Goal: Task Accomplishment & Management: Manage account settings

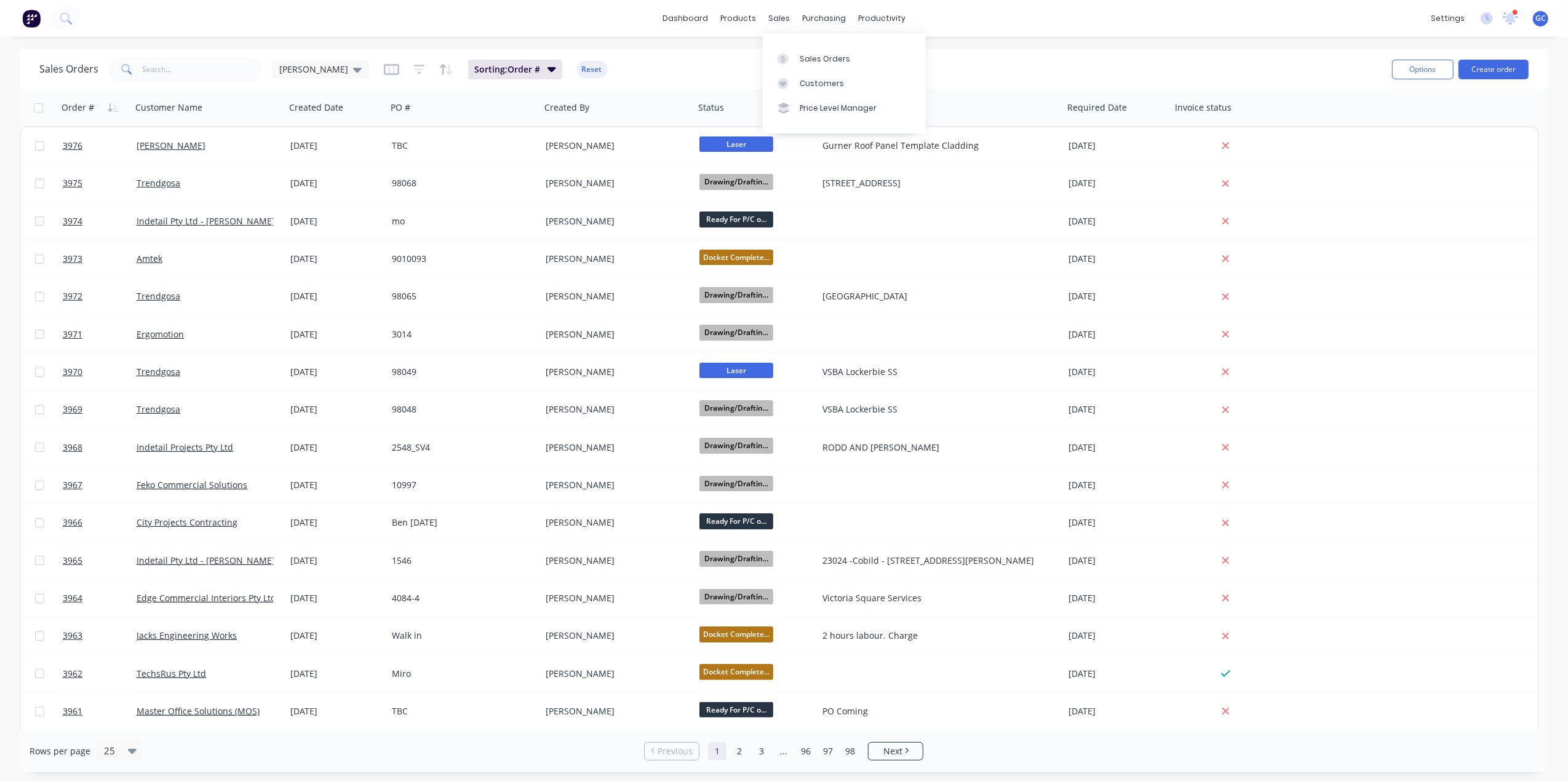
click at [813, 43] on div "Sales Orders Customers Price Level Manager" at bounding box center [844, 83] width 163 height 99
click at [816, 50] on link "Sales Orders" at bounding box center [844, 58] width 163 height 25
click at [894, 57] on div "Workflow" at bounding box center [904, 58] width 37 height 11
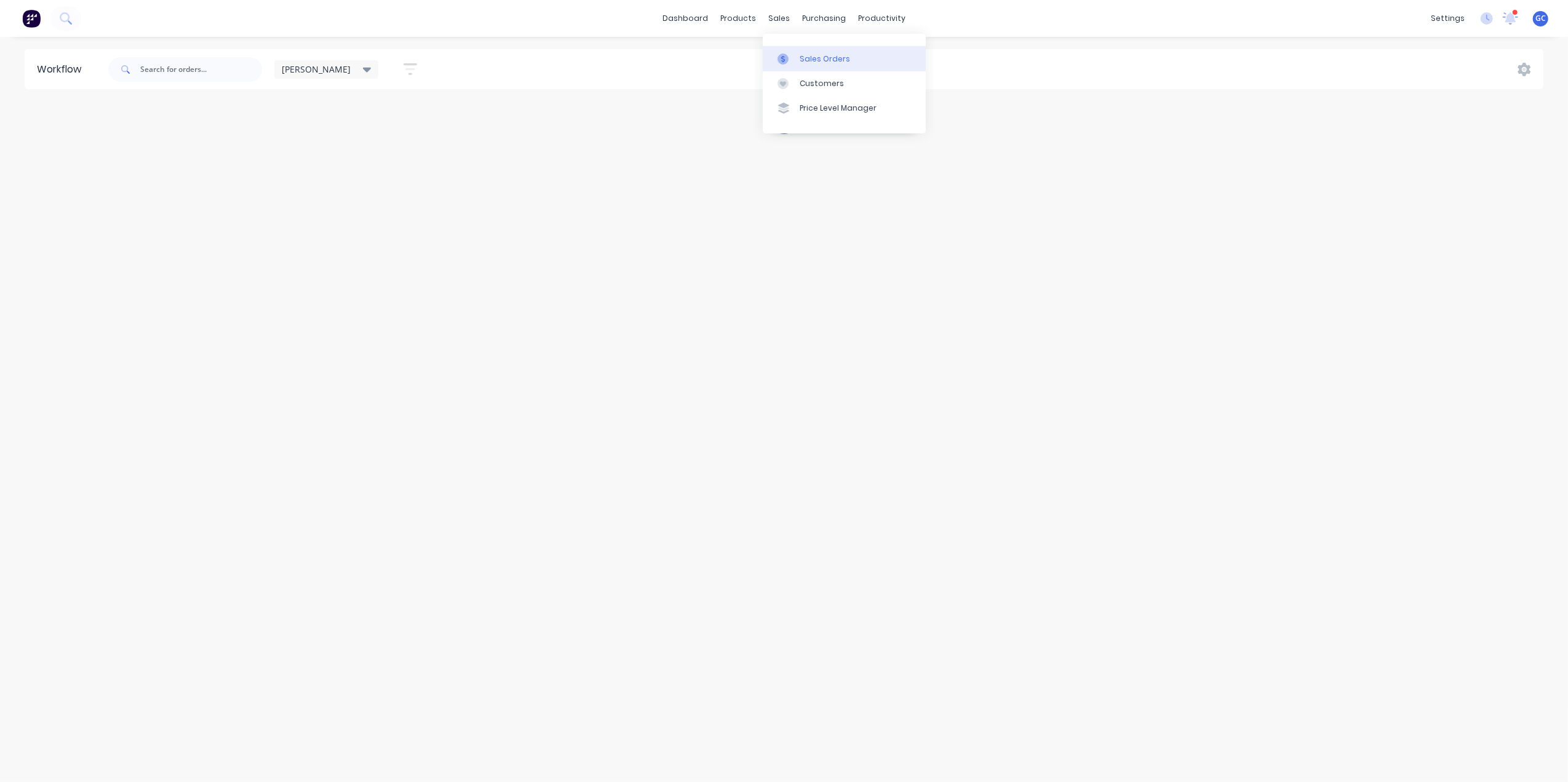
click at [814, 55] on div "Sales Orders" at bounding box center [824, 58] width 50 height 11
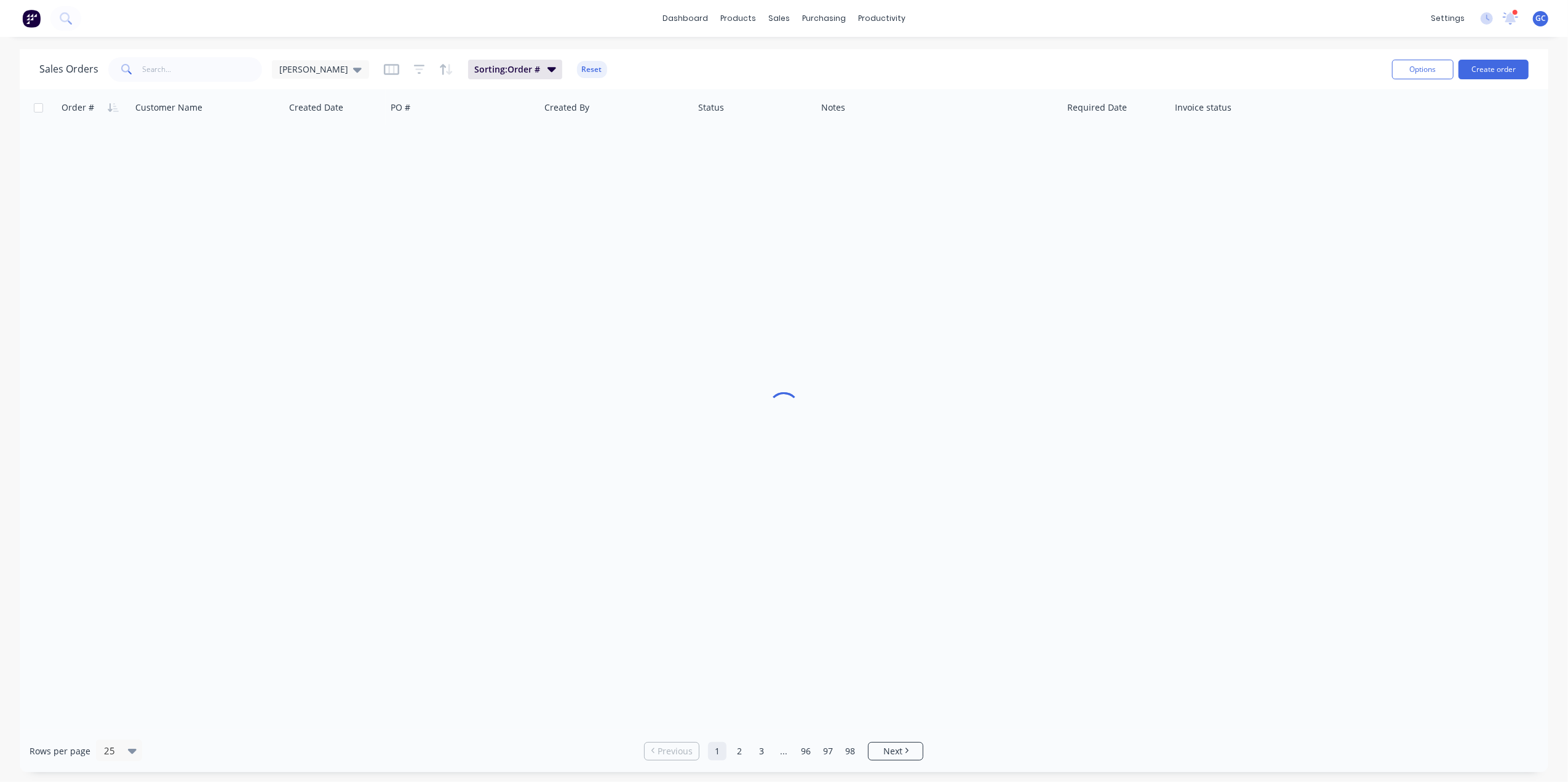
click at [197, 53] on div "Sales Orders [PERSON_NAME] Sorting: Order # Reset Options Create order" at bounding box center [784, 69] width 1529 height 40
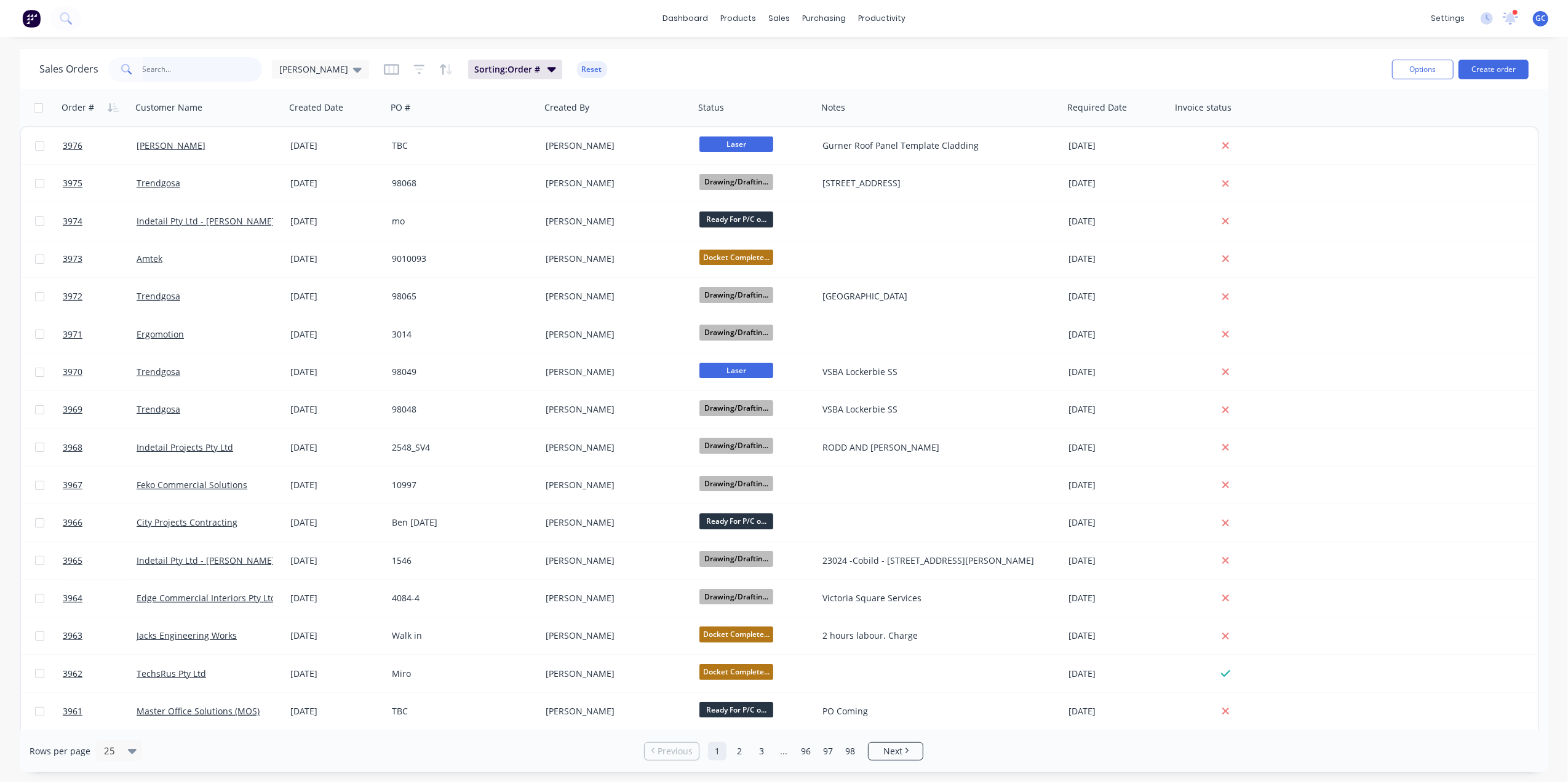
click at [190, 70] on input "text" at bounding box center [202, 69] width 120 height 25
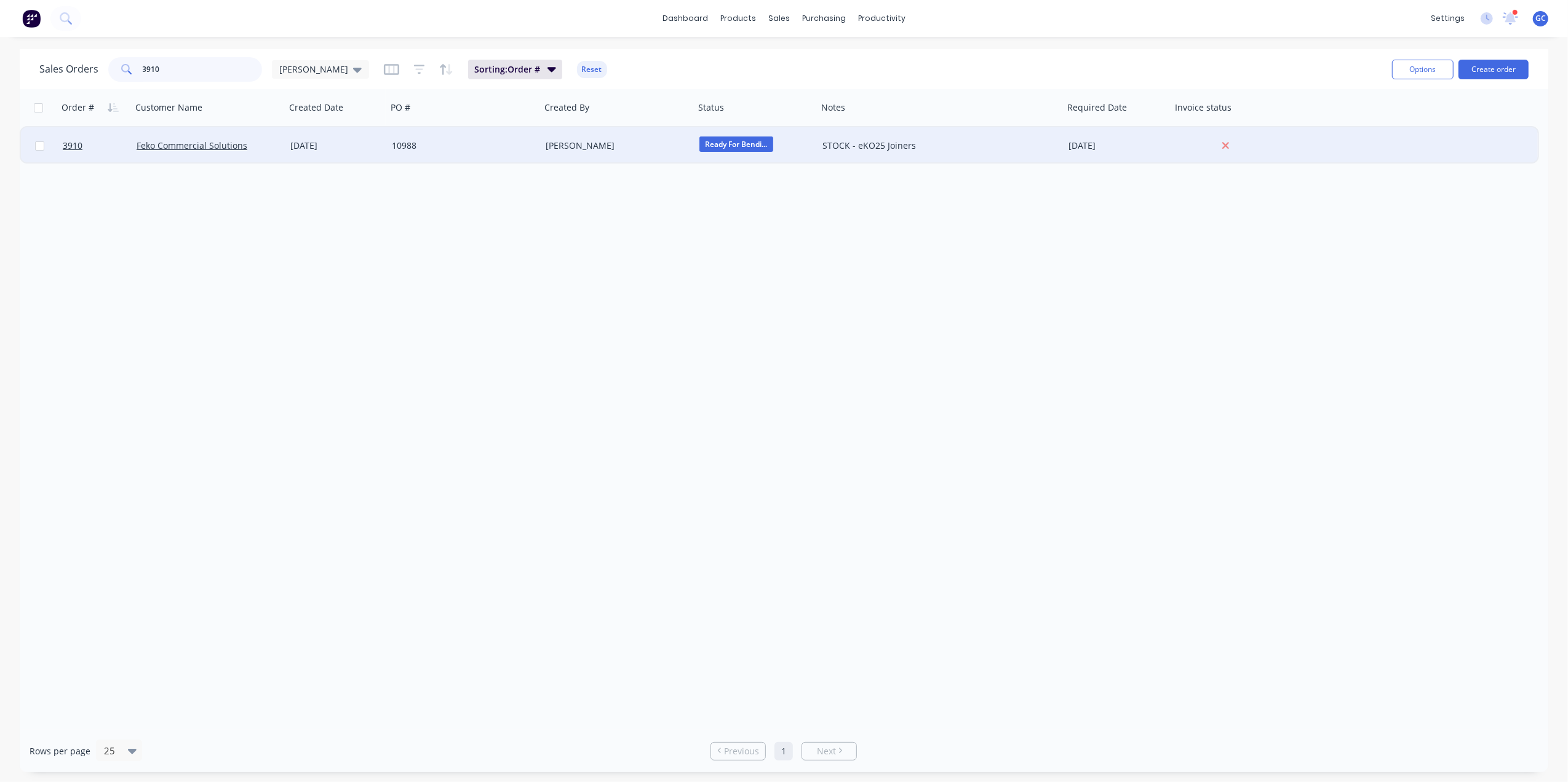
type input "3910"
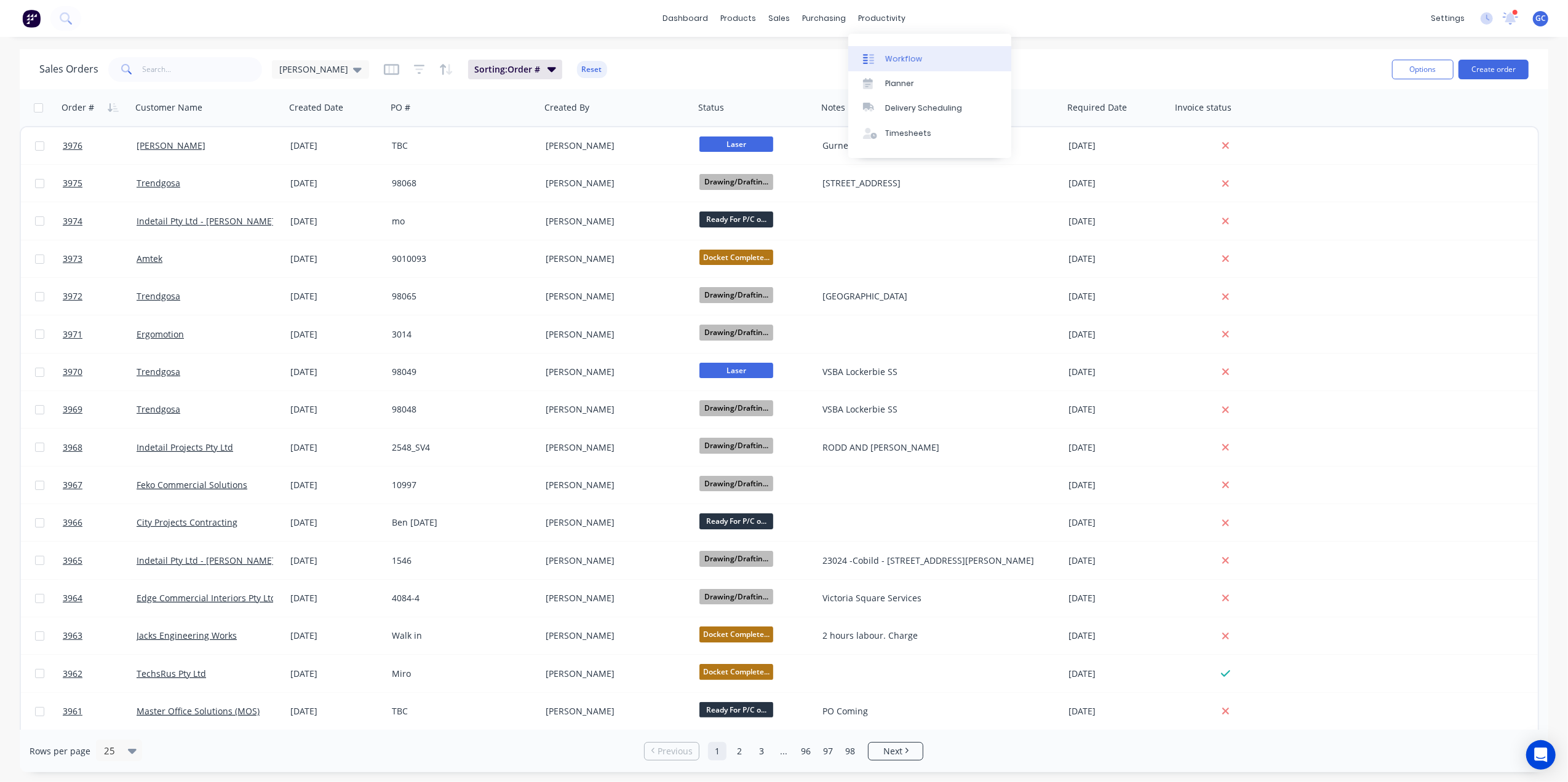
click at [893, 53] on div "Workflow" at bounding box center [904, 58] width 37 height 11
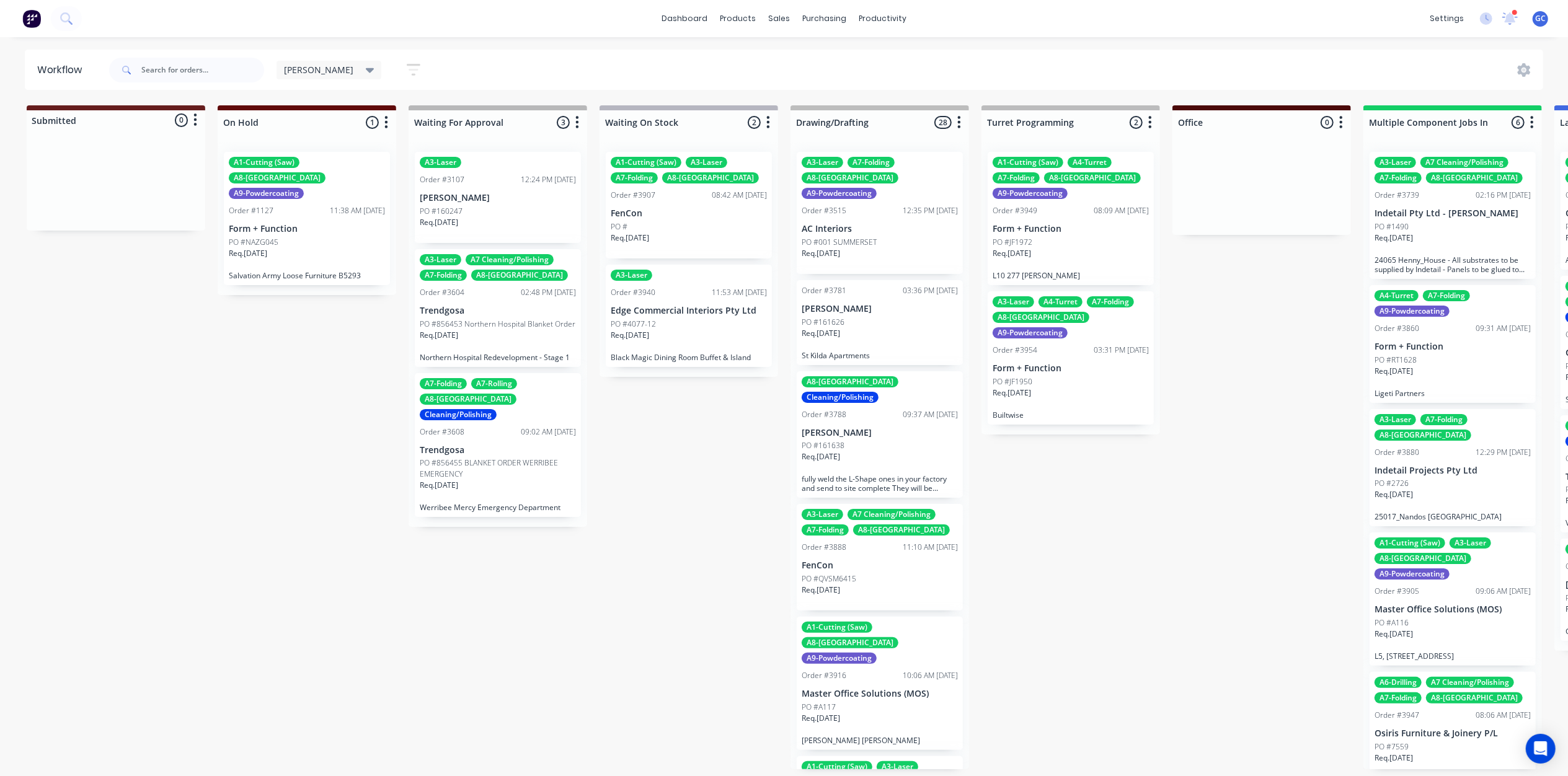
click at [394, 67] on button "button" at bounding box center [414, 70] width 40 height 24
click at [310, 146] on span "Show line item cards" at bounding box center [343, 147] width 87 height 13
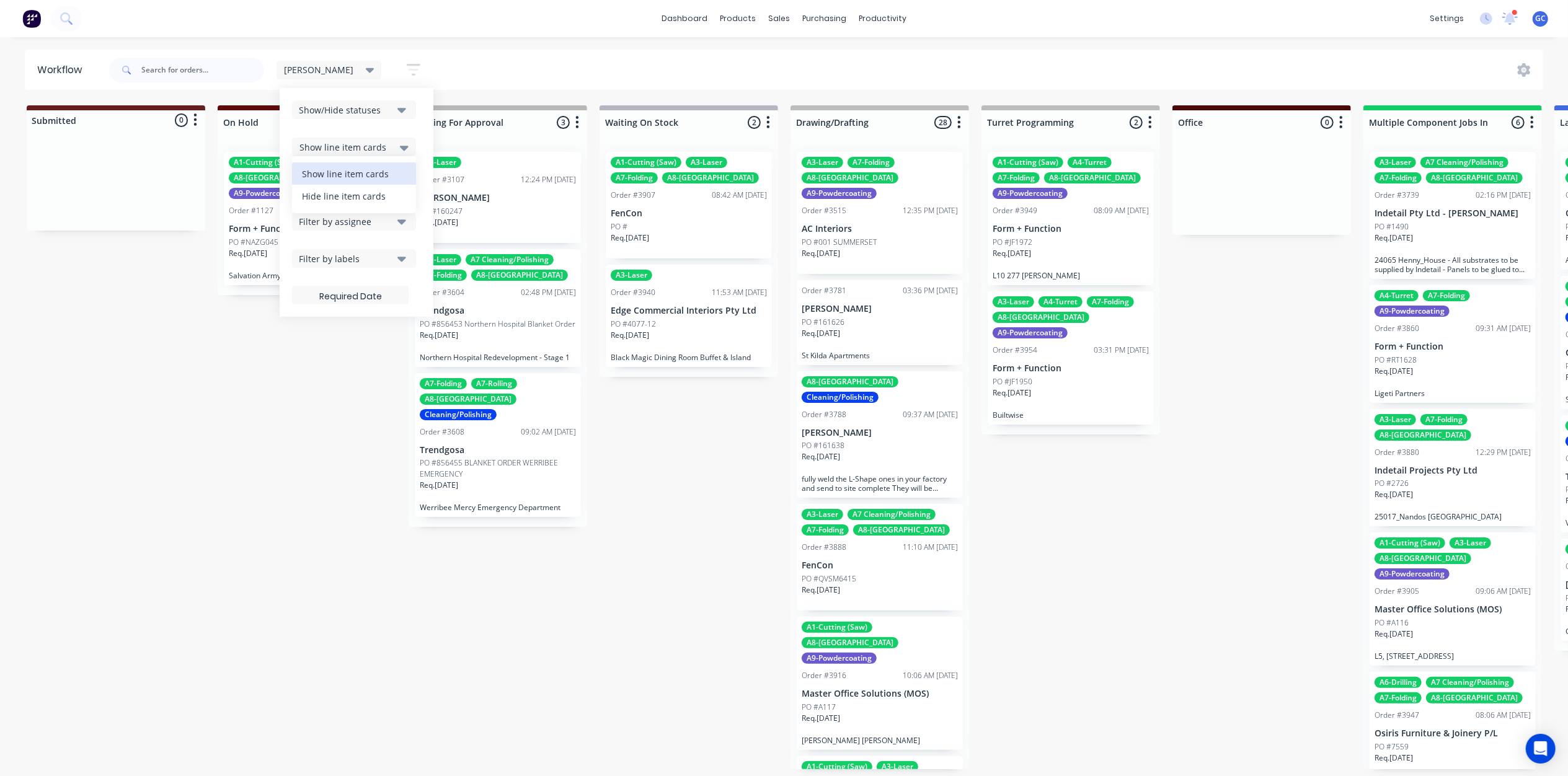
click at [295, 203] on div "Hide line item cards" at bounding box center [354, 196] width 124 height 22
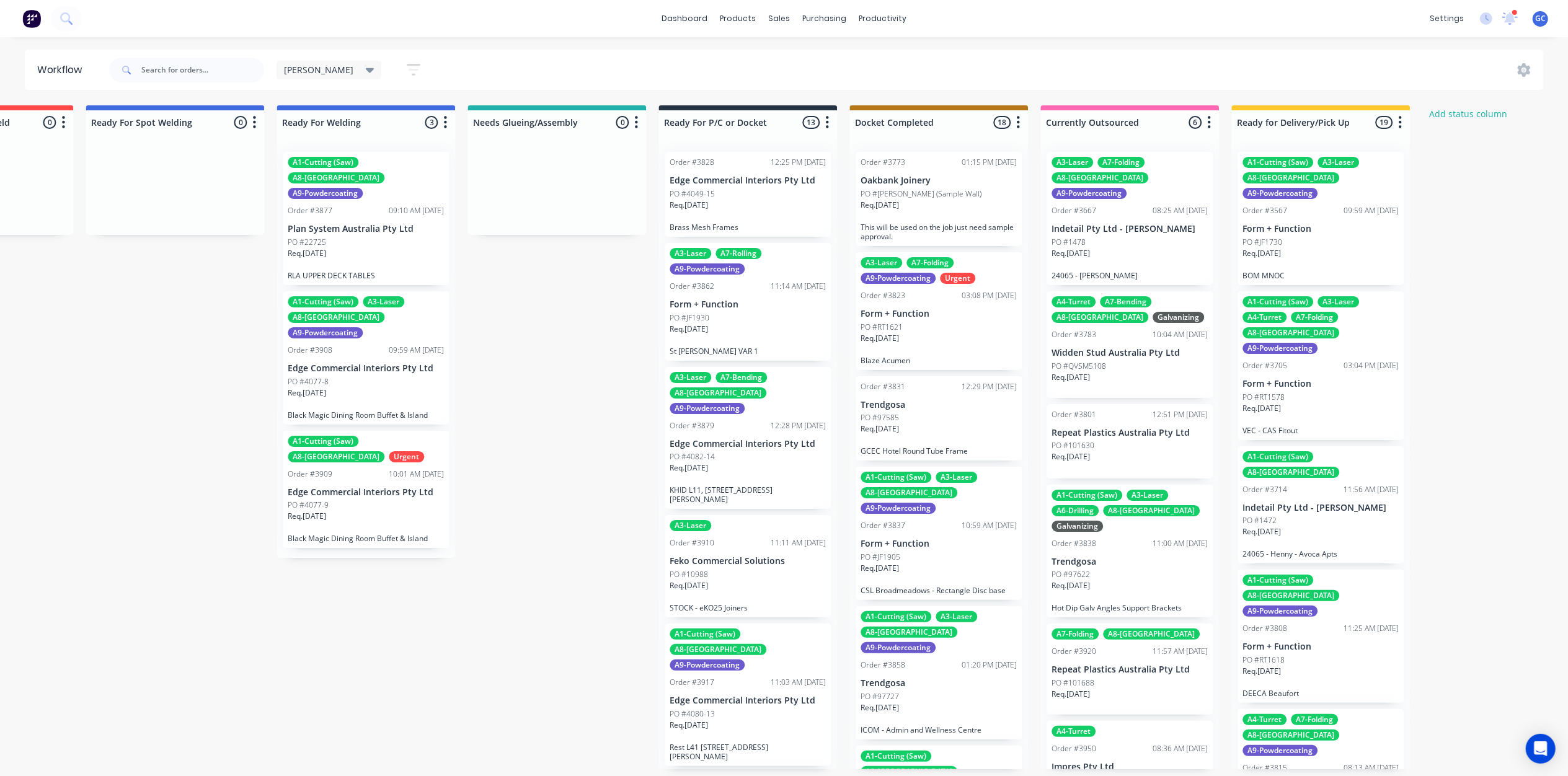
click at [938, 412] on div "Order #3831 12:29 PM 20/08/25 Trendgosa PO #97585 Req. 05/09/25 GCEC Hotel Roun…" at bounding box center [939, 418] width 166 height 85
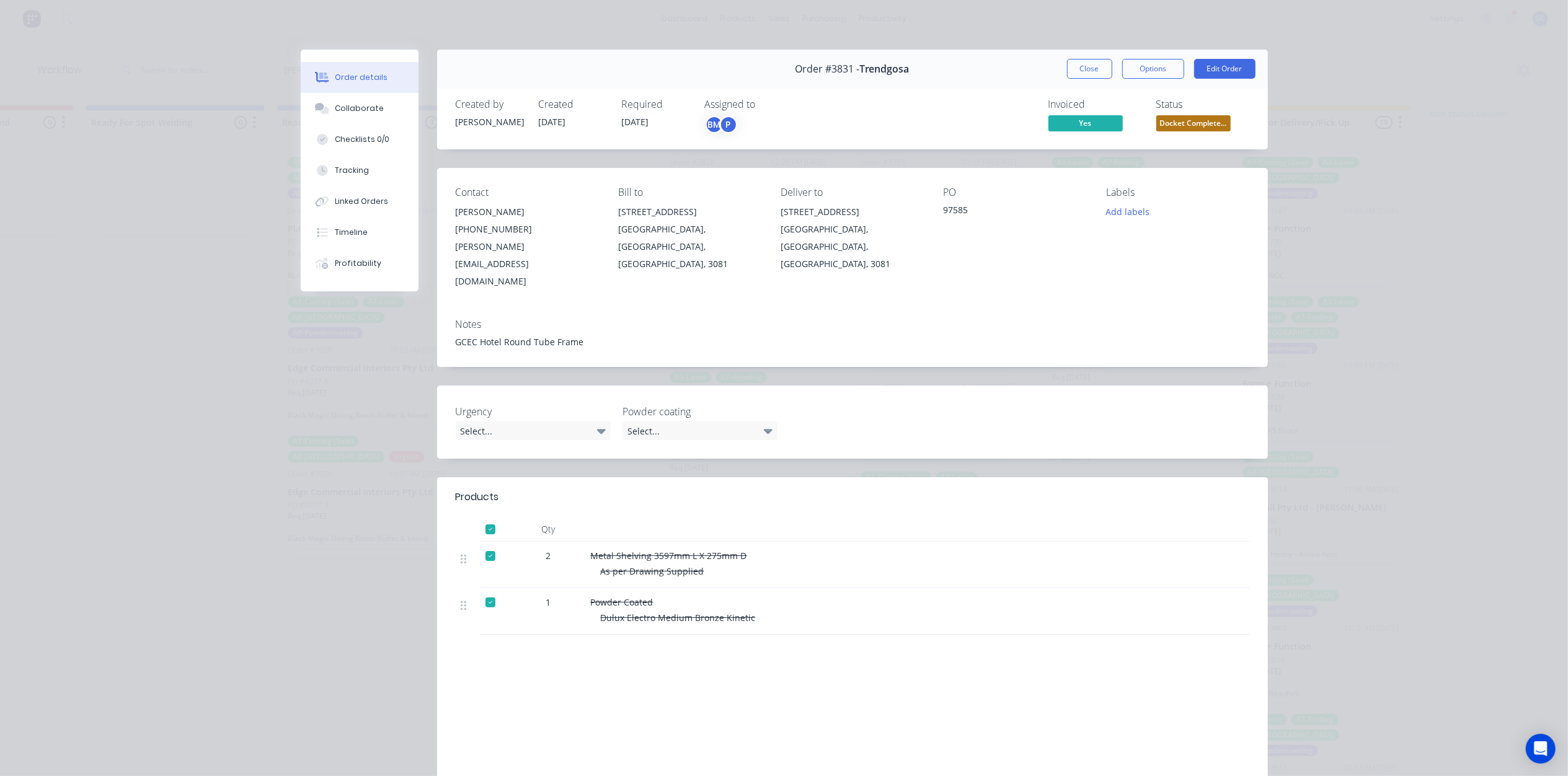
click at [1205, 125] on span "Docket Complete..." at bounding box center [1193, 123] width 74 height 15
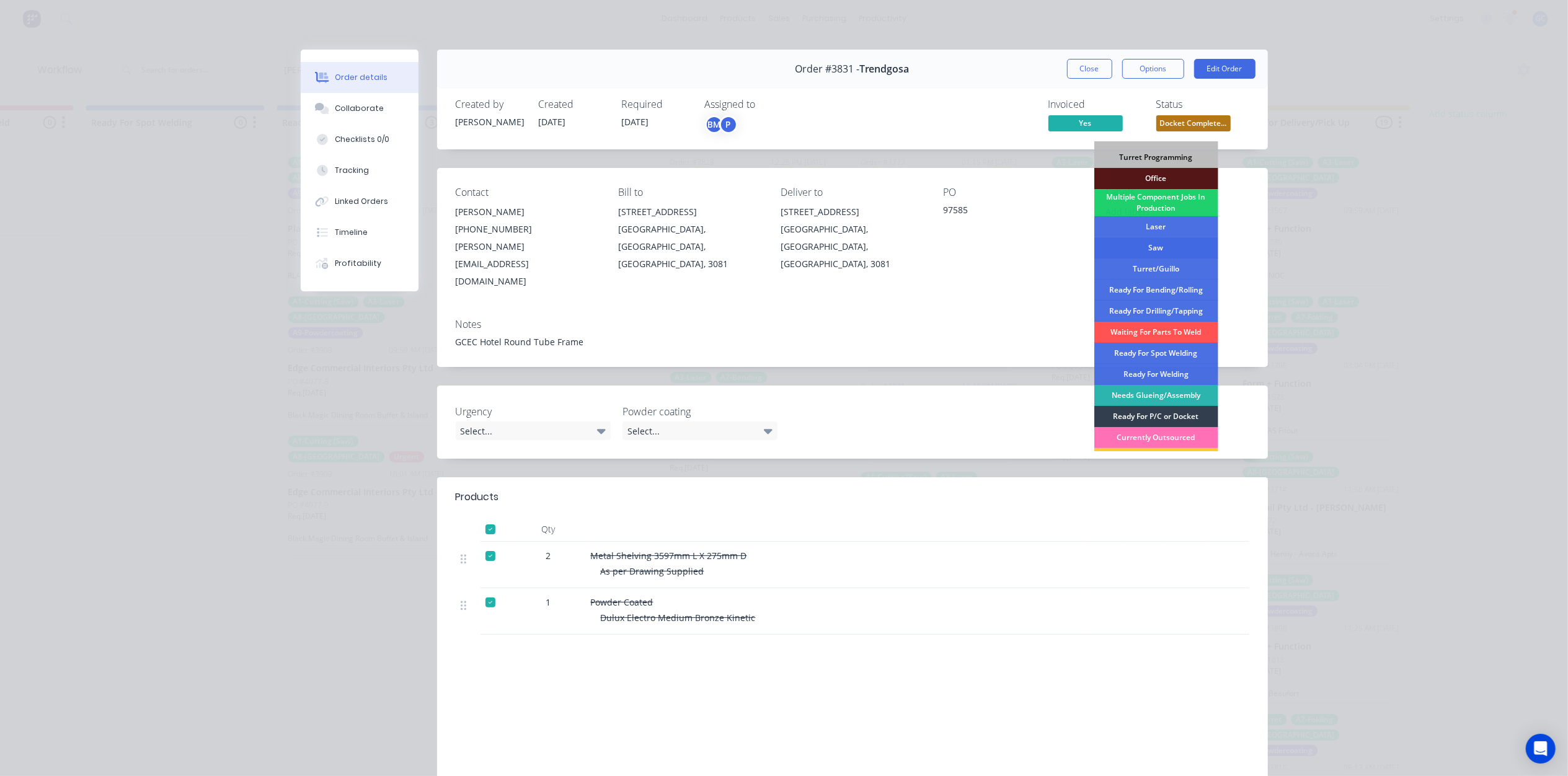
scroll to position [160, 0]
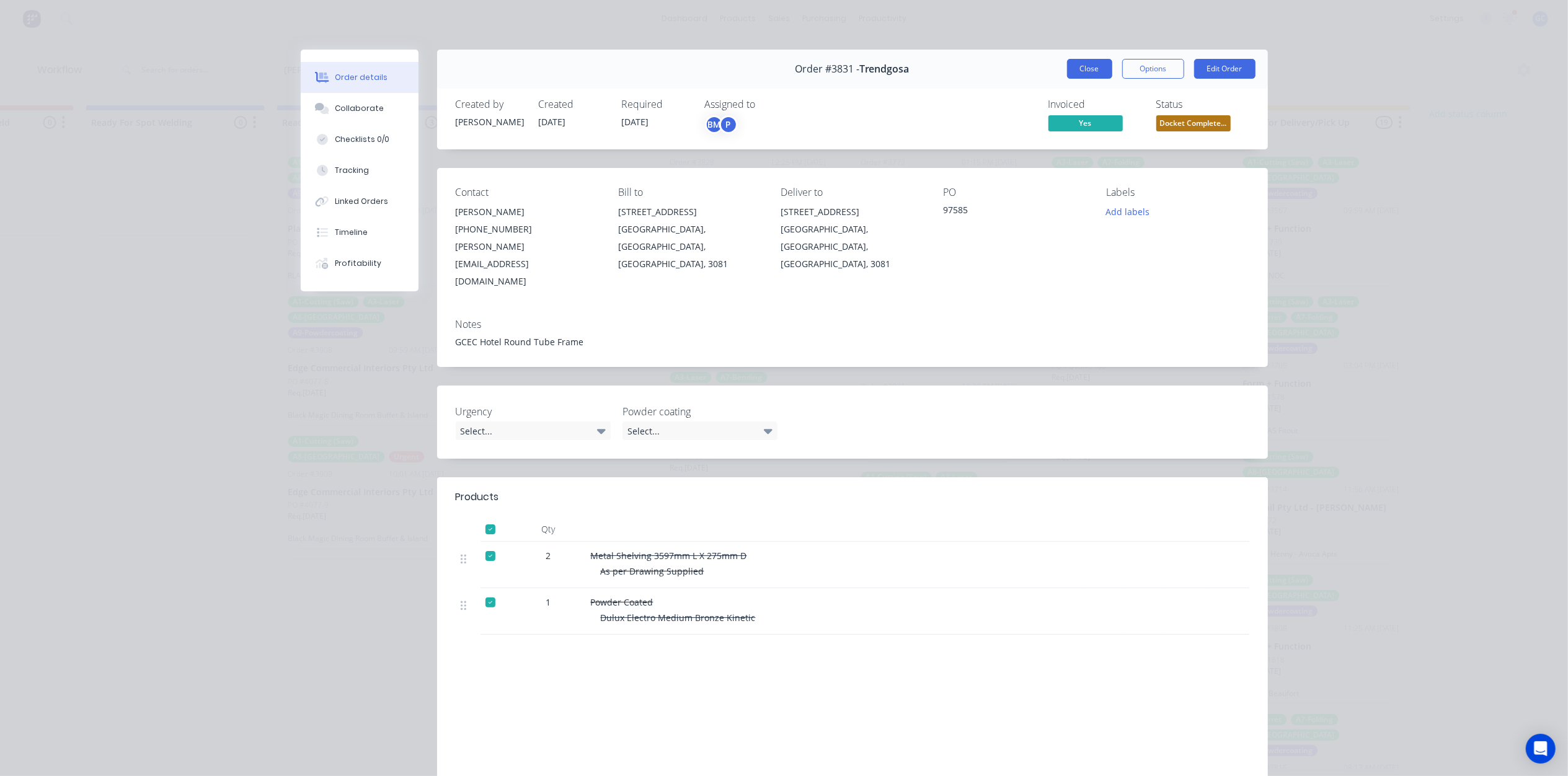
click at [1082, 75] on button "Close" at bounding box center [1089, 68] width 45 height 20
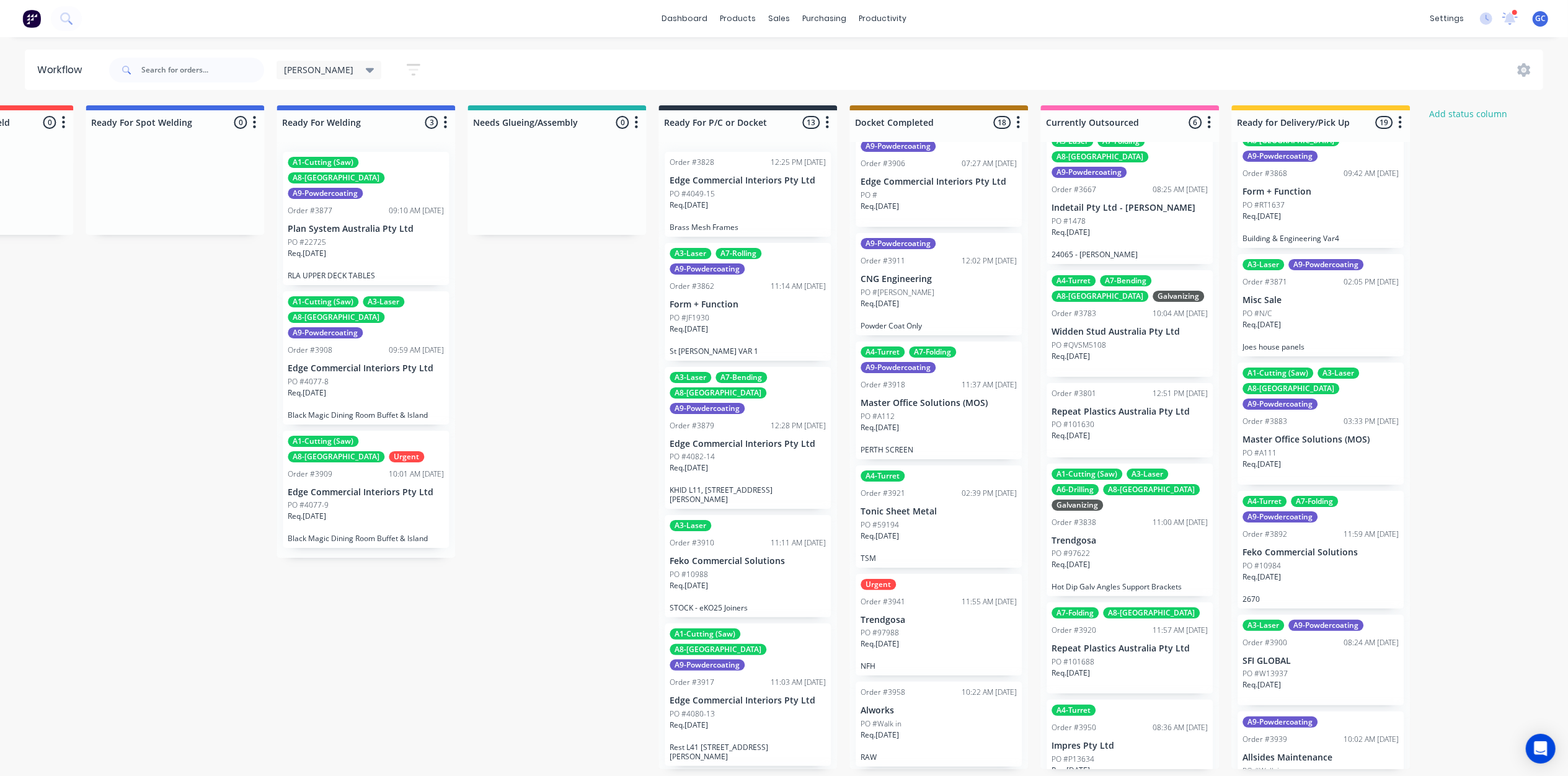
scroll to position [25, 0]
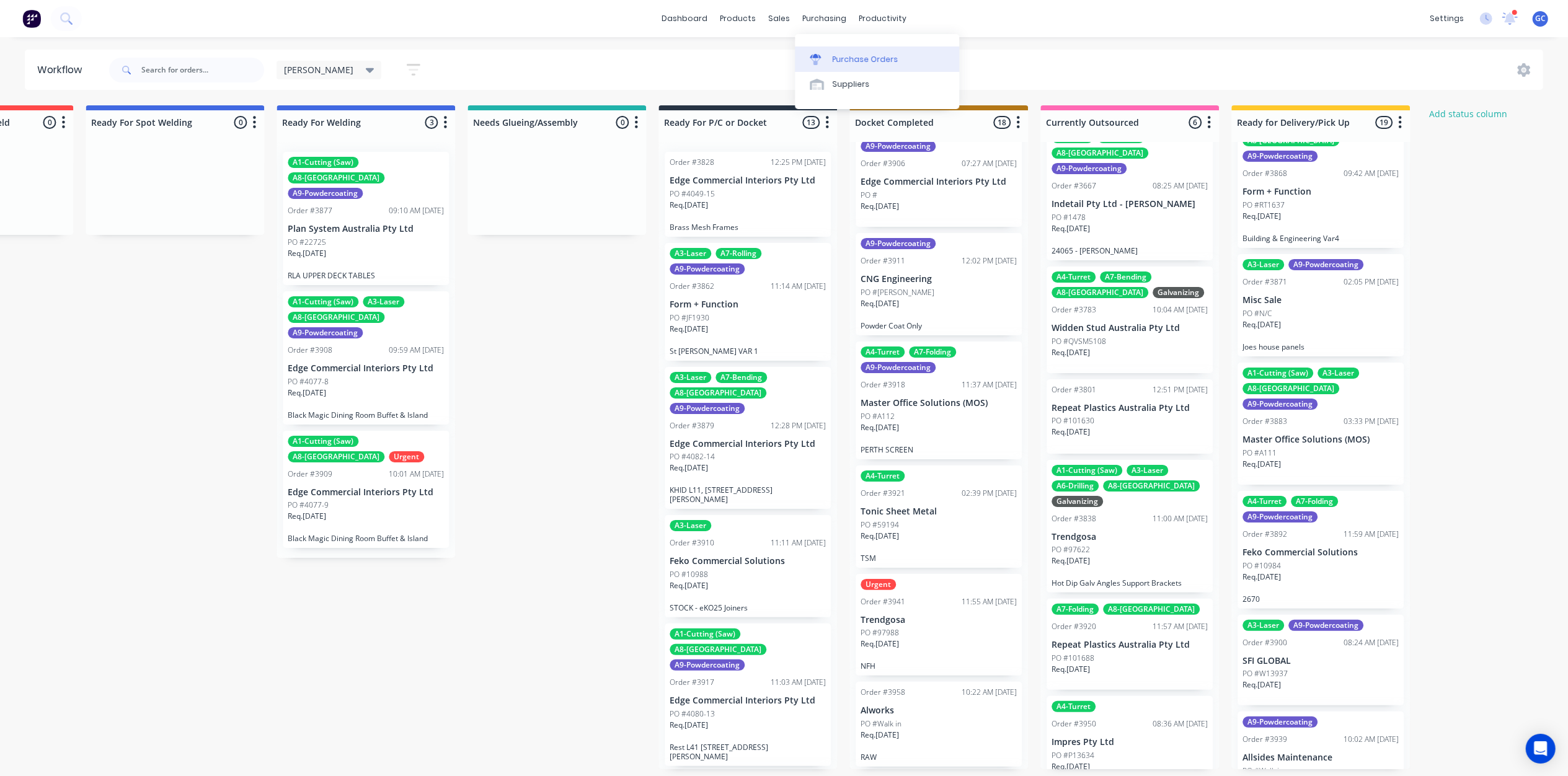
click at [823, 58] on div at bounding box center [819, 59] width 19 height 11
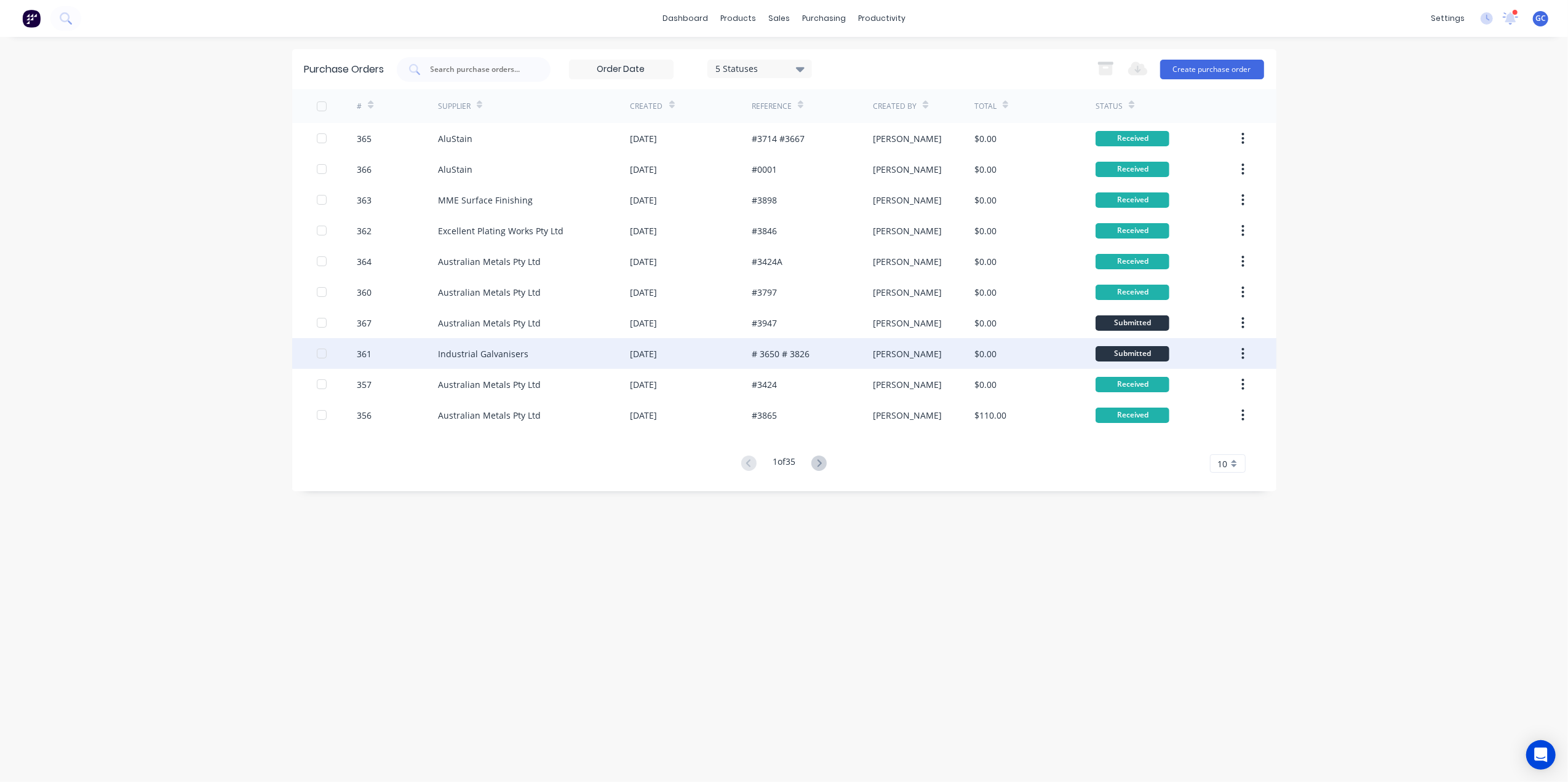
click at [591, 356] on div "Industrial Galvanisers" at bounding box center [534, 353] width 192 height 30
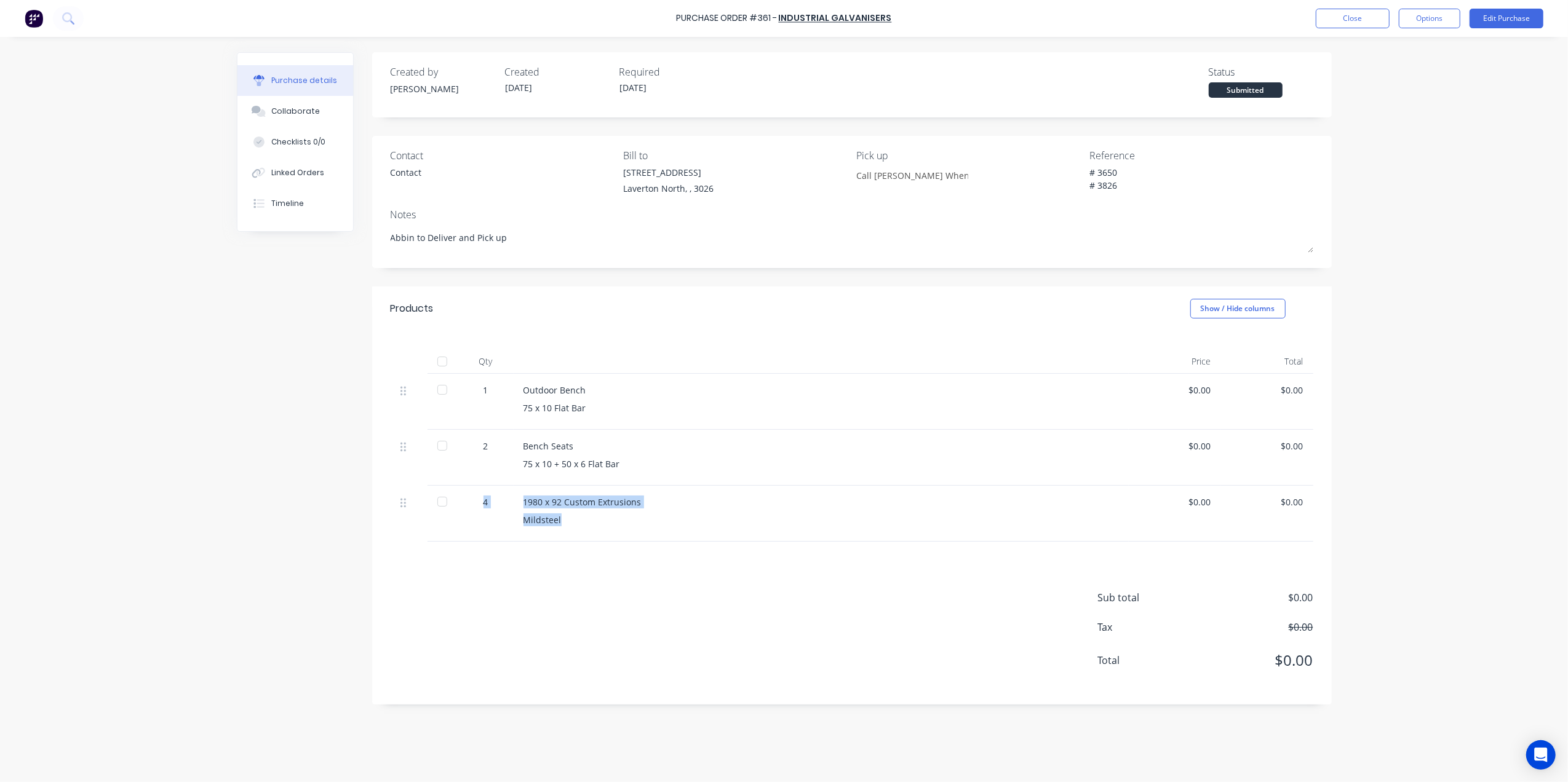
drag, startPoint x: 515, startPoint y: 520, endPoint x: 460, endPoint y: 513, distance: 55.4
click at [460, 513] on div "4 1980 x 92 Custom Extrusions Mildsteel $0.00 $0.00" at bounding box center [852, 514] width 923 height 56
click at [602, 451] on div "Bench Seats" at bounding box center [821, 446] width 595 height 13
click at [587, 399] on div "Outdoor Bench 75 x 10 Flat Bar" at bounding box center [821, 401] width 615 height 56
click at [587, 448] on div "Bench Seats" at bounding box center [821, 446] width 595 height 13
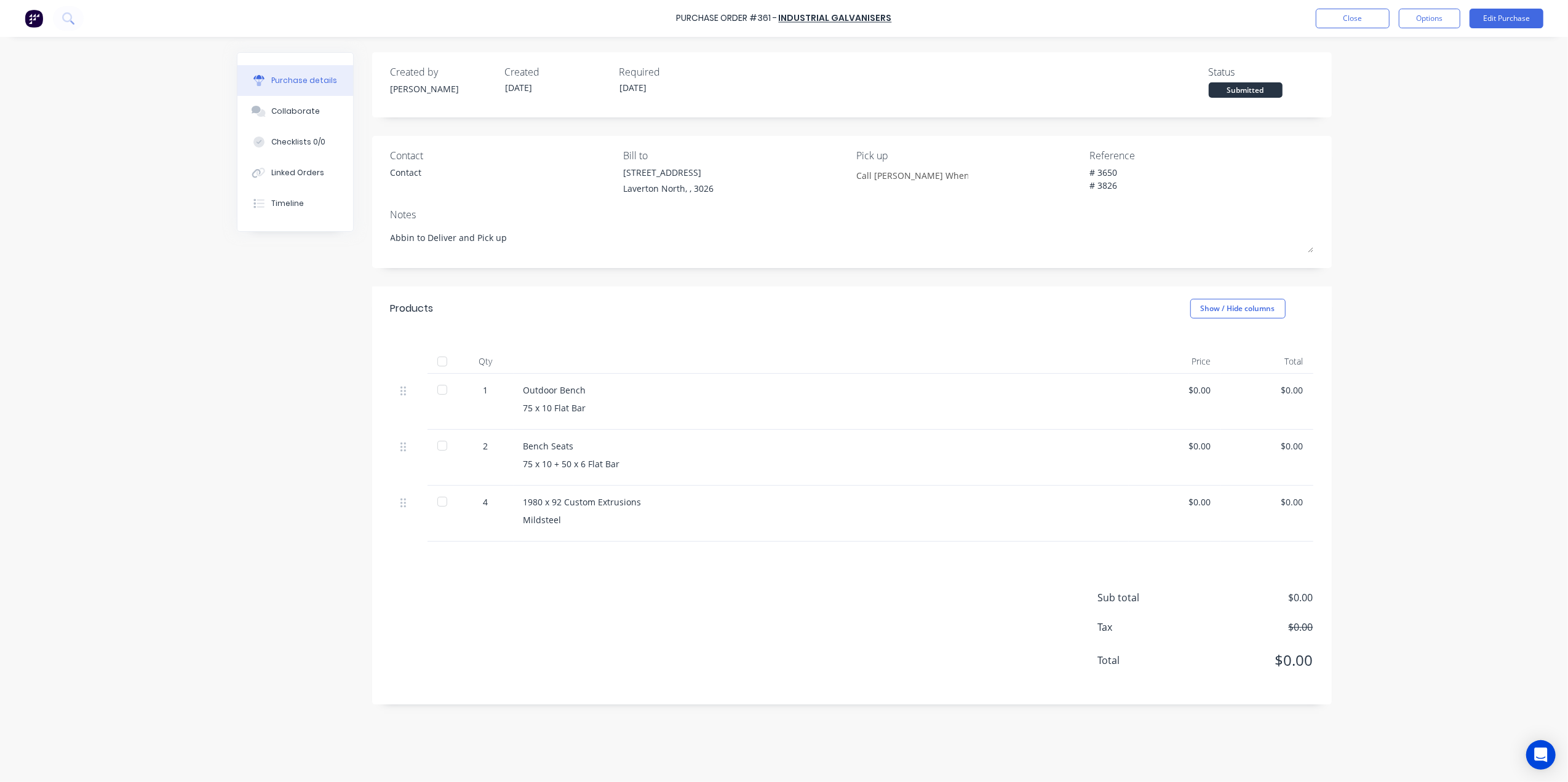
click at [596, 399] on div "Outdoor Bench 75 x 10 Flat Bar" at bounding box center [821, 401] width 615 height 56
click at [587, 446] on div "Bench Seats" at bounding box center [821, 446] width 595 height 13
click at [1341, 20] on button "Close" at bounding box center [1353, 18] width 74 height 20
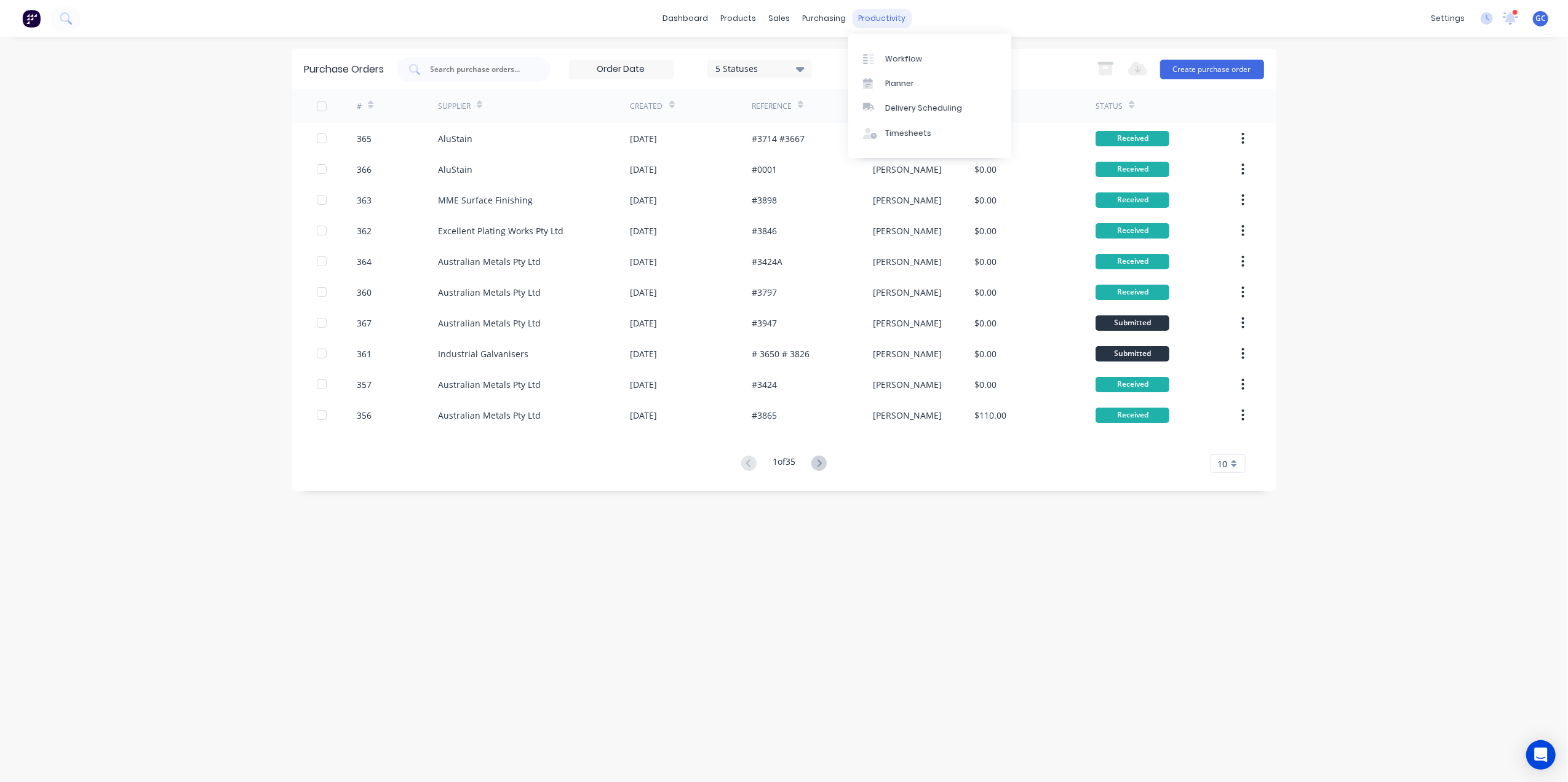
click at [862, 15] on div "productivity" at bounding box center [882, 18] width 60 height 18
click at [884, 41] on div "Workflow Planner Delivery Scheduling Timesheets" at bounding box center [930, 96] width 163 height 124
click at [895, 49] on link "Workflow" at bounding box center [930, 58] width 163 height 25
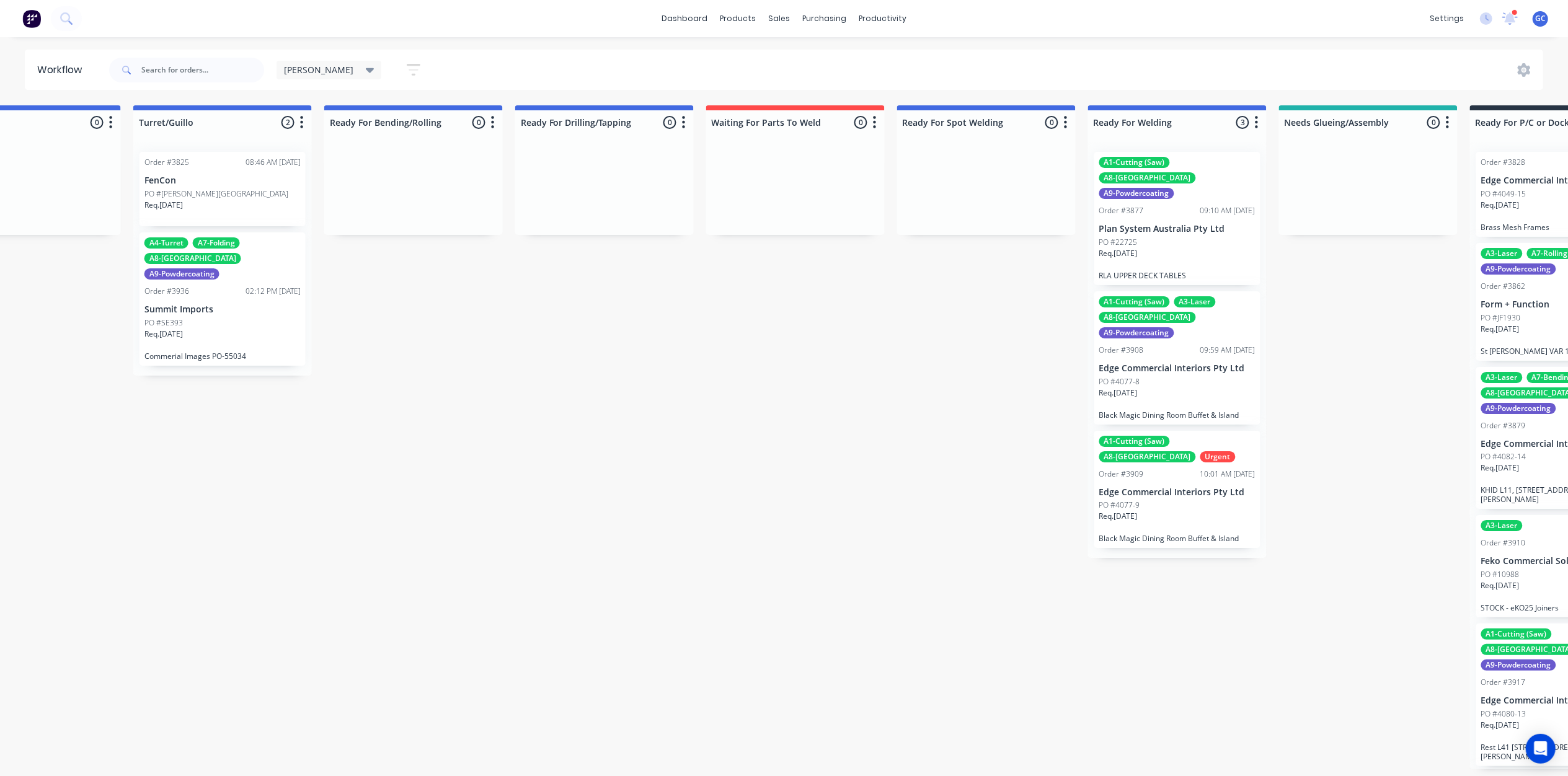
scroll to position [0, 2656]
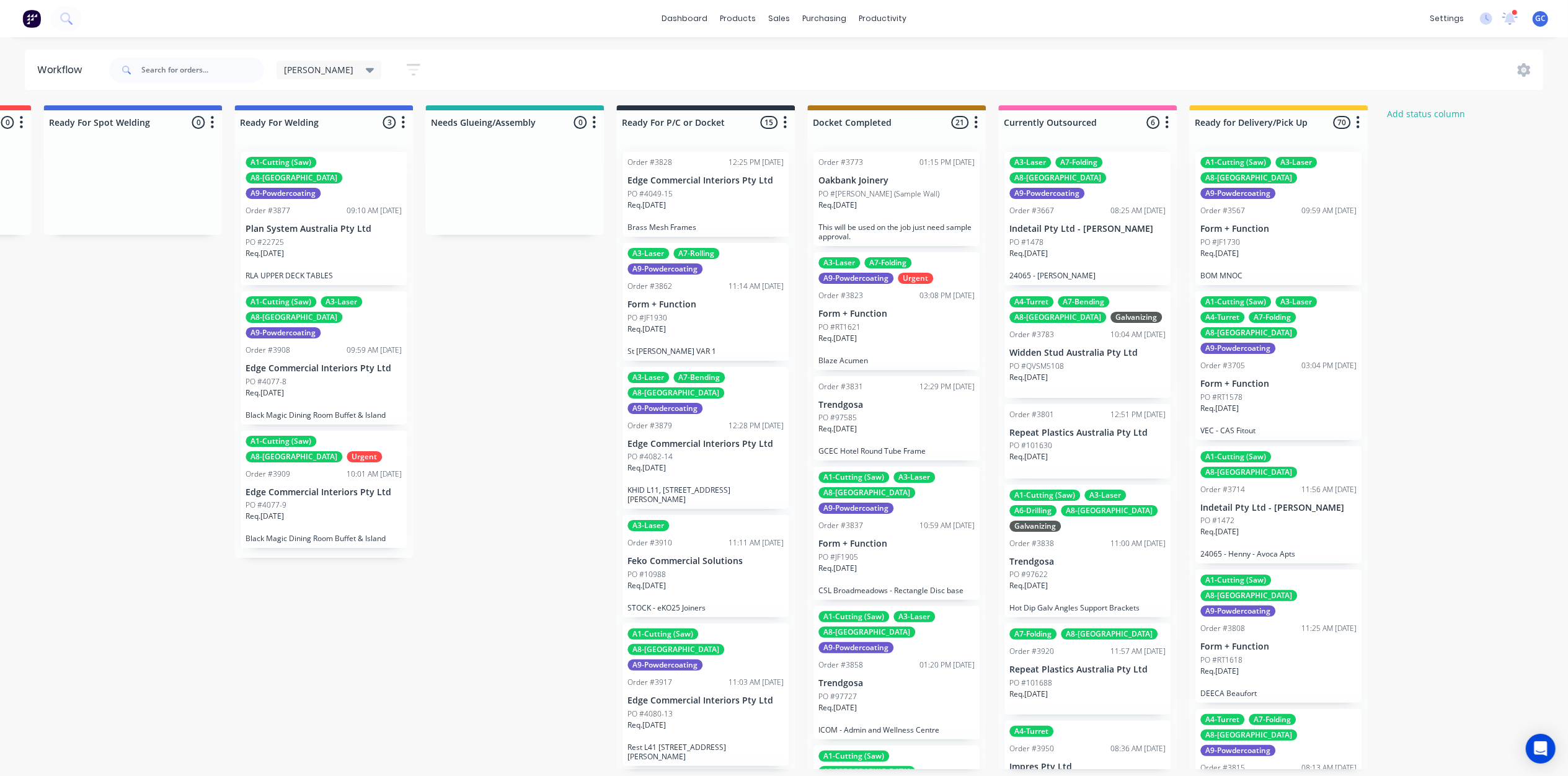
click at [407, 62] on icon "button" at bounding box center [413, 70] width 13 height 15
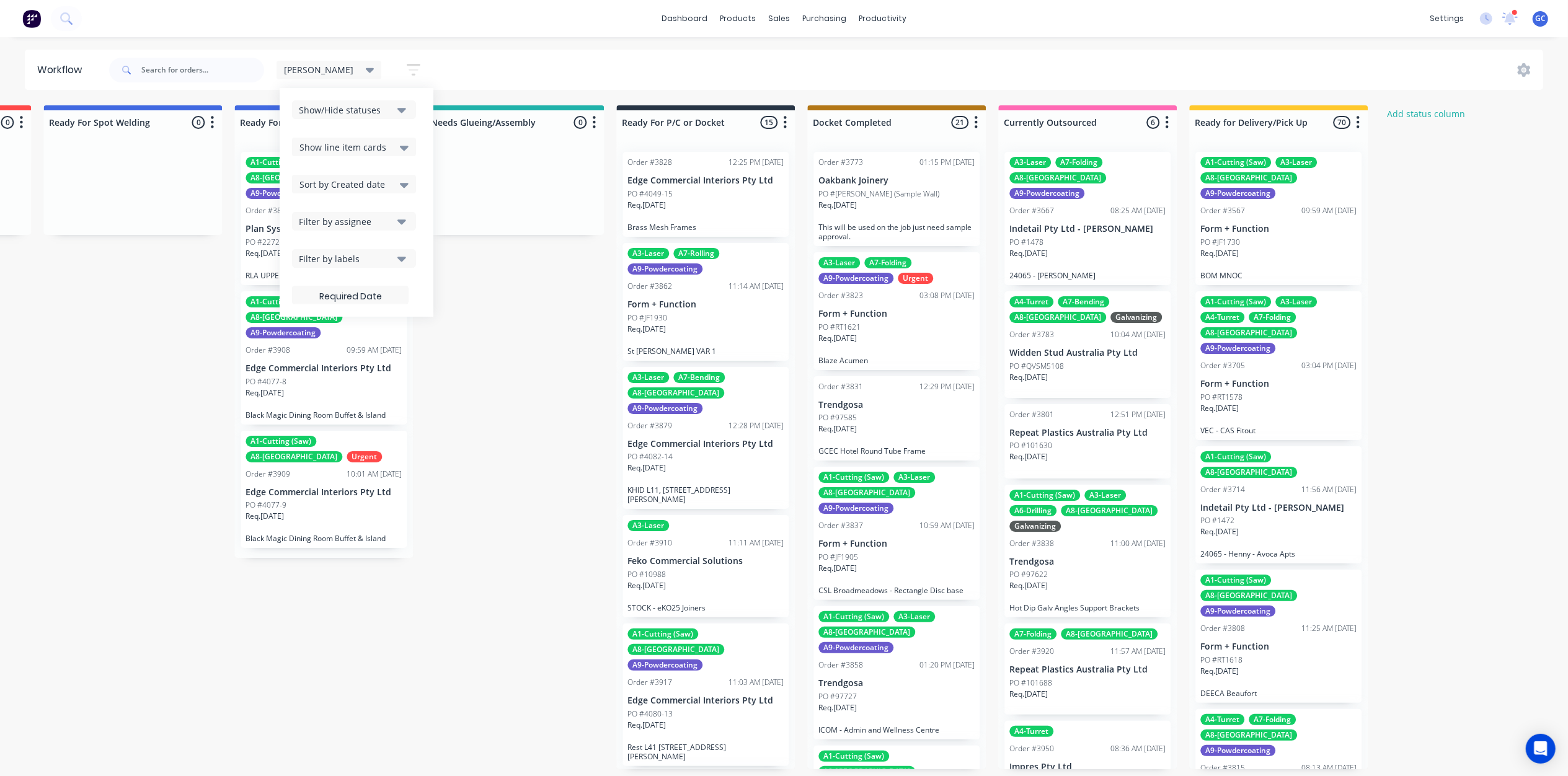
click at [330, 144] on span "Show line item cards" at bounding box center [343, 147] width 87 height 13
click at [308, 194] on div "Hide line item cards" at bounding box center [354, 196] width 124 height 22
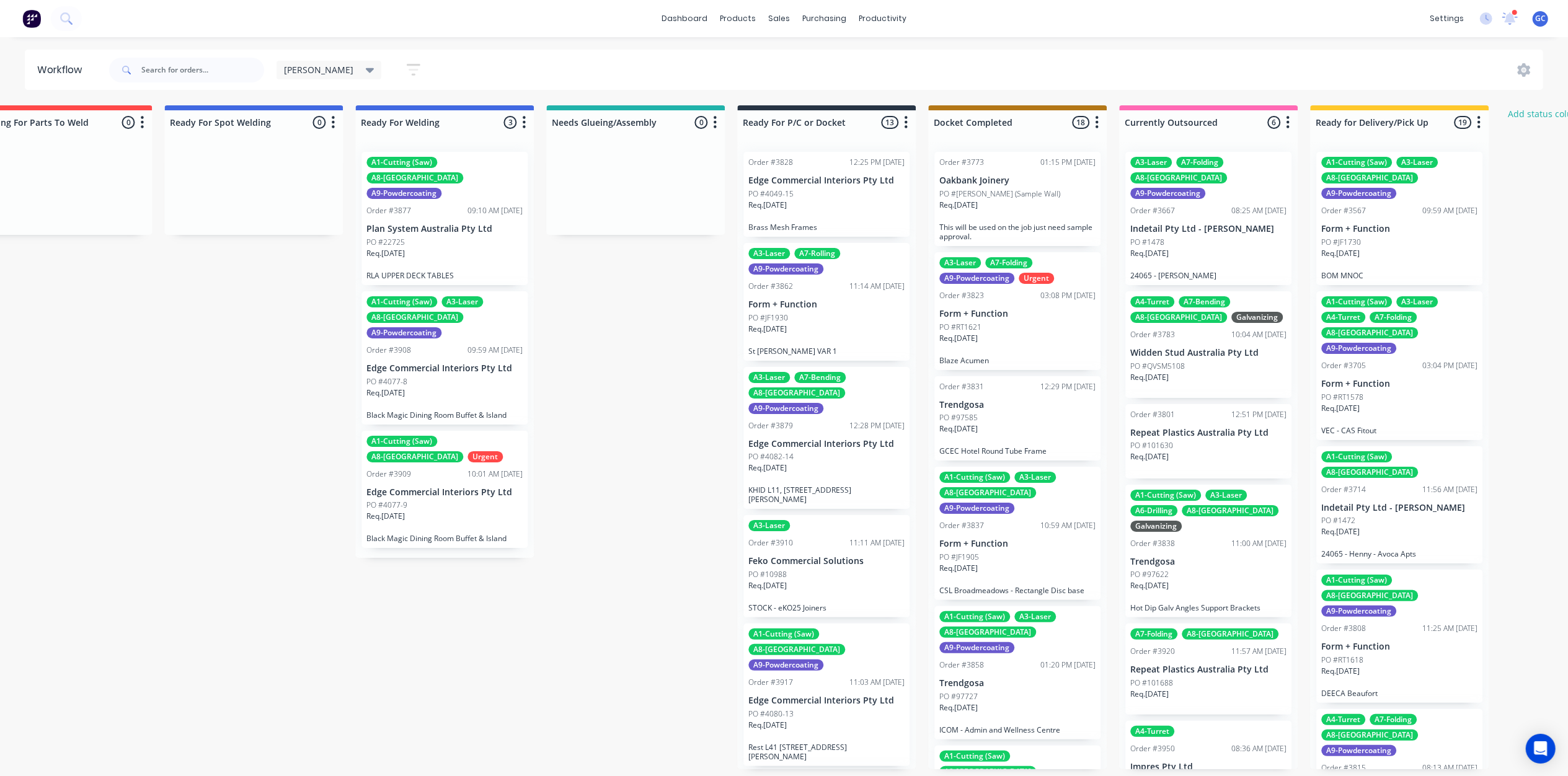
scroll to position [0, 2656]
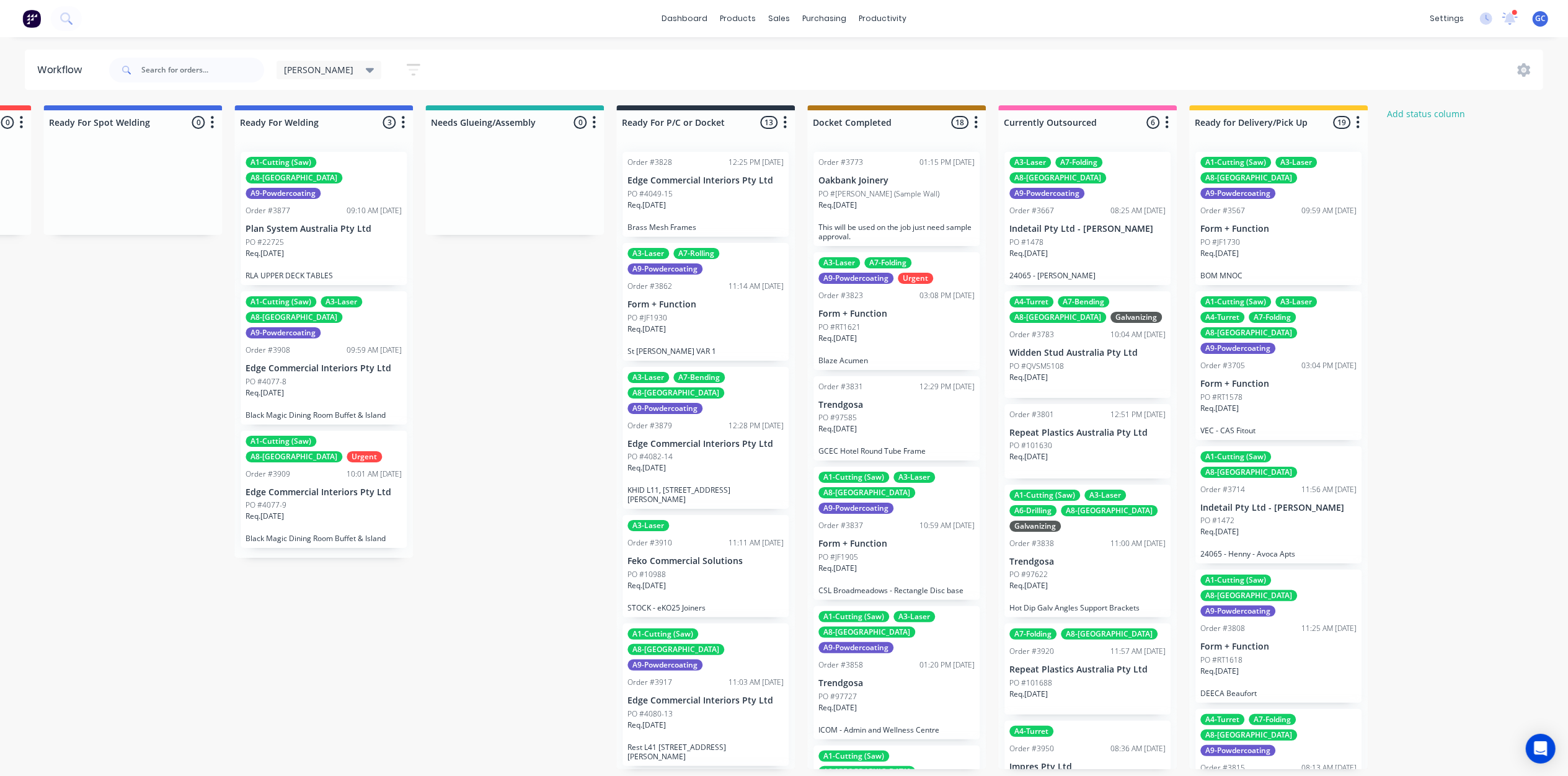
click at [883, 428] on div "Req. 05/09/25" at bounding box center [897, 433] width 156 height 21
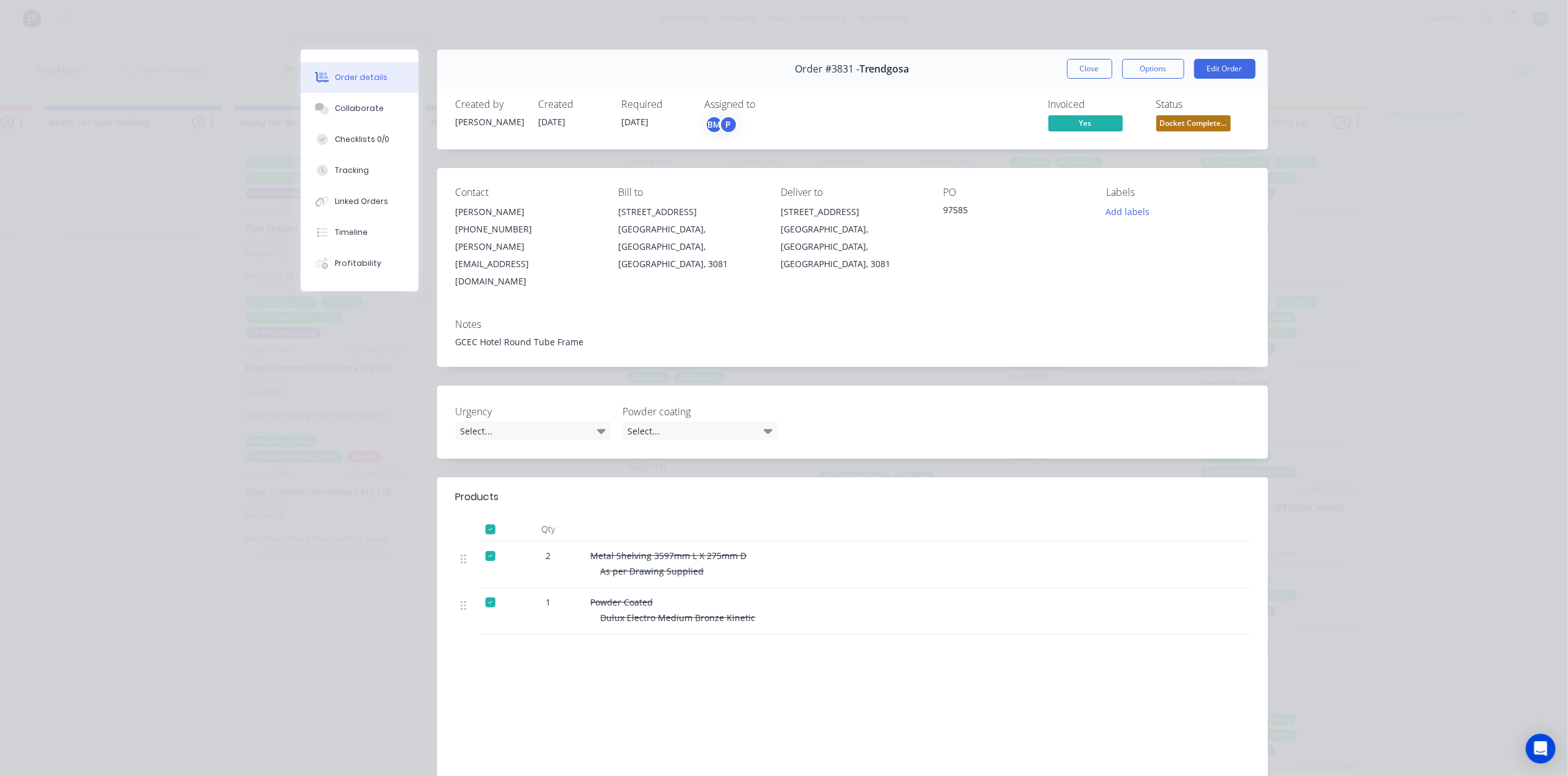
click at [1208, 122] on span "Docket Complete..." at bounding box center [1193, 123] width 74 height 15
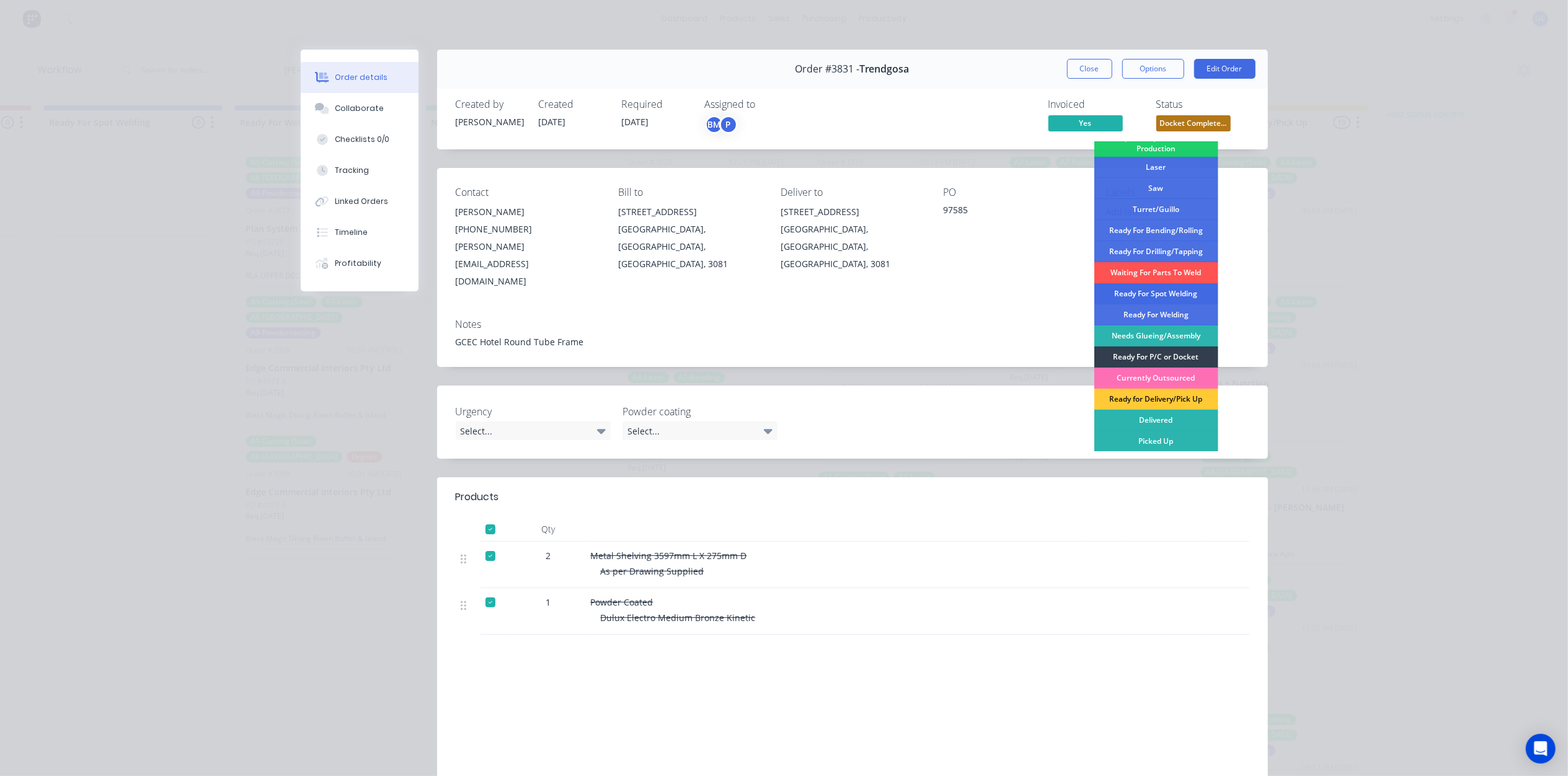
scroll to position [160, 0]
click at [1166, 419] on div "Delivered" at bounding box center [1156, 419] width 124 height 21
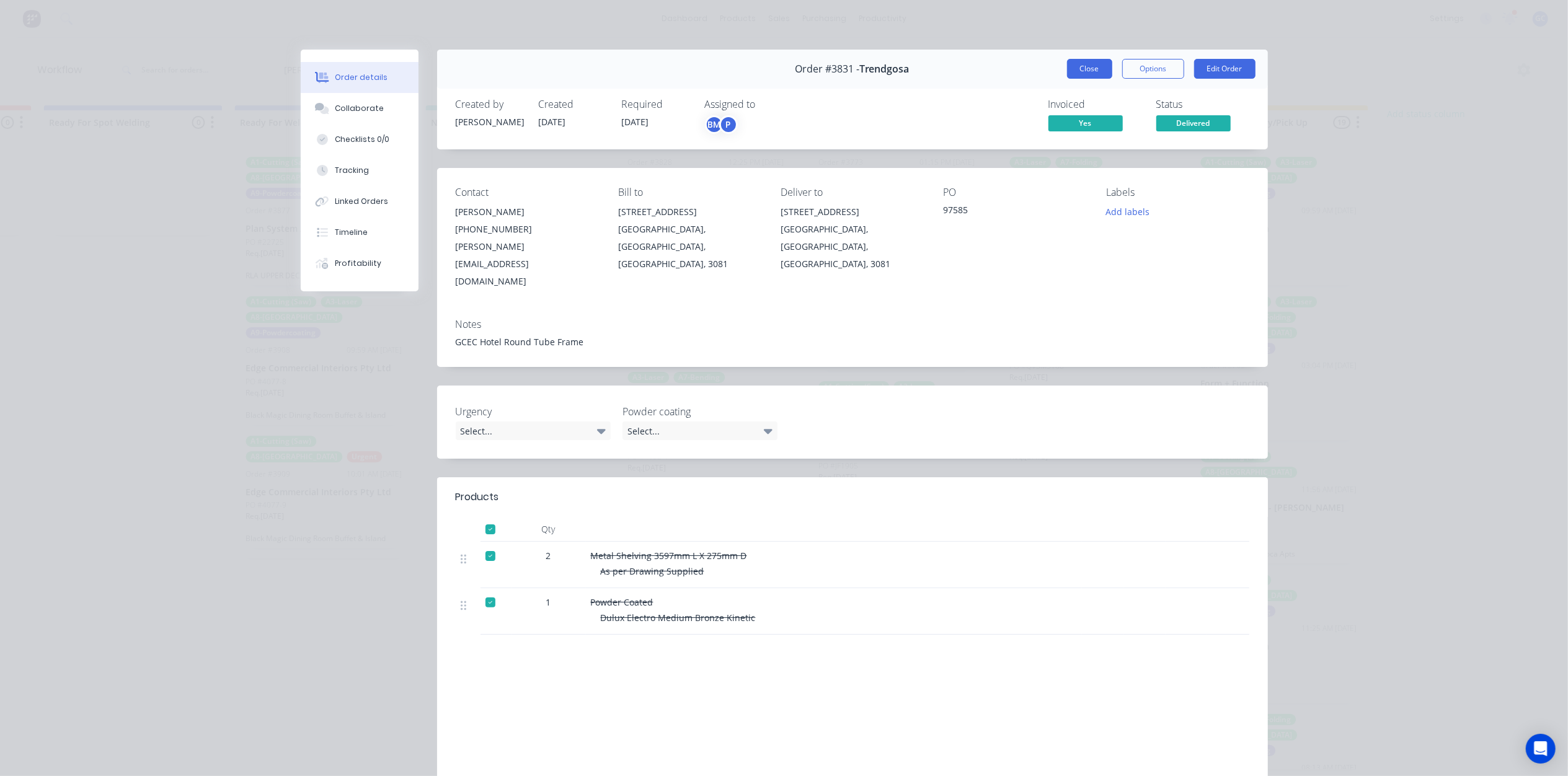
click at [1071, 62] on button "Close" at bounding box center [1089, 68] width 45 height 20
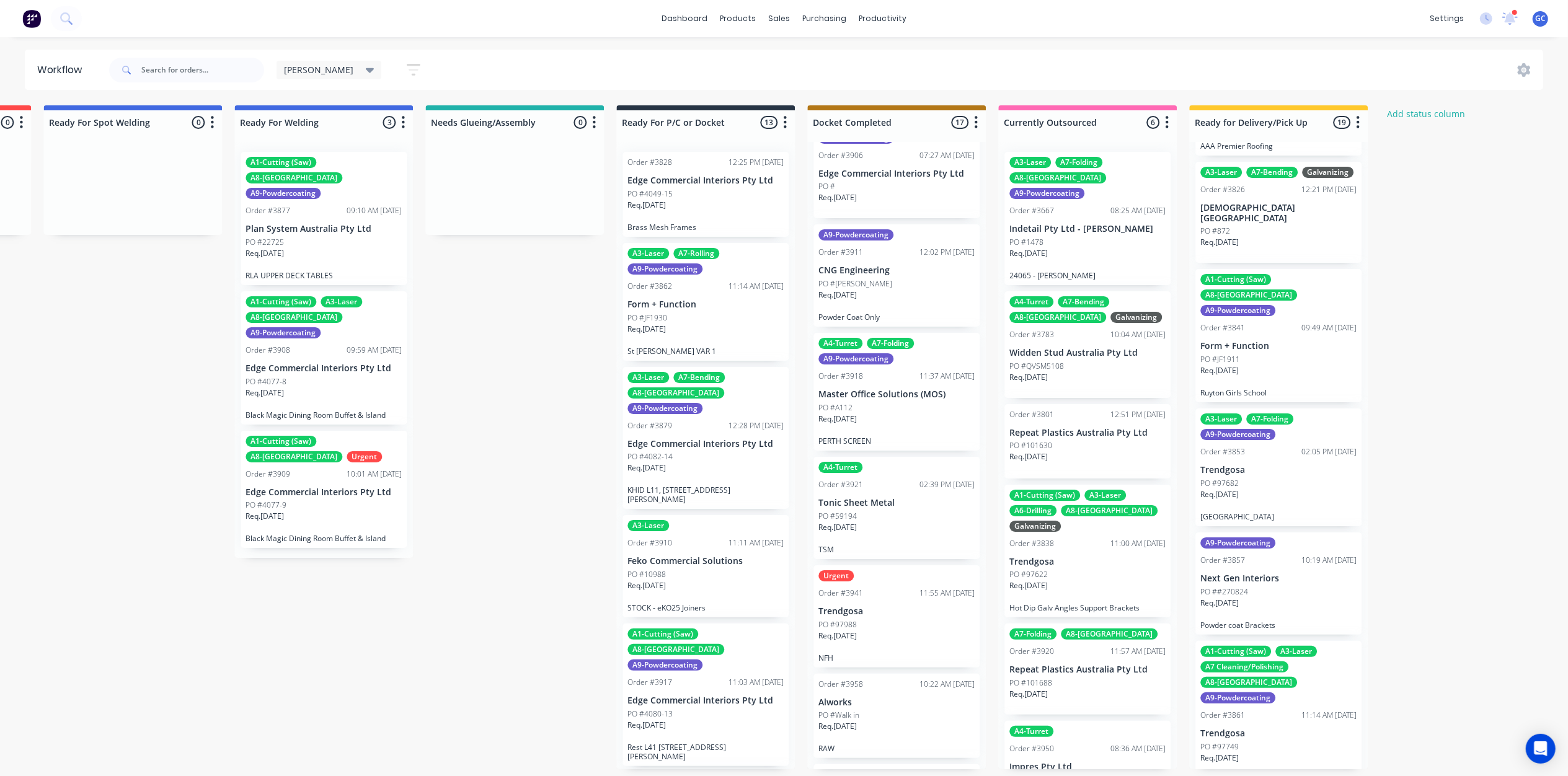
scroll to position [1074, 0]
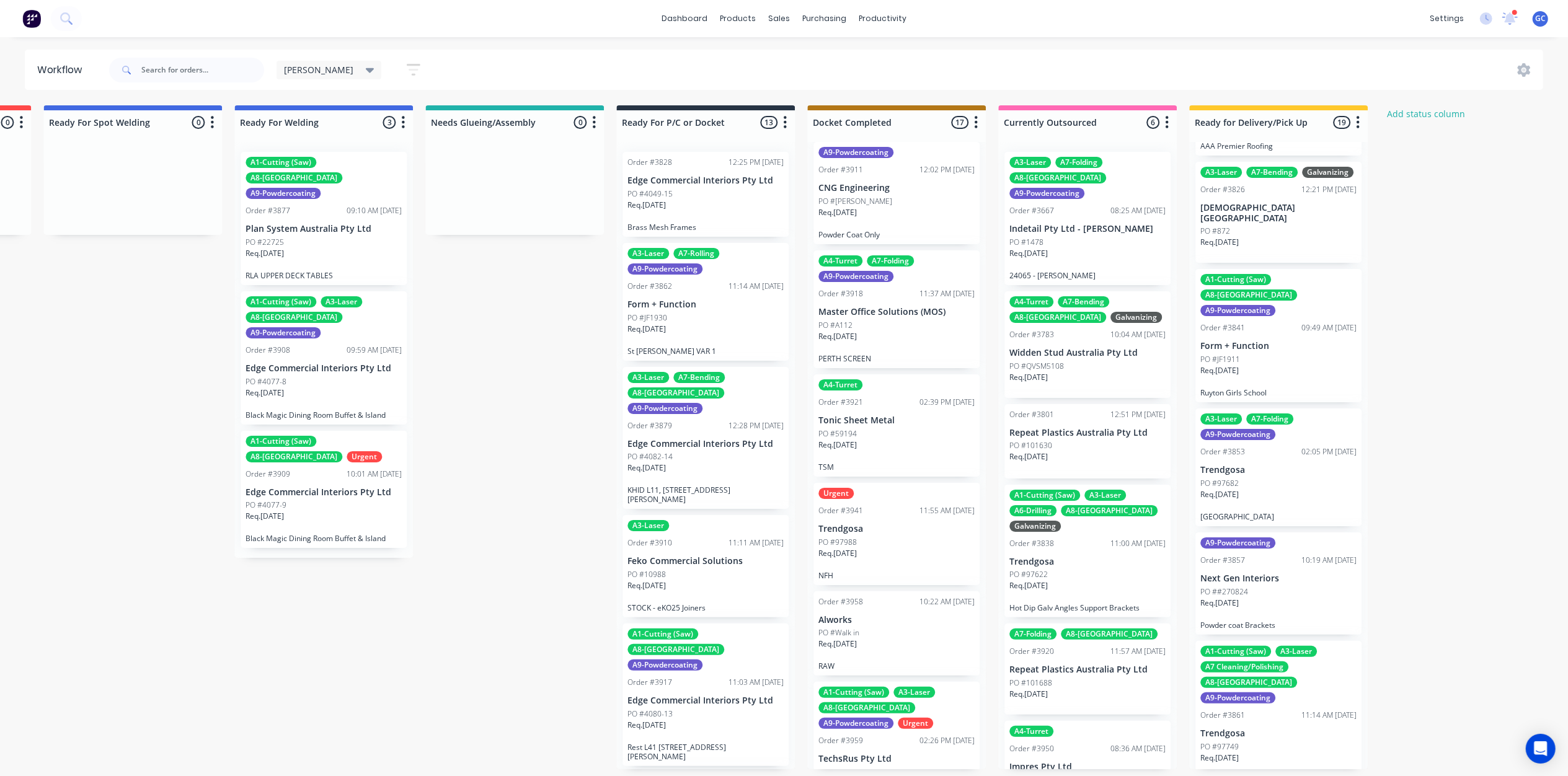
click at [885, 428] on div "PO #59194" at bounding box center [897, 433] width 156 height 11
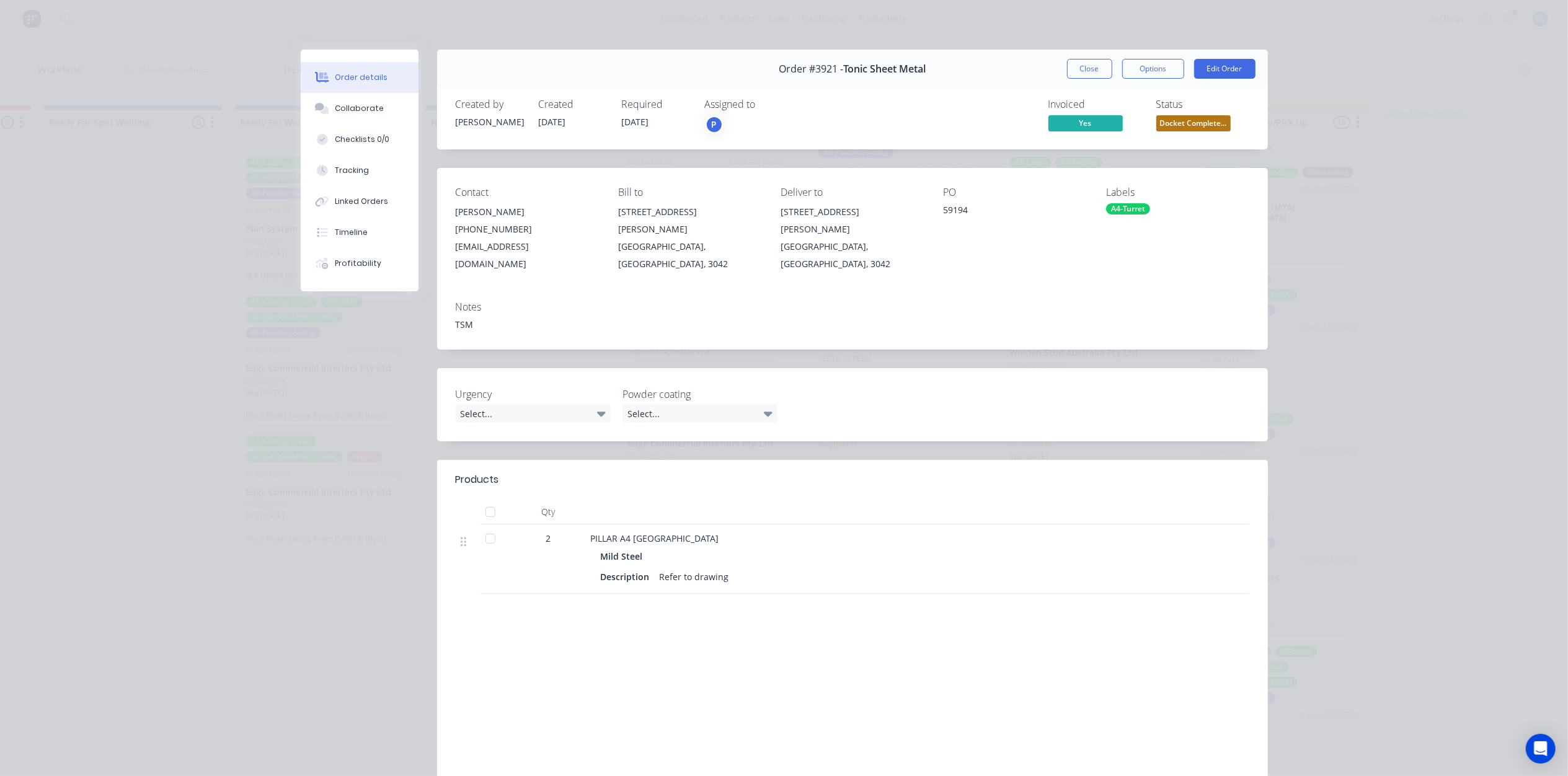
click at [1189, 125] on span "Docket Complete..." at bounding box center [1193, 123] width 74 height 15
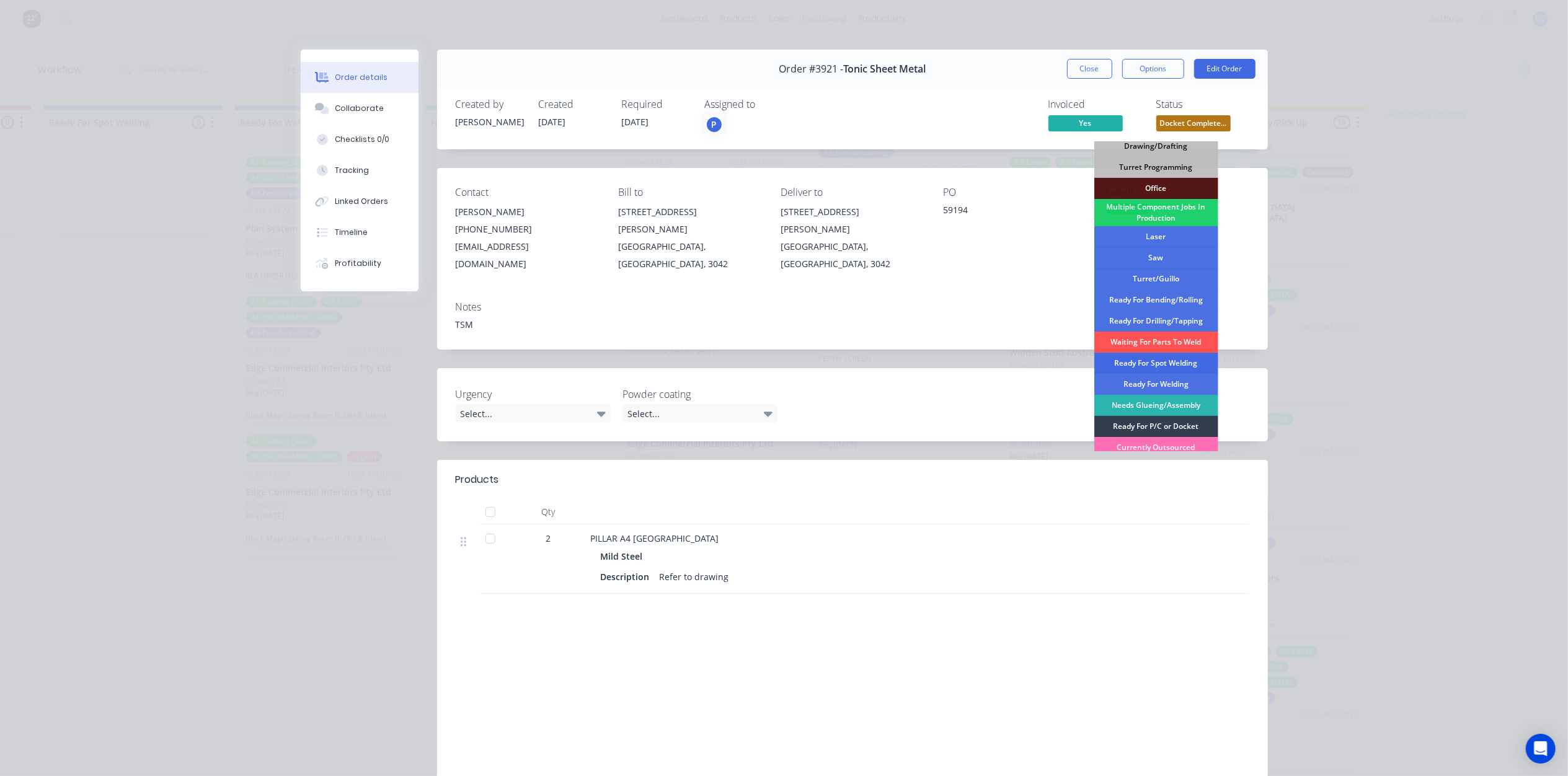
scroll to position [160, 0]
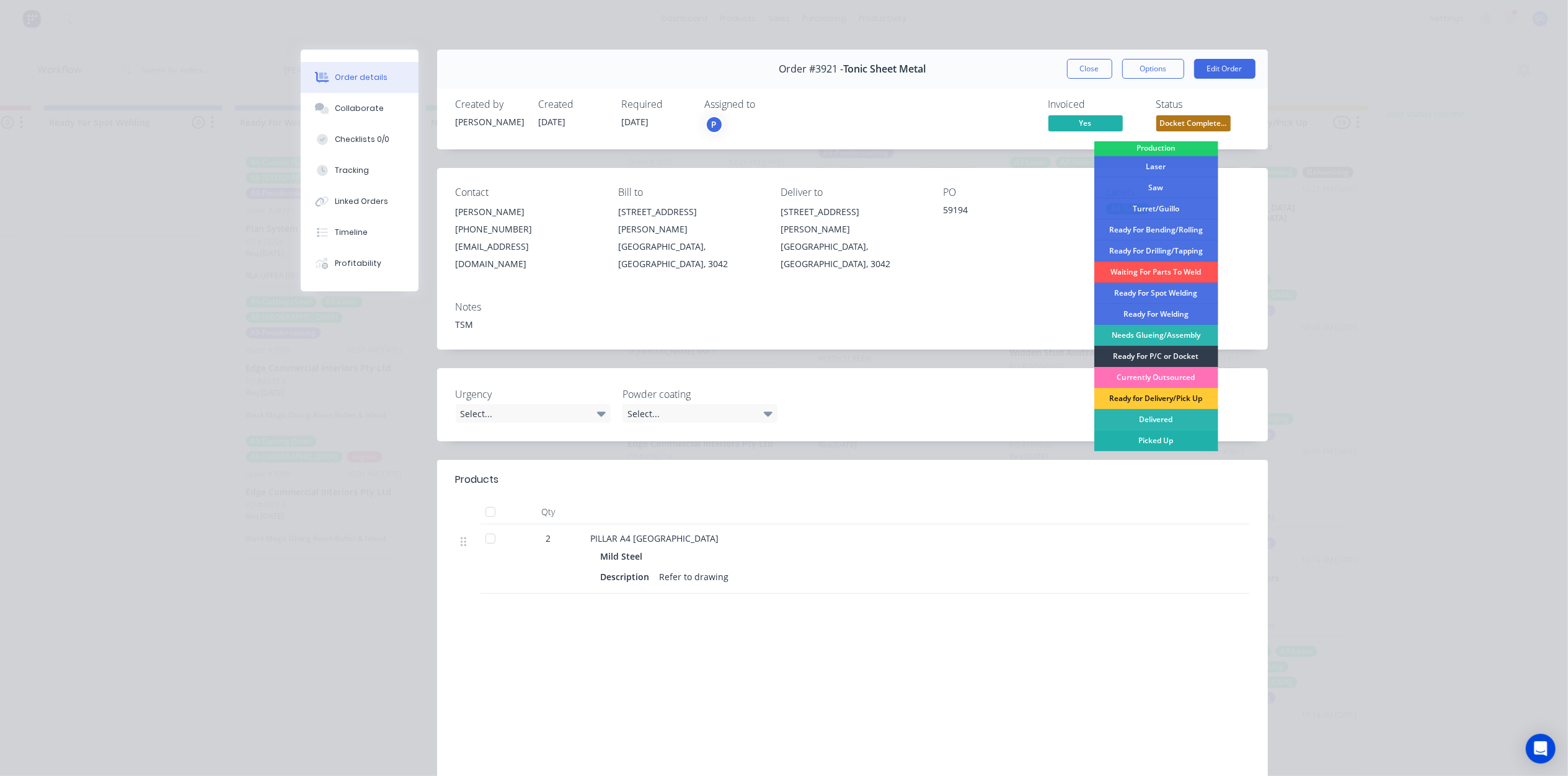
click at [1167, 438] on div "Picked Up" at bounding box center [1156, 440] width 124 height 21
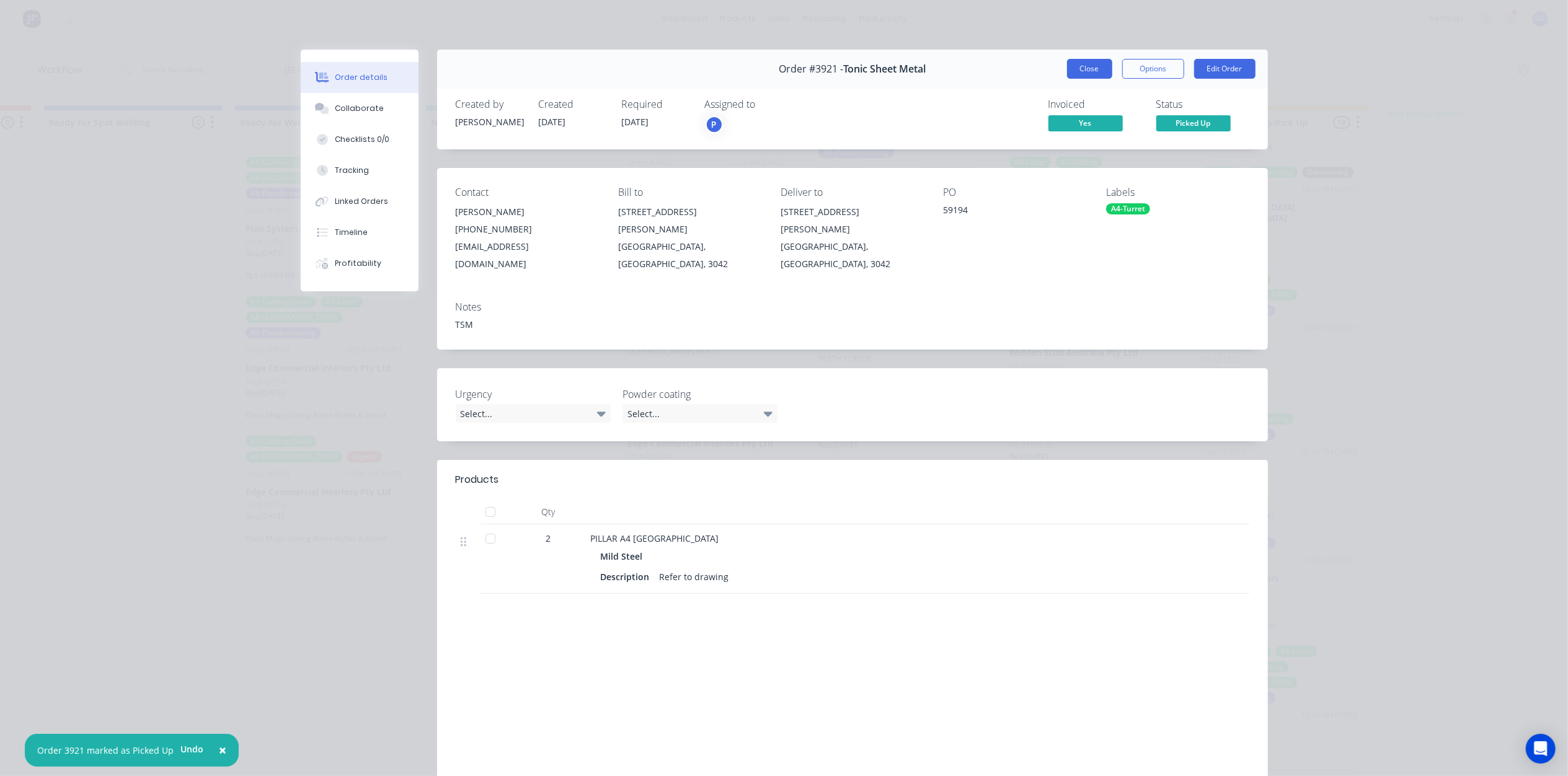
click at [1087, 67] on button "Close" at bounding box center [1089, 68] width 45 height 20
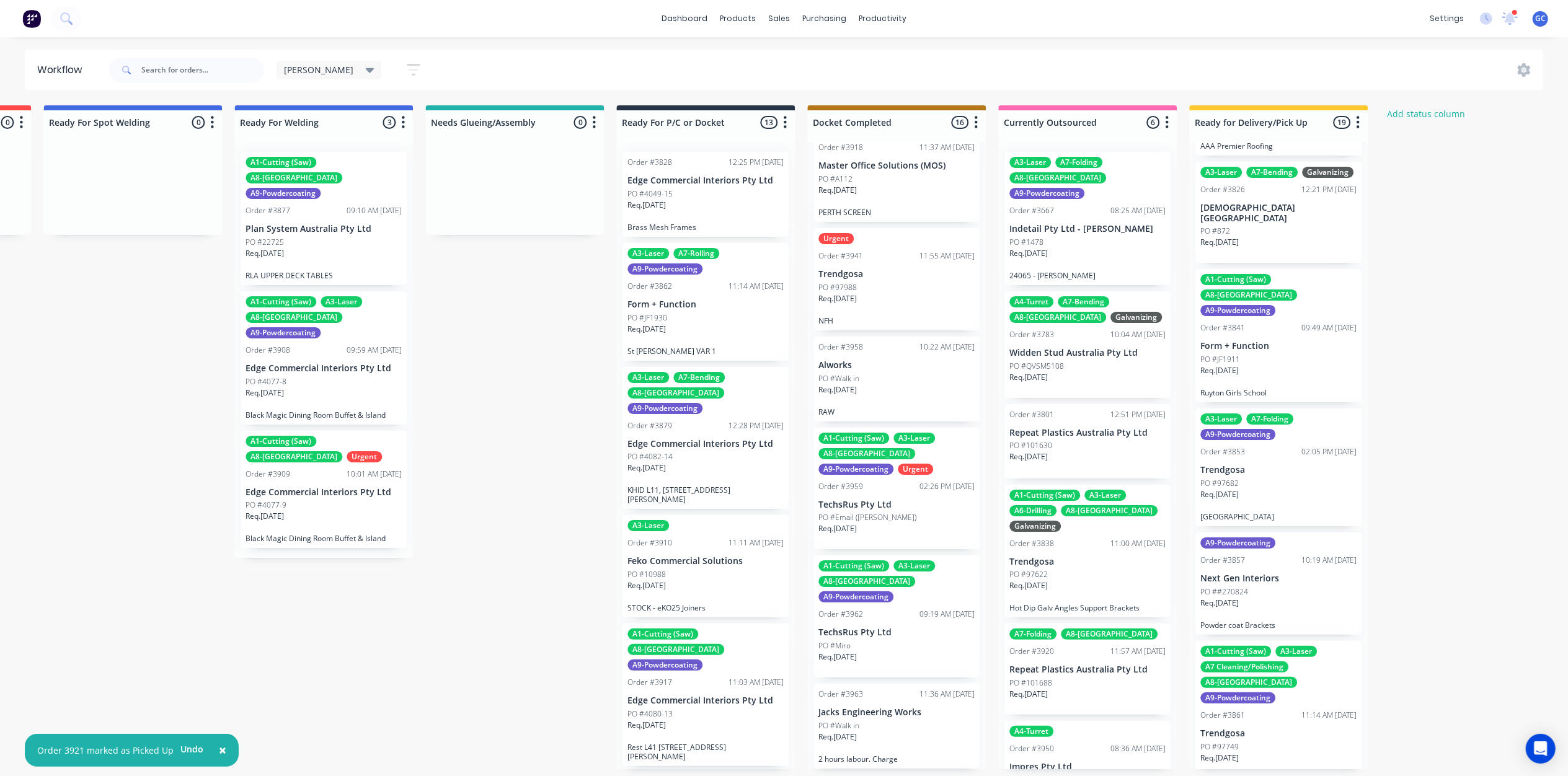
scroll to position [1221, 0]
click at [882, 499] on p "TechsRus Pty Ltd" at bounding box center [897, 504] width 156 height 10
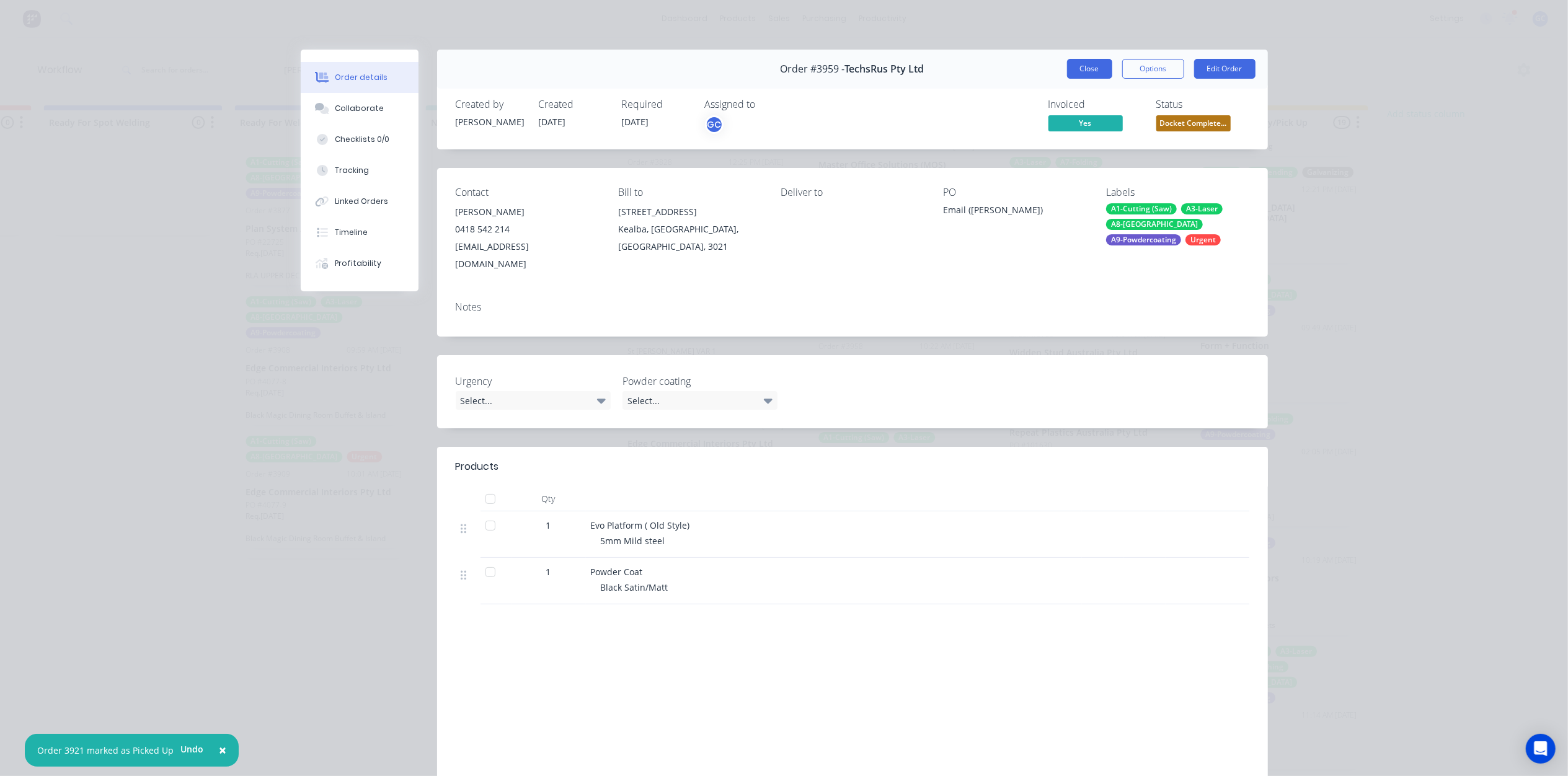
click at [1081, 72] on button "Close" at bounding box center [1089, 68] width 45 height 20
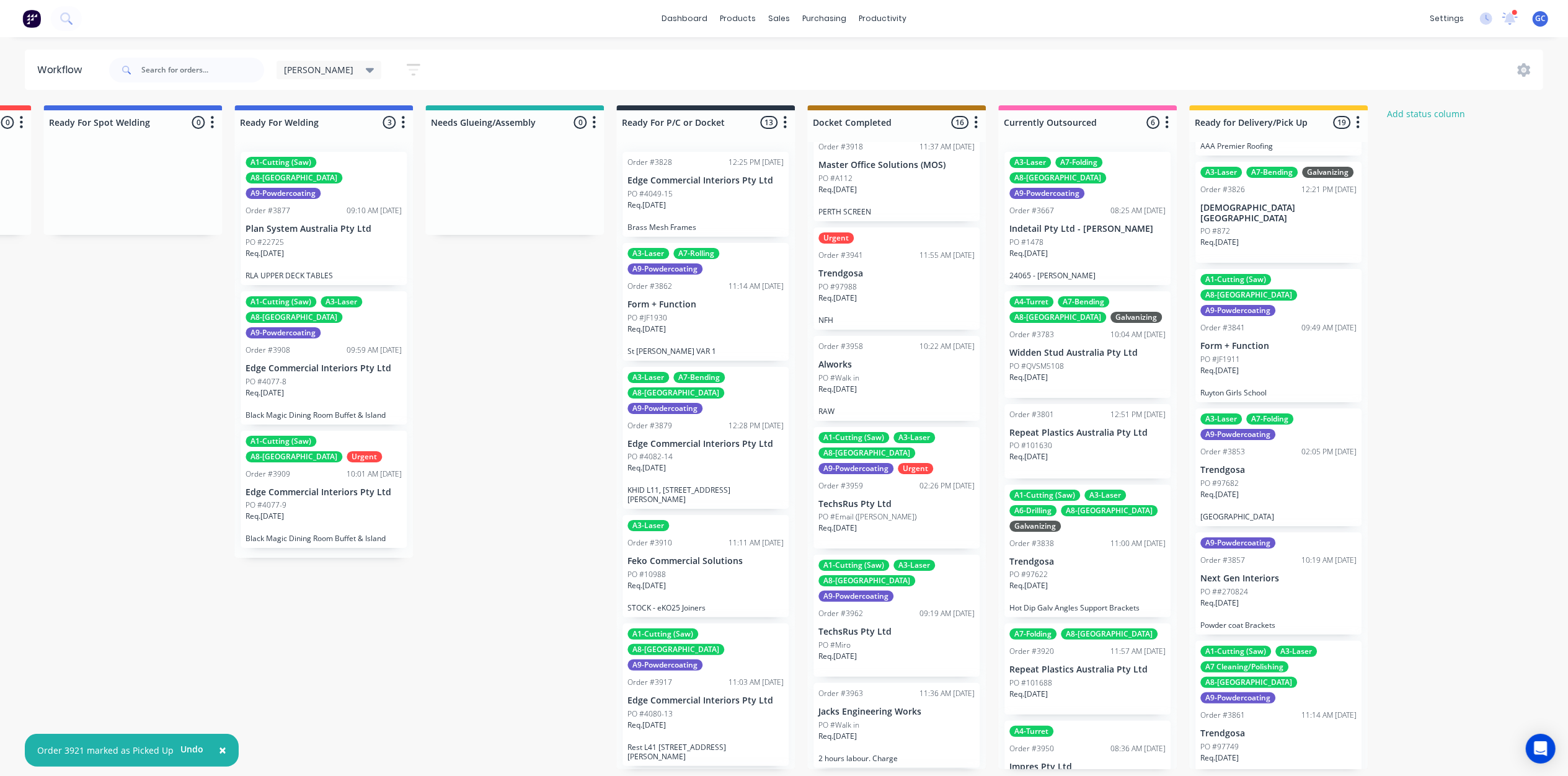
scroll to position [6, 2656]
click at [900, 720] on div "PO #Walk in" at bounding box center [897, 725] width 156 height 11
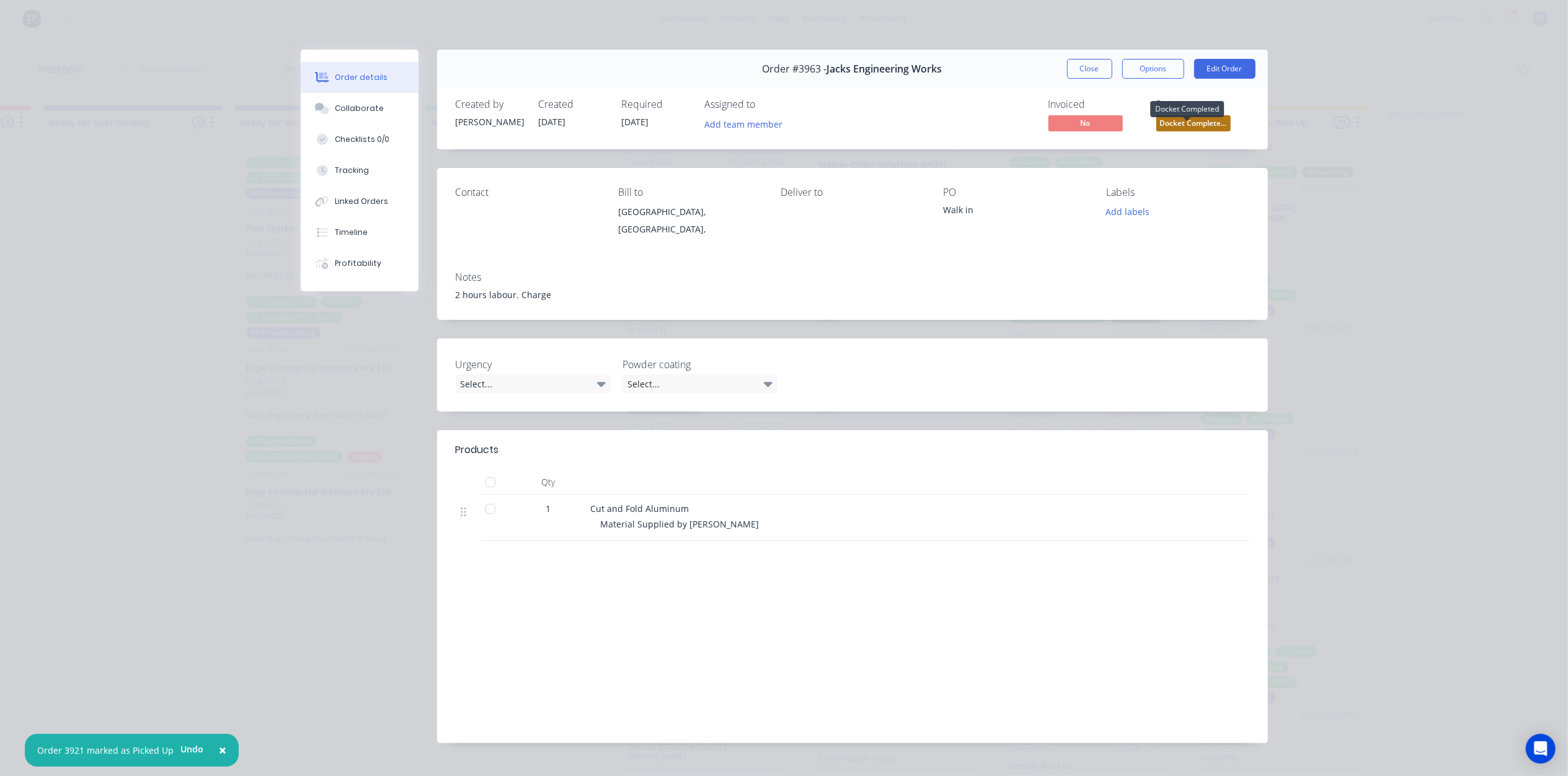
click at [1201, 119] on span "Docket Complete..." at bounding box center [1193, 123] width 74 height 15
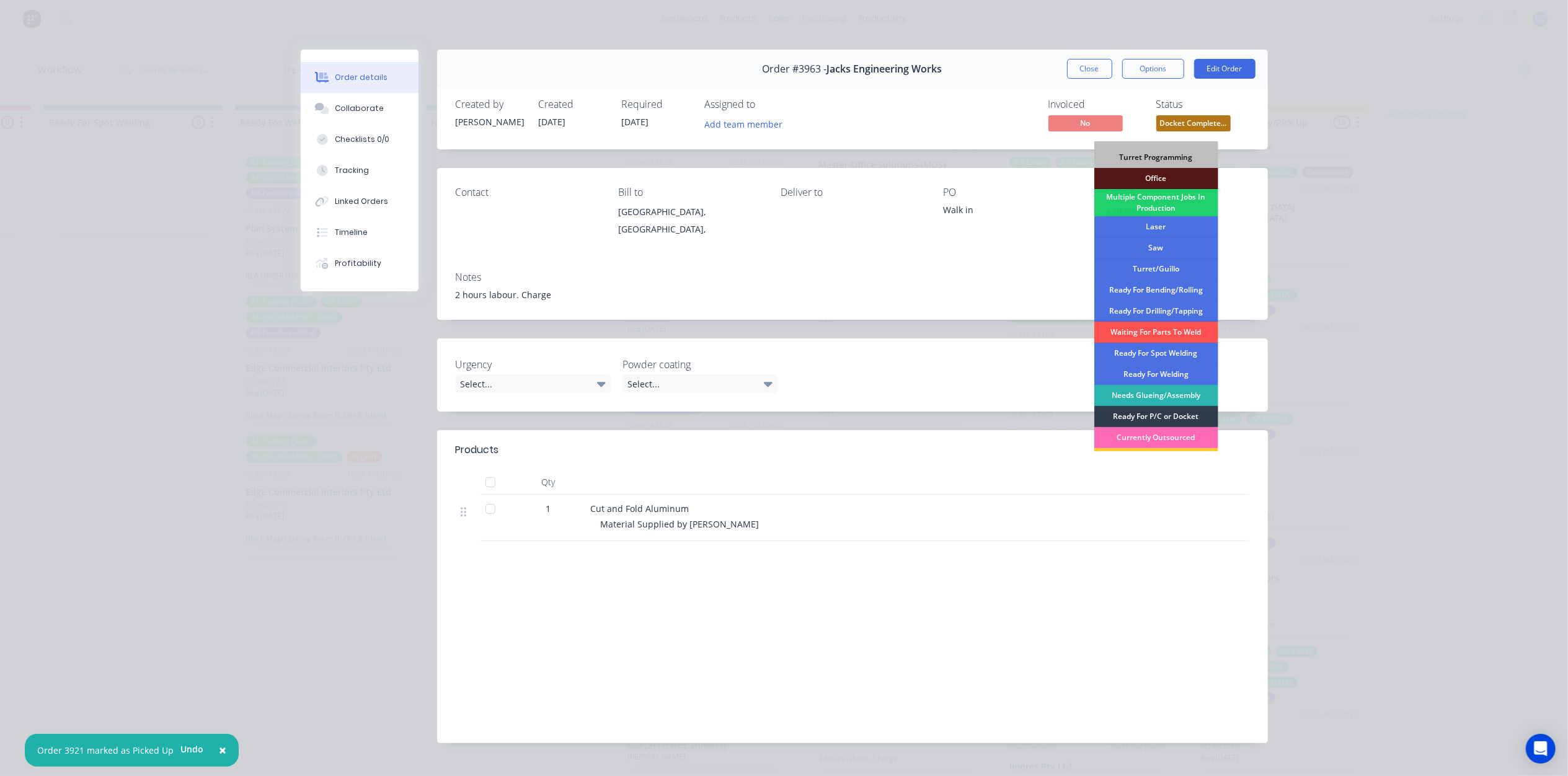
scroll to position [160, 0]
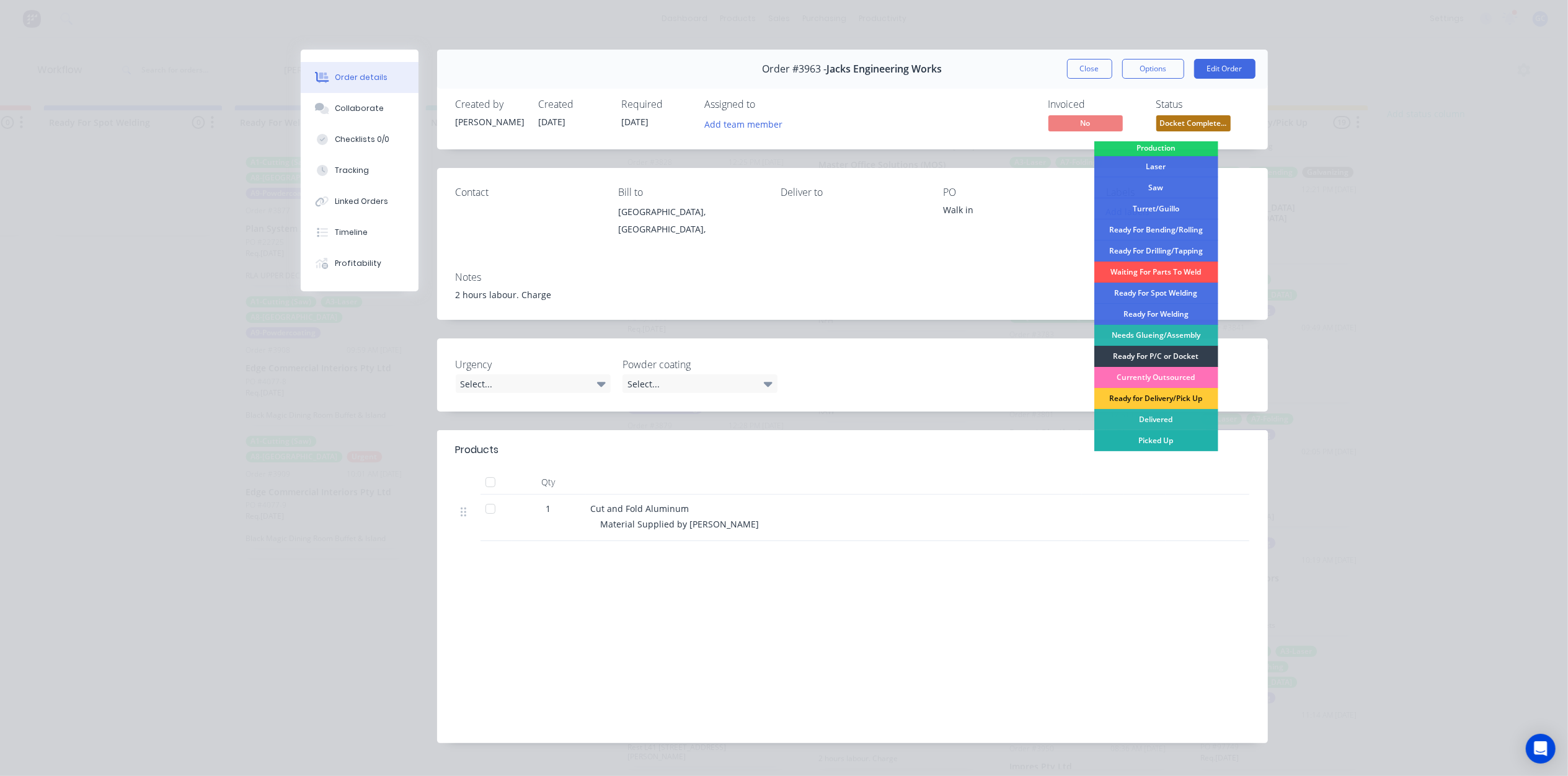
click at [1162, 435] on div "Picked Up" at bounding box center [1156, 440] width 124 height 21
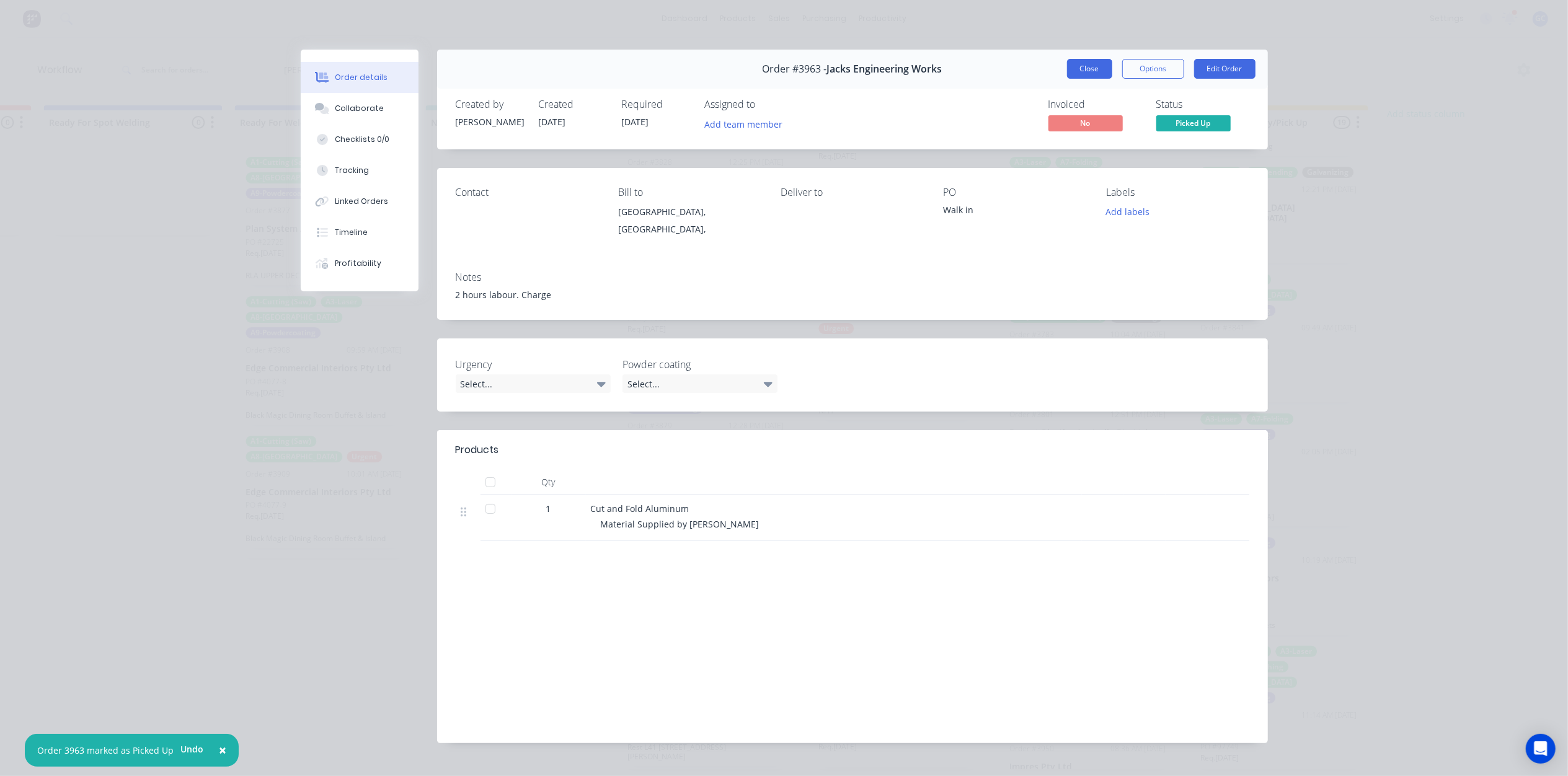
click at [1094, 68] on button "Close" at bounding box center [1089, 68] width 45 height 20
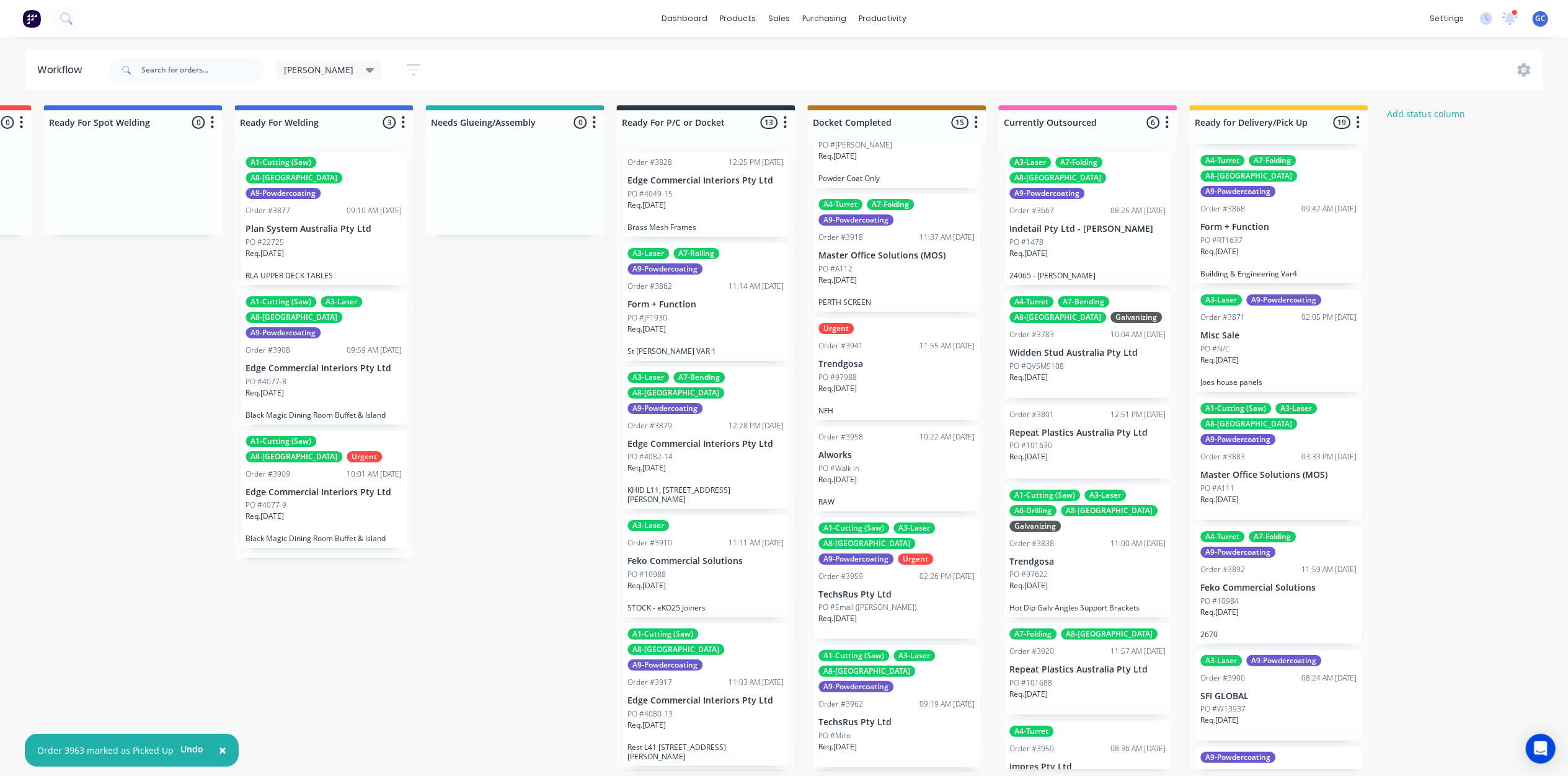
scroll to position [1615, 0]
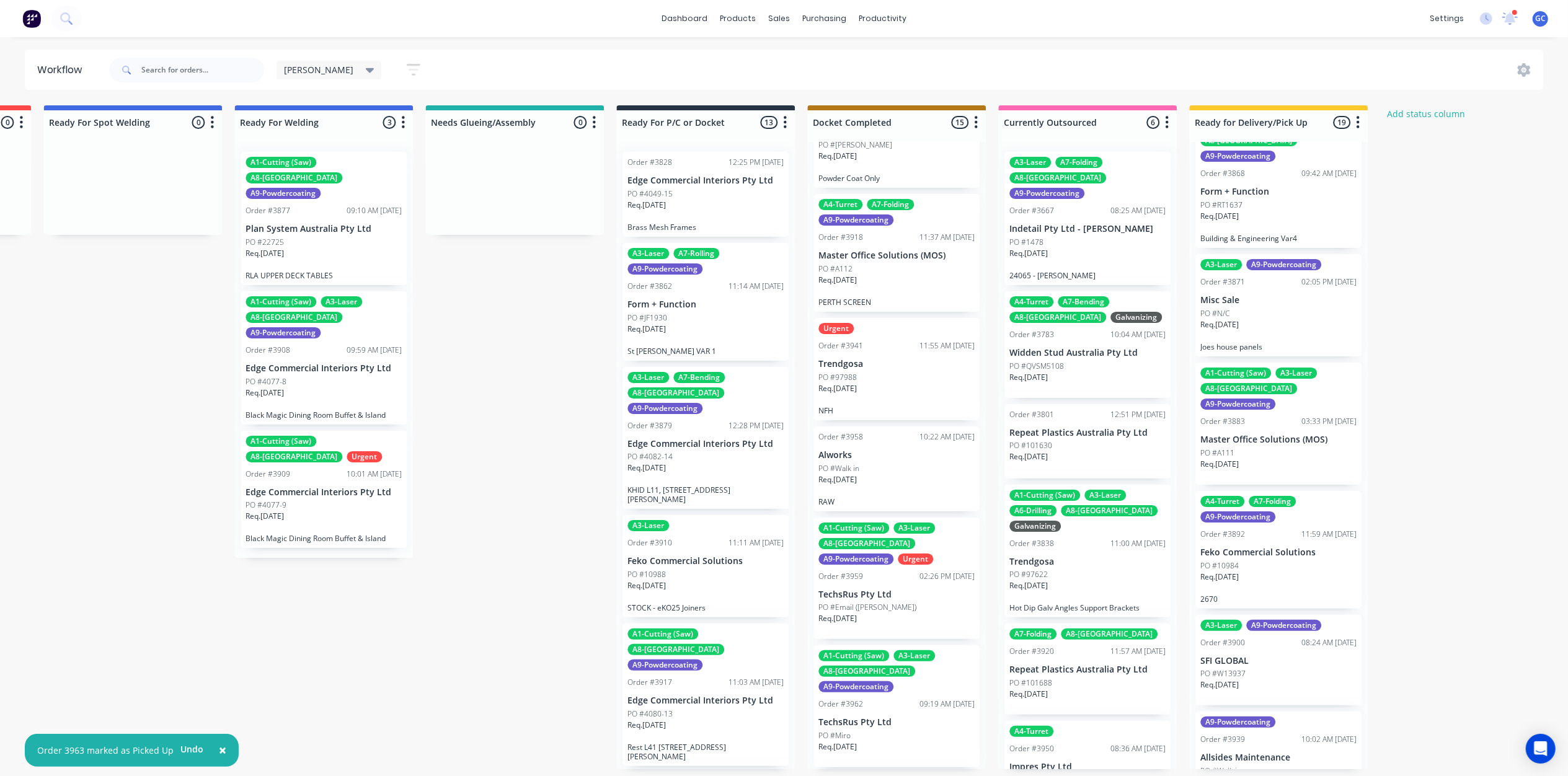
click at [1260, 615] on div "A3-Laser A9-Powdercoating Order #3900 08:24 AM 04/09/25 SFI GLOBAL PO #W13937 R…" at bounding box center [1278, 660] width 166 height 91
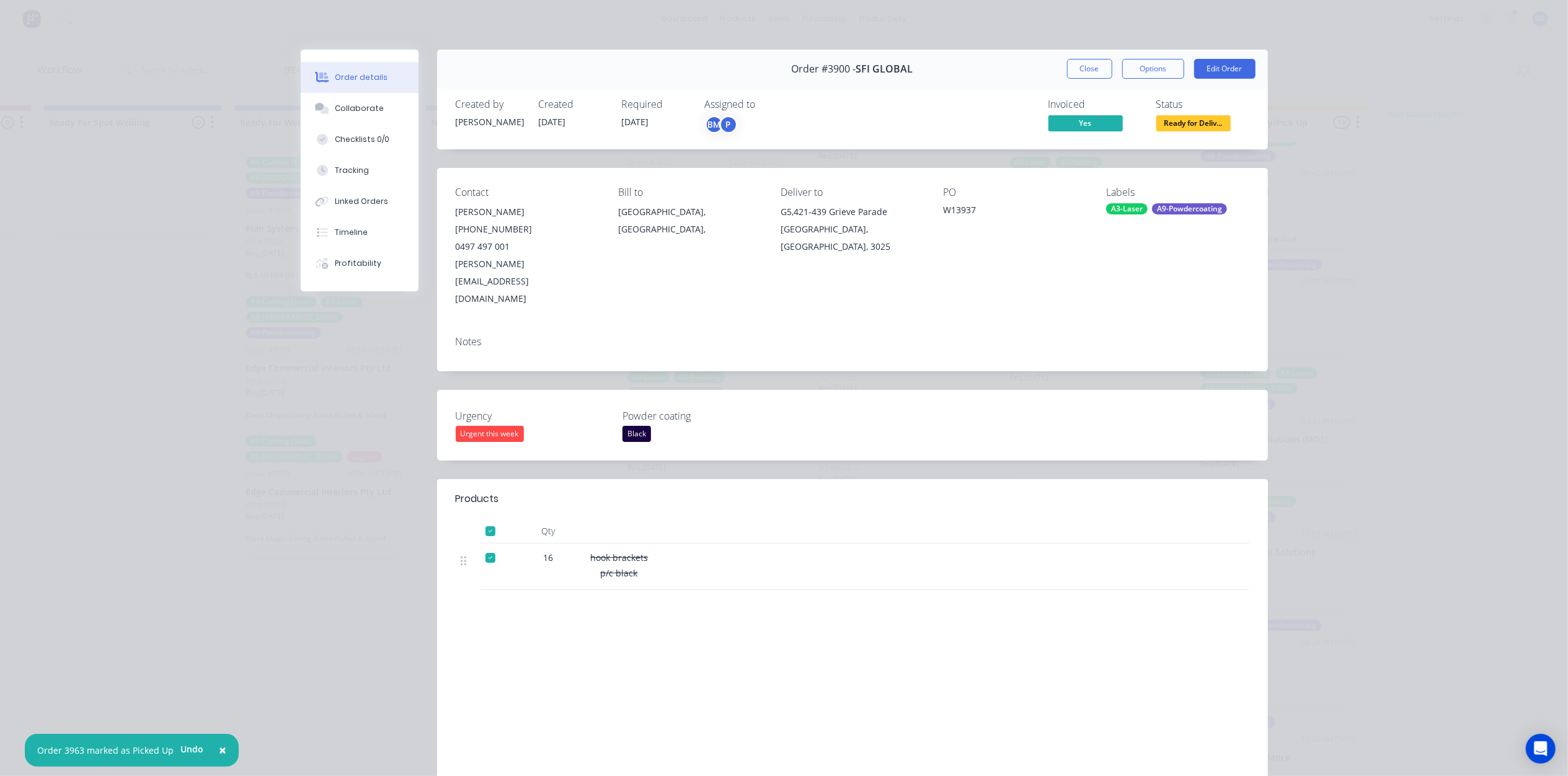
click at [1209, 125] on span "Ready for Deliv..." at bounding box center [1193, 123] width 74 height 15
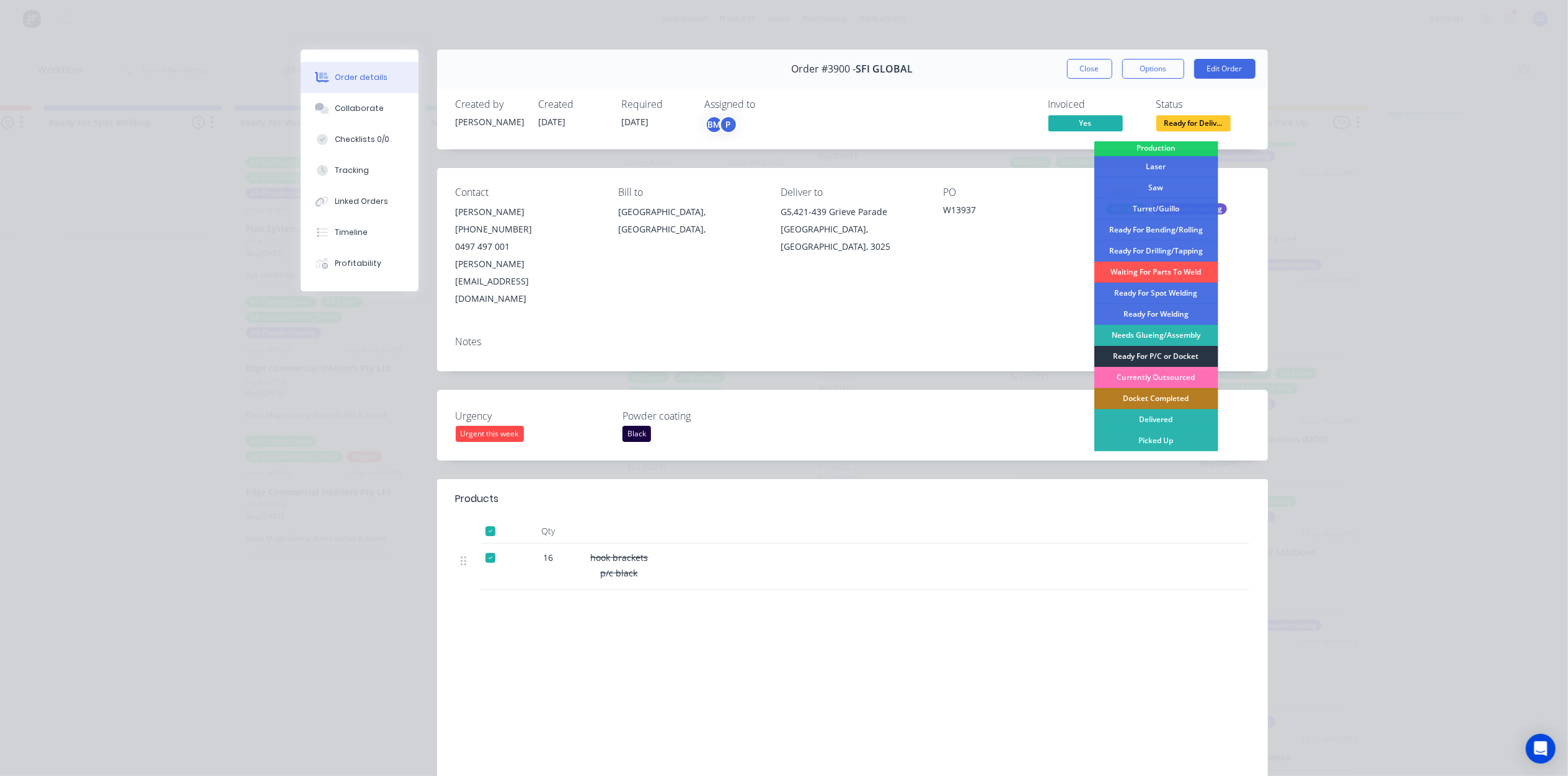
scroll to position [40, 0]
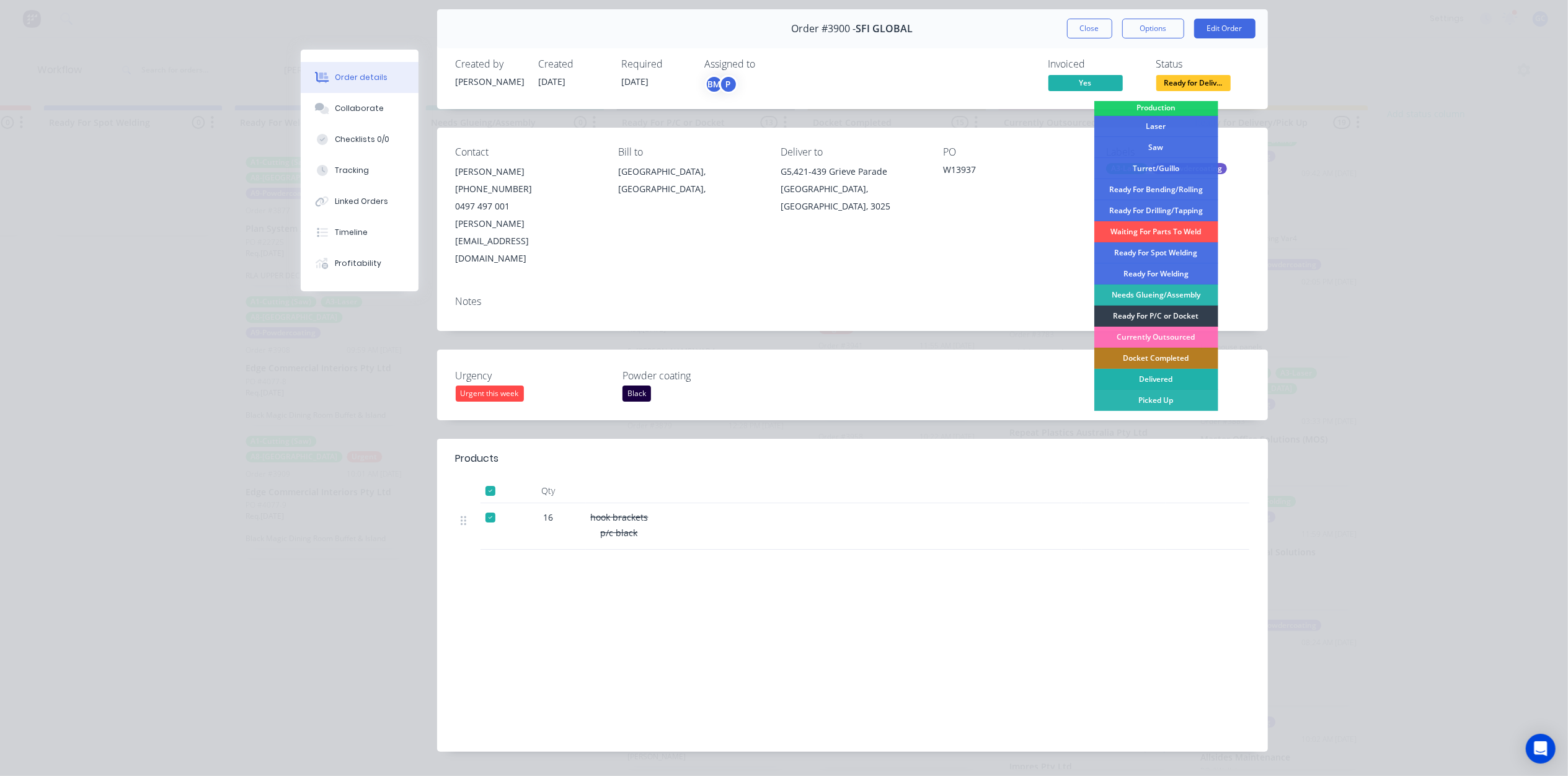
click at [1169, 375] on div "Delivered" at bounding box center [1156, 379] width 124 height 21
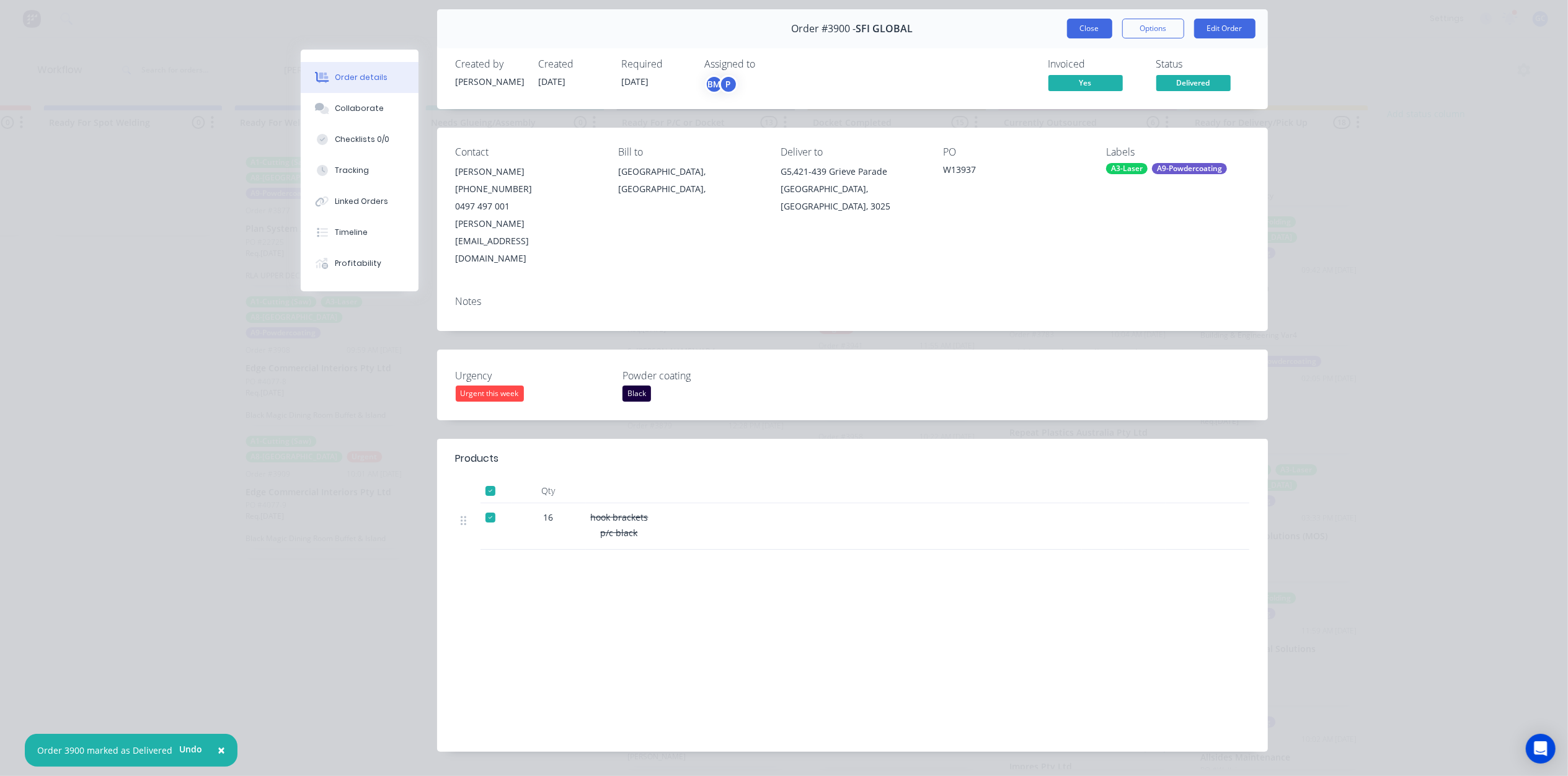
click at [1091, 28] on button "Close" at bounding box center [1089, 28] width 45 height 20
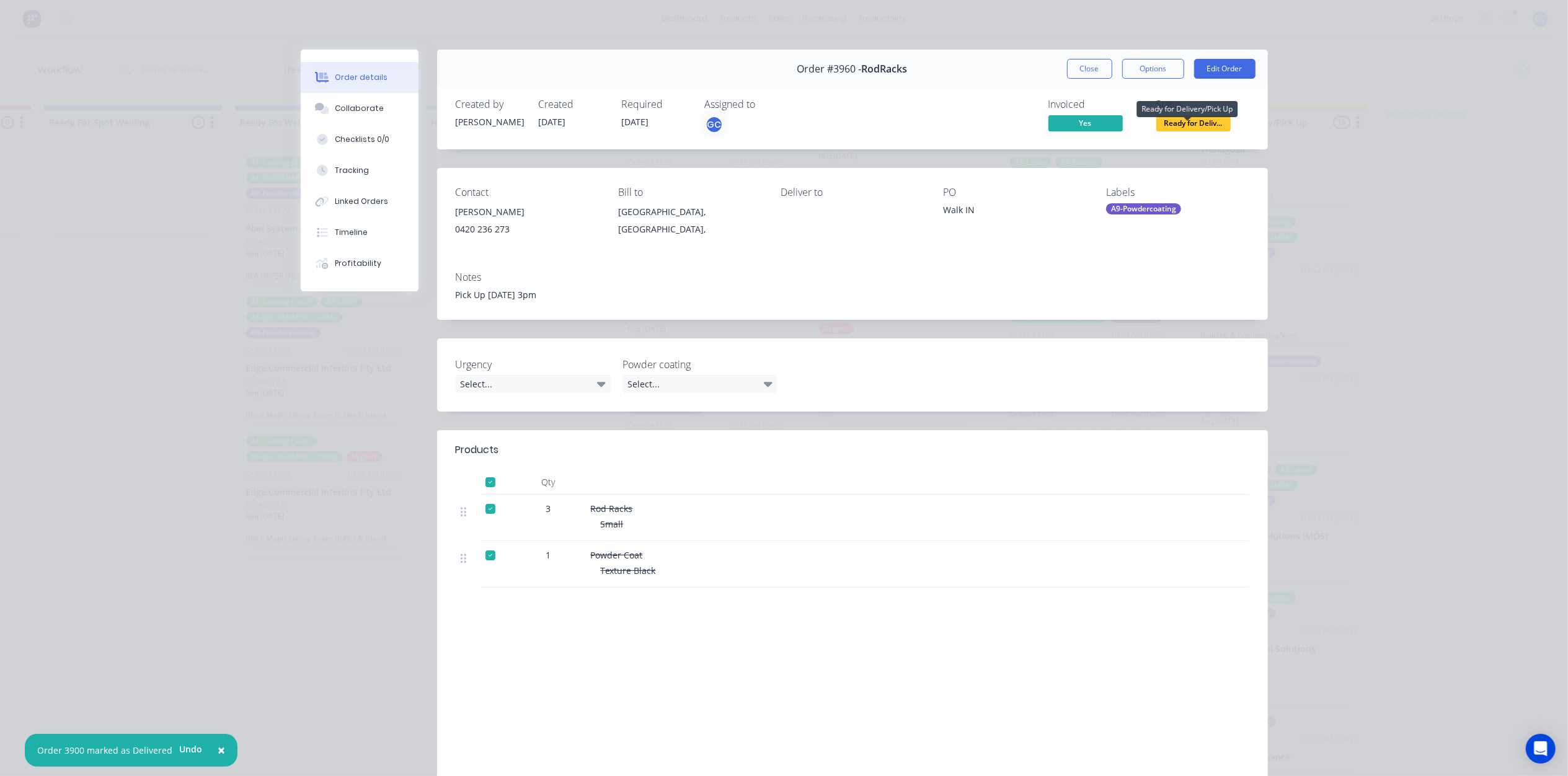
click at [1193, 128] on span "Ready for Deliv..." at bounding box center [1193, 123] width 74 height 15
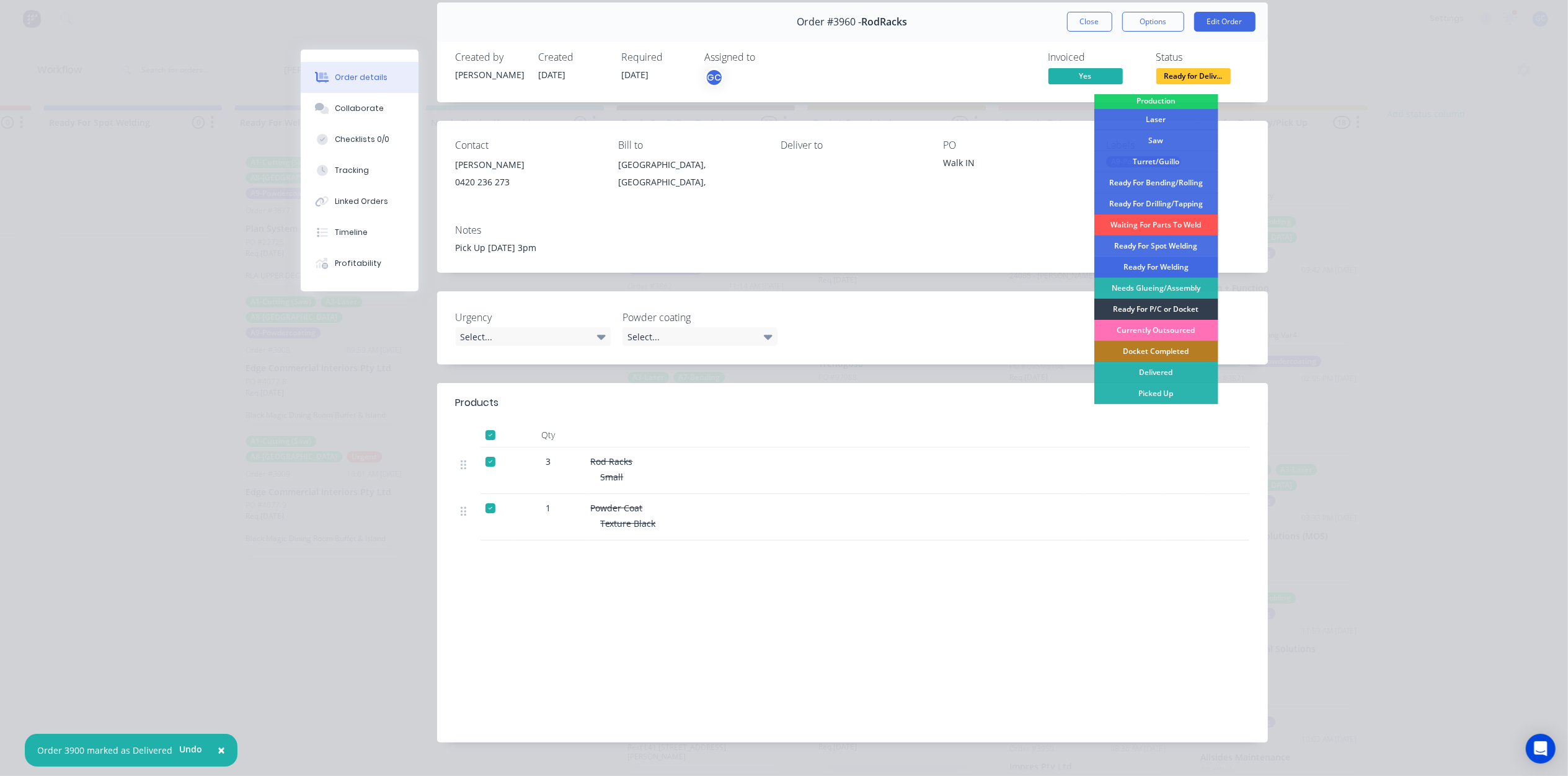
scroll to position [72, 0]
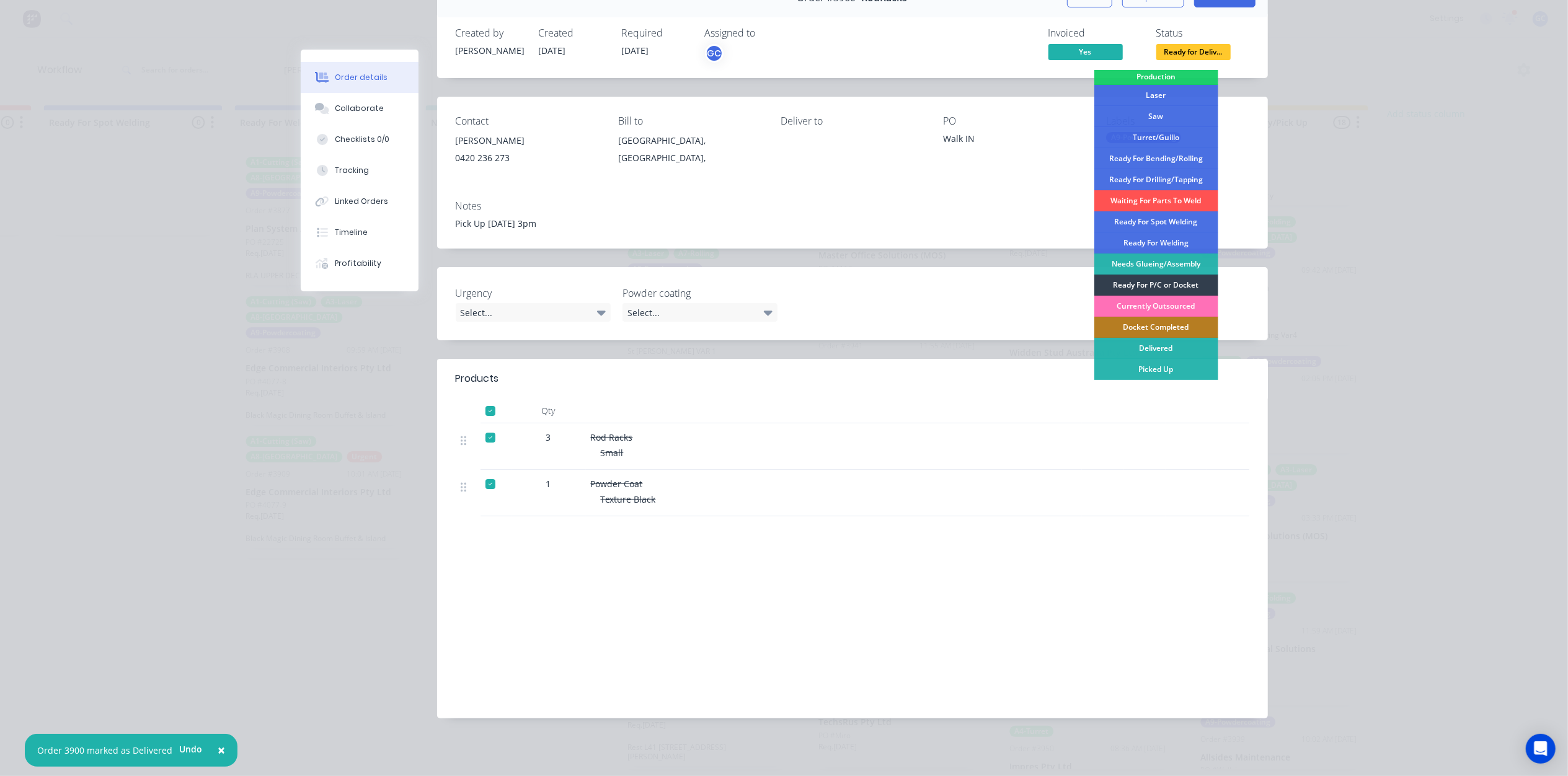
click at [975, 595] on div "Labour $0.00 Sub total $0.00 Margin $0.00 ( 0.00 %) Tax $0.00 Total $0.00" at bounding box center [852, 628] width 794 height 144
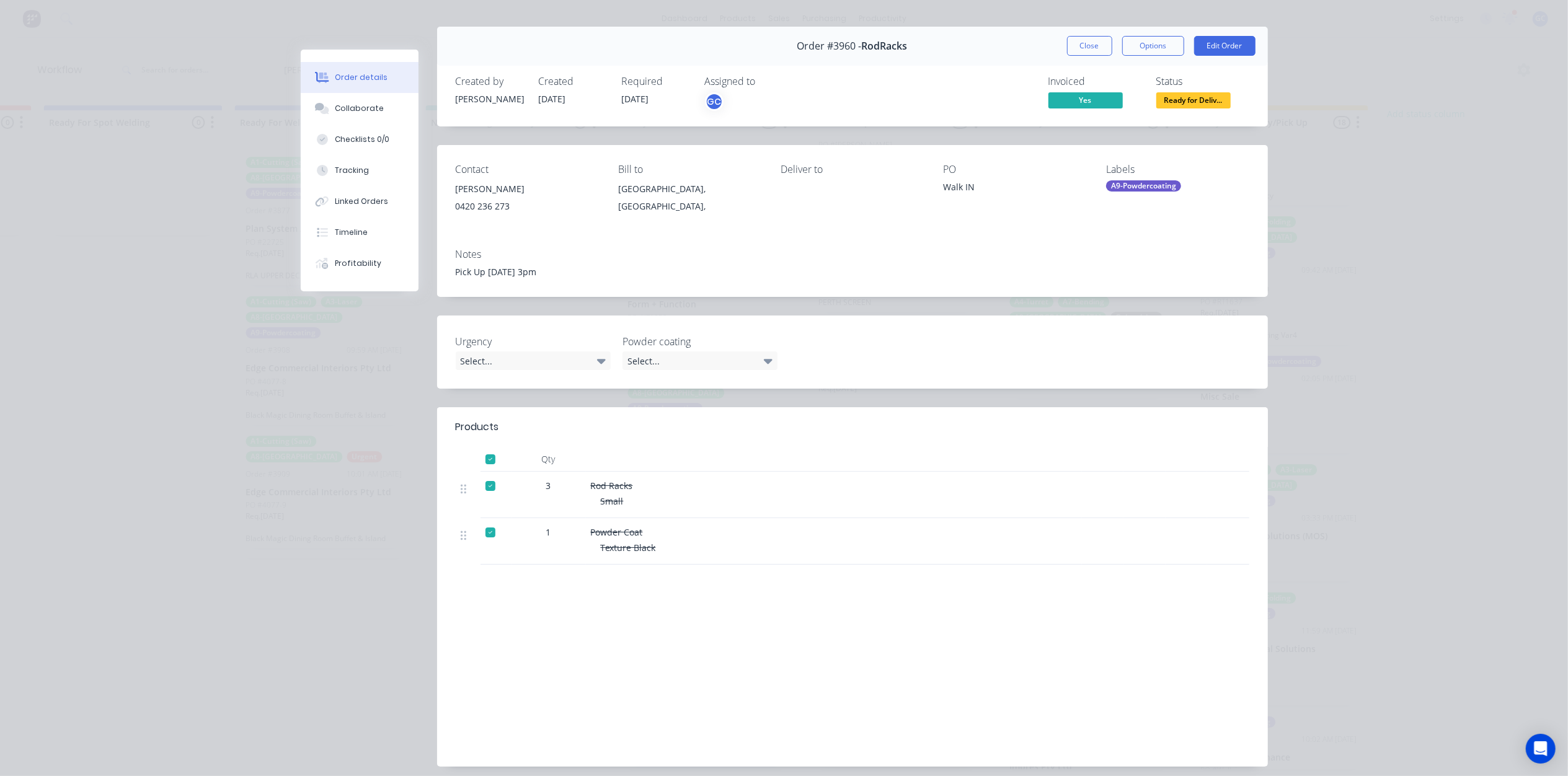
scroll to position [0, 0]
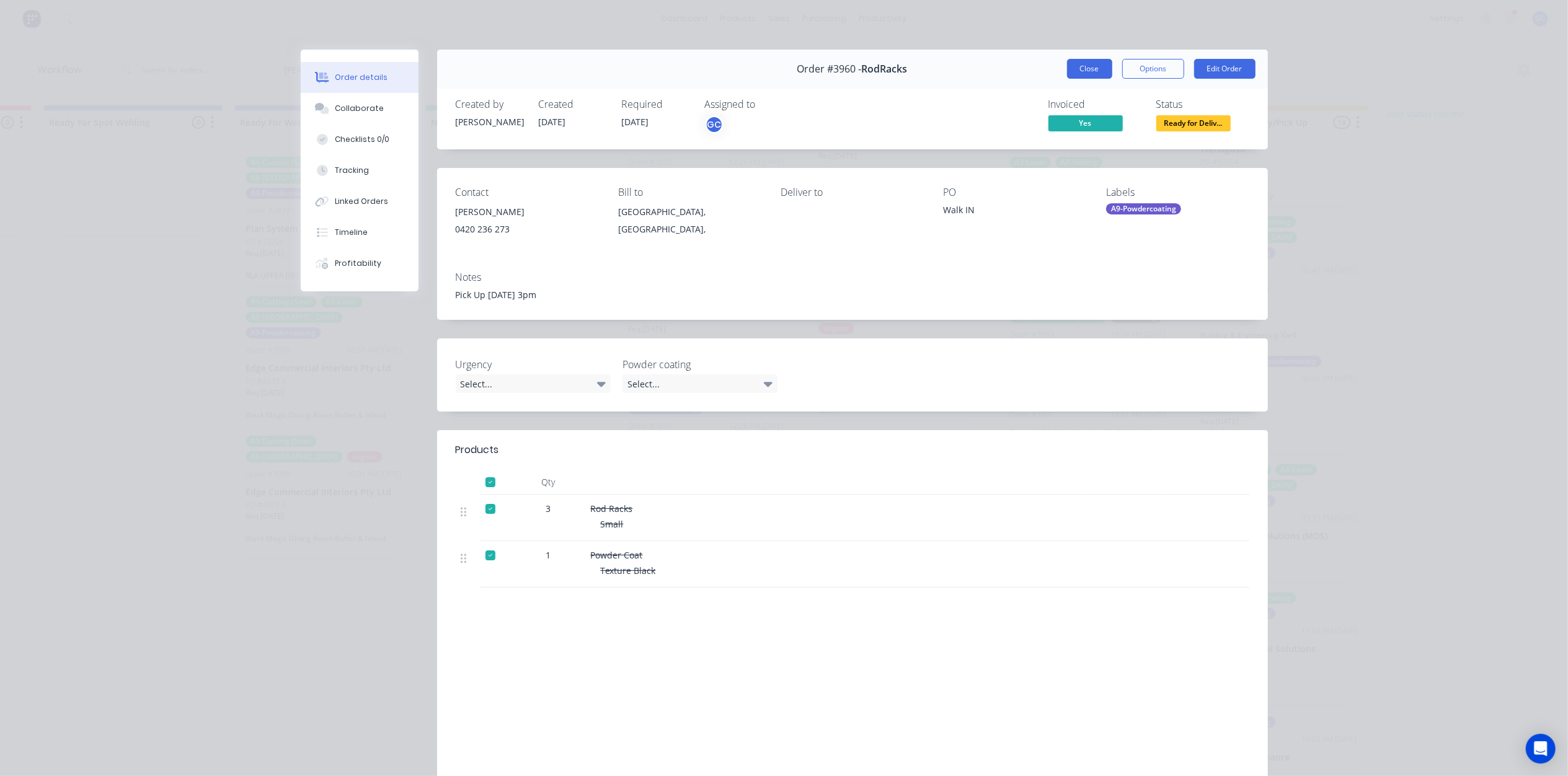
click at [1080, 68] on button "Close" at bounding box center [1089, 68] width 45 height 20
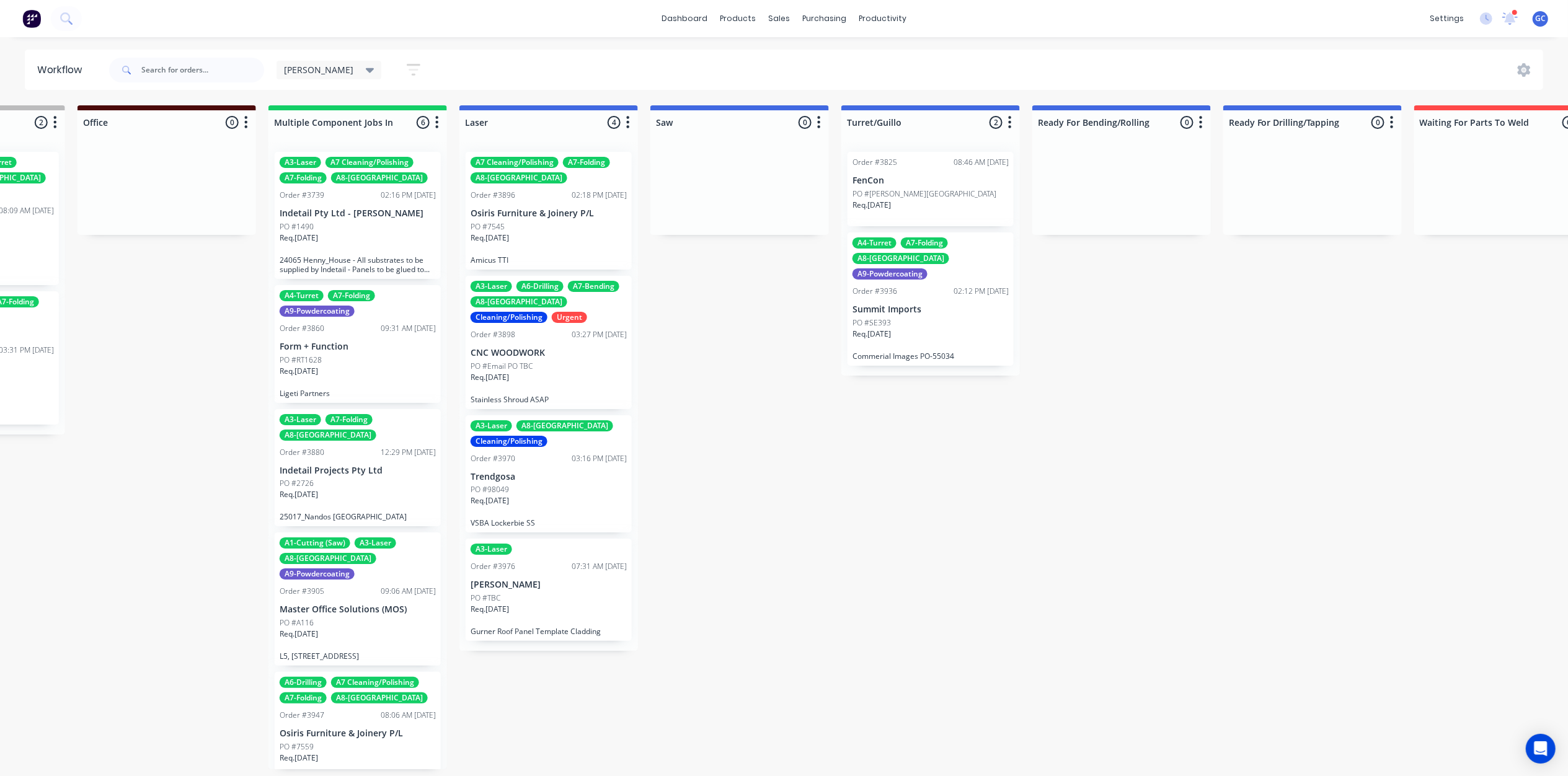
scroll to position [0, 953]
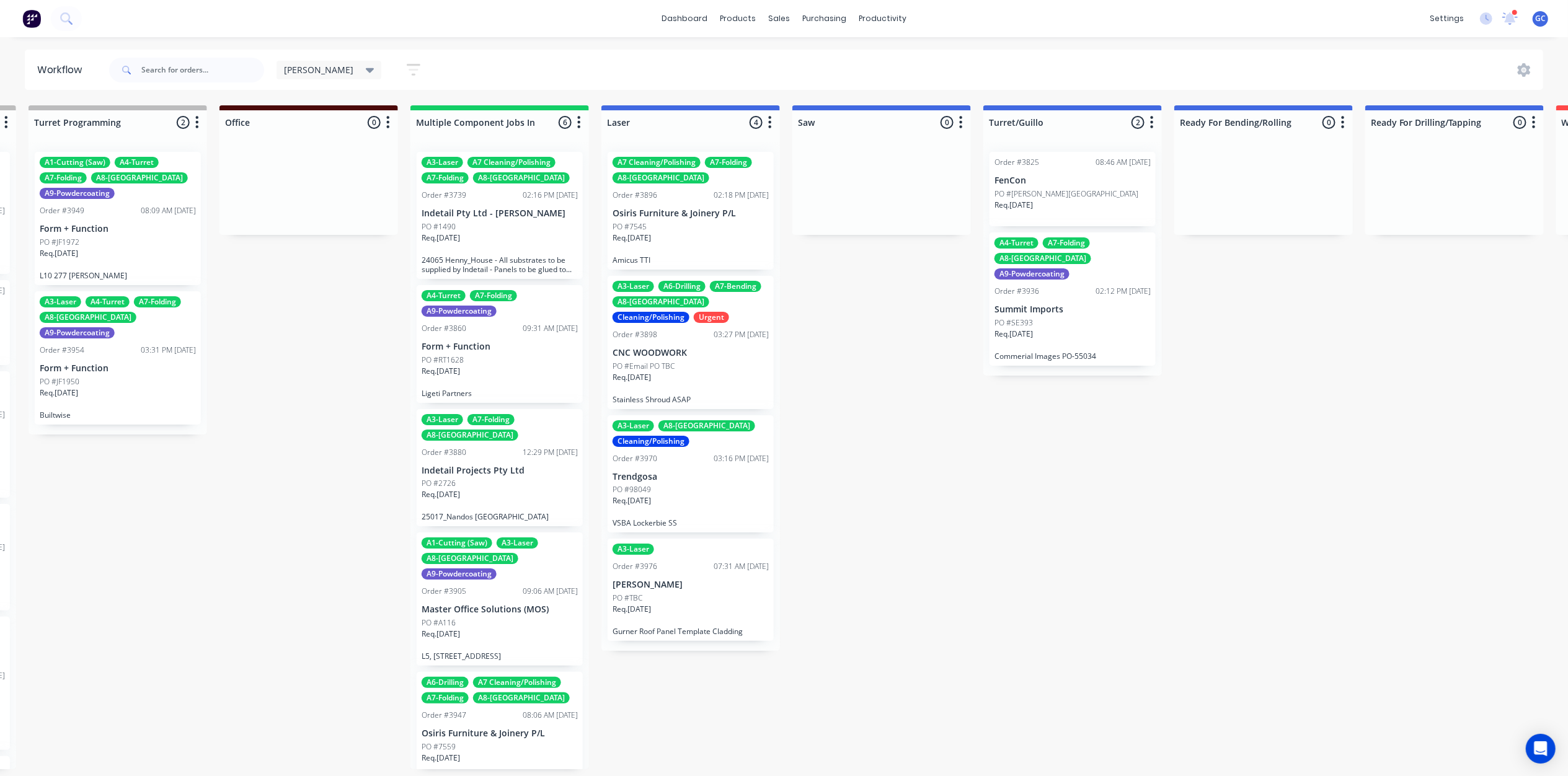
drag, startPoint x: 476, startPoint y: 591, endPoint x: 410, endPoint y: 602, distance: 66.9
click at [471, 237] on div "Req. 30/07/25" at bounding box center [499, 243] width 156 height 21
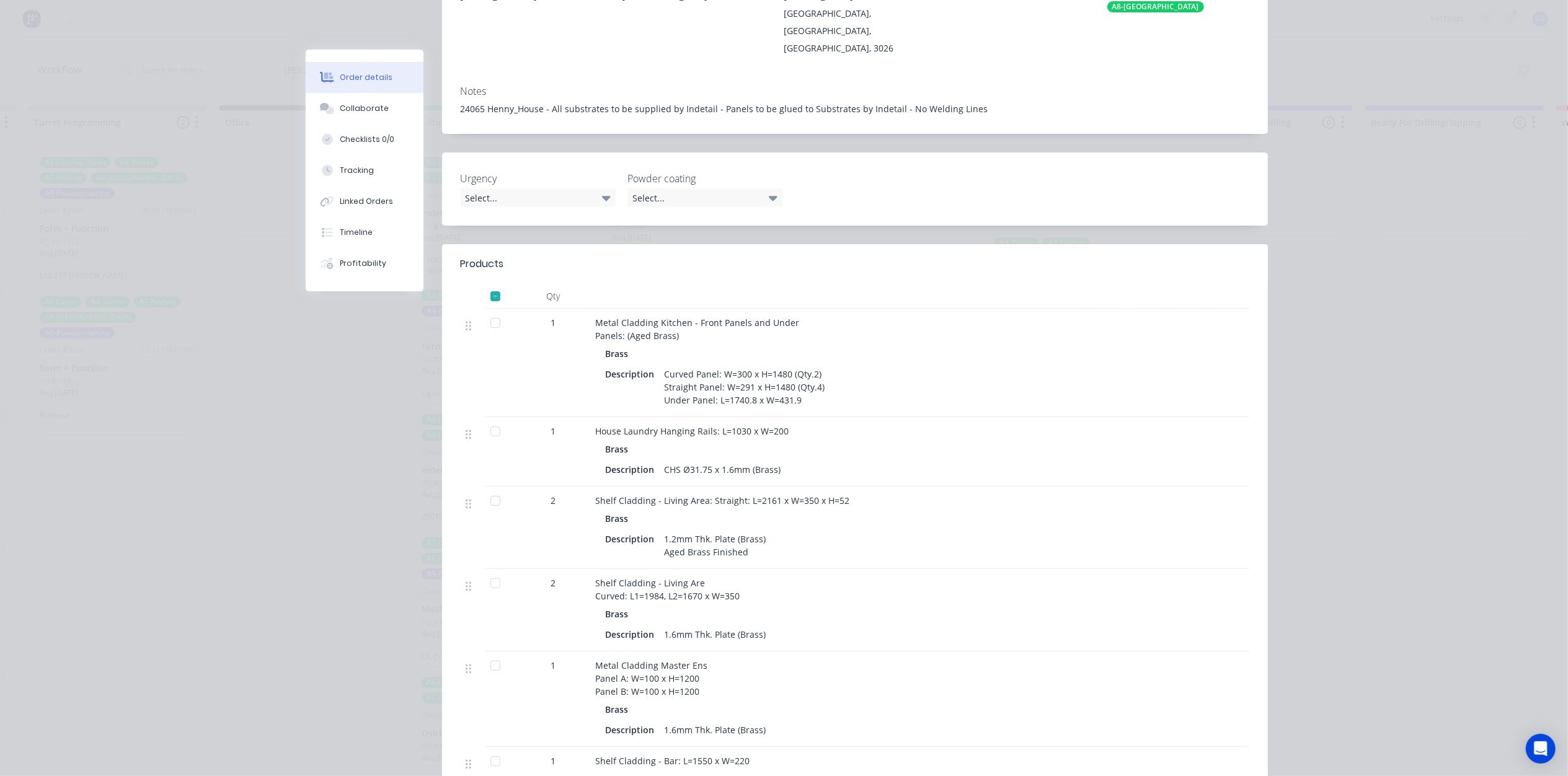
scroll to position [248, 0]
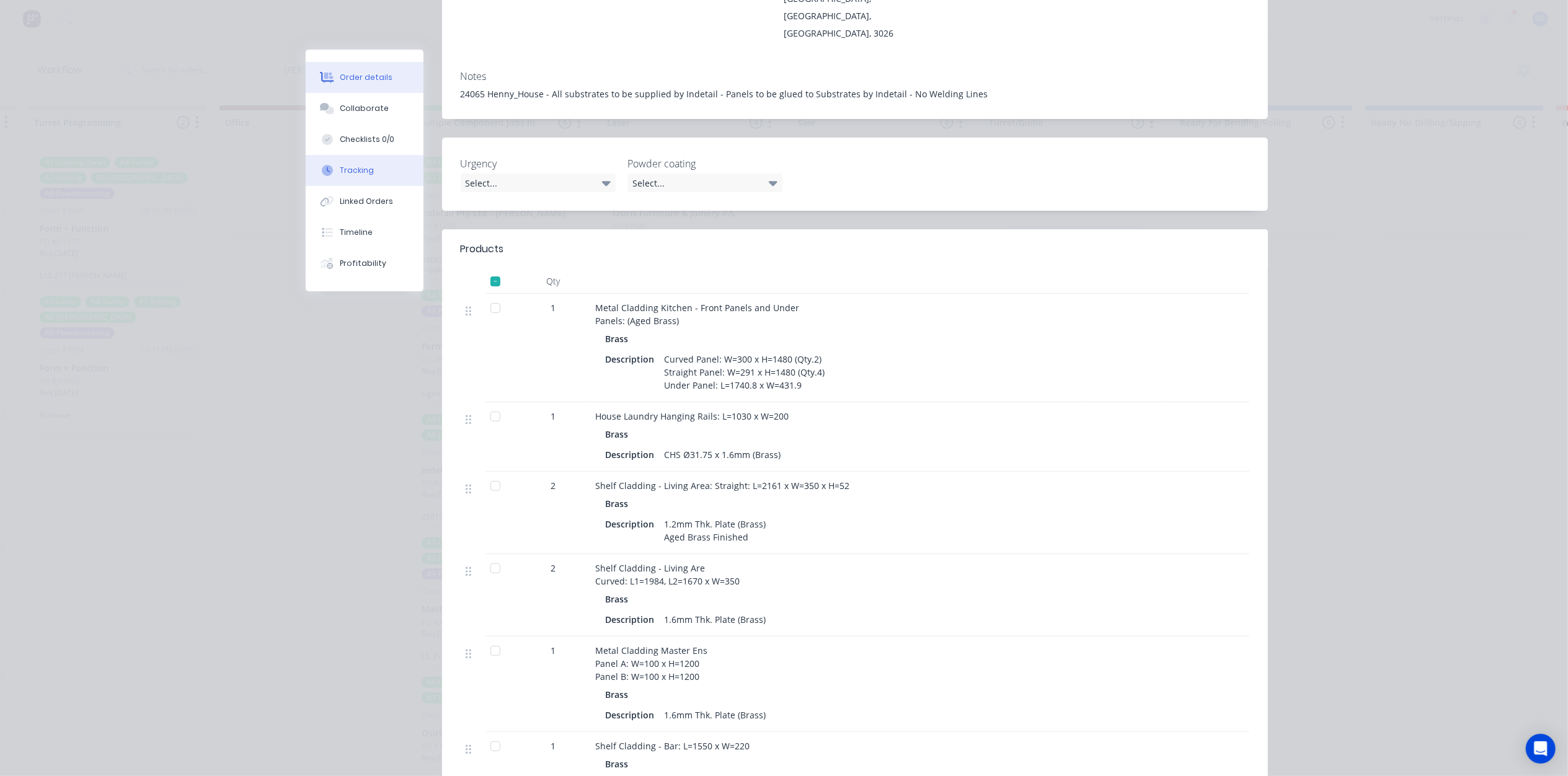
click at [356, 176] on button "Tracking" at bounding box center [365, 170] width 118 height 31
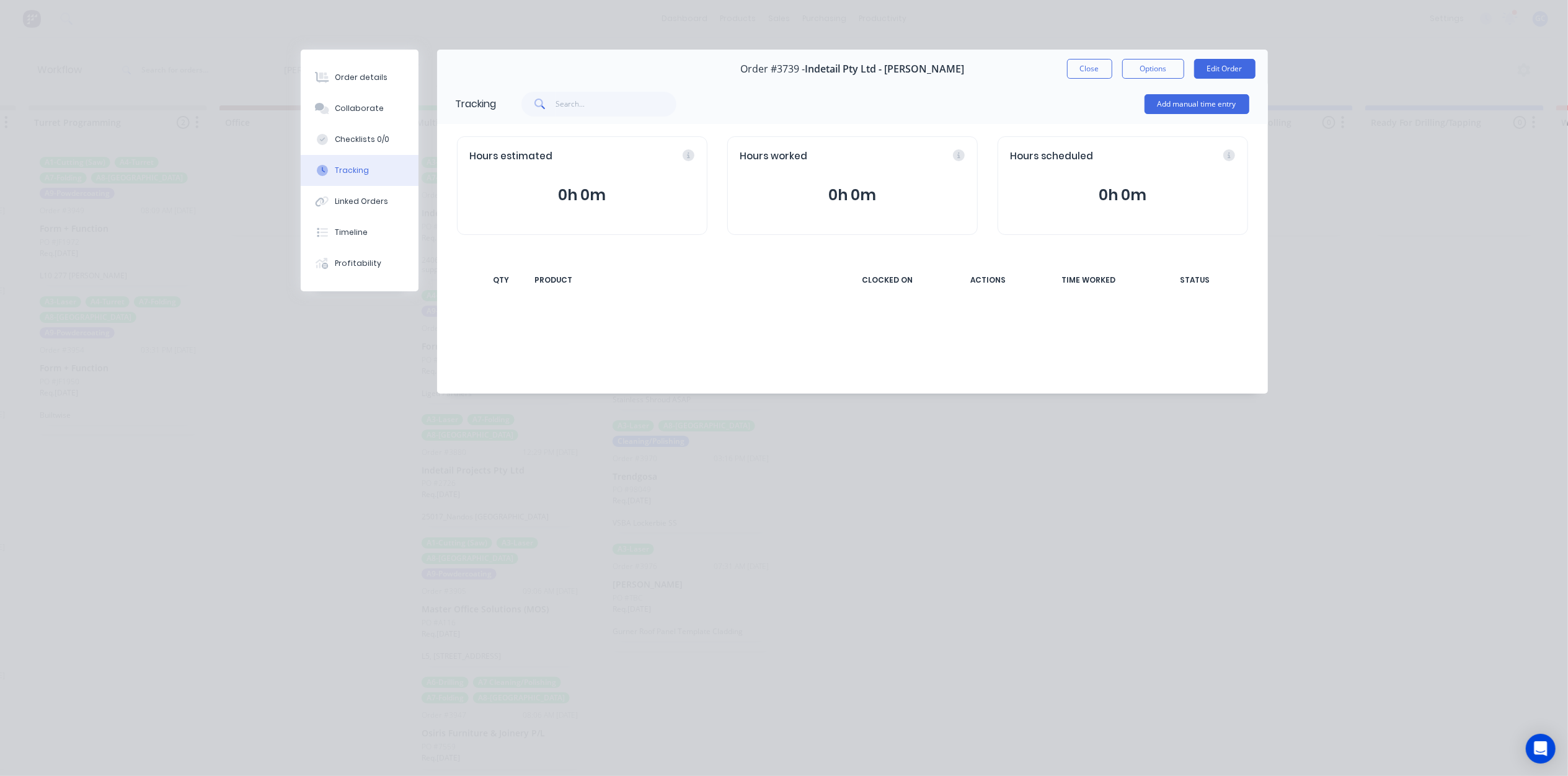
scroll to position [0, 0]
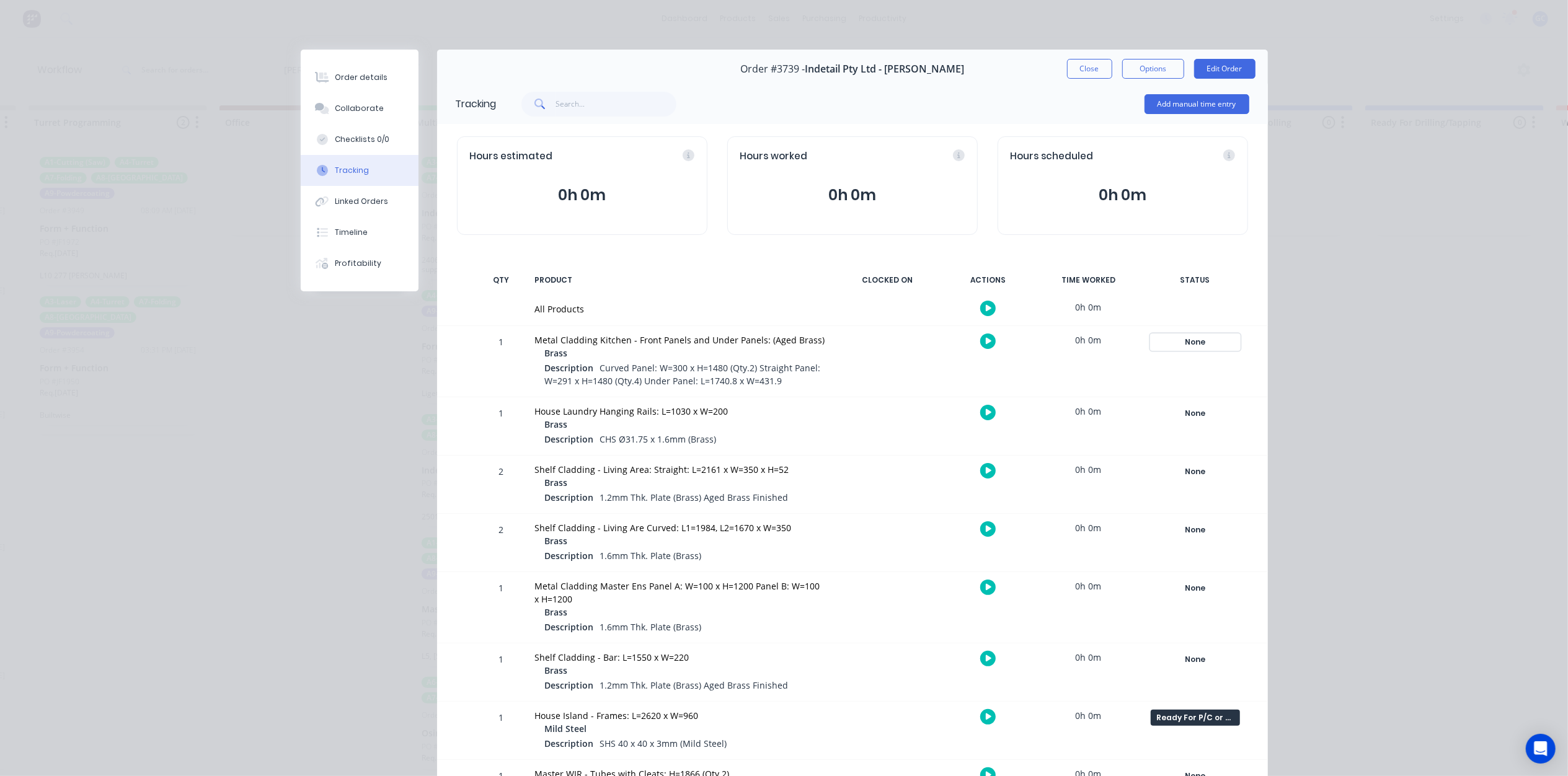
click at [1201, 345] on div "None" at bounding box center [1195, 342] width 90 height 16
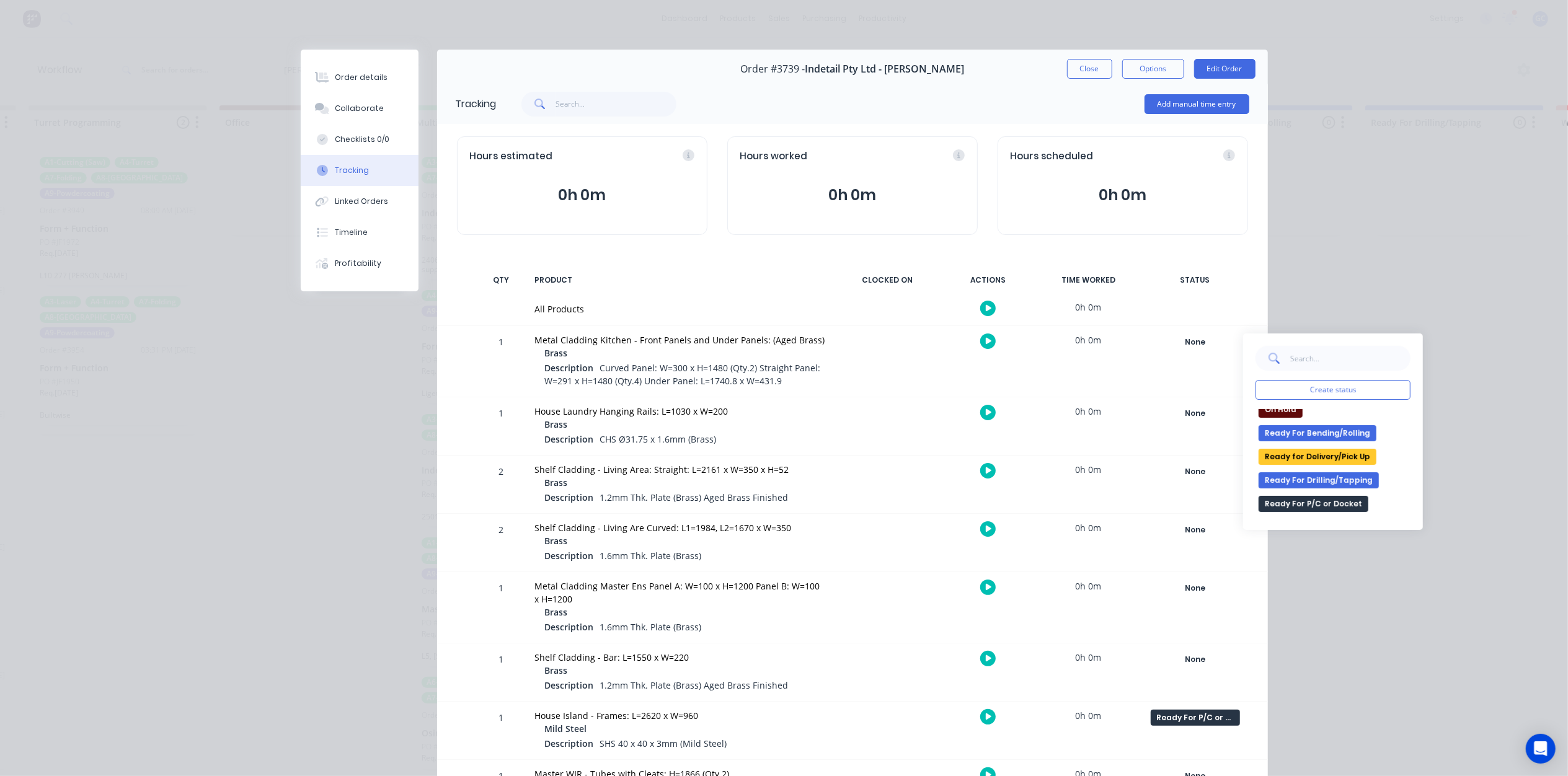
scroll to position [226, 0]
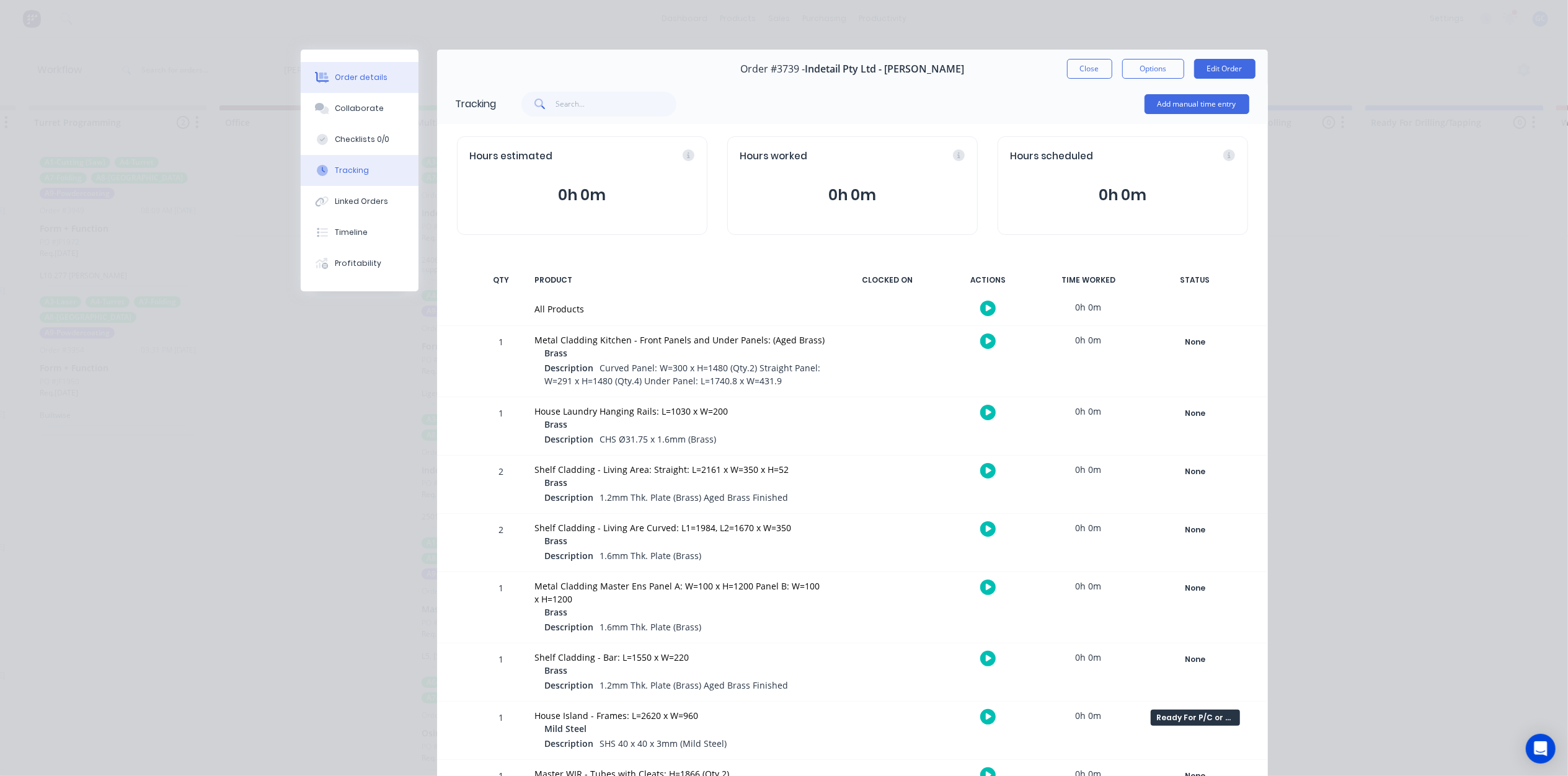
click at [355, 77] on div "Order details" at bounding box center [361, 77] width 52 height 11
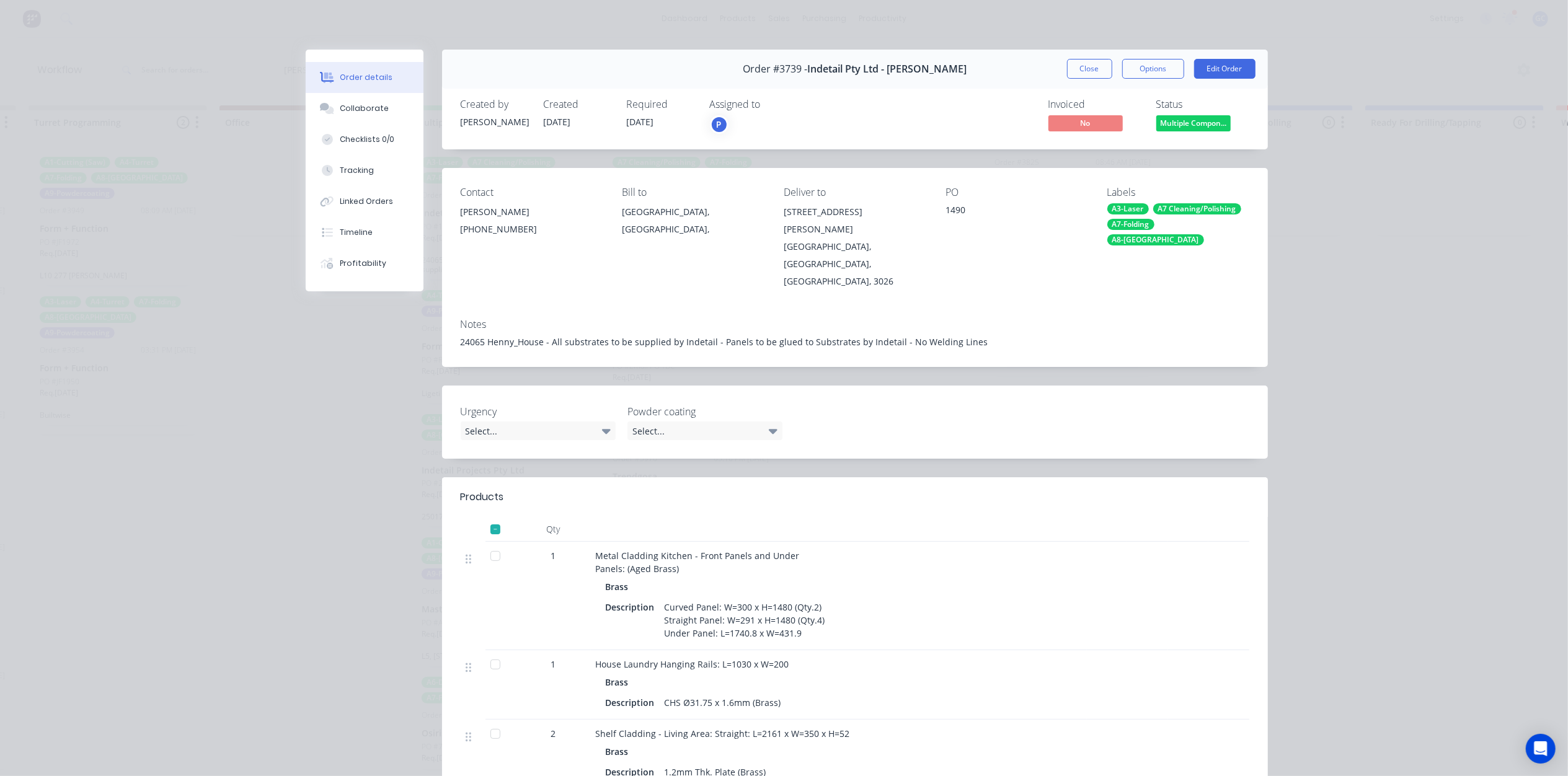
scroll to position [413, 0]
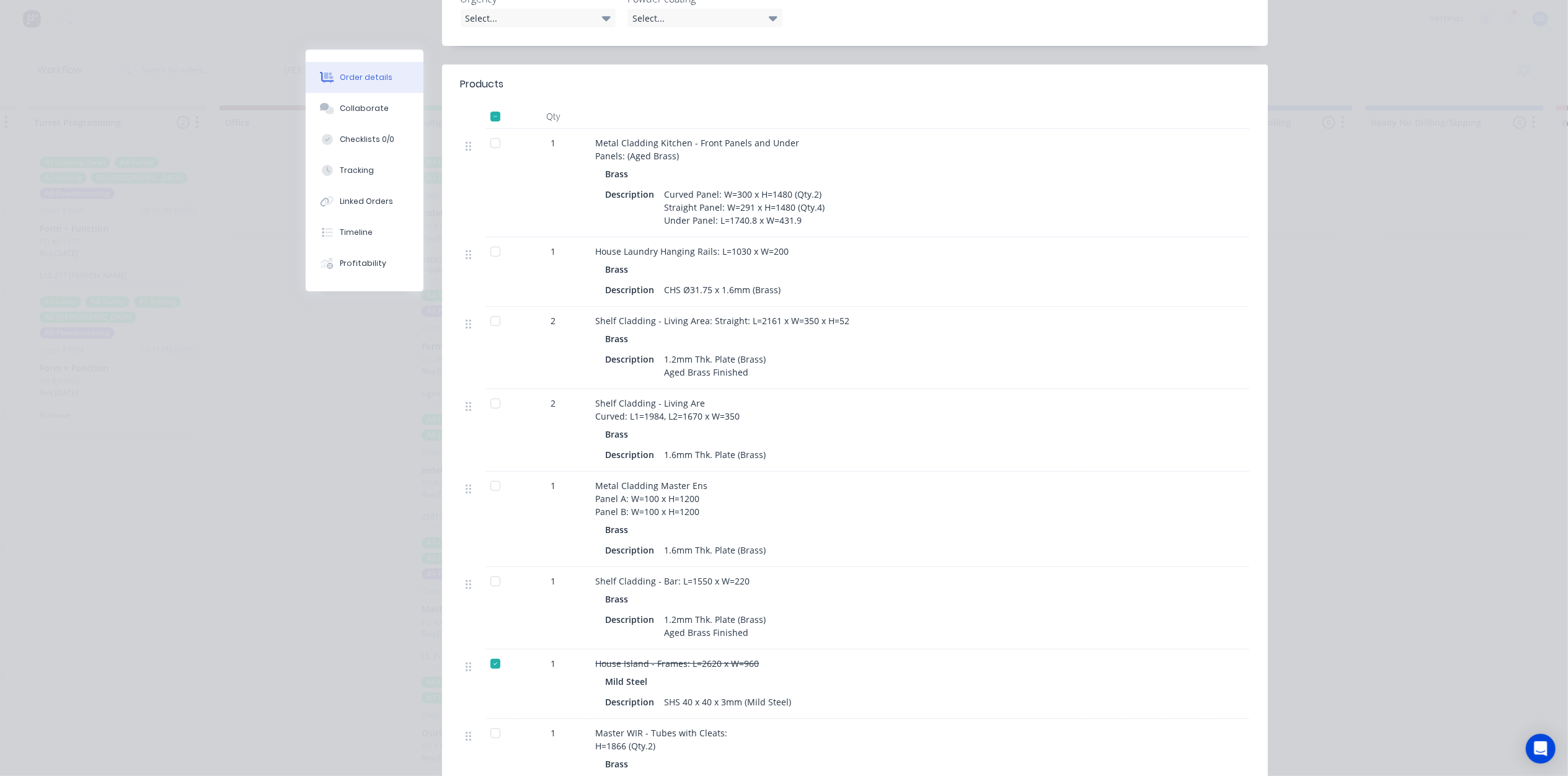
click at [483, 474] on div at bounding box center [495, 486] width 25 height 25
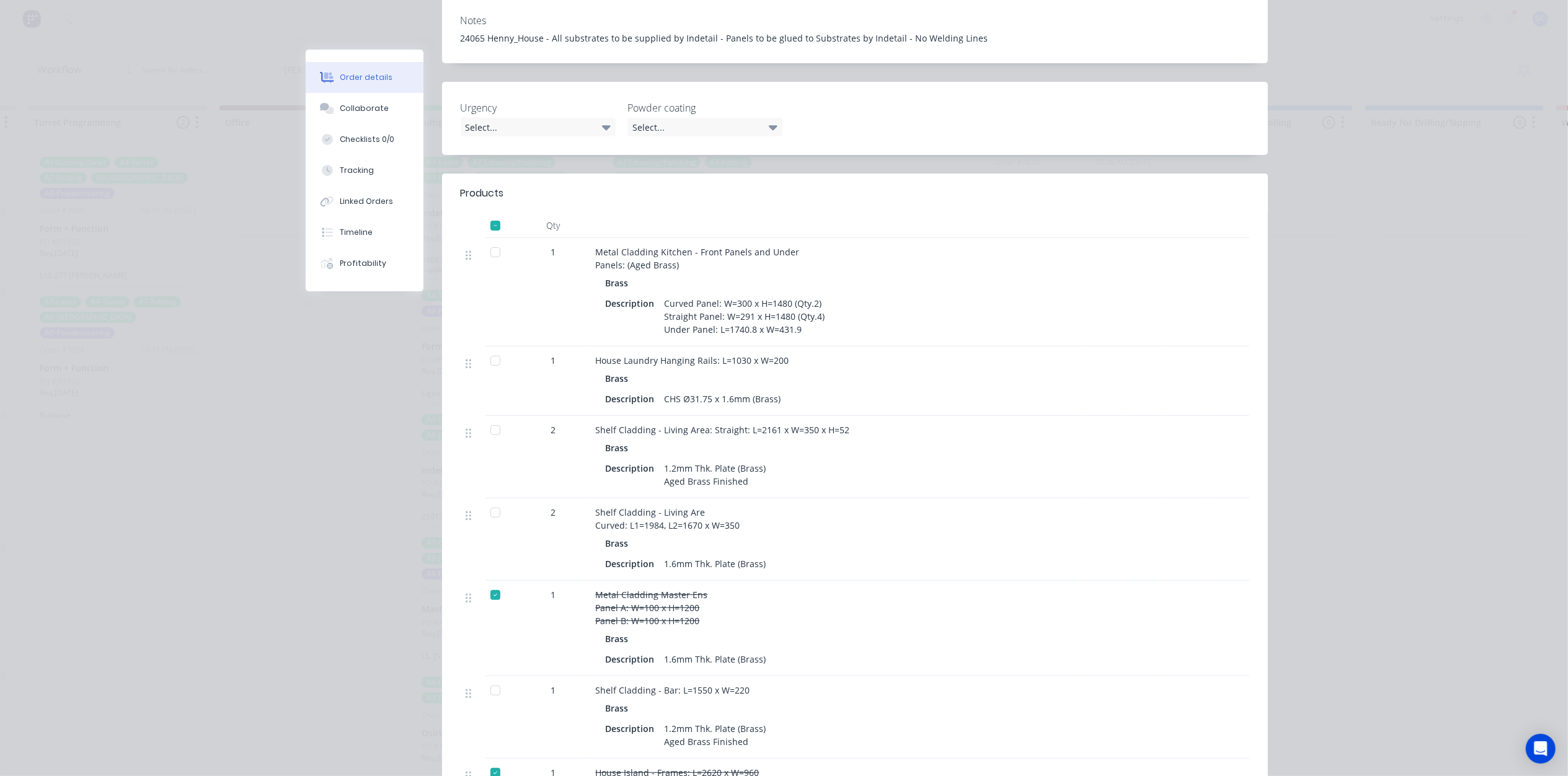
scroll to position [31, 0]
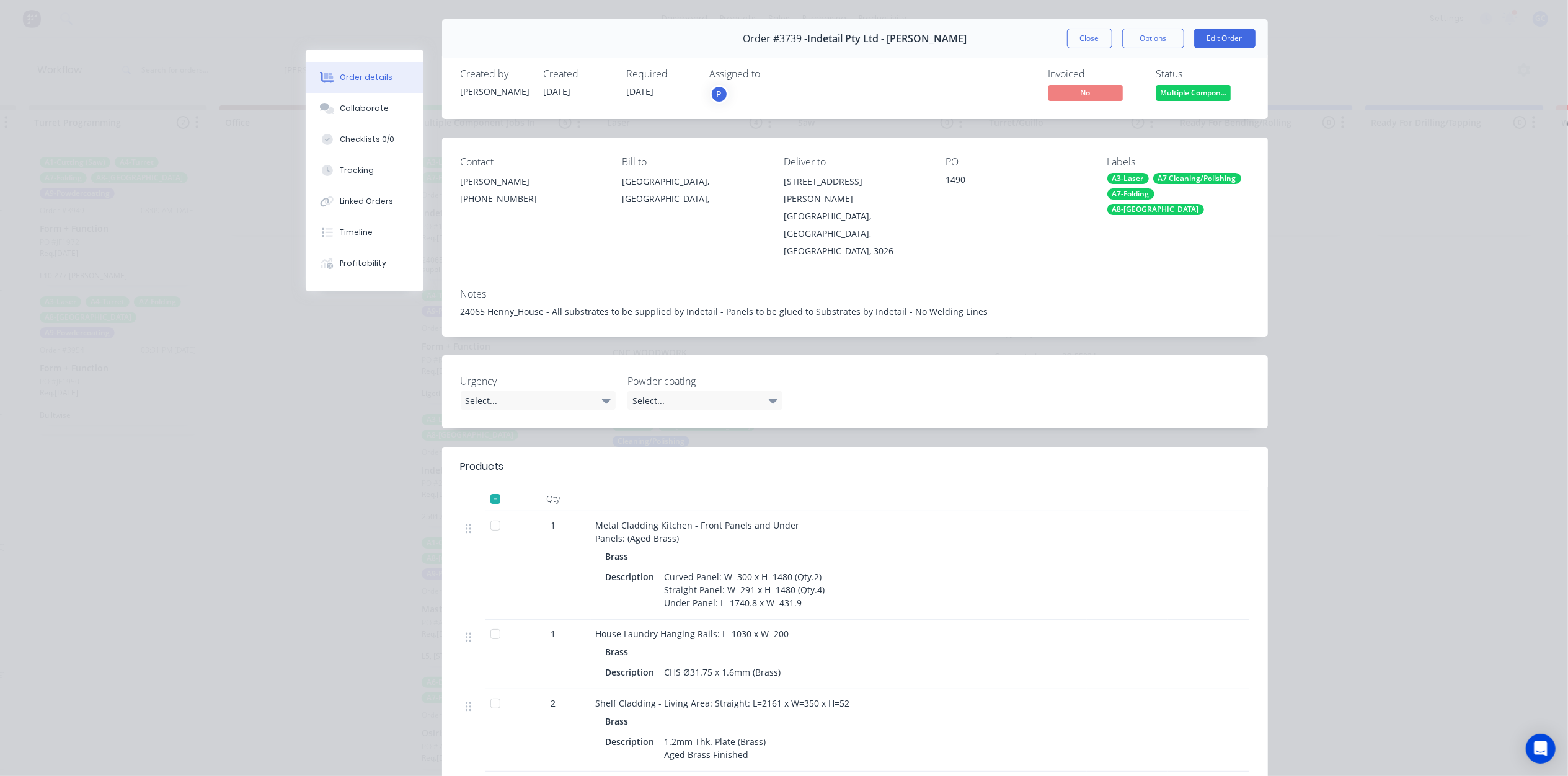
click at [1186, 91] on span "Multiple Compon..." at bounding box center [1193, 93] width 74 height 15
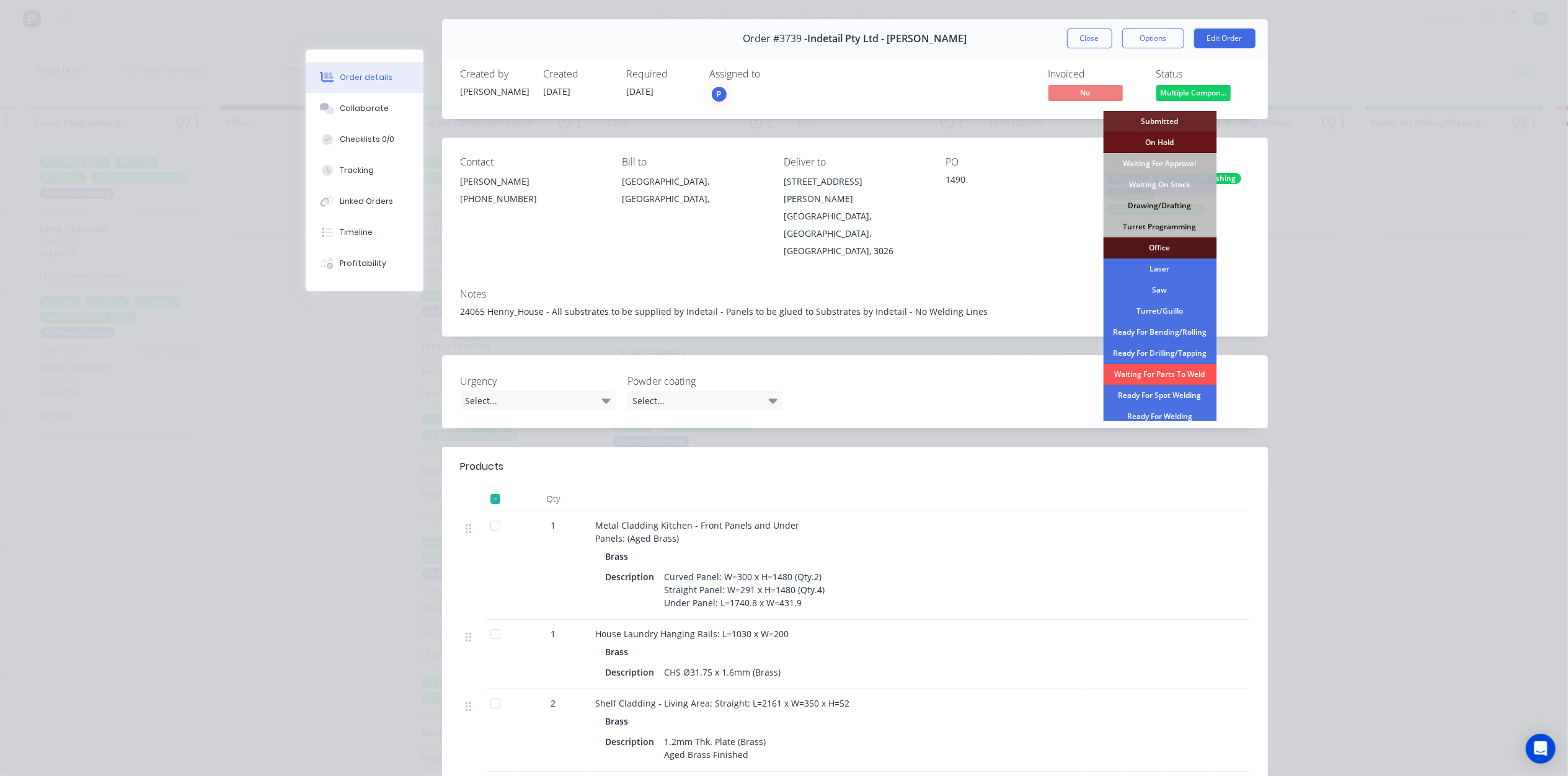
click at [785, 447] on header "Products" at bounding box center [854, 467] width 826 height 40
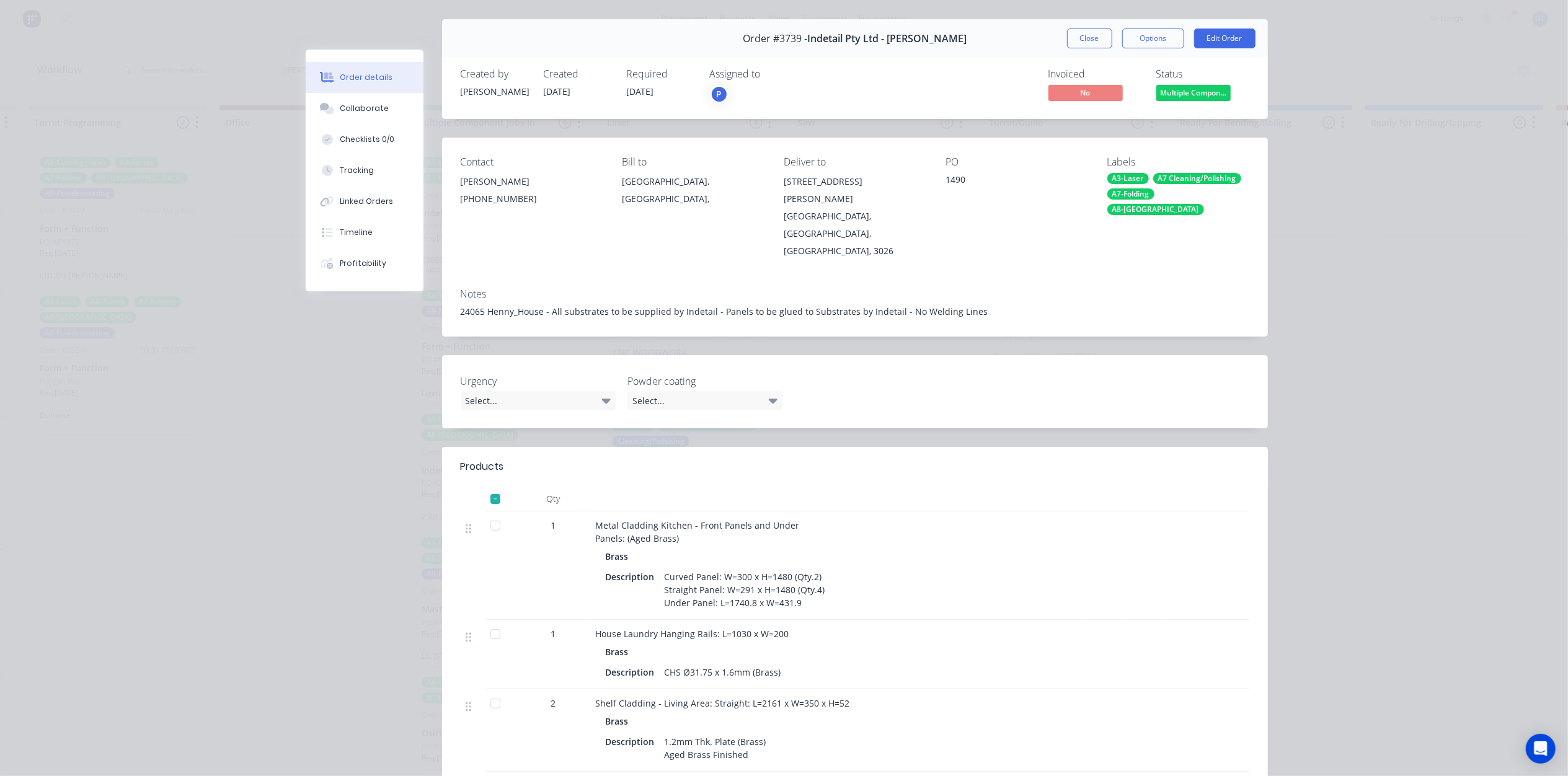
click at [1186, 95] on span "Multiple Compon..." at bounding box center [1193, 93] width 74 height 15
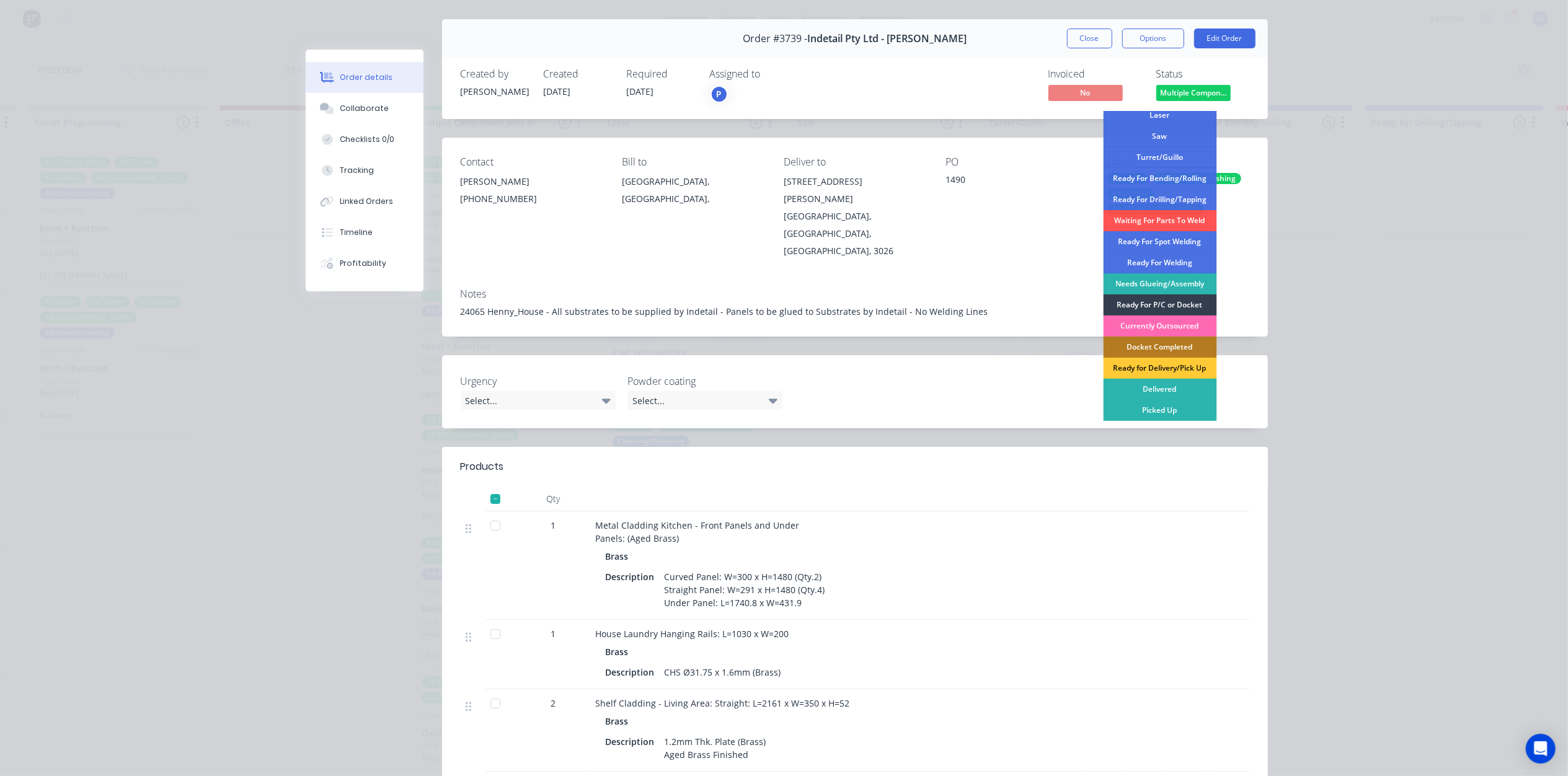
scroll to position [113, 0]
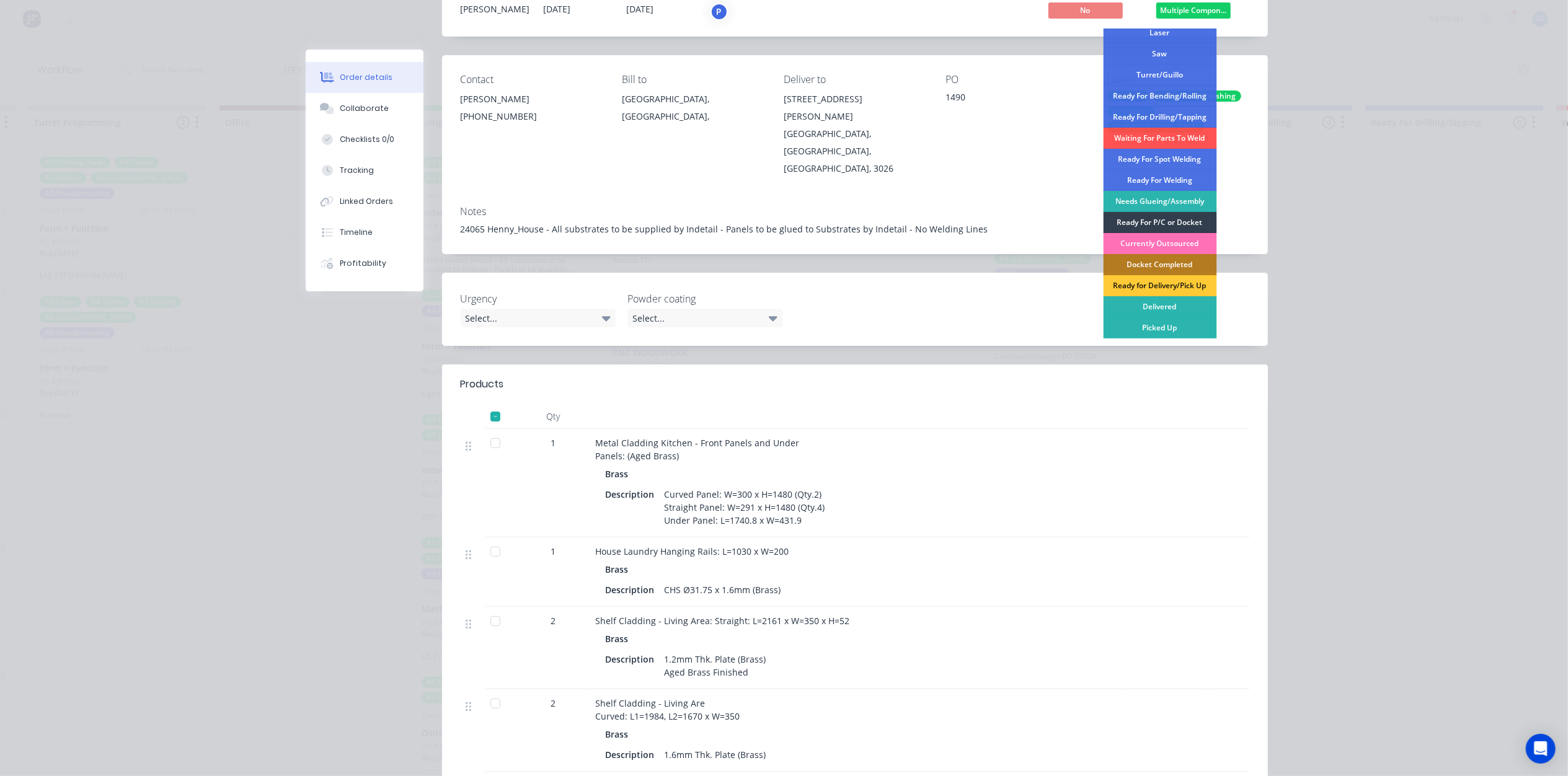
click at [750, 150] on div "Contact Shaun Gracie (03) 9312 4226 Bill to Victoria, Australia, Deliver to 41-…" at bounding box center [854, 125] width 826 height 141
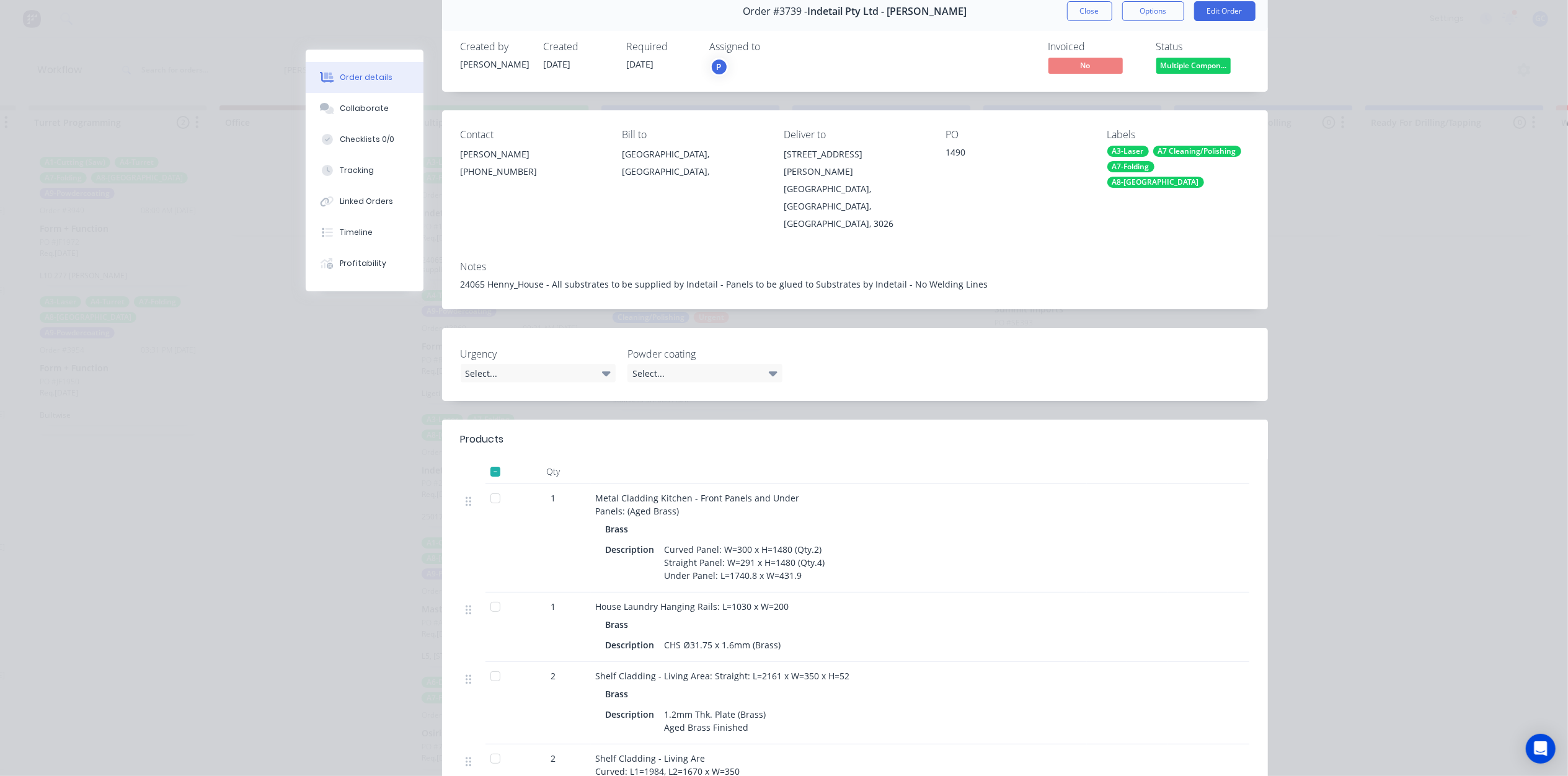
scroll to position [0, 0]
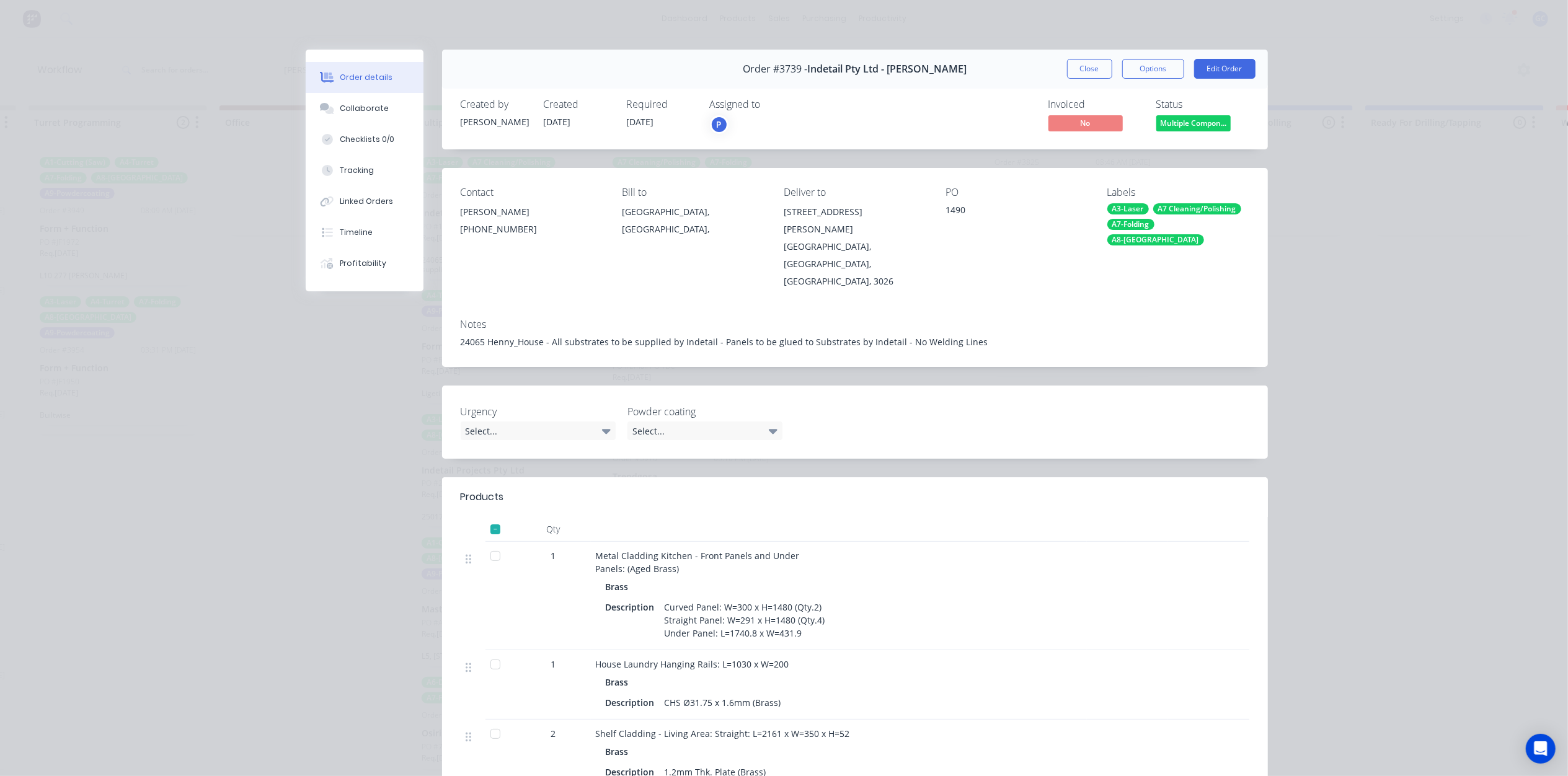
click at [1099, 78] on button "Close" at bounding box center [1089, 68] width 45 height 20
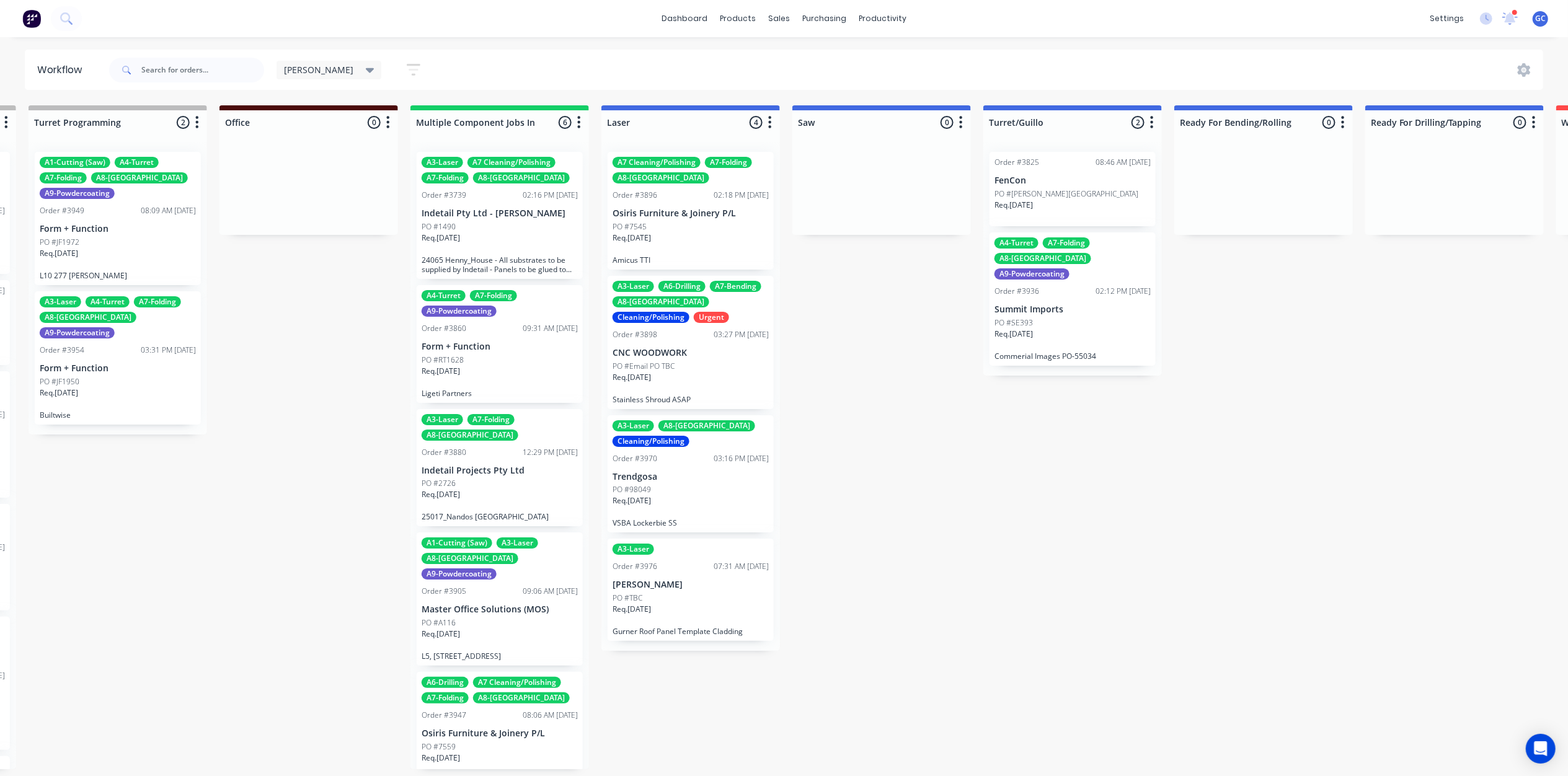
click at [1091, 68] on div "Gino Save new view None edit Gino (Default) edit ALL edit ALLx edit Dispatch ed…" at bounding box center [825, 70] width 1437 height 37
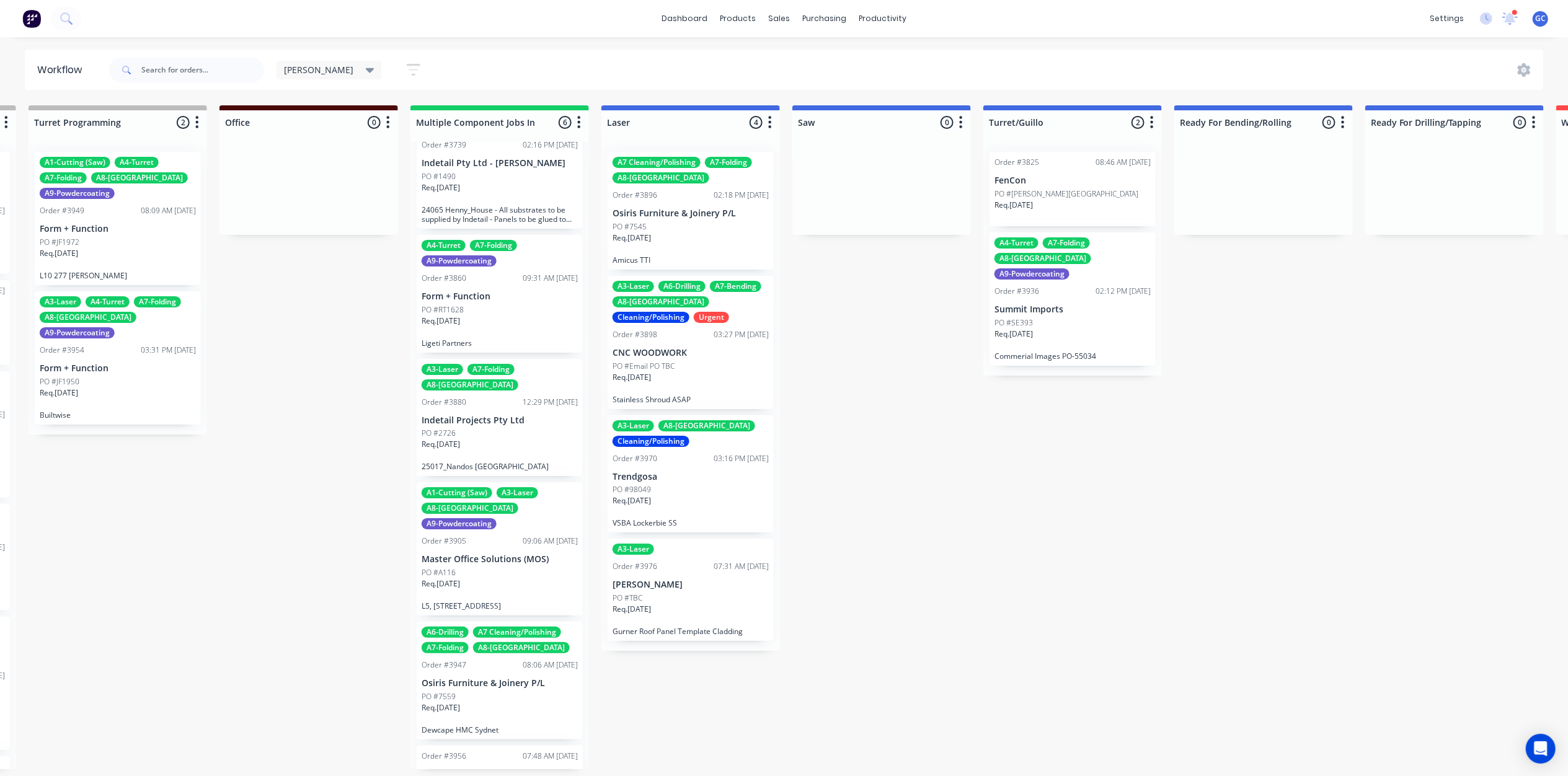
scroll to position [77, 0]
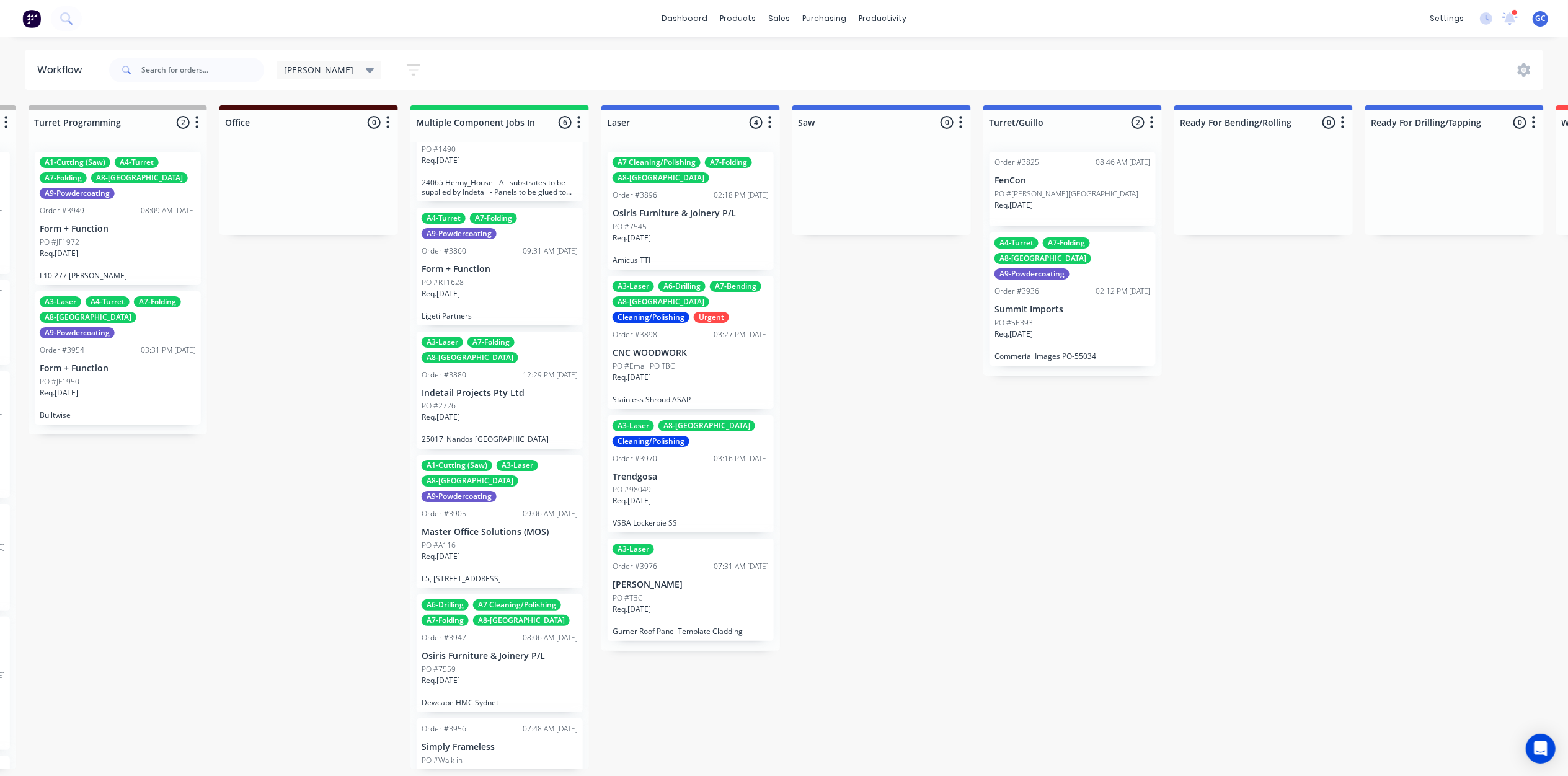
click at [485, 741] on p "Simply Frameless" at bounding box center [499, 747] width 156 height 10
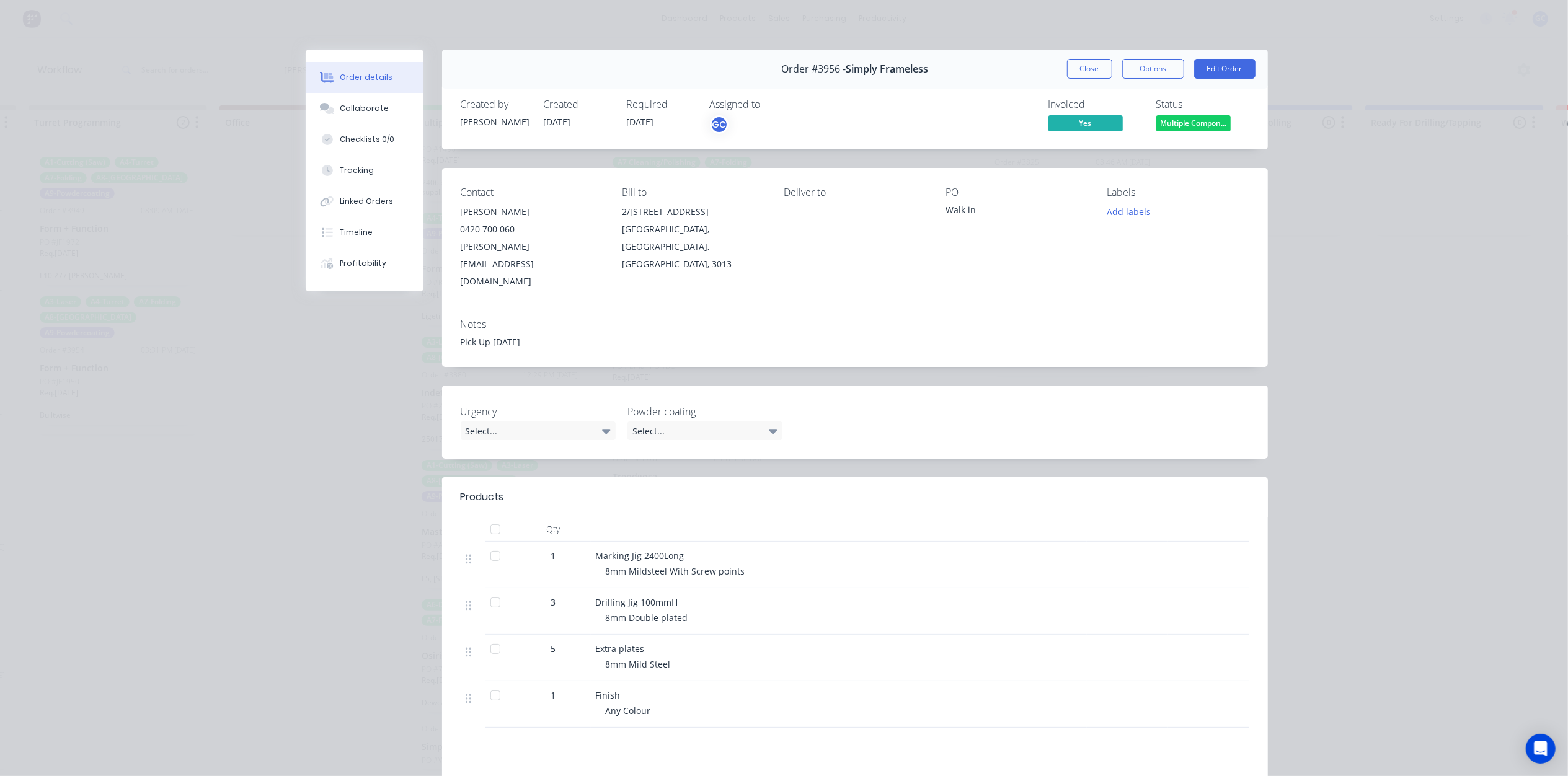
click at [1200, 118] on span "Multiple Compon..." at bounding box center [1193, 123] width 74 height 15
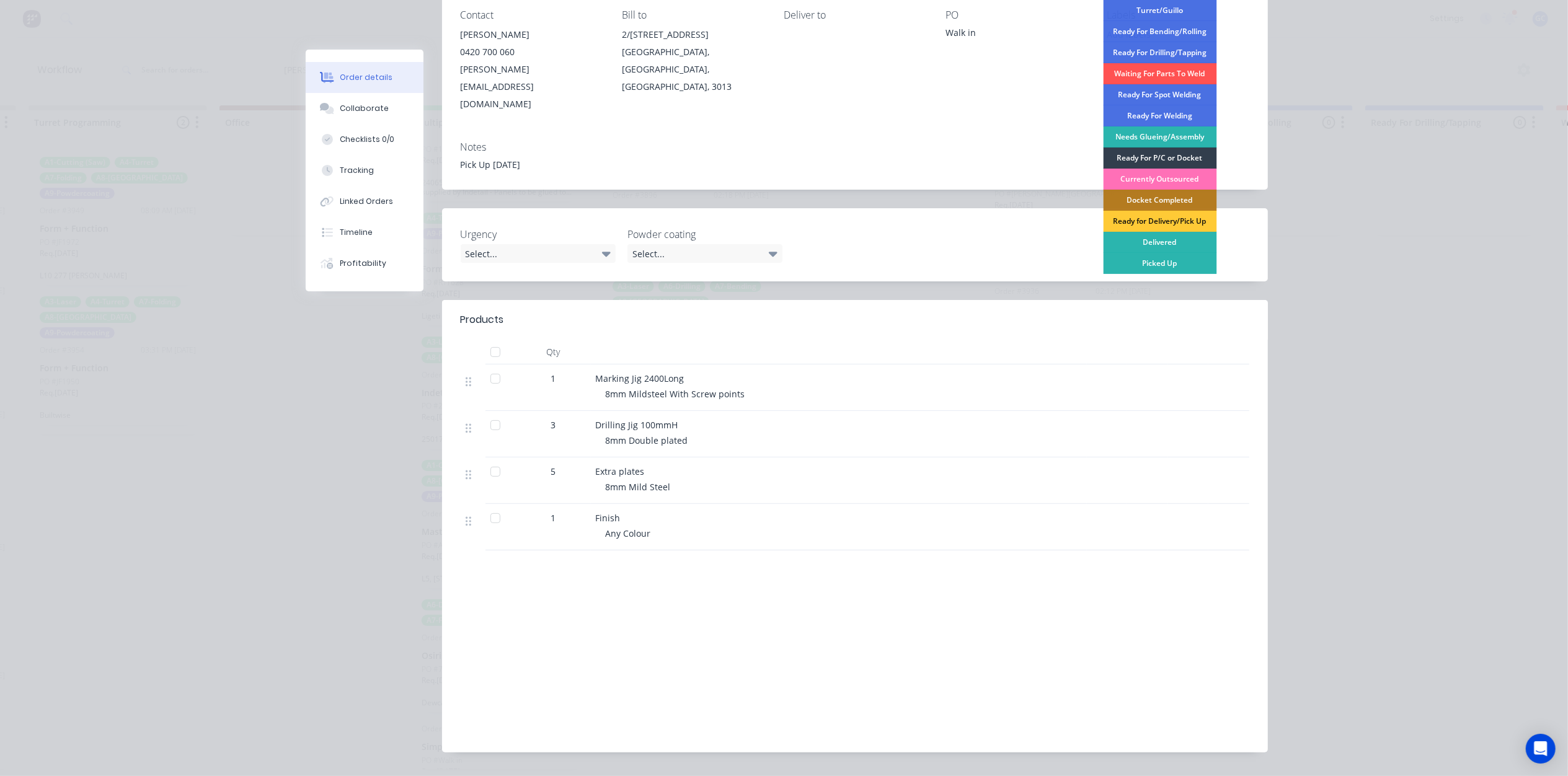
scroll to position [178, 0]
click at [1171, 263] on div "Picked Up" at bounding box center [1159, 262] width 113 height 21
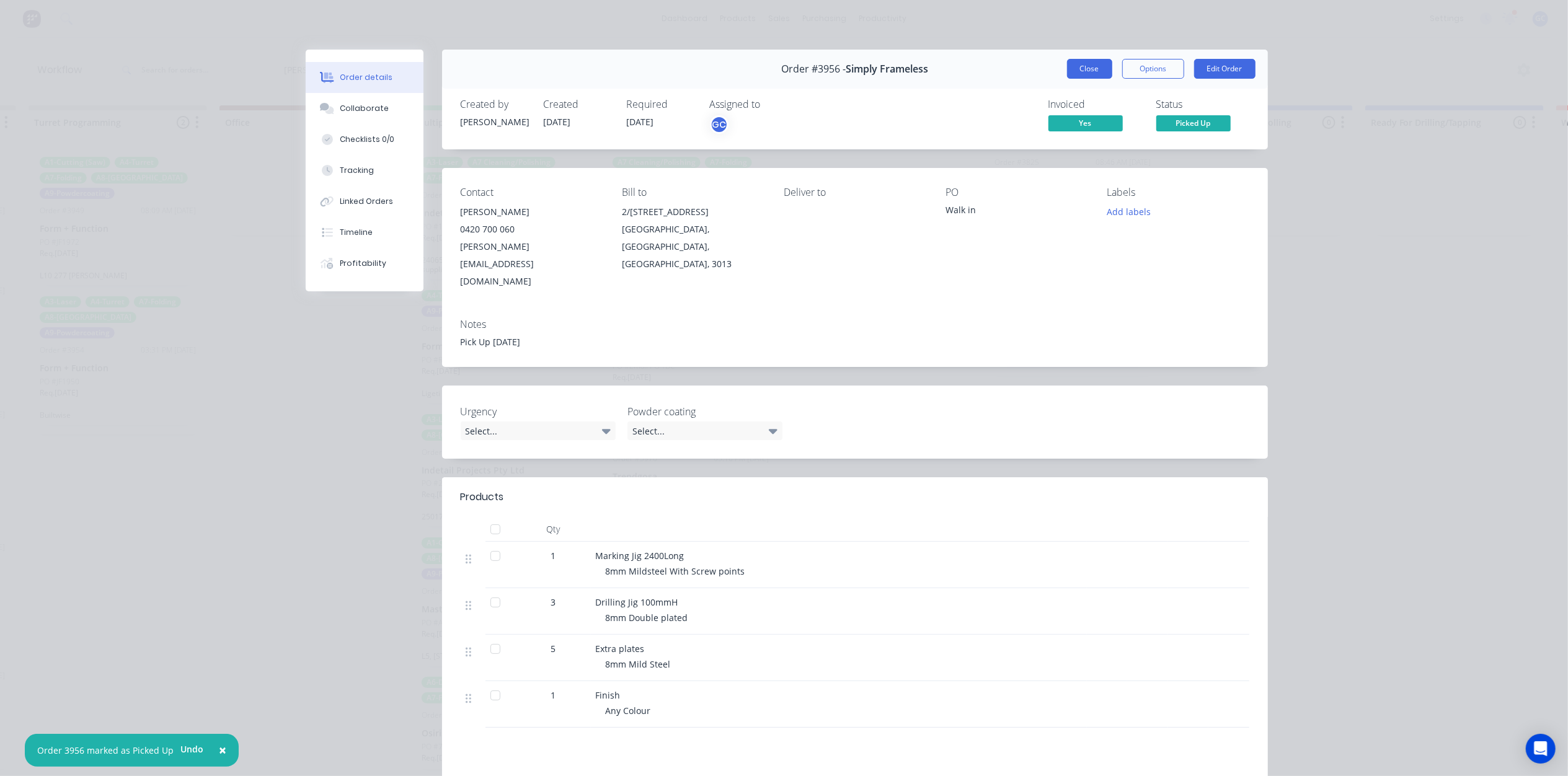
click at [1090, 78] on button "Close" at bounding box center [1089, 68] width 45 height 20
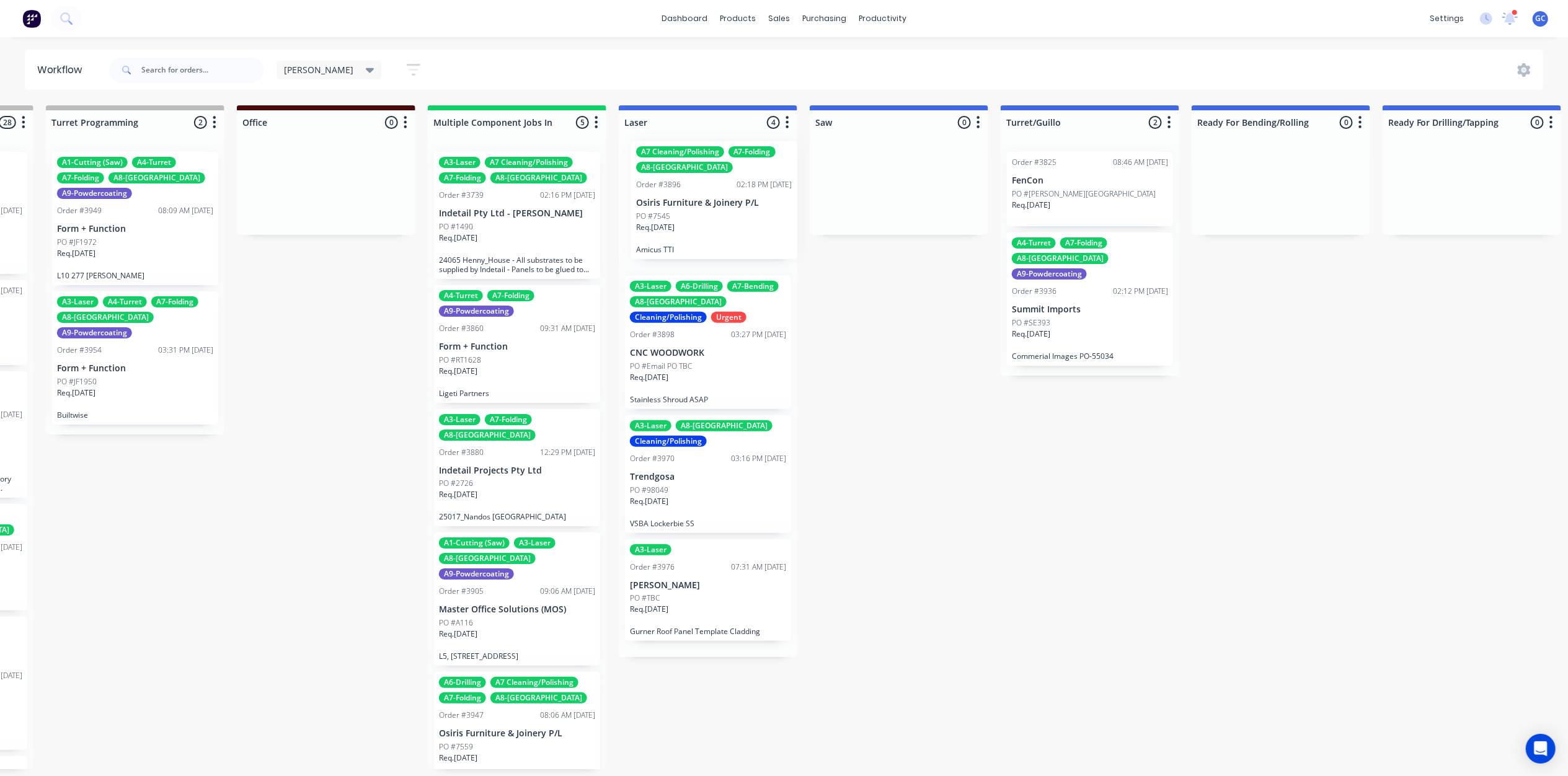
scroll to position [4, 936]
drag, startPoint x: 695, startPoint y: 222, endPoint x: 713, endPoint y: 221, distance: 18.0
click at [716, 219] on div "A7 Cleaning/Polishing A7-Folding A8-Welding Order #3896 02:18 PM 03/09/25 Osiri…" at bounding box center [708, 400] width 178 height 515
drag, startPoint x: 1042, startPoint y: 204, endPoint x: 1054, endPoint y: 206, distance: 12.2
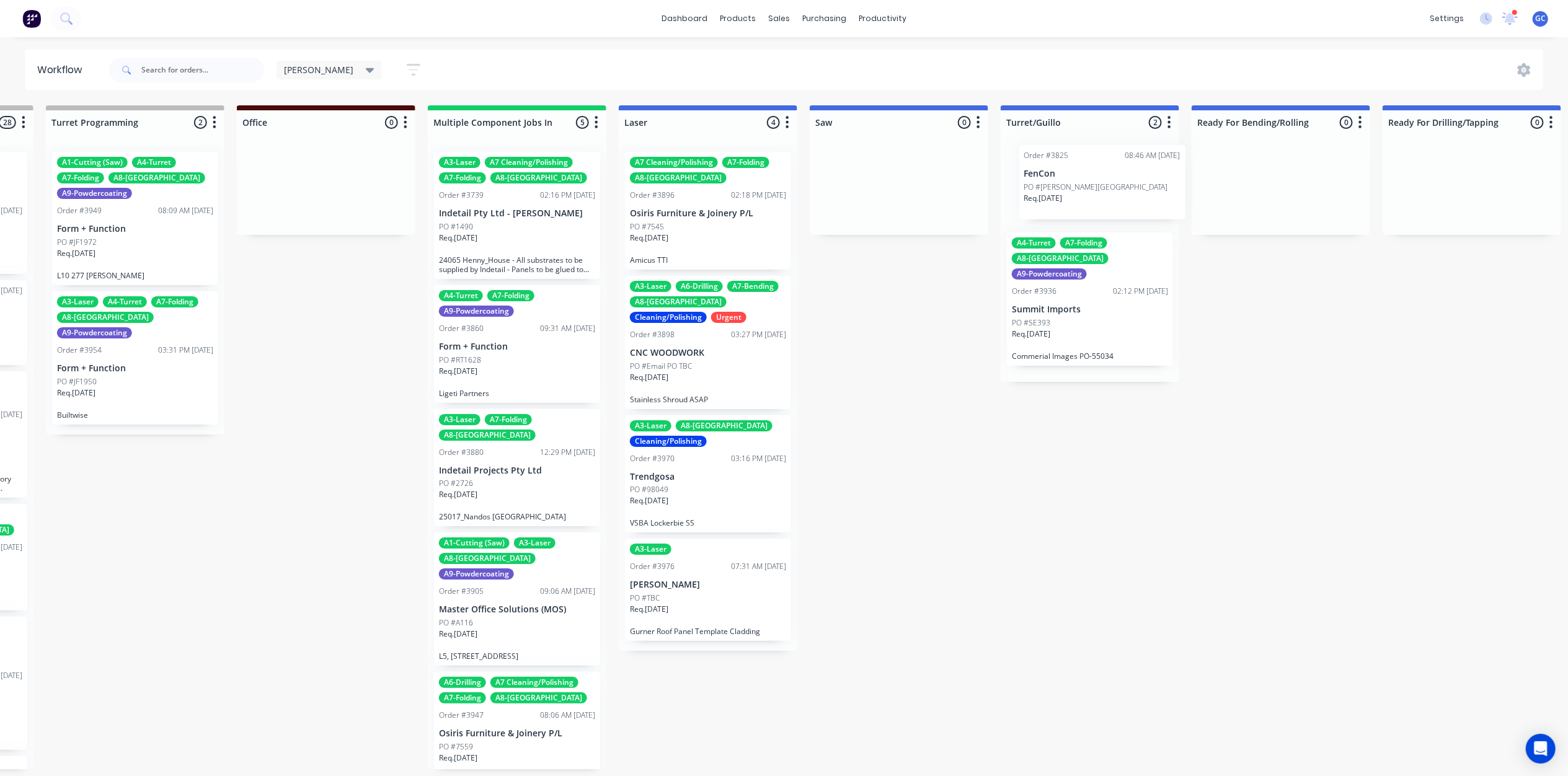
click at [1054, 206] on div "Order #3825 08:46 AM 20/08/25 FenCon PO #Murchison Front Gate Req. 27/08/25 A4-…" at bounding box center [1090, 261] width 178 height 240
drag, startPoint x: 726, startPoint y: 233, endPoint x: 727, endPoint y: 217, distance: 16.0
click at [727, 217] on div "A7 Cleaning/Polishing A7-Folding A8-Welding Order #3896 02:18 PM 03/09/25 Osiri…" at bounding box center [708, 400] width 178 height 515
click at [515, 279] on div "A3-Laser A7 Cleaning/Polishing A7-Folding A8-Welding Order #3739 02:16 PM 28/07…" at bounding box center [517, 455] width 178 height 627
click at [535, 241] on div "Req. 30/07/25" at bounding box center [517, 243] width 156 height 21
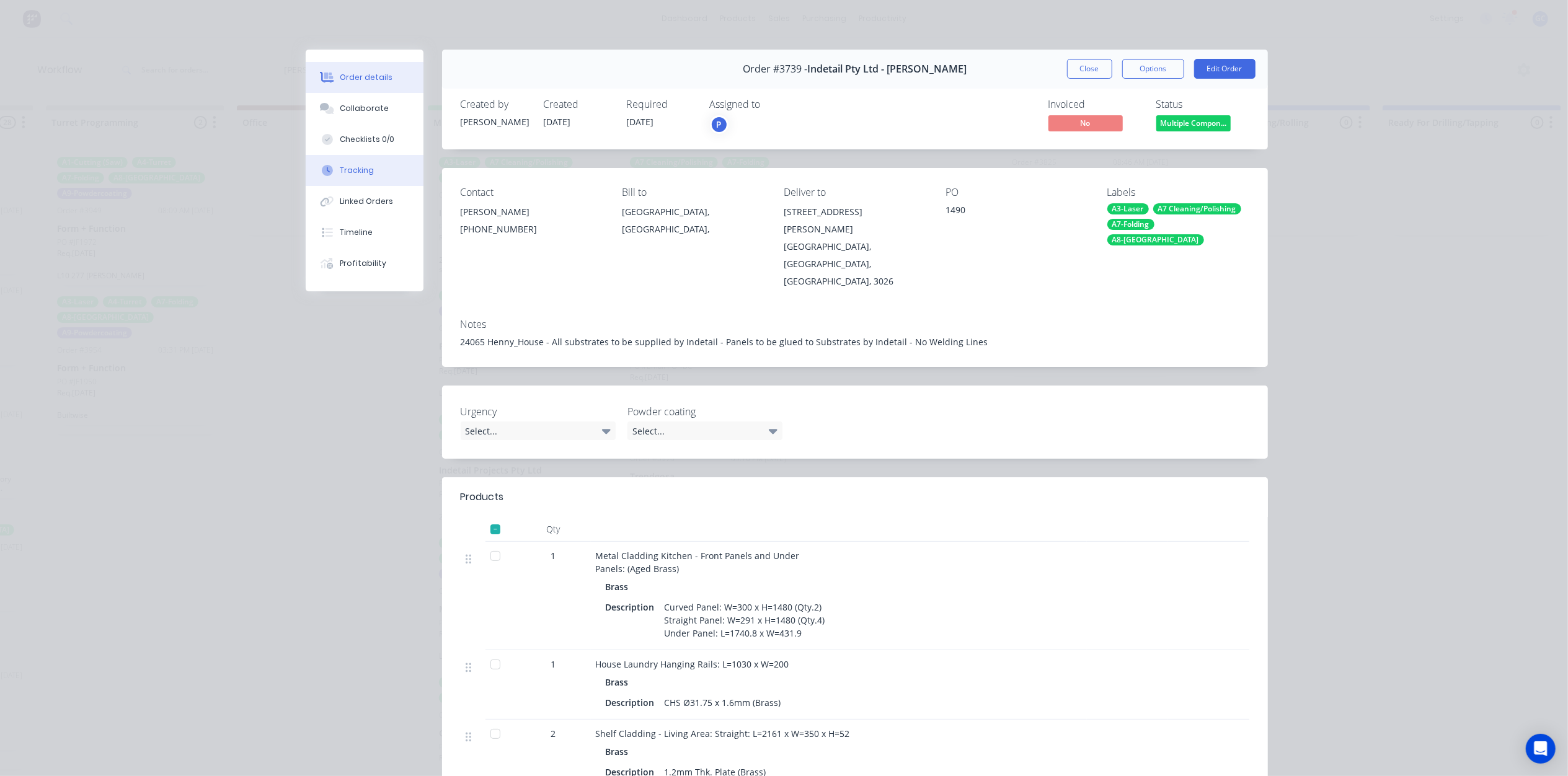
click at [356, 166] on div "Tracking" at bounding box center [356, 170] width 34 height 11
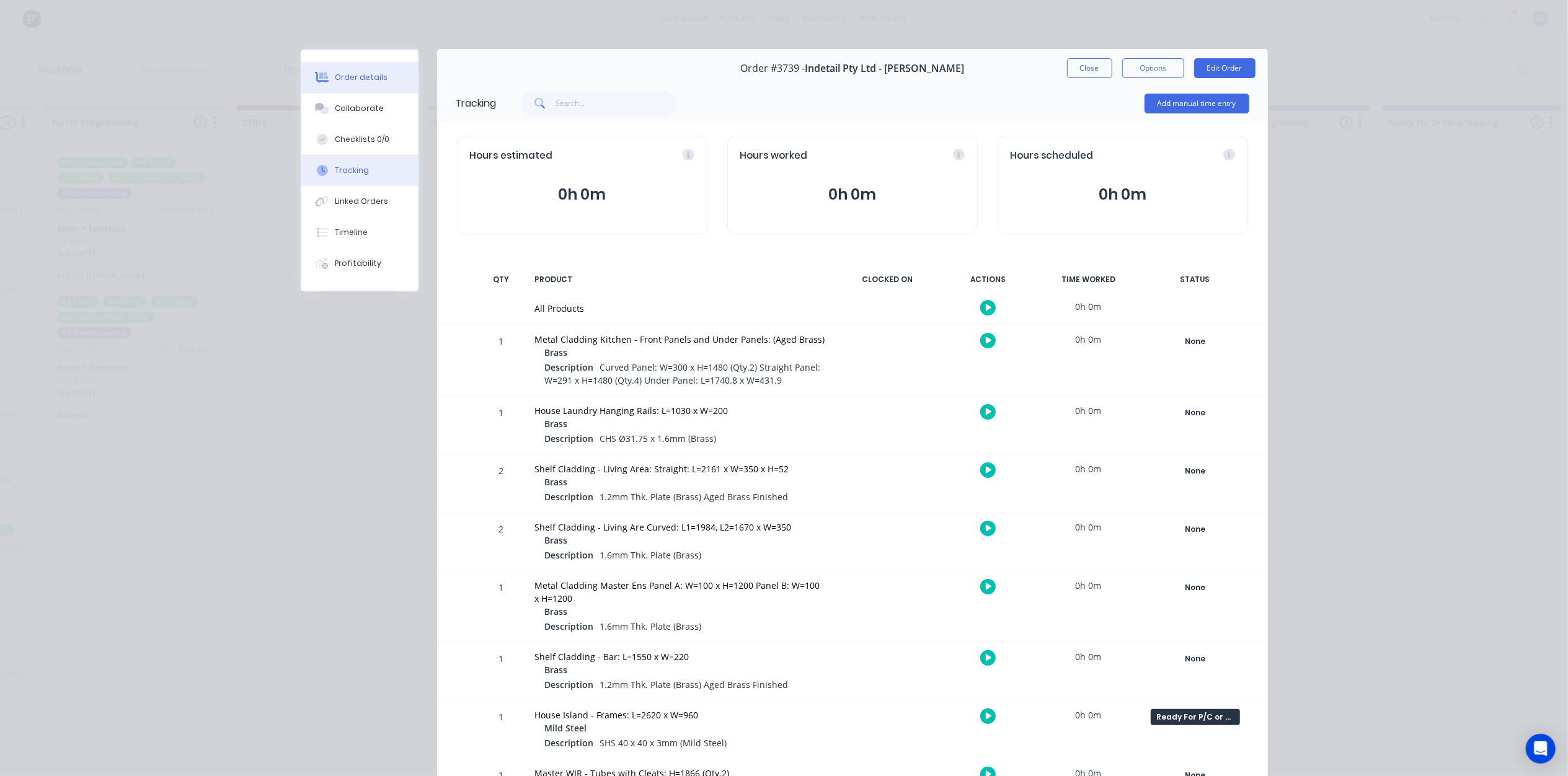
scroll to position [0, 0]
click at [356, 88] on button "Order details" at bounding box center [359, 77] width 118 height 31
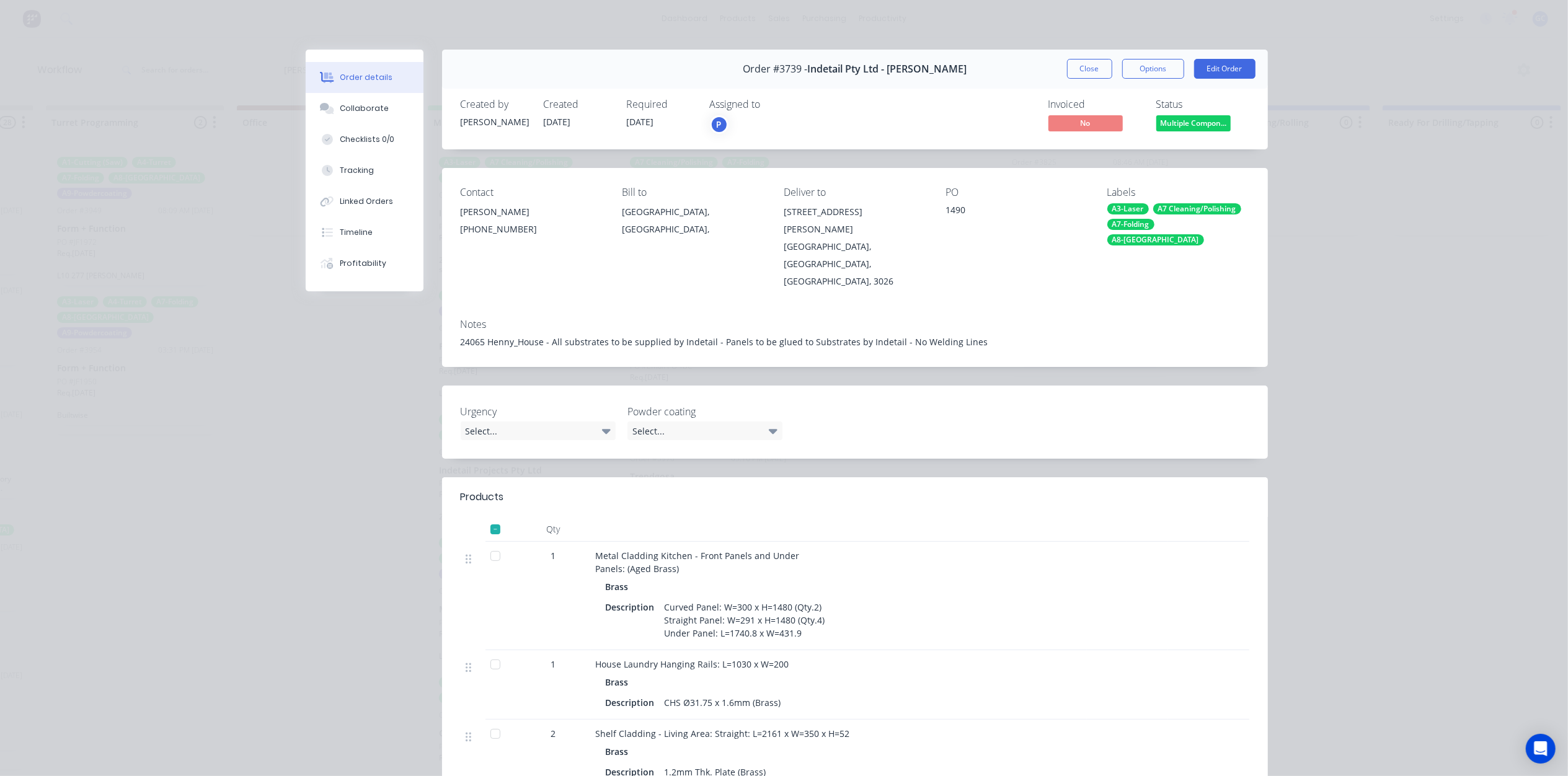
drag, startPoint x: 1083, startPoint y: 72, endPoint x: 1054, endPoint y: 78, distance: 29.6
click at [1084, 72] on button "Close" at bounding box center [1089, 68] width 45 height 20
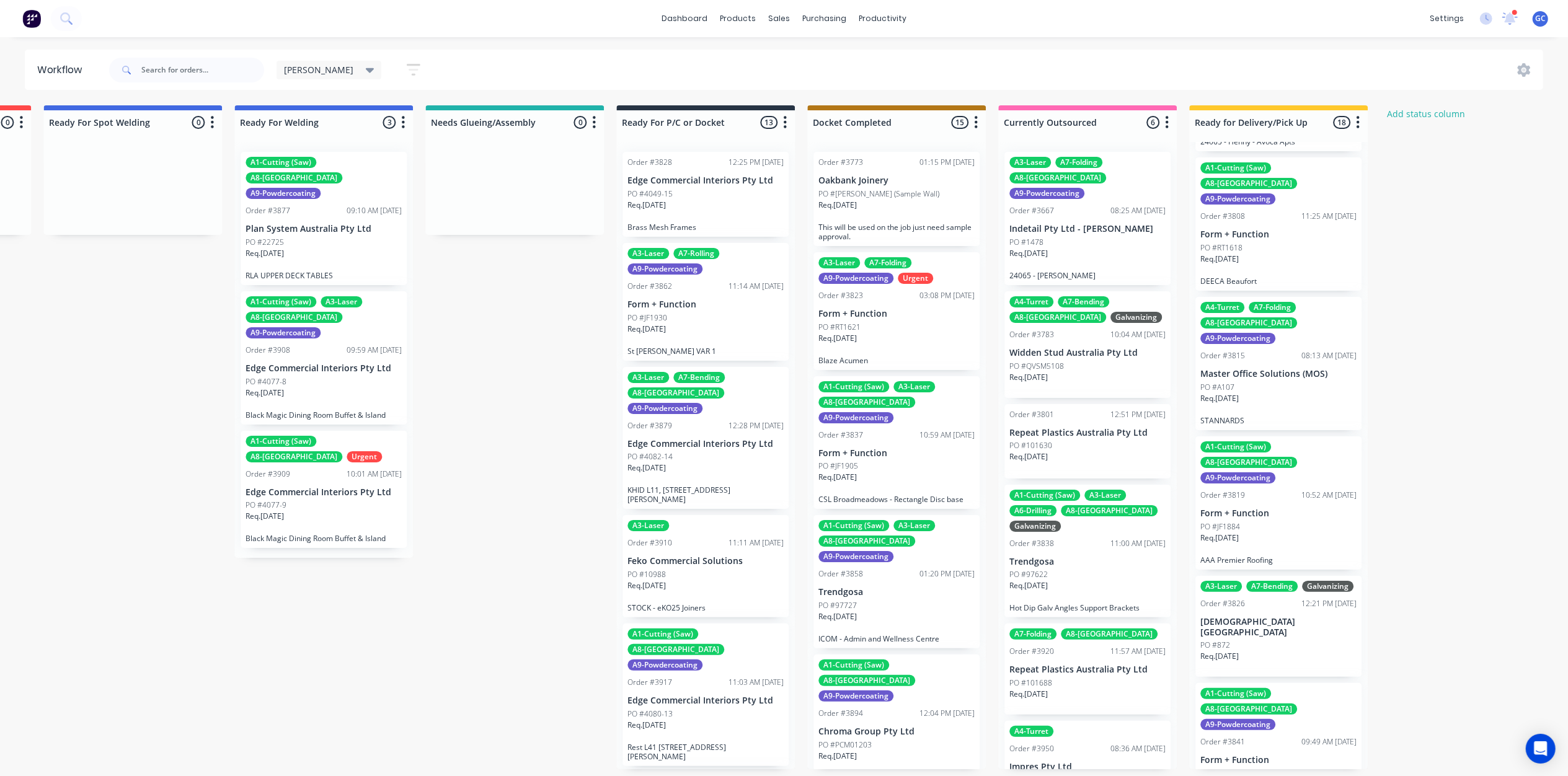
scroll to position [413, 0]
click at [1269, 520] on div "PO #JF1884" at bounding box center [1278, 525] width 156 height 11
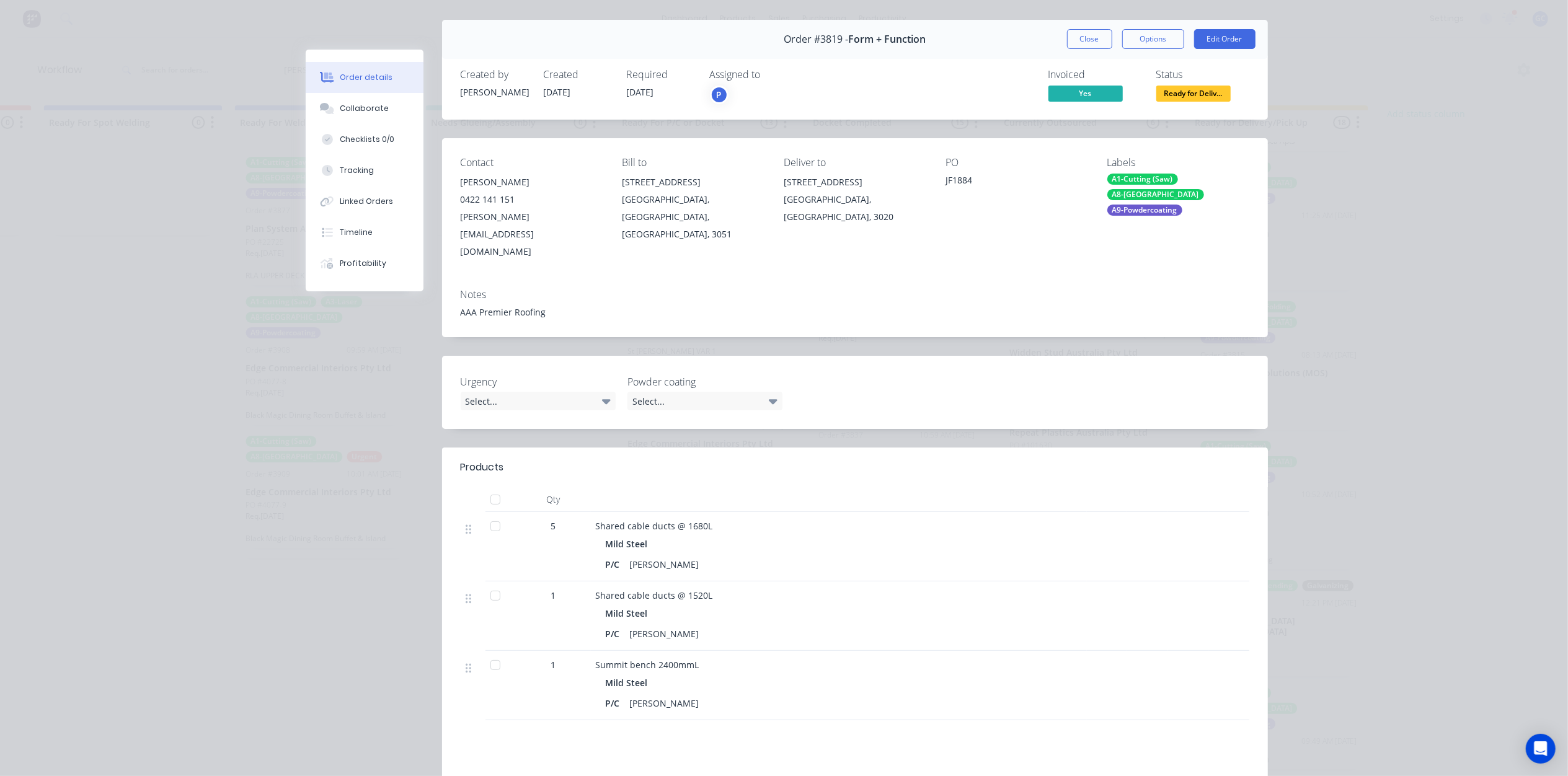
scroll to position [0, 0]
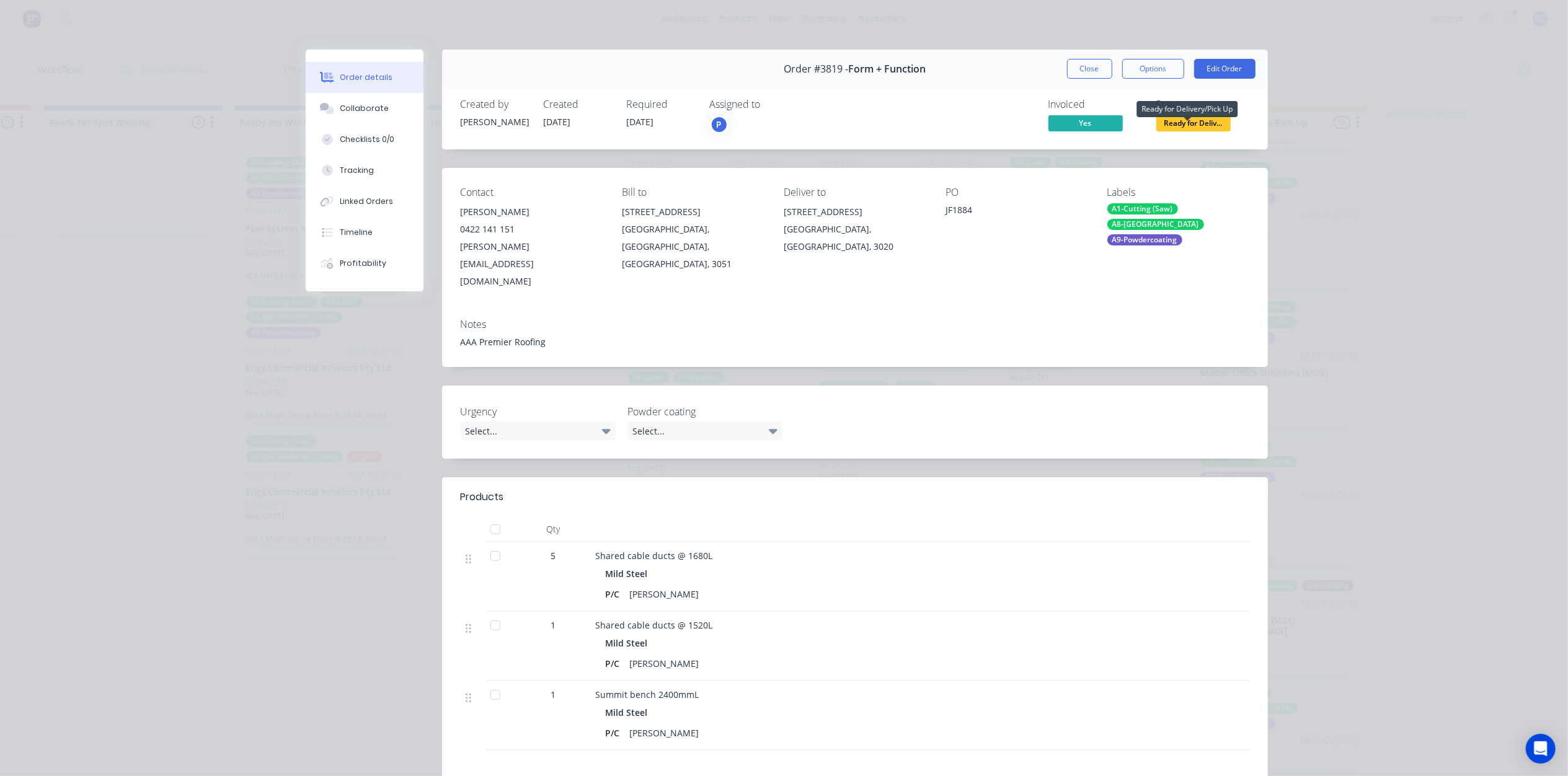
click at [1190, 122] on span "Ready for Deliv..." at bounding box center [1193, 123] width 74 height 15
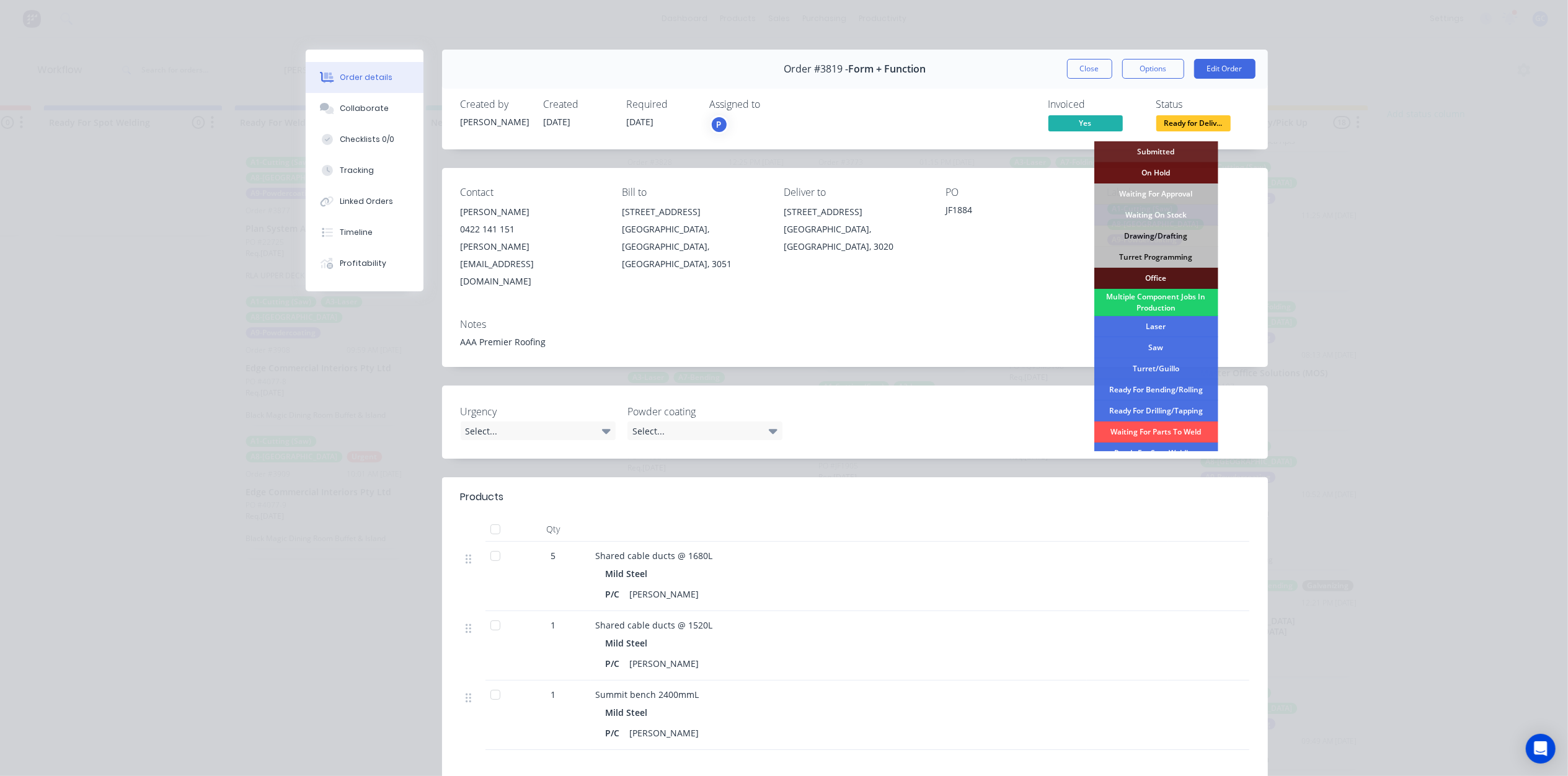
click at [938, 400] on div "Urgency Select... Powder coating Select..." at bounding box center [854, 422] width 826 height 73
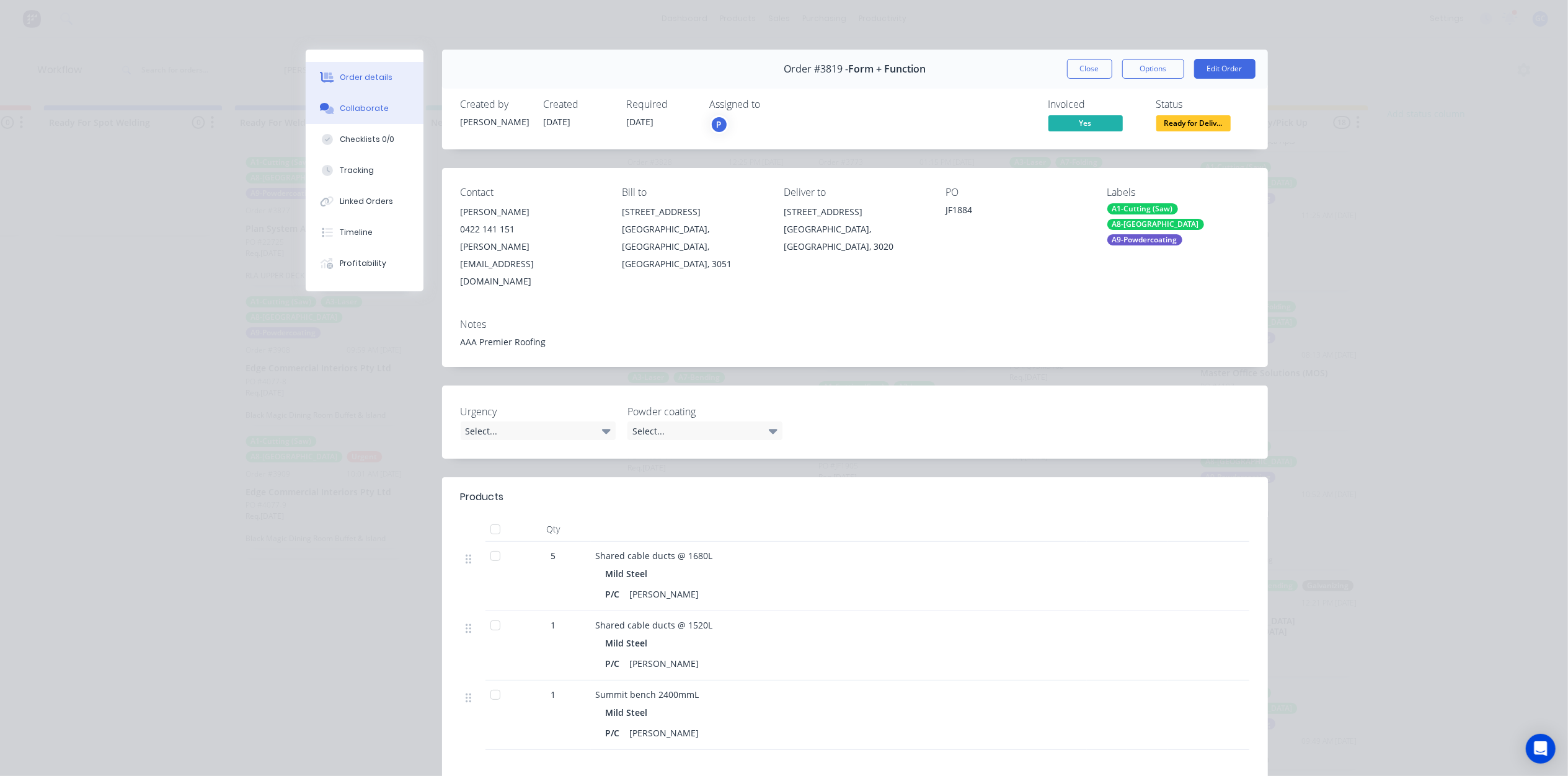
click at [355, 116] on button "Collaborate" at bounding box center [365, 108] width 118 height 31
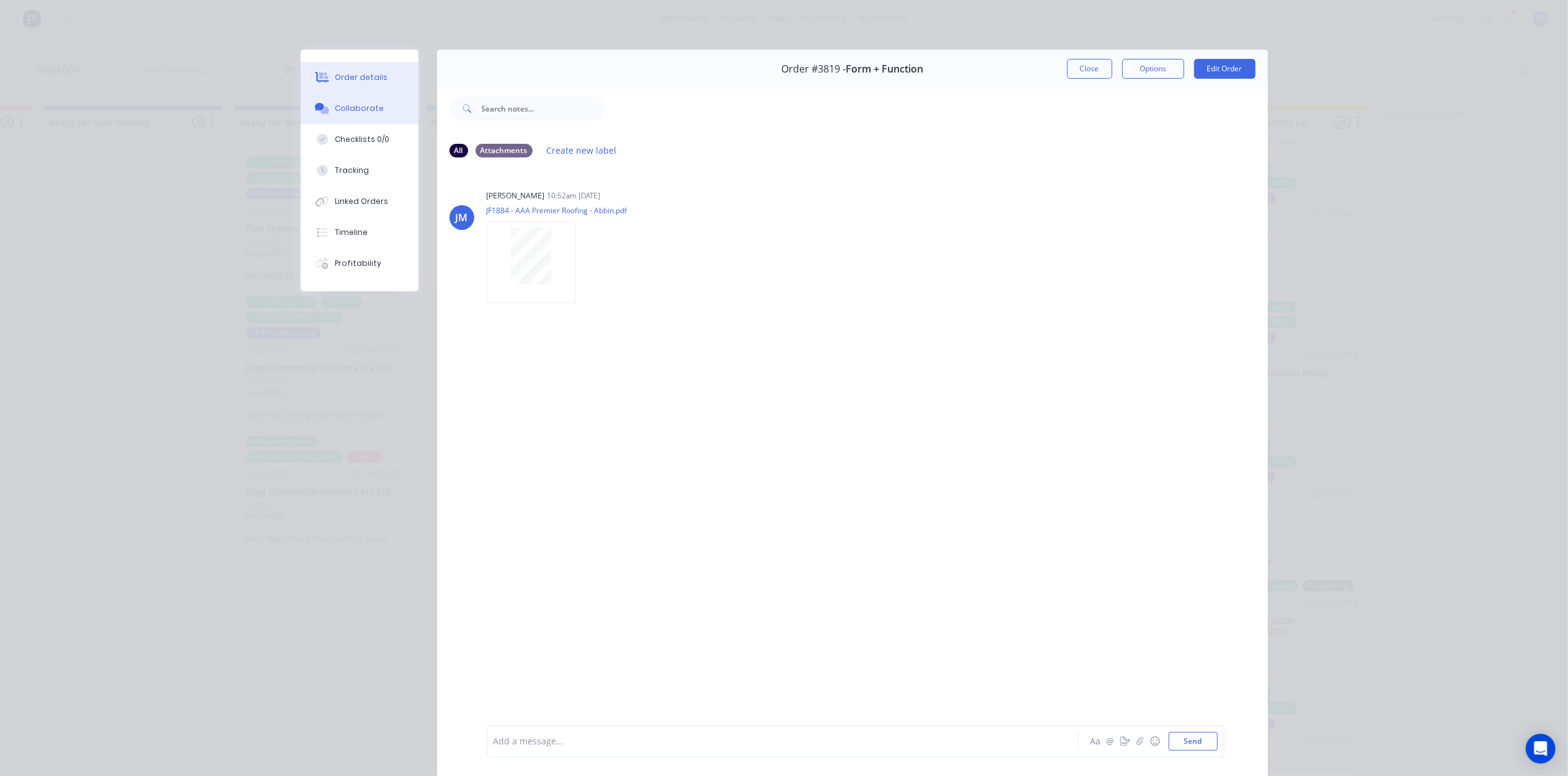
click at [386, 72] on button "Order details" at bounding box center [359, 77] width 118 height 31
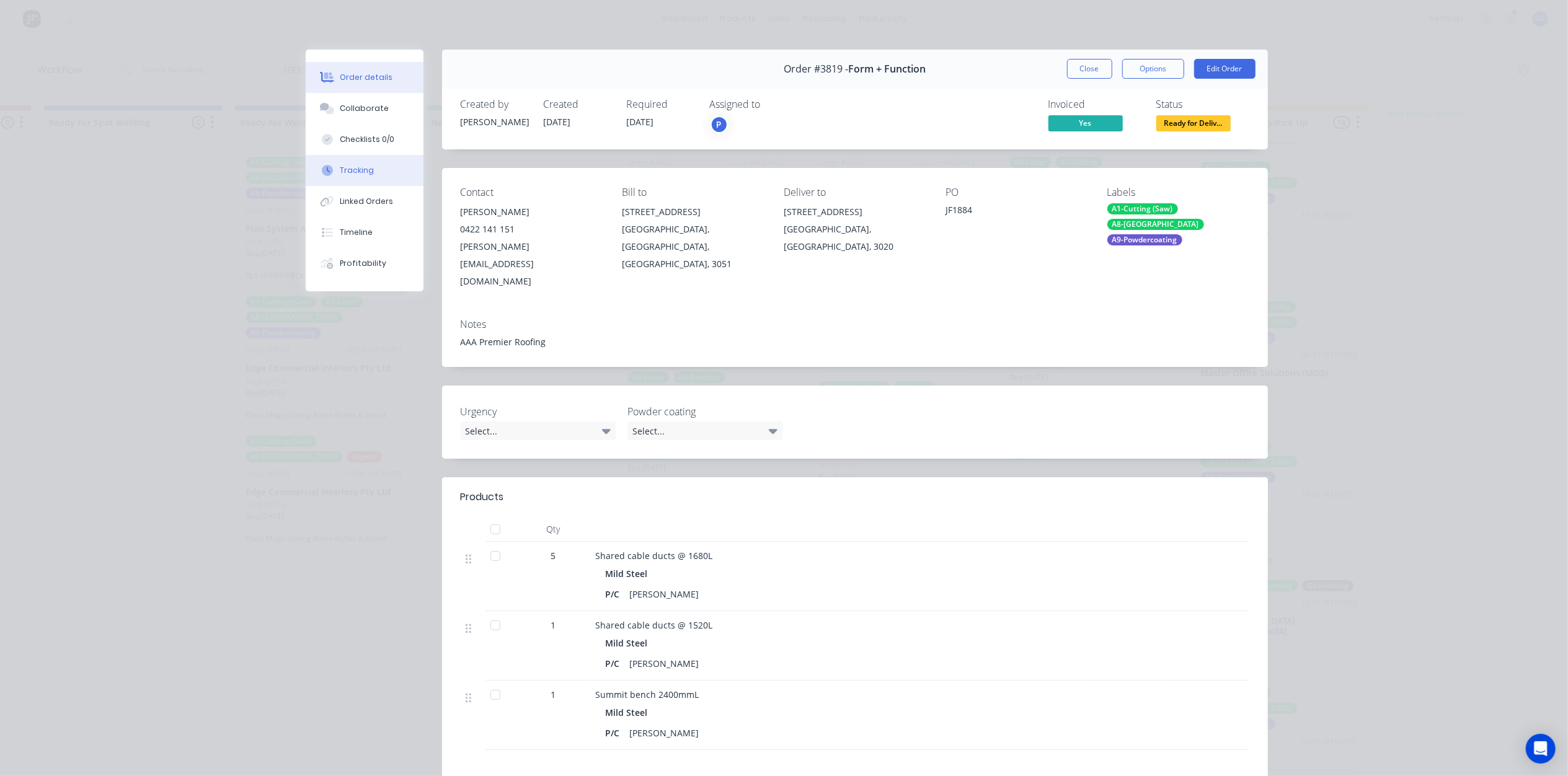
click at [362, 160] on button "Tracking" at bounding box center [365, 170] width 118 height 31
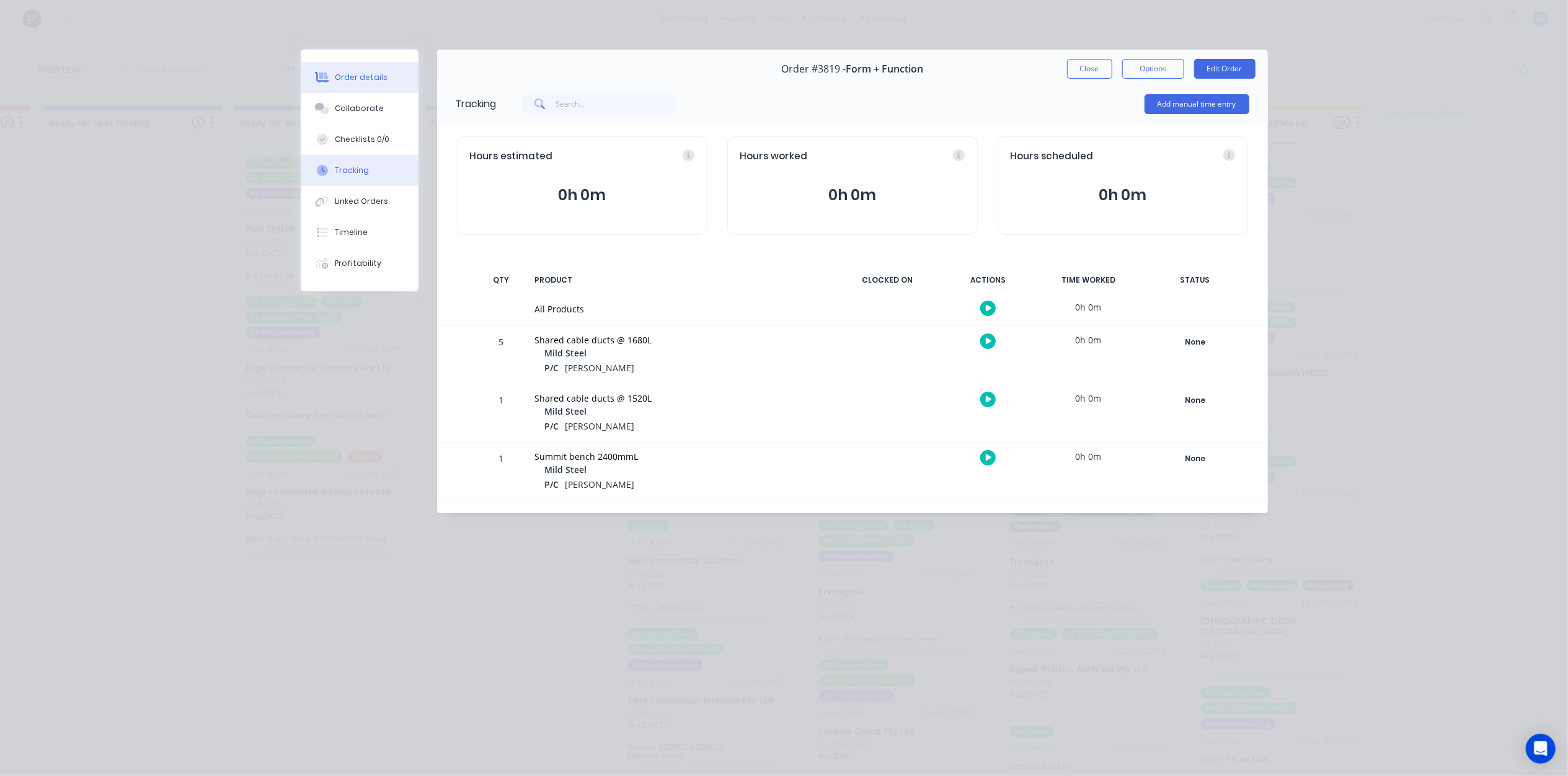
click at [371, 75] on div "Order details" at bounding box center [361, 77] width 52 height 11
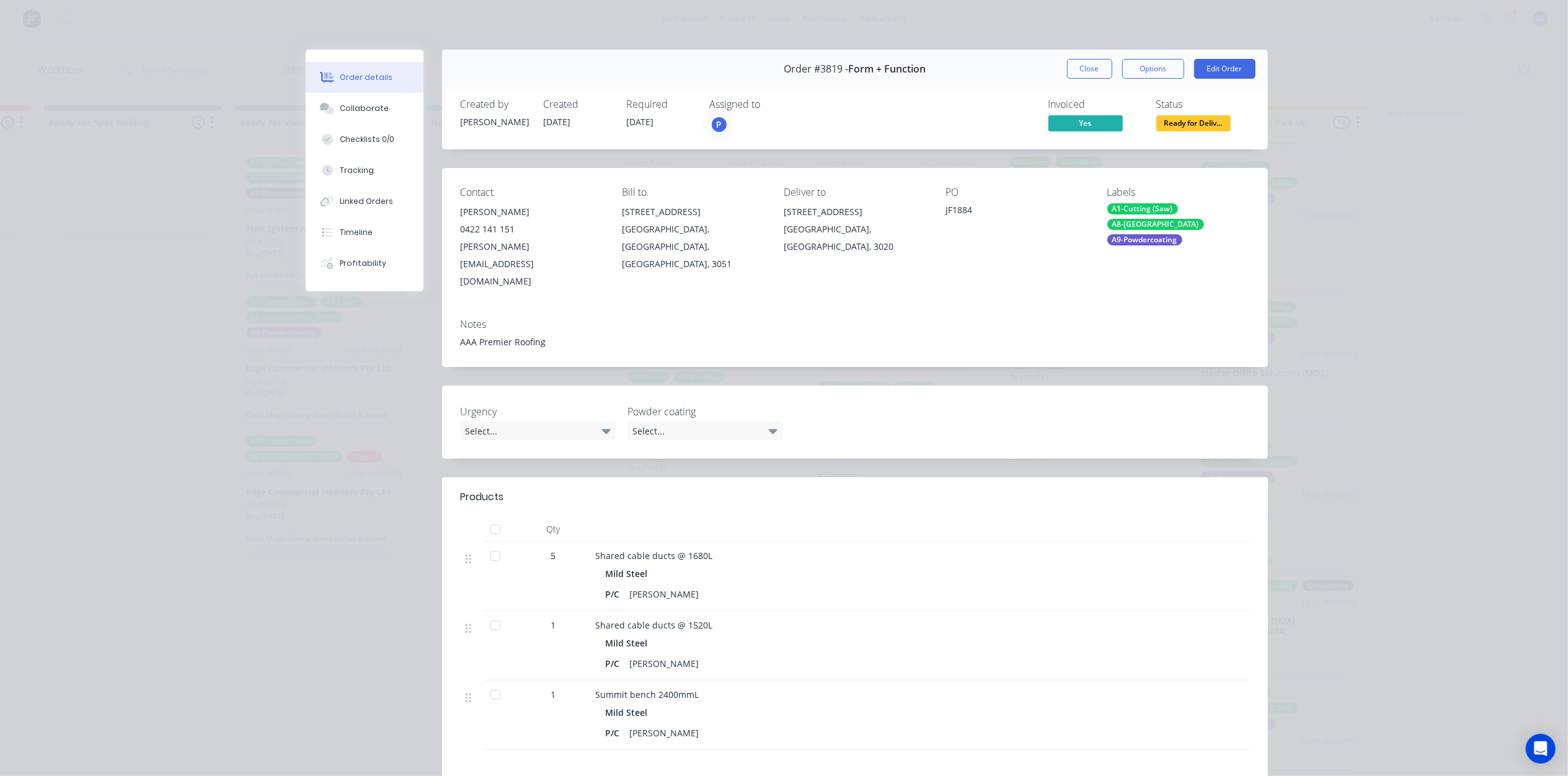
drag, startPoint x: 581, startPoint y: 115, endPoint x: 516, endPoint y: 114, distance: 65.0
click at [516, 114] on div "Created by Joe Created 18/08/25 Required 18/09/25 Assigned to P" at bounding box center [647, 116] width 373 height 36
click at [522, 125] on div "Created by Joe Created 18/08/25 Required 18/09/25 Assigned to P" at bounding box center [647, 116] width 373 height 36
drag, startPoint x: 535, startPoint y: 118, endPoint x: 581, endPoint y: 128, distance: 47.1
click at [581, 128] on div "Created by Joe Created 18/08/25 Required 18/09/25 Assigned to P" at bounding box center [647, 116] width 373 height 36
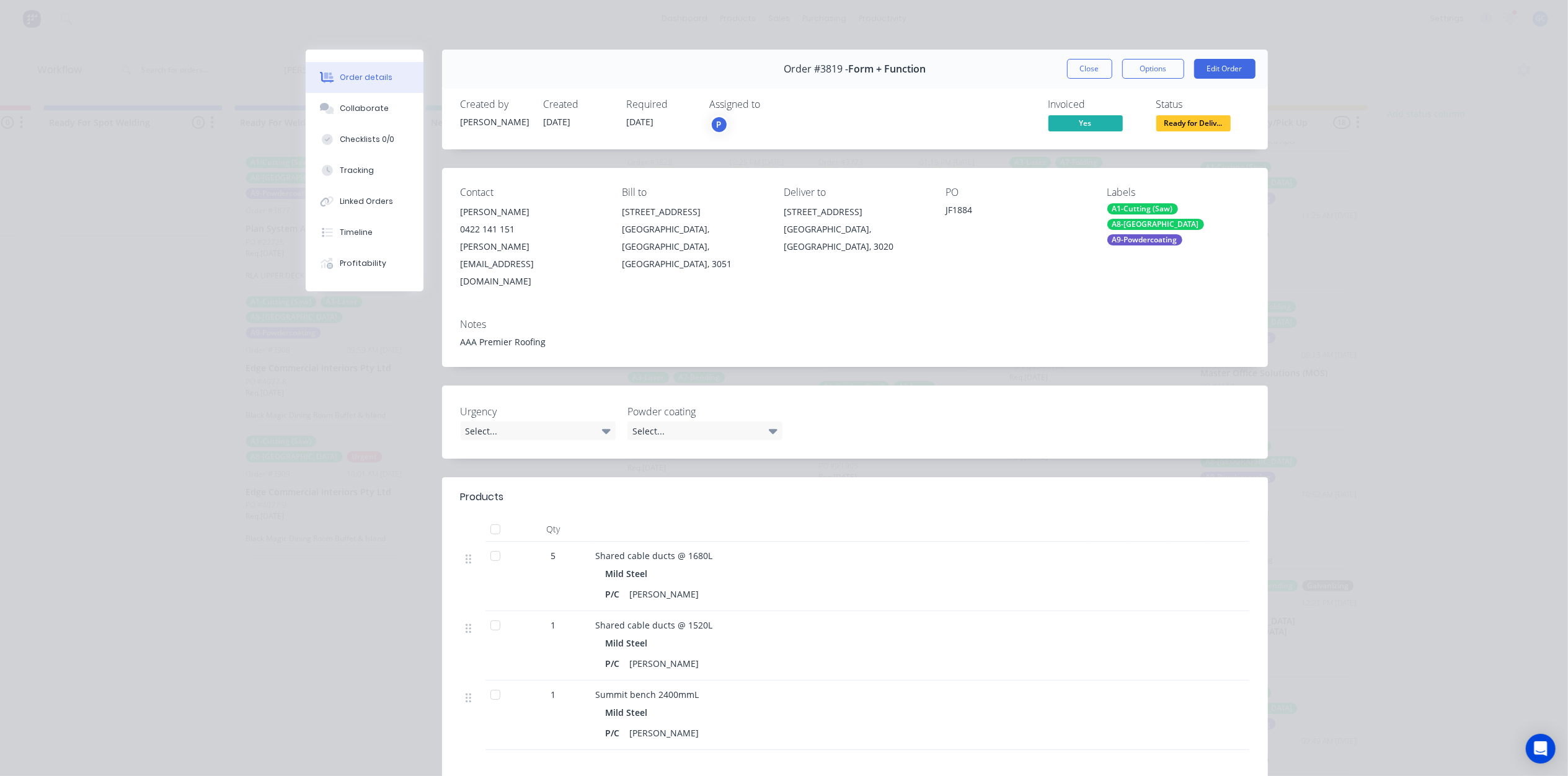
click at [604, 142] on div "Created by Joe Created 18/08/25 Required 18/09/25 Assigned to P Invoiced Yes St…" at bounding box center [854, 116] width 826 height 66
click at [1087, 60] on button "Close" at bounding box center [1089, 68] width 45 height 20
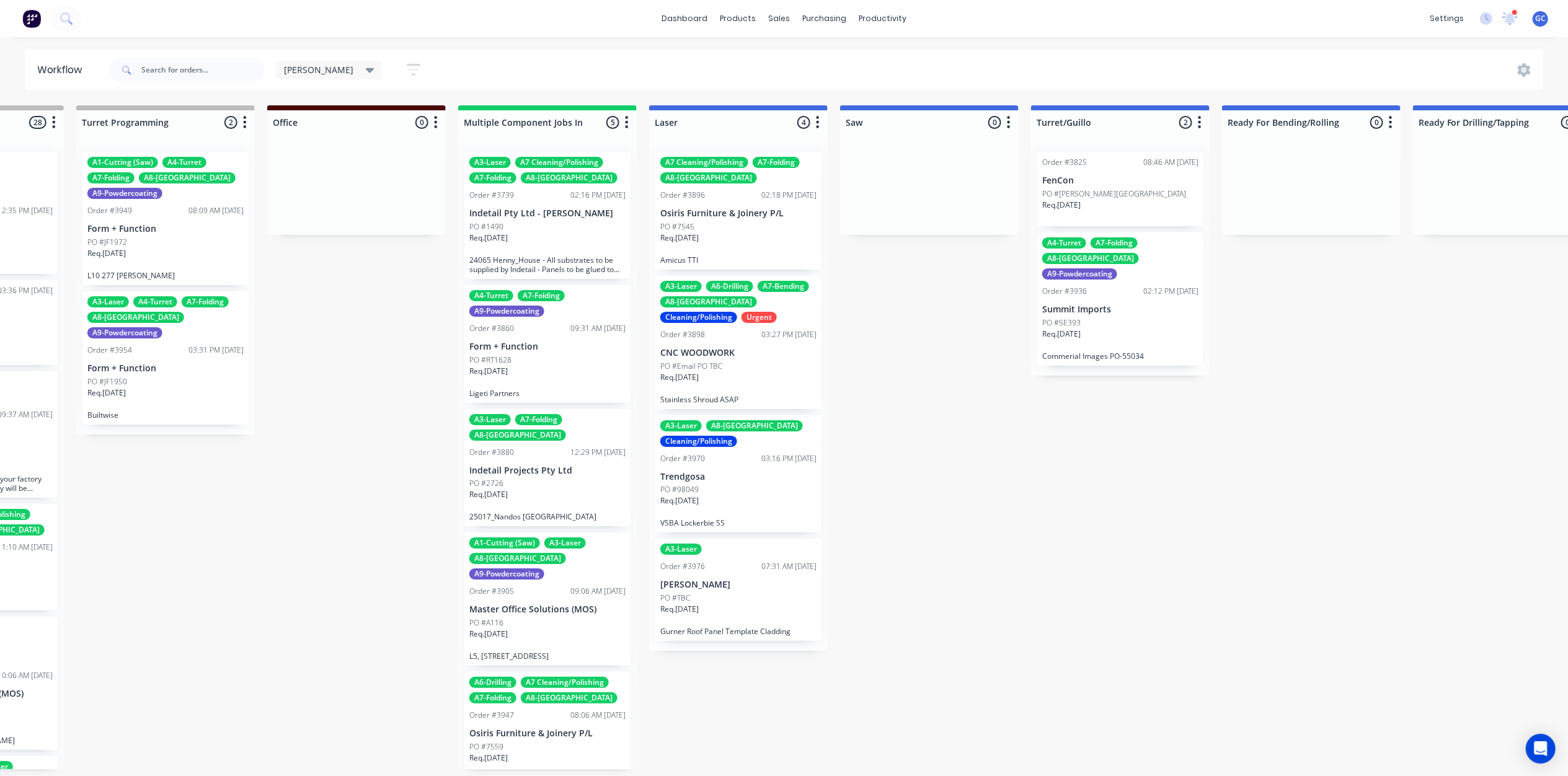
scroll to position [4, 895]
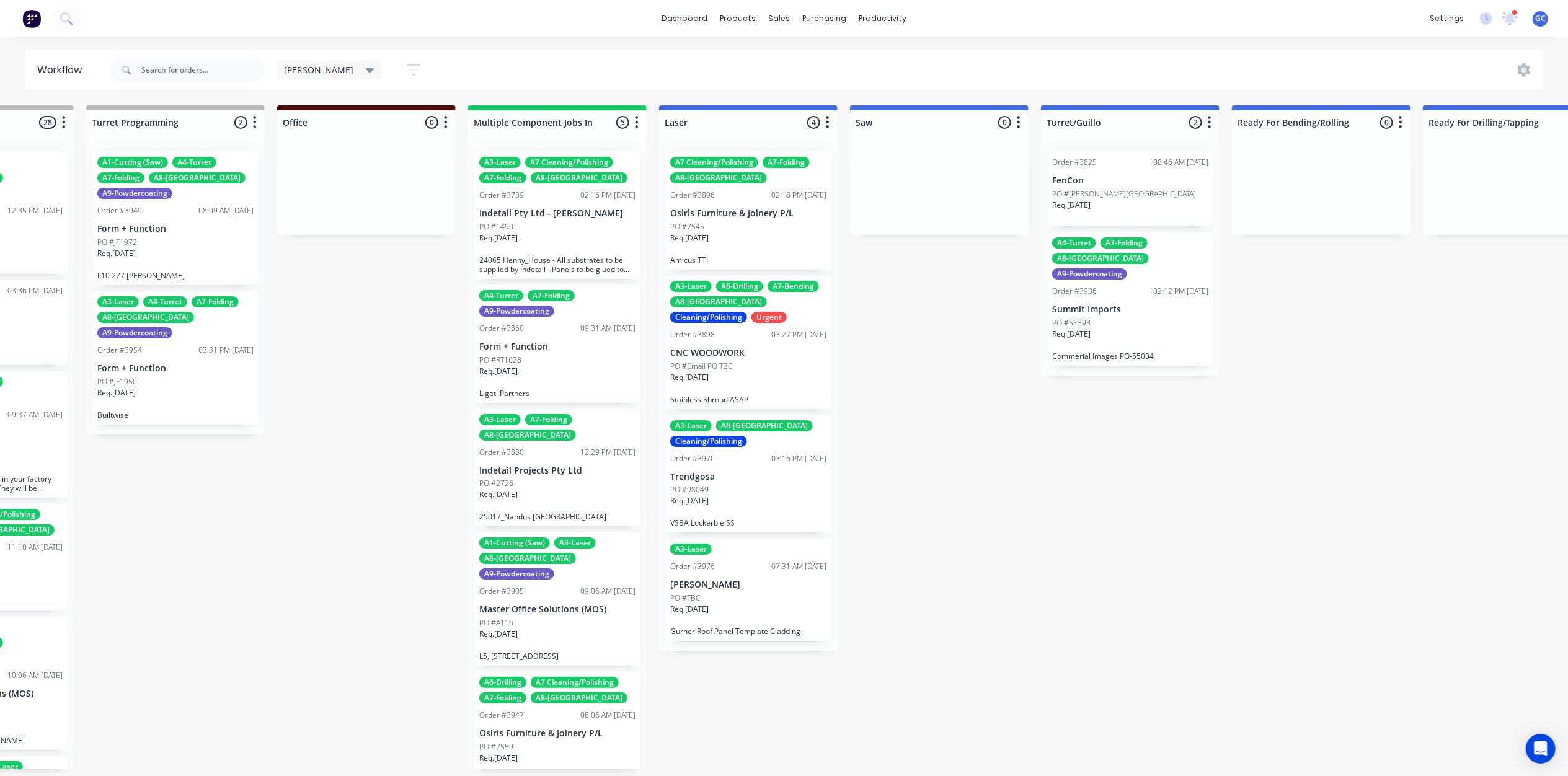
click at [394, 59] on button "button" at bounding box center [414, 70] width 40 height 24
click at [1035, 506] on div "Submitted 0 Status colour #661D1D hex #661D1D Save Cancel Summaries Total order…" at bounding box center [1208, 437] width 4225 height 663
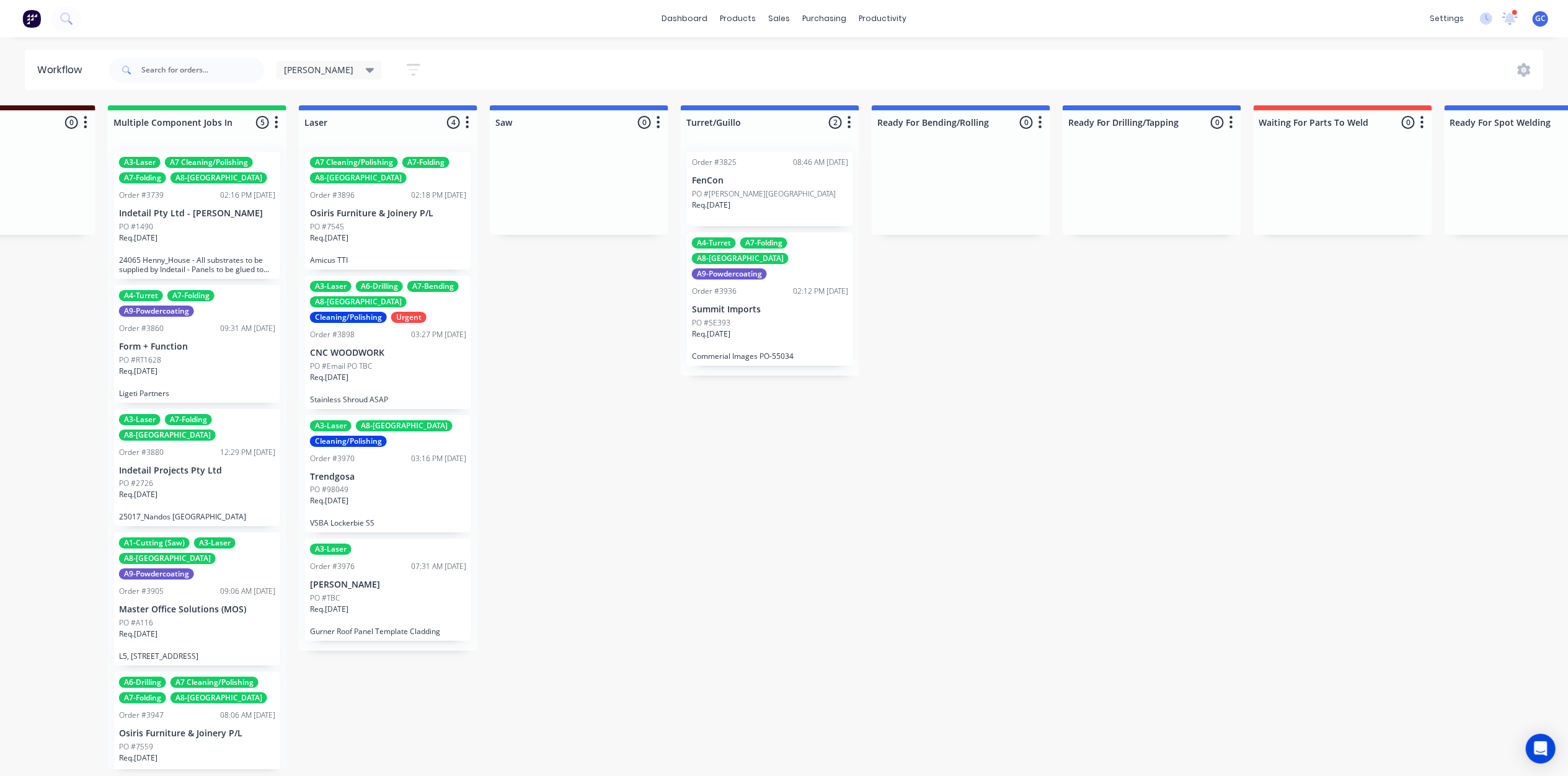
scroll to position [4, 2656]
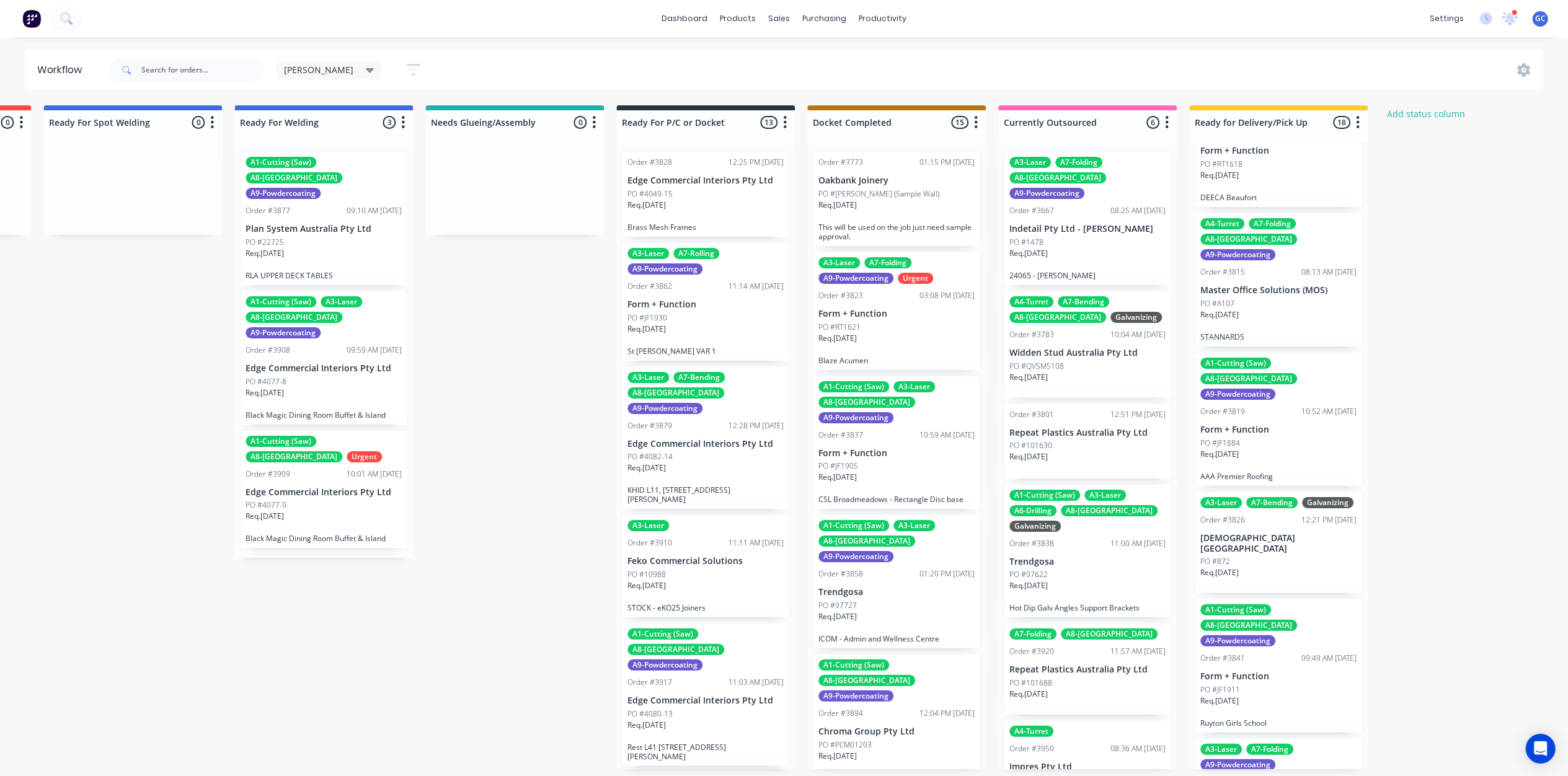
click at [394, 58] on button "button" at bounding box center [414, 70] width 40 height 24
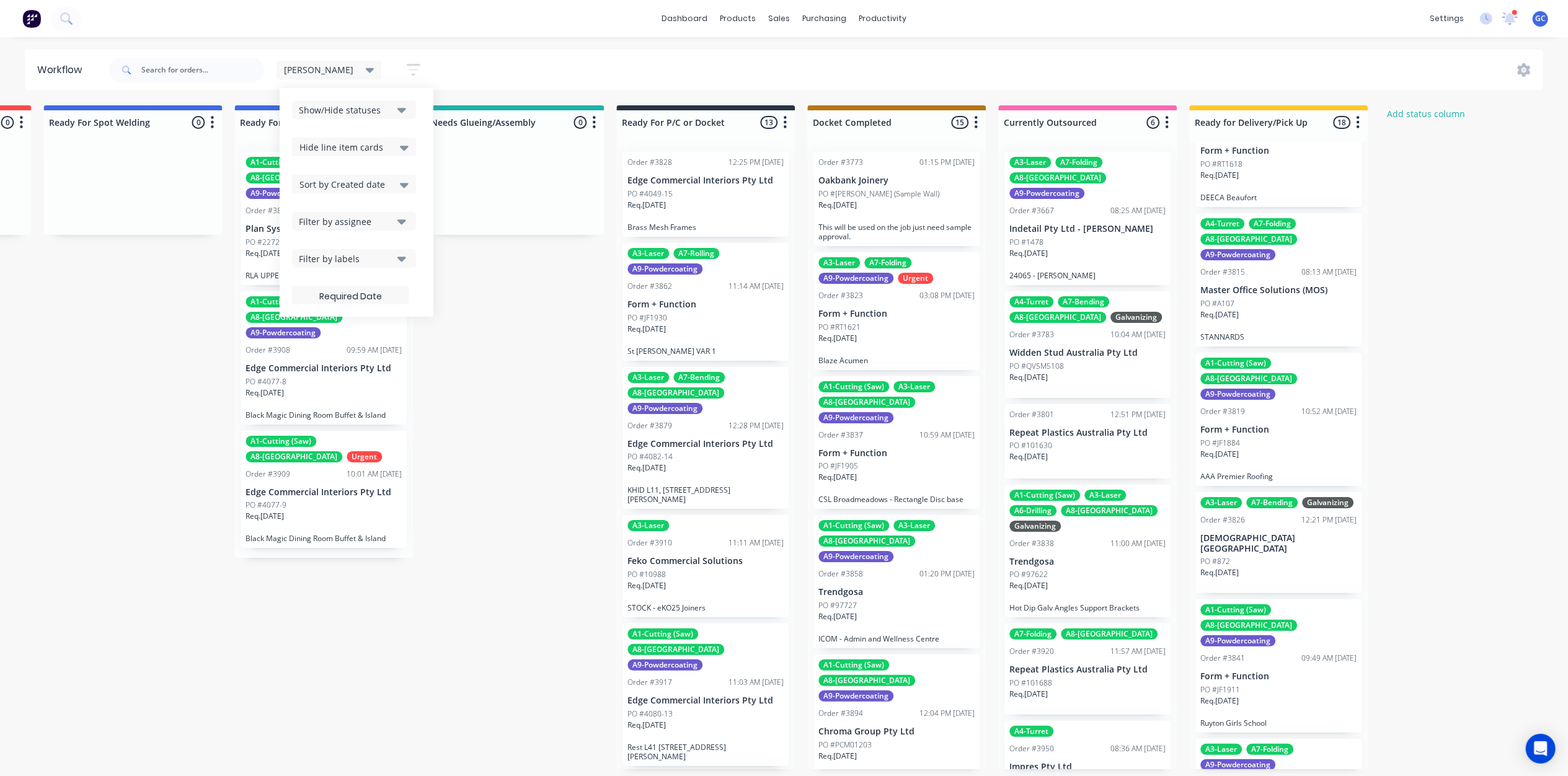
click at [306, 141] on span "Hide line item cards" at bounding box center [341, 147] width 84 height 13
click at [292, 192] on div "Hide line item cards" at bounding box center [354, 196] width 124 height 22
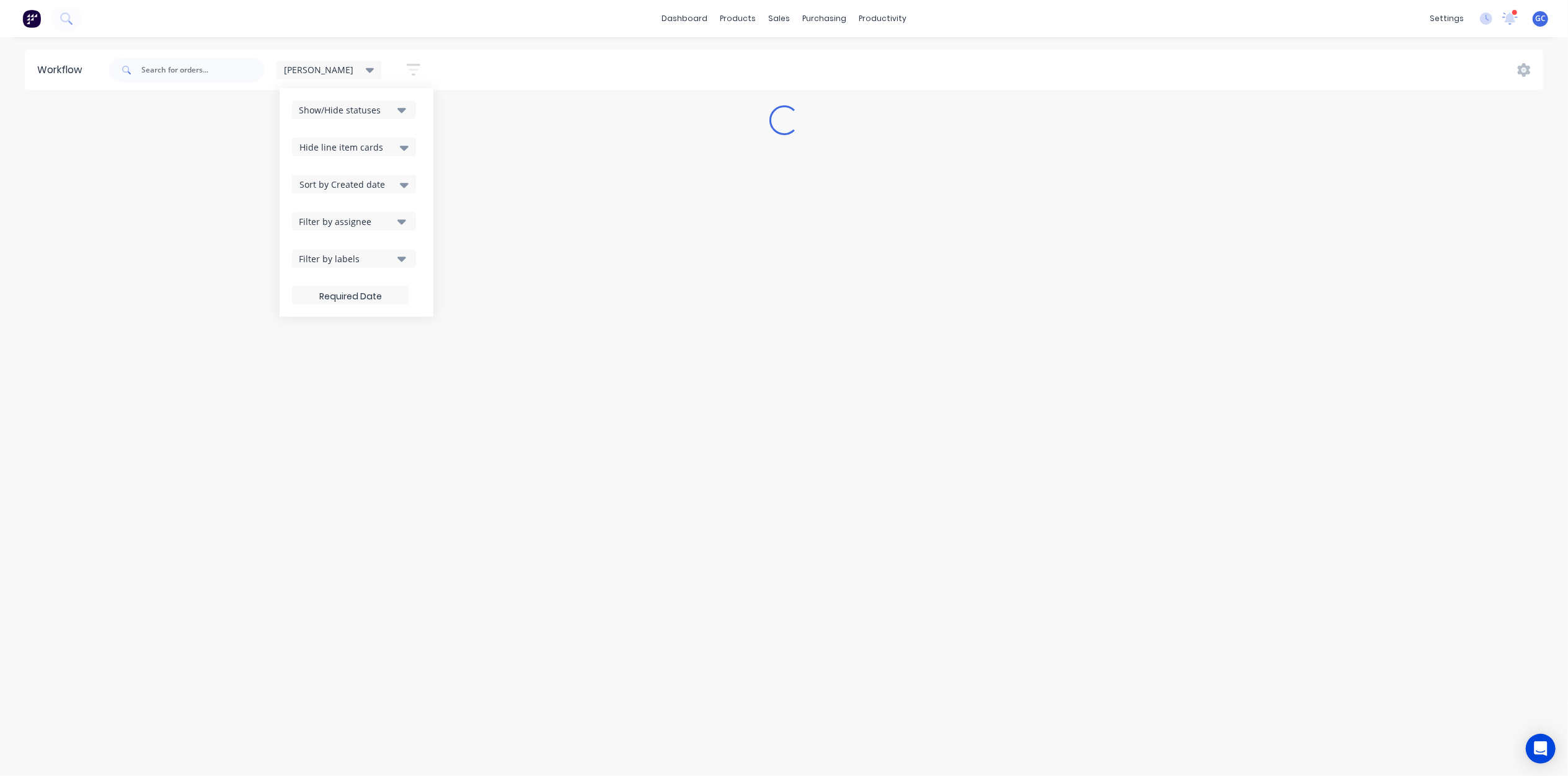
scroll to position [0, 0]
click at [310, 149] on span "Hide line item cards" at bounding box center [341, 147] width 84 height 13
click at [292, 205] on div "Hide line item cards" at bounding box center [354, 196] width 124 height 22
click at [492, 12] on div "dashboard products sales purchasing productivity dashboard products Product Cat…" at bounding box center [790, 19] width 1580 height 37
click at [295, 77] on div "[PERSON_NAME]" at bounding box center [329, 70] width 106 height 19
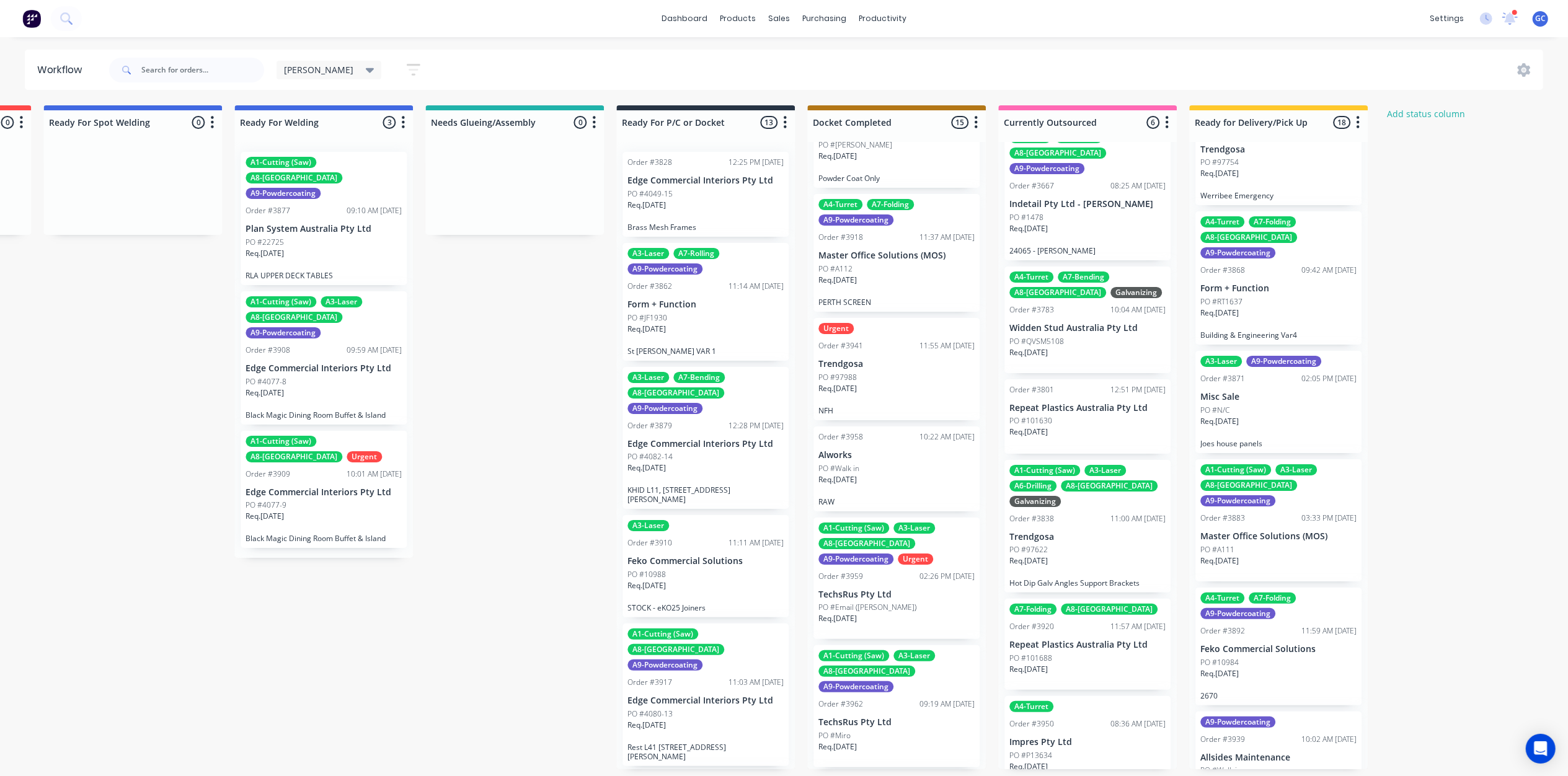
scroll to position [6, 2656]
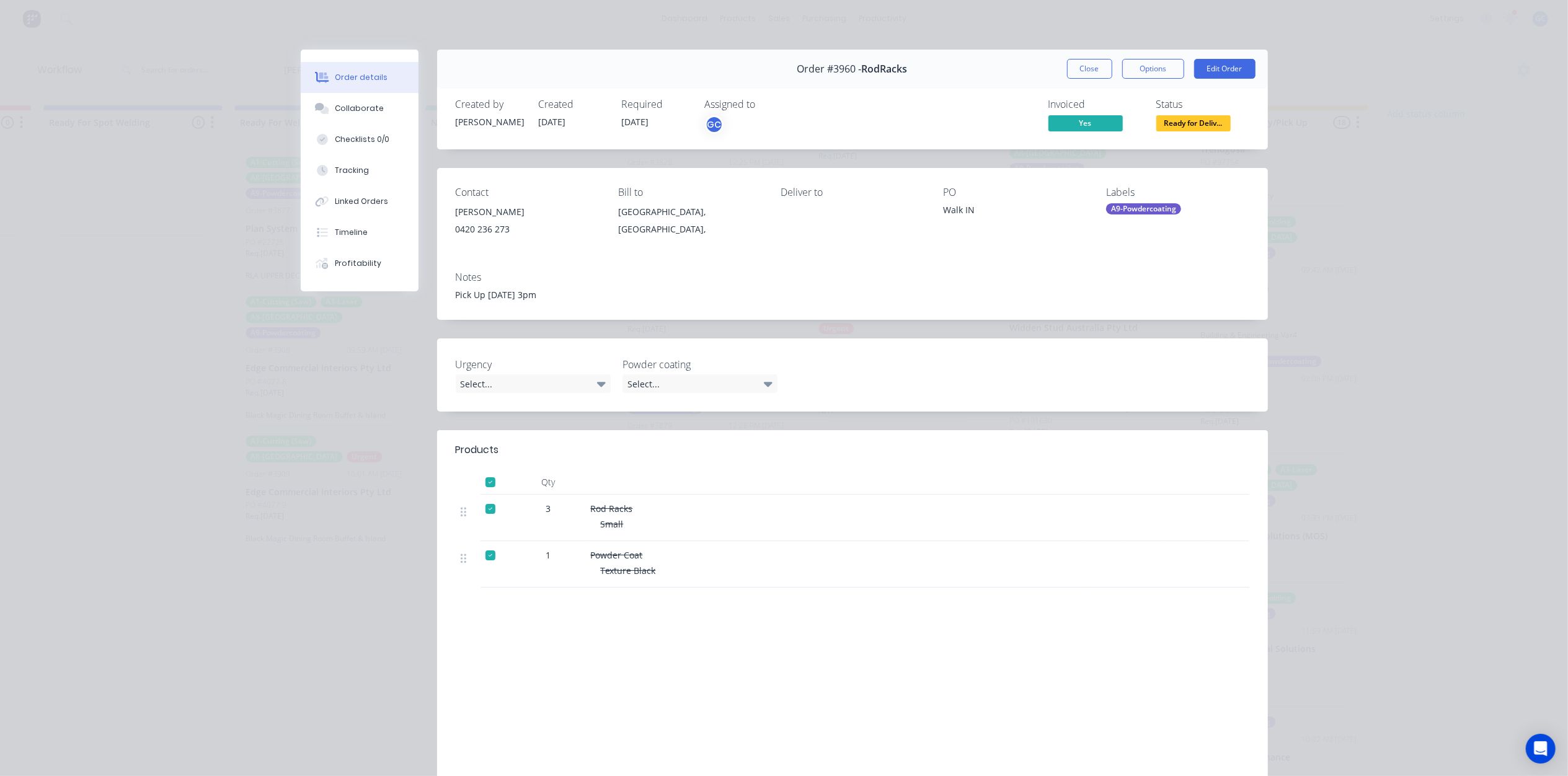
click at [1218, 130] on span "Ready for Deliv..." at bounding box center [1193, 123] width 74 height 15
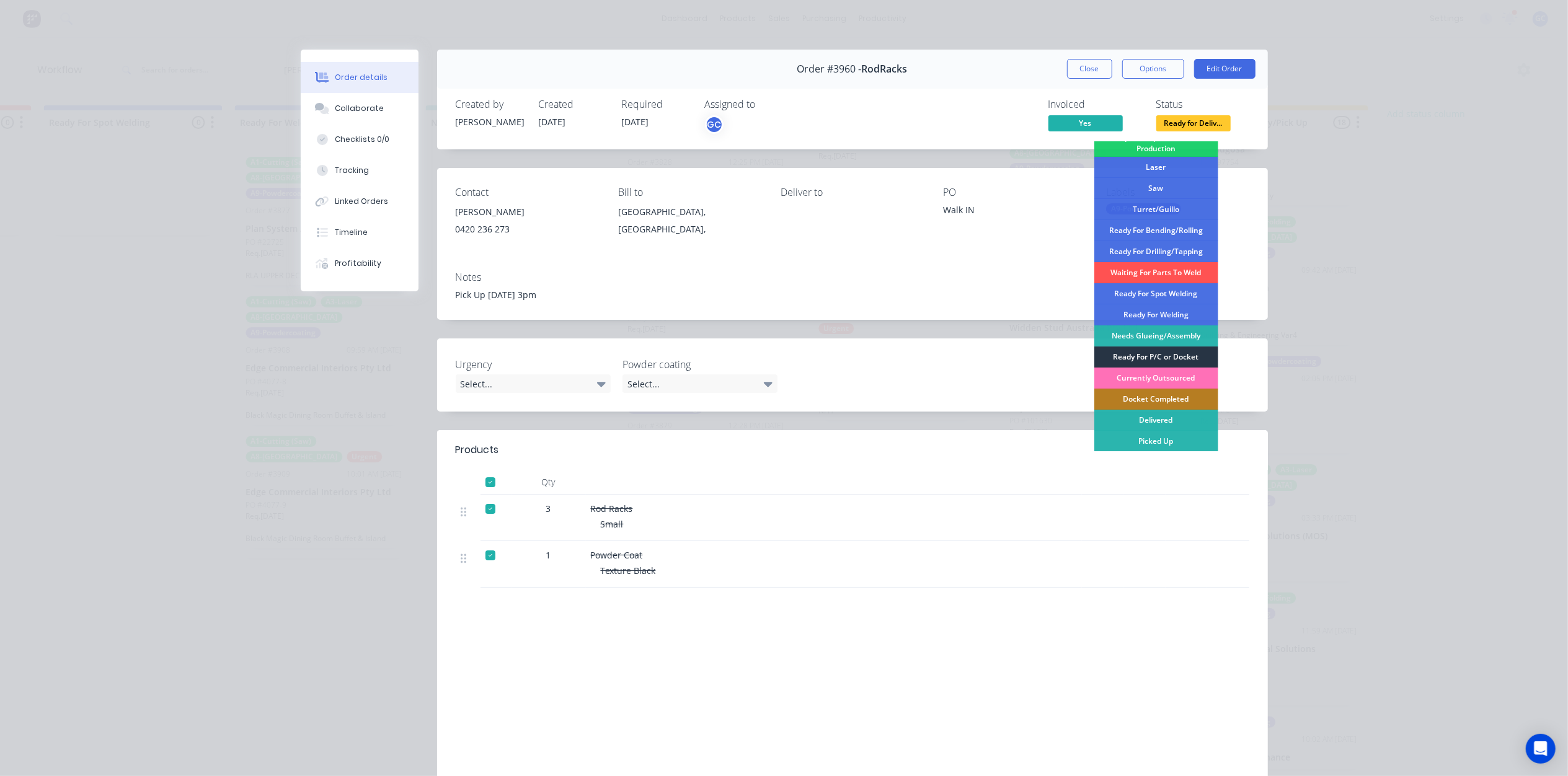
scroll to position [160, 0]
click at [1153, 439] on div "Picked Up" at bounding box center [1156, 440] width 124 height 21
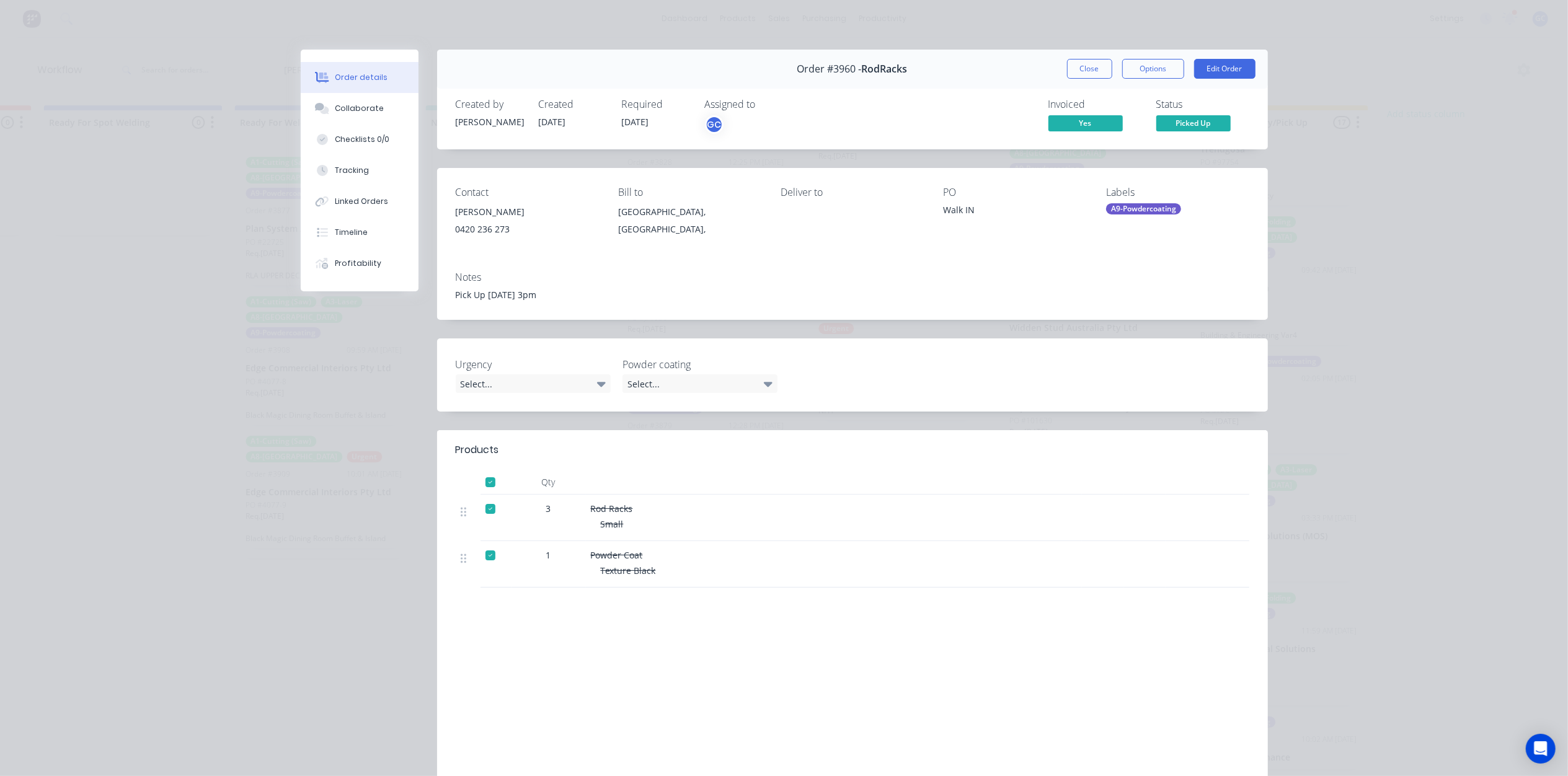
scroll to position [1411, 0]
click at [1092, 65] on button "Close" at bounding box center [1089, 68] width 45 height 20
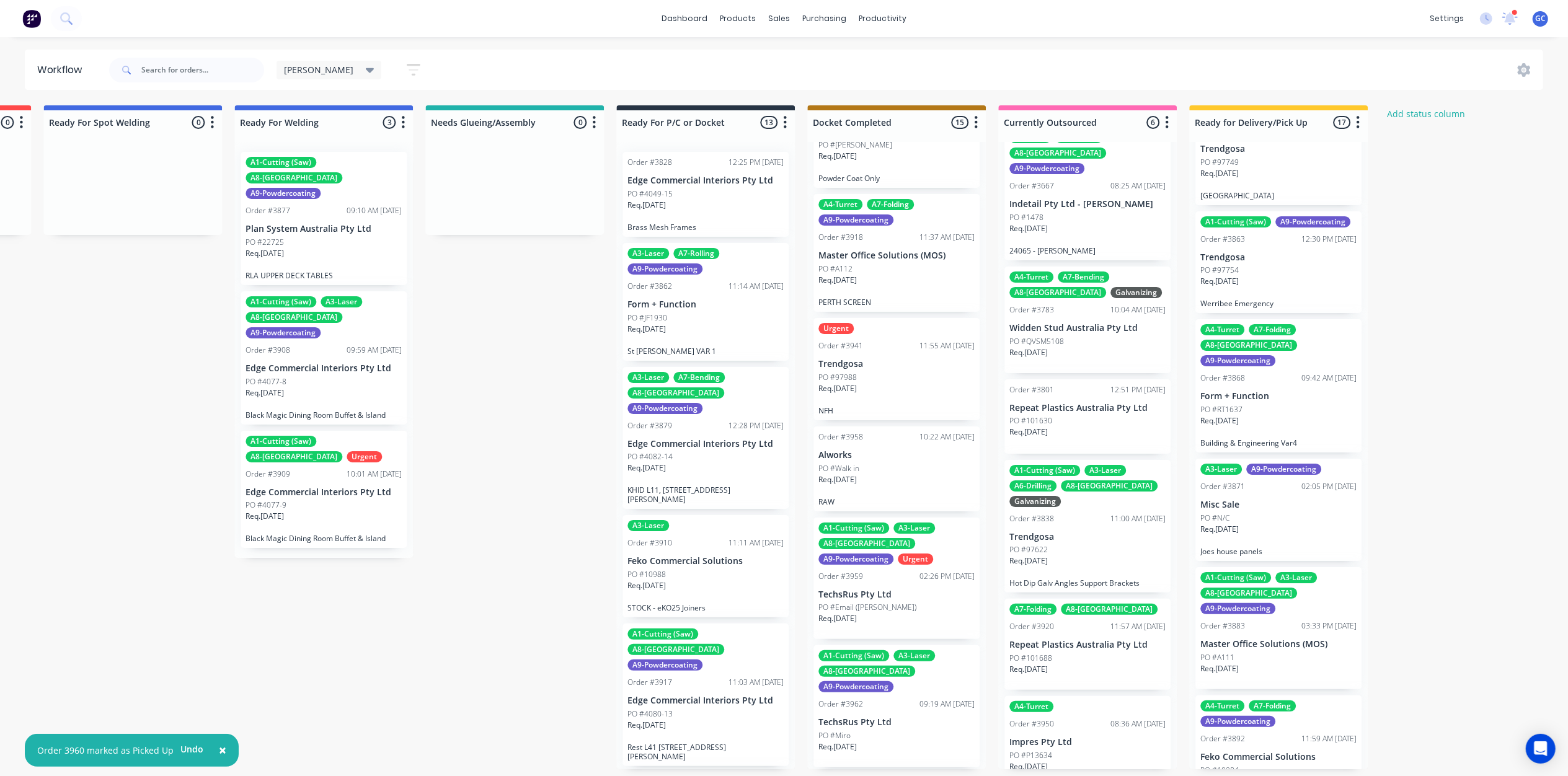
scroll to position [6, 2656]
click at [1262, 764] on div "PO #10984" at bounding box center [1278, 770] width 156 height 11
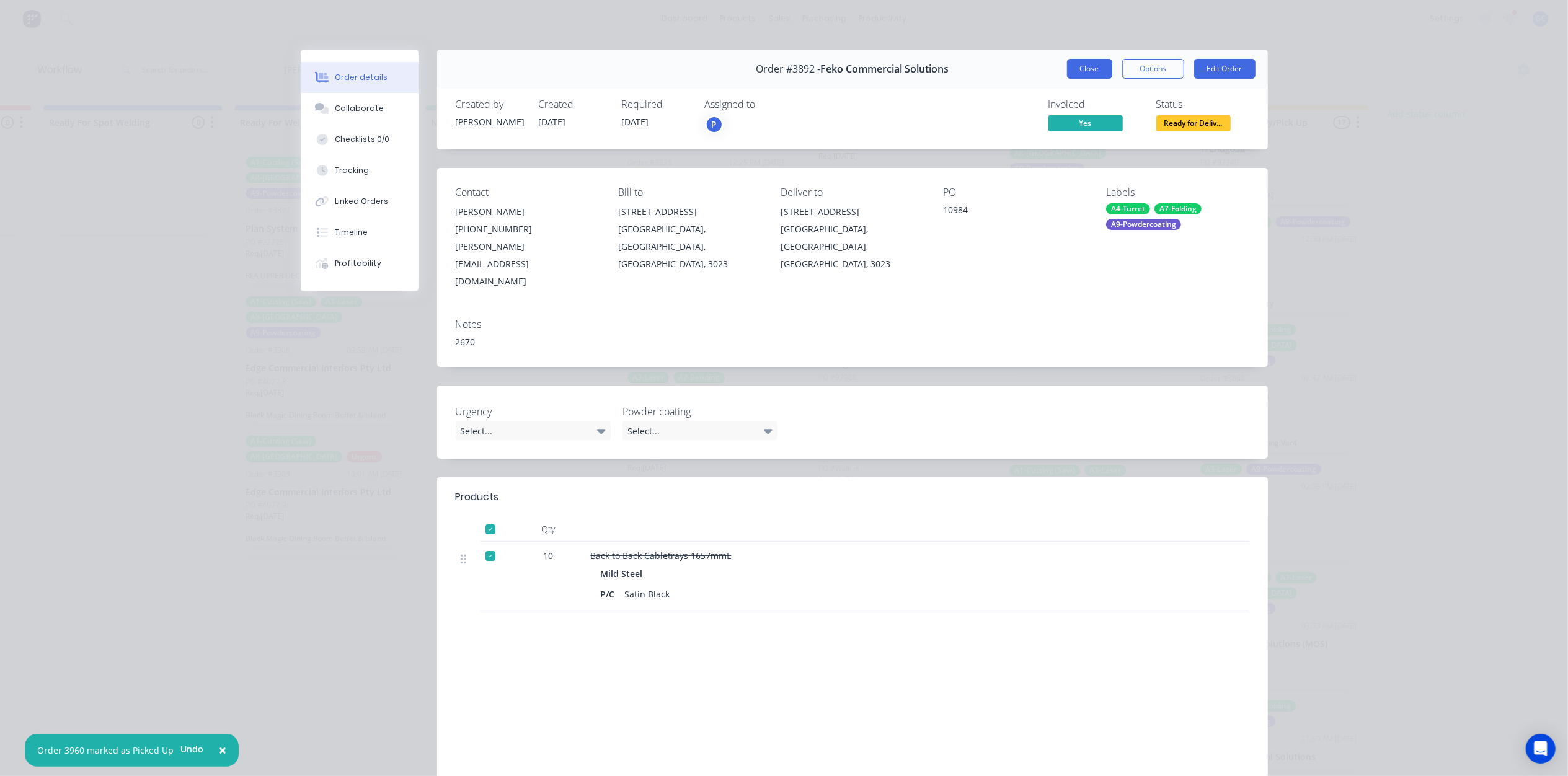
click at [1102, 63] on button "Close" at bounding box center [1089, 68] width 45 height 20
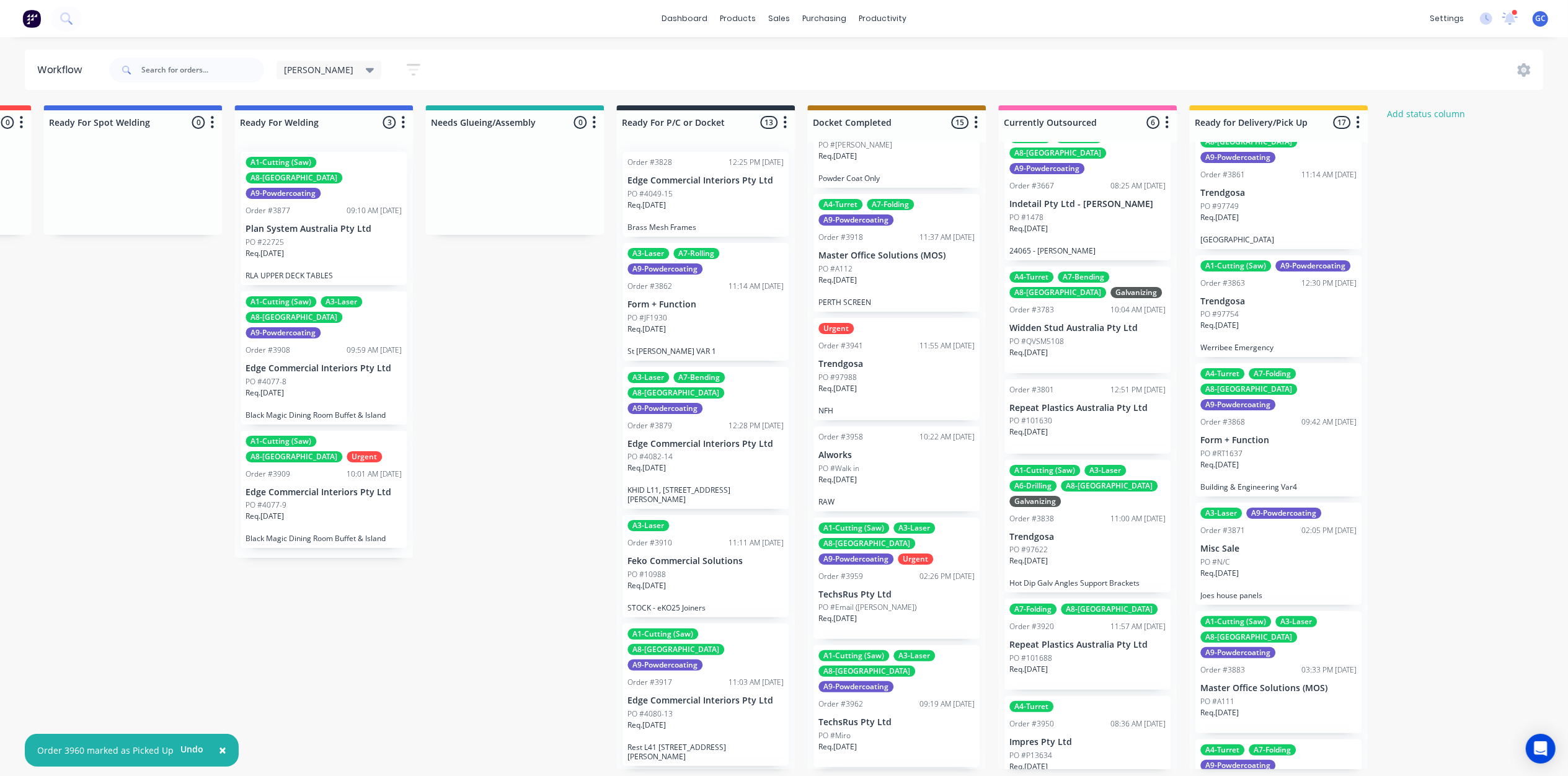
scroll to position [1328, 0]
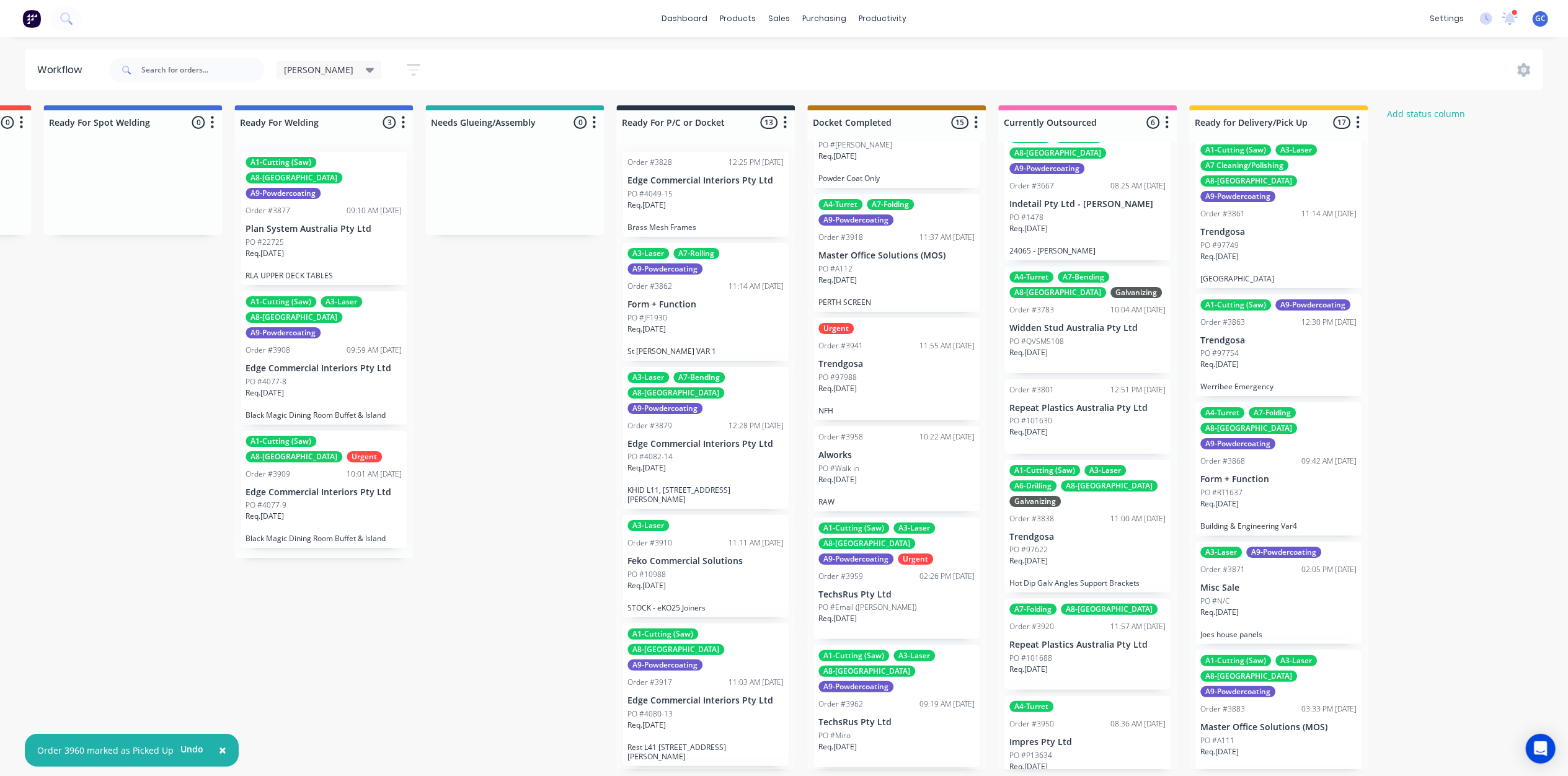
click at [1286, 650] on div "A1-Cutting (Saw) A3-Laser A8-Welding A9-Powdercoating Order #3883 03:33 PM 02/0…" at bounding box center [1278, 711] width 166 height 122
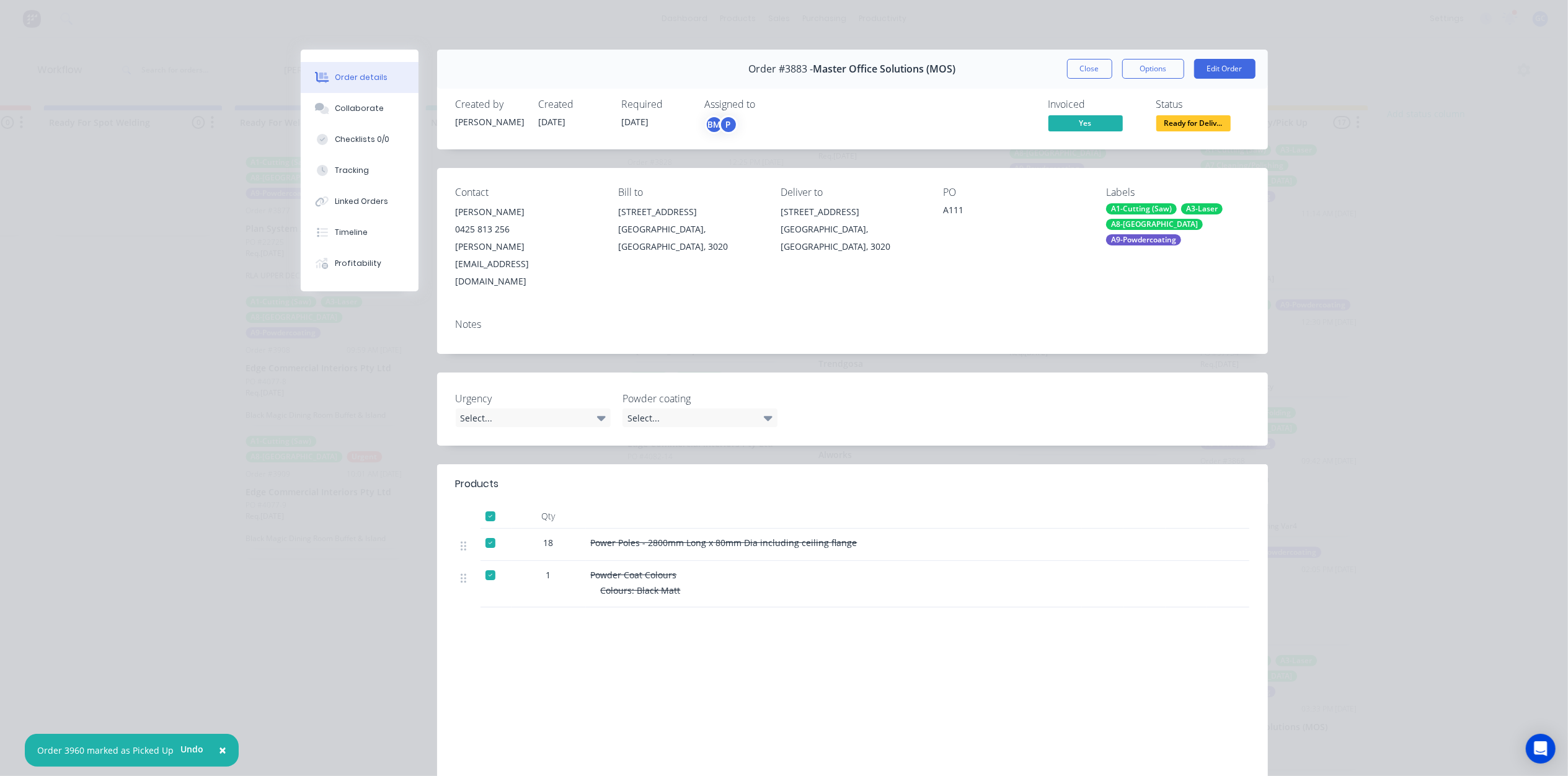
click at [1047, 68] on div "Order #3883 - Master Office Solutions (MOS) Close Options Edit Order" at bounding box center [852, 69] width 831 height 39
click at [1090, 70] on button "Close" at bounding box center [1089, 68] width 45 height 20
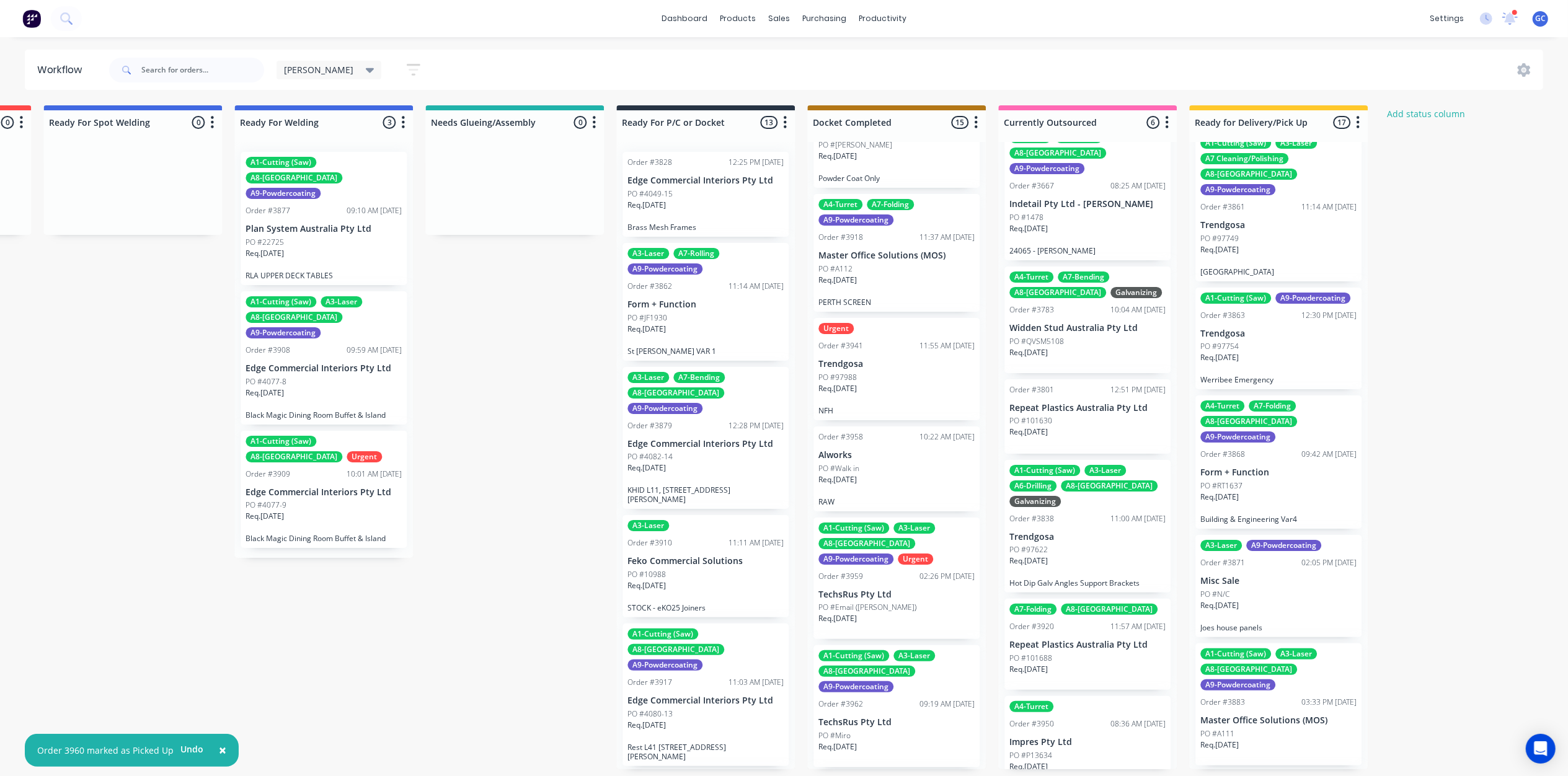
scroll to position [1168, 0]
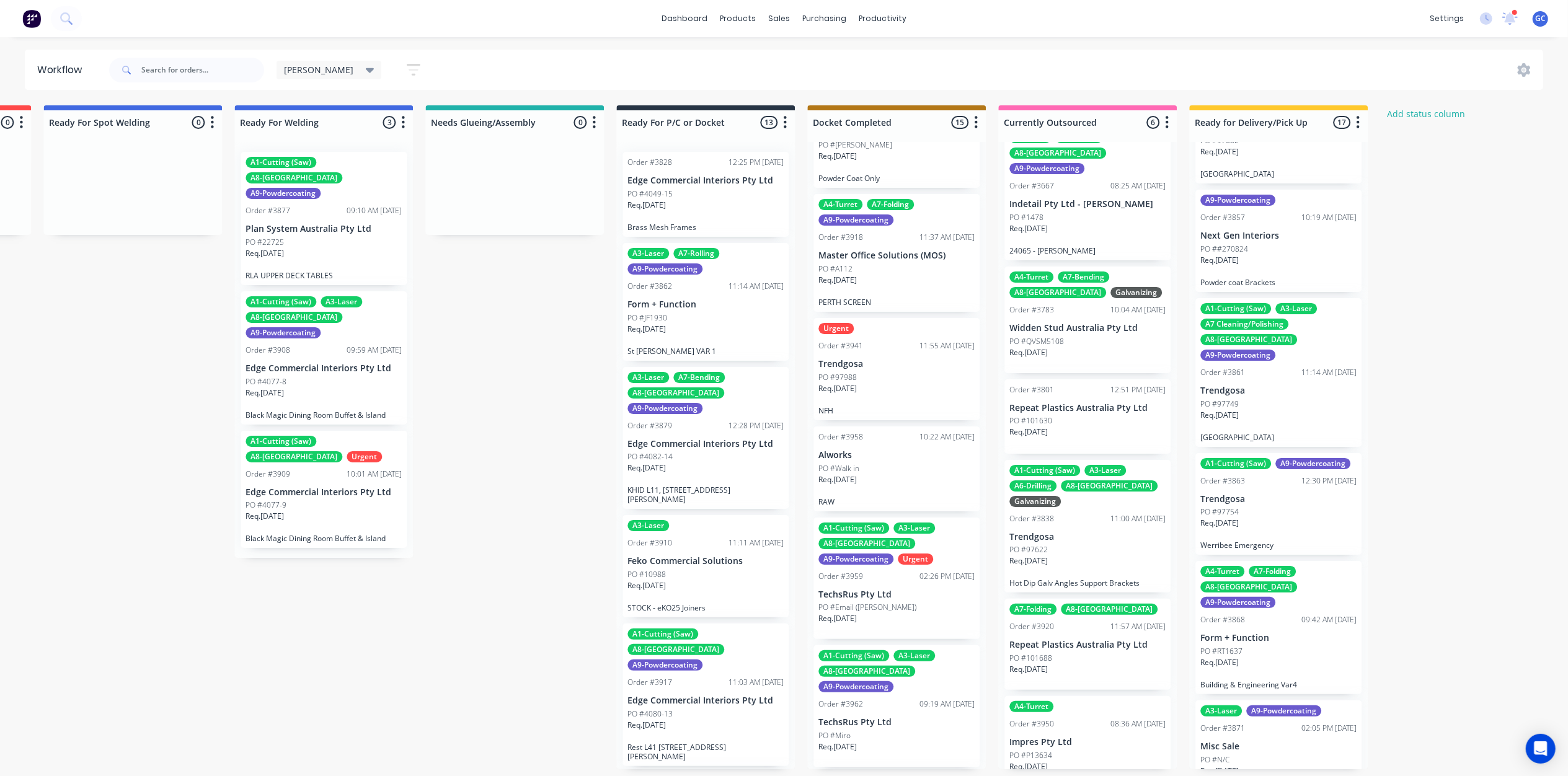
click at [1271, 516] on div "A1-Cutting (Saw) A3-Laser A8-Welding A9-Powdercoating Order #3567 09:59 AM 11/0…" at bounding box center [1278, 455] width 178 height 627
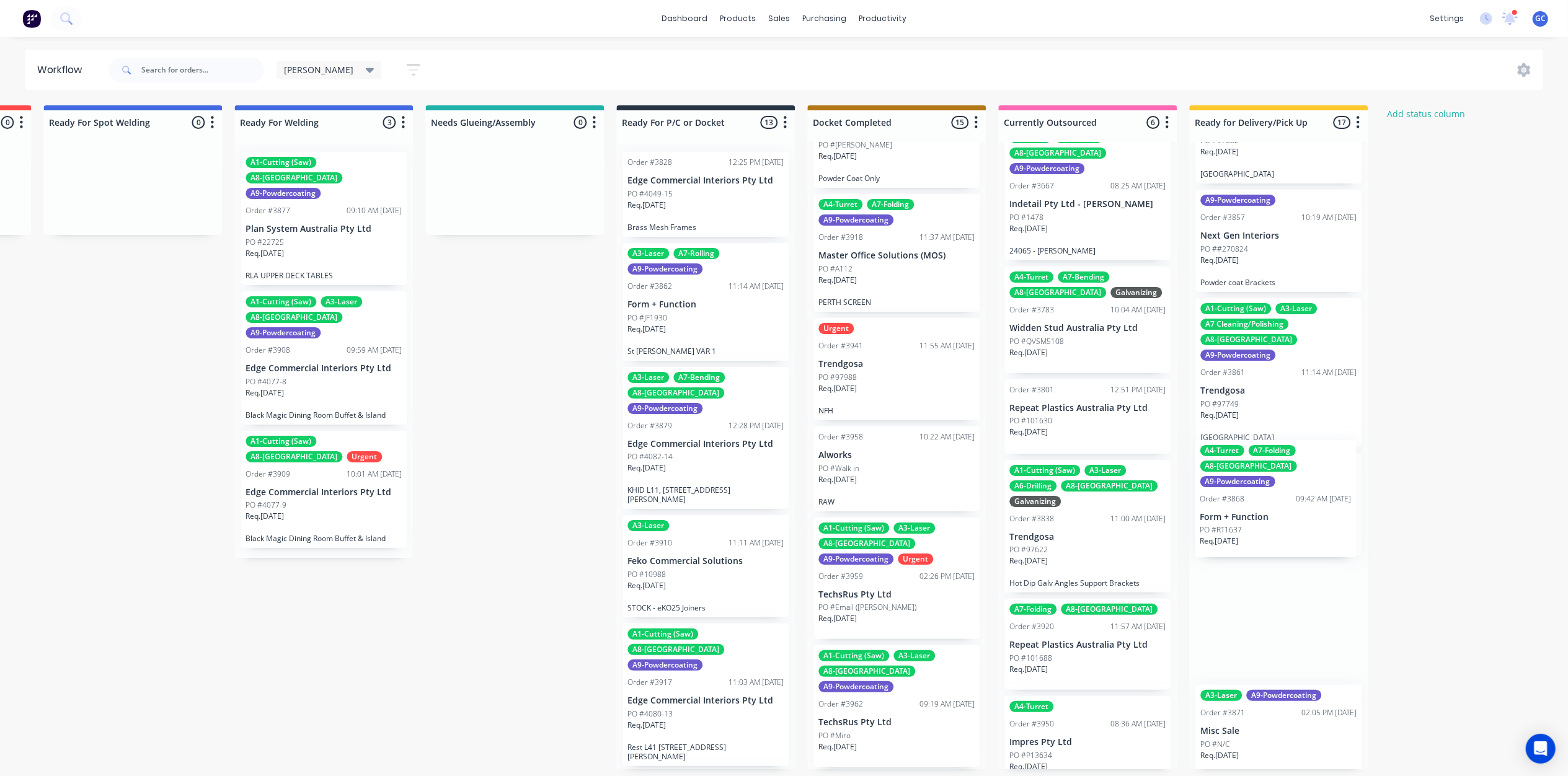
click at [1270, 536] on div "Req. 12/09/25" at bounding box center [1276, 546] width 152 height 21
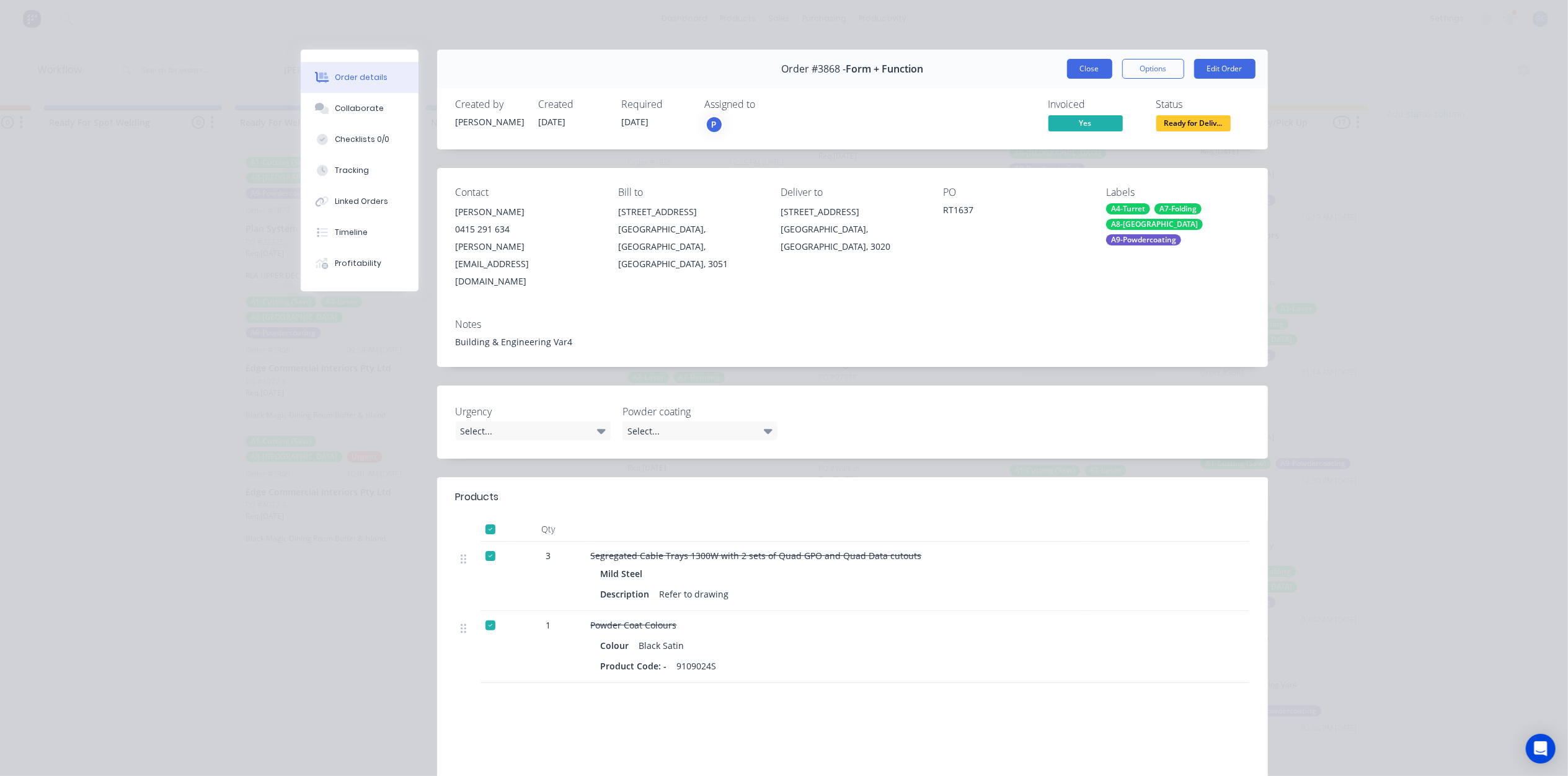
click at [1080, 66] on button "Close" at bounding box center [1089, 68] width 45 height 20
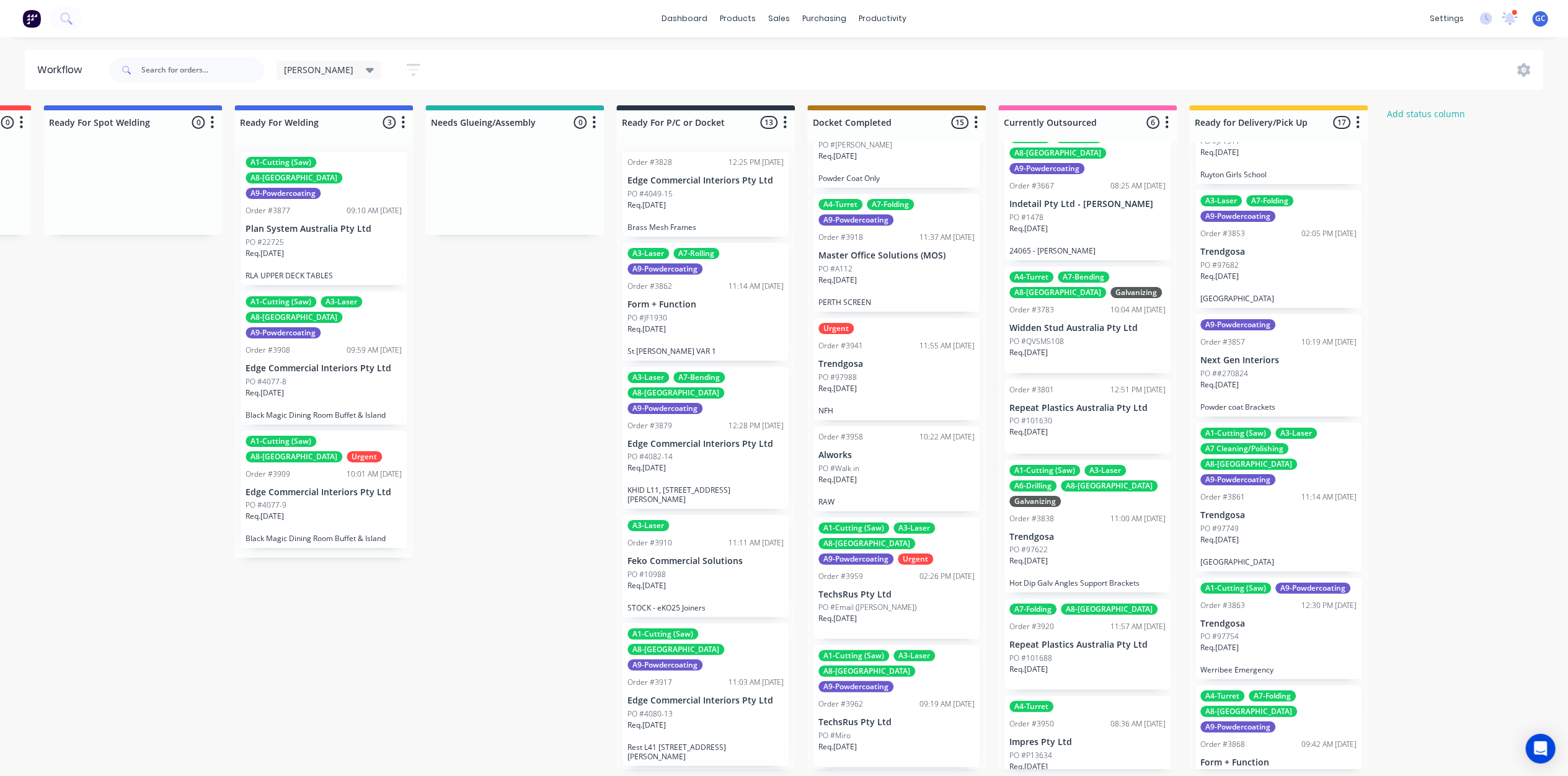
scroll to position [1004, 0]
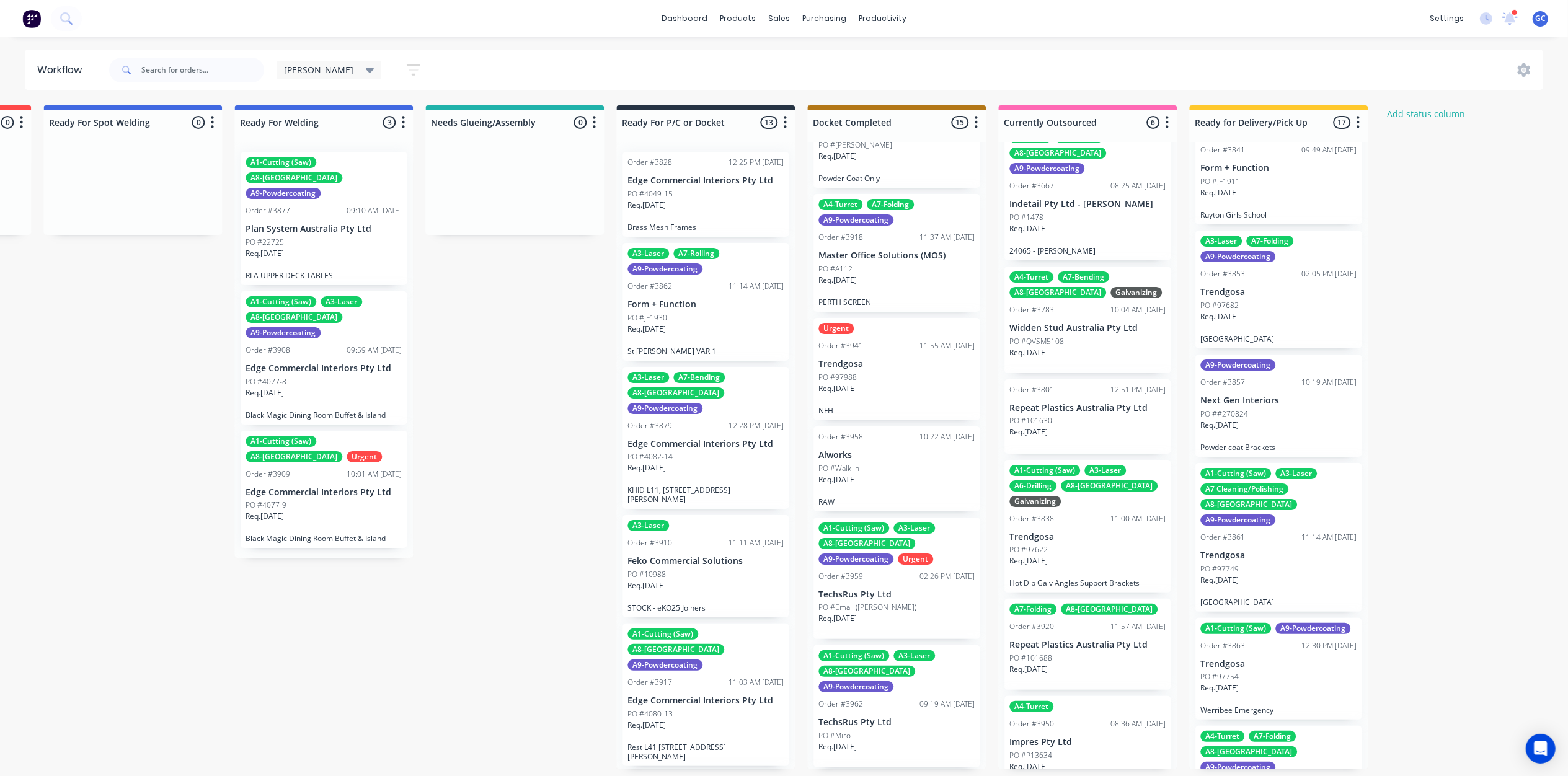
click at [1281, 671] on div "PO #97754" at bounding box center [1278, 676] width 156 height 11
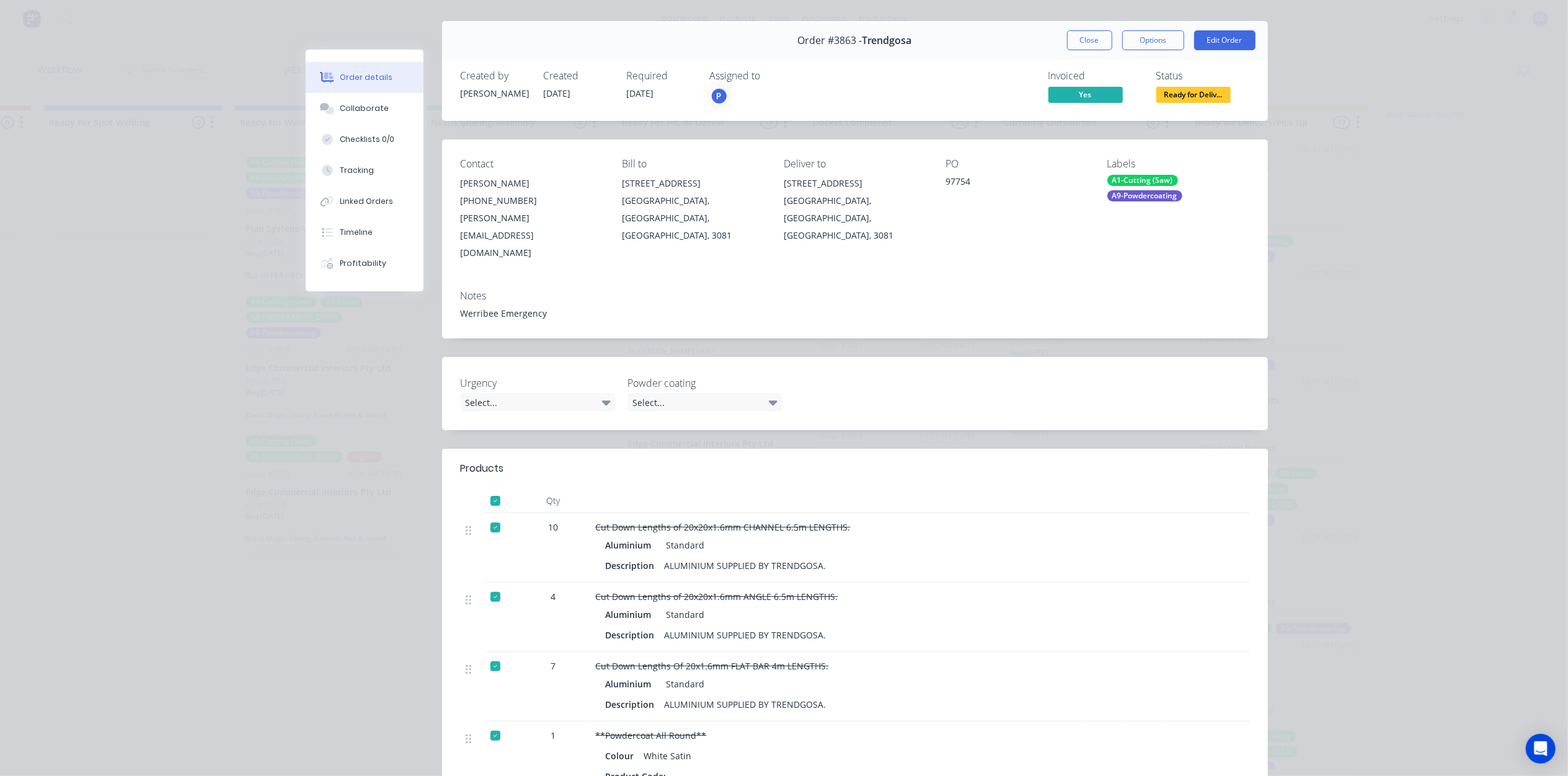
scroll to position [0, 0]
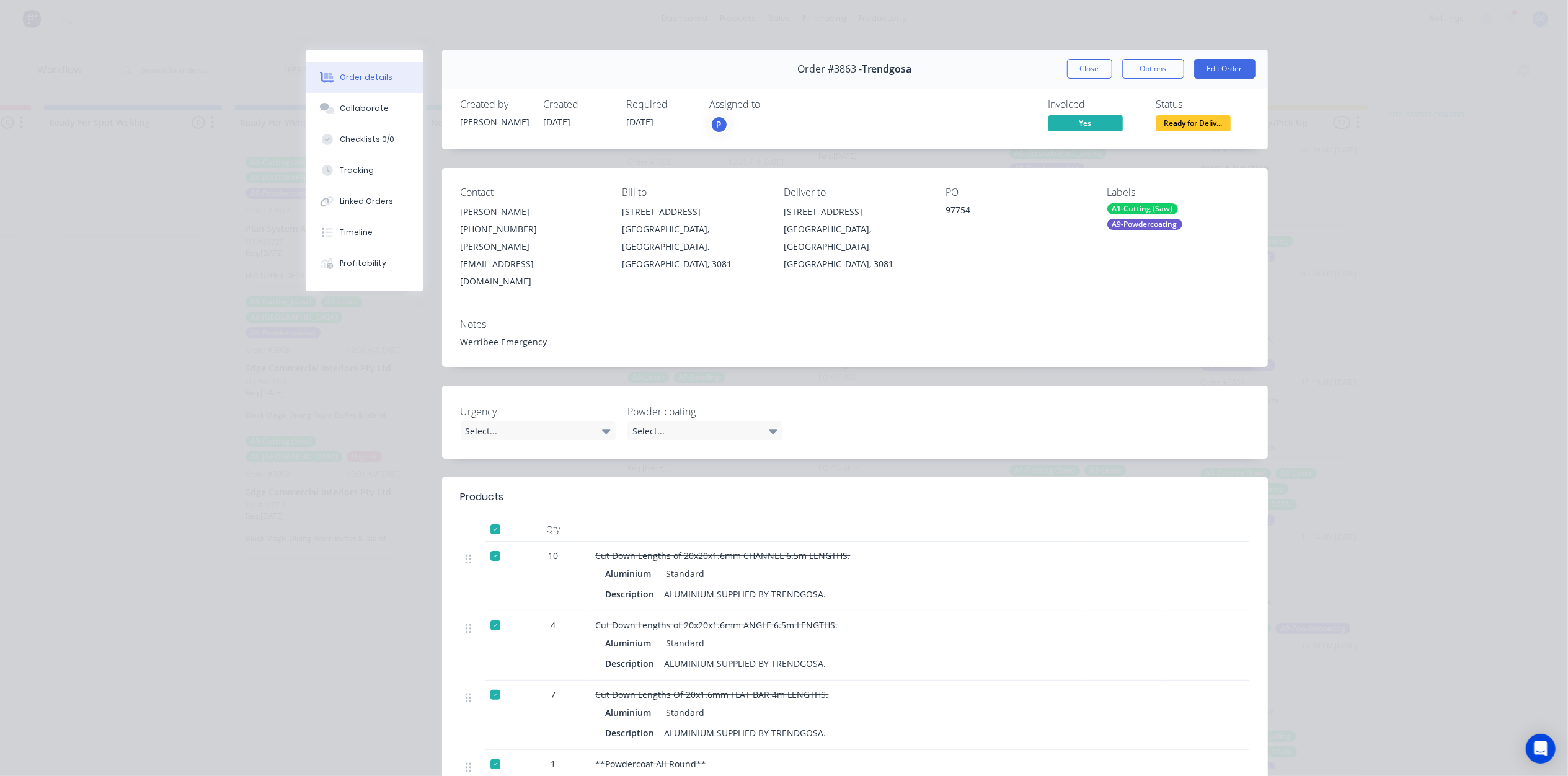
click at [1171, 125] on span "Ready for Deliv..." at bounding box center [1193, 123] width 74 height 15
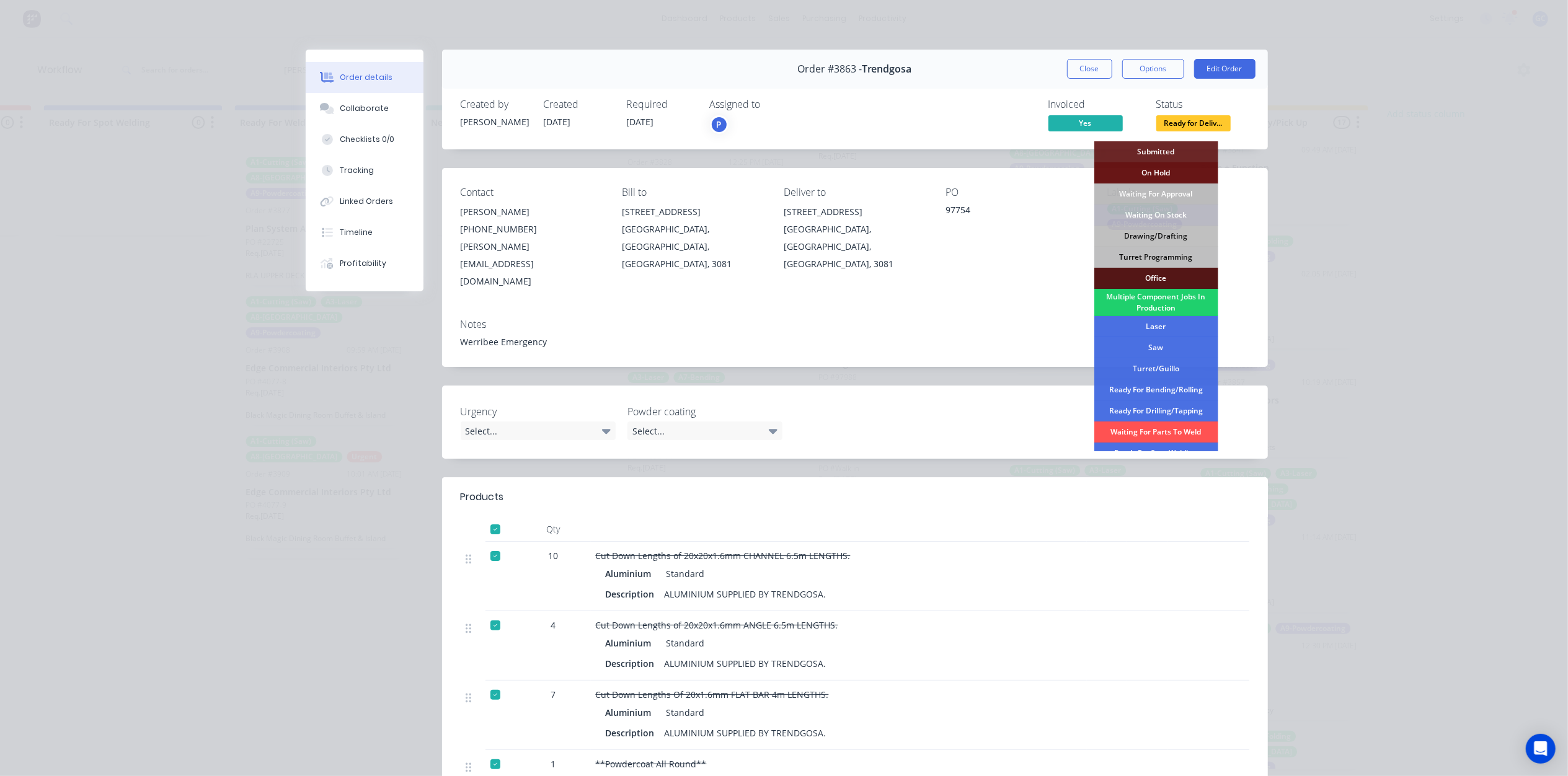
scroll to position [160, 0]
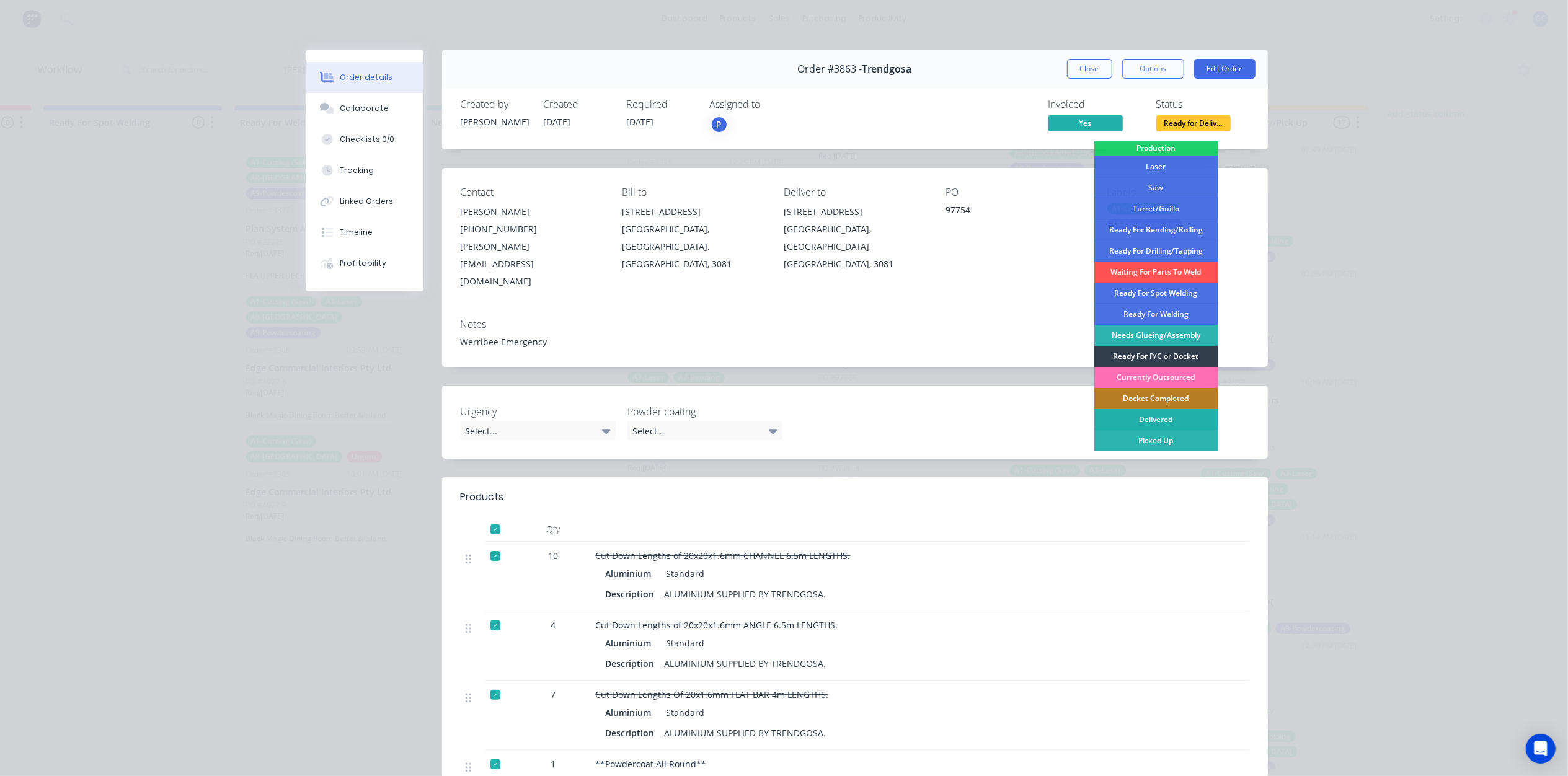
click at [1161, 419] on div "Delivered" at bounding box center [1156, 419] width 124 height 21
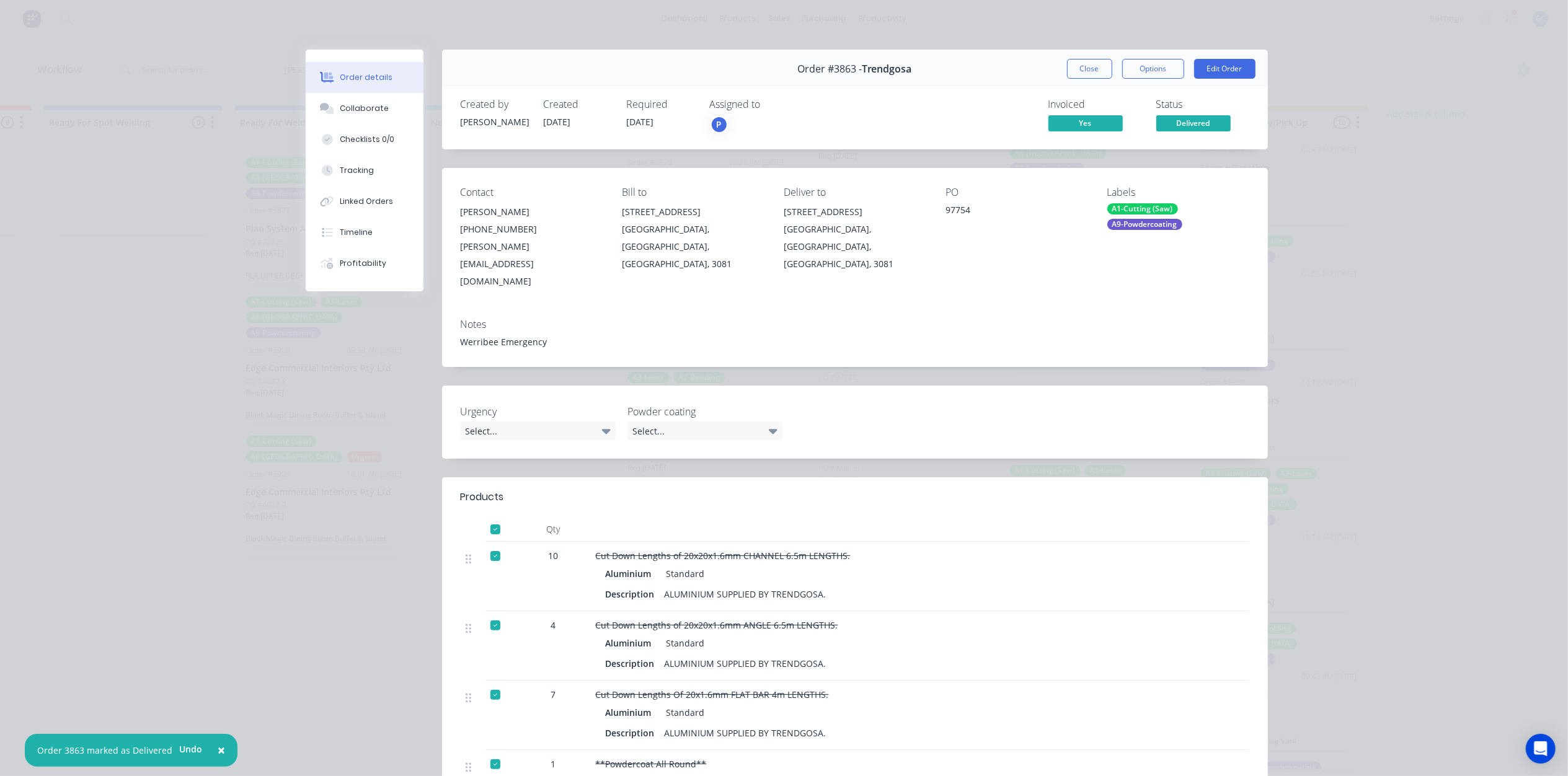
drag, startPoint x: 1086, startPoint y: 63, endPoint x: 1191, endPoint y: 263, distance: 225.9
click at [1087, 66] on button "Close" at bounding box center [1089, 68] width 45 height 20
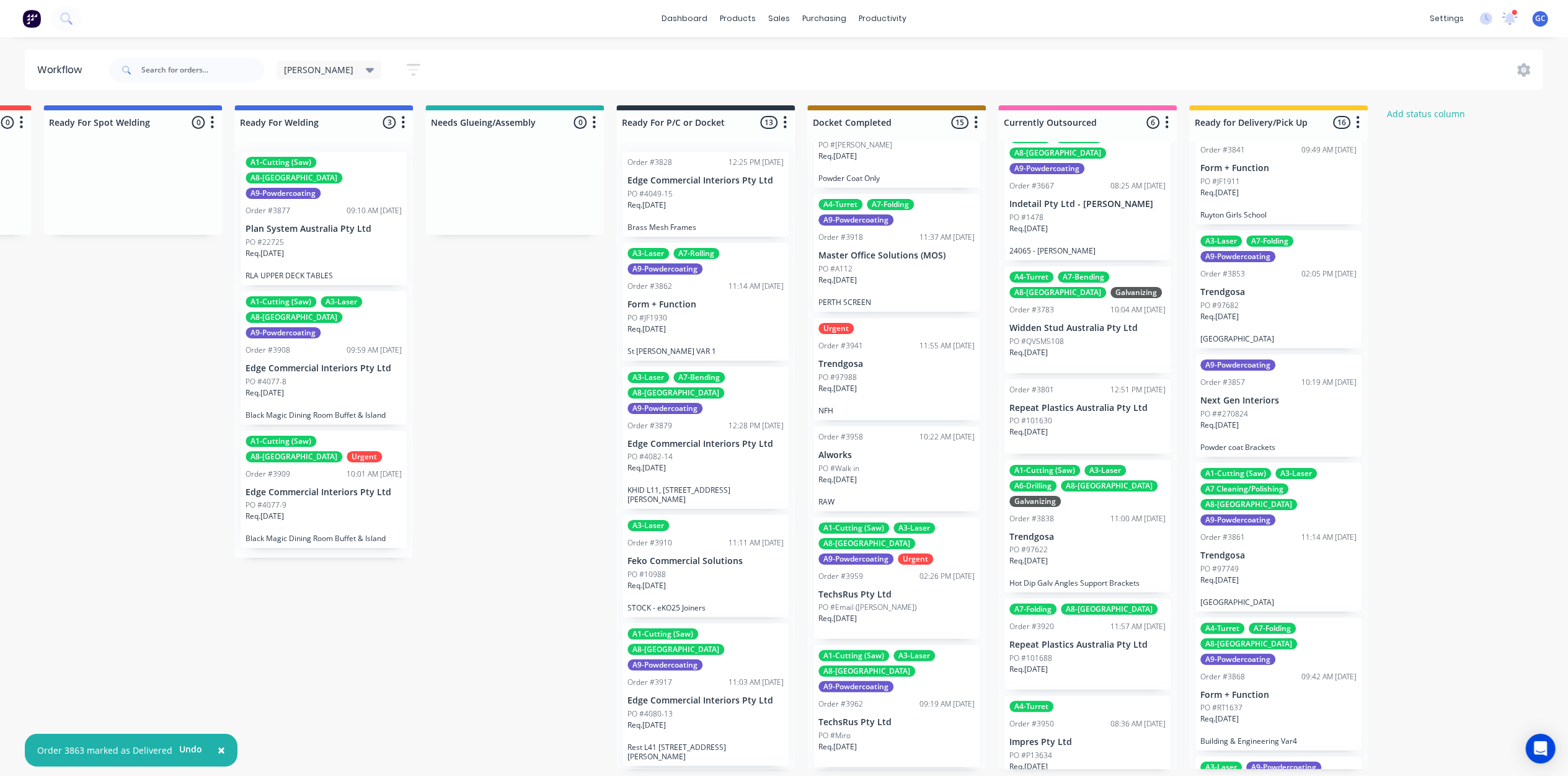
drag, startPoint x: 1189, startPoint y: 387, endPoint x: 1230, endPoint y: 384, distance: 41.1
click at [1290, 463] on div "A1-Cutting (Saw) A3-Laser A7 Cleaning/Polishing A8-Welding A9-Powdercoating Ord…" at bounding box center [1278, 537] width 166 height 149
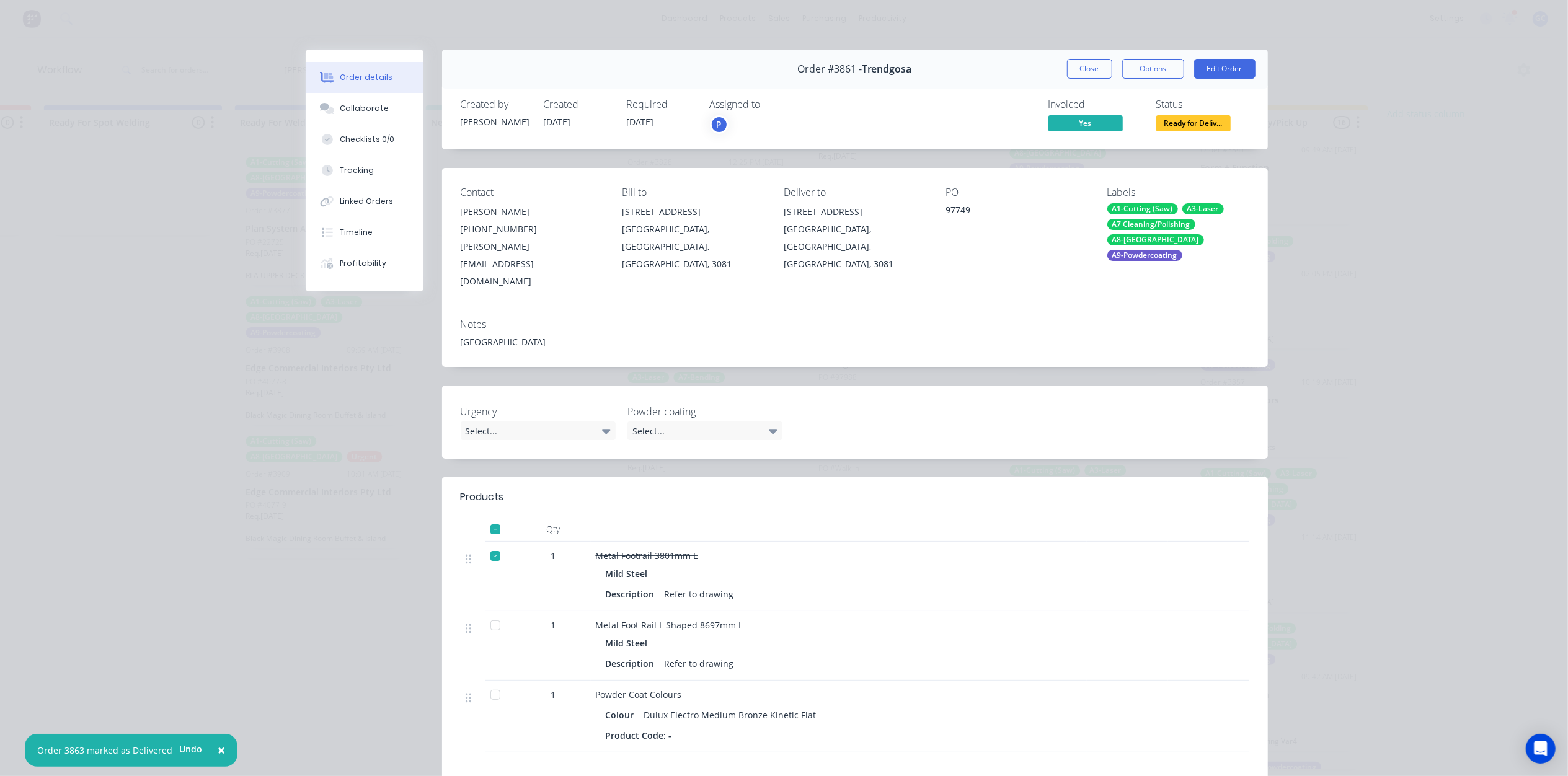
click at [1193, 130] on span "Ready for Deliv..." at bounding box center [1193, 123] width 74 height 15
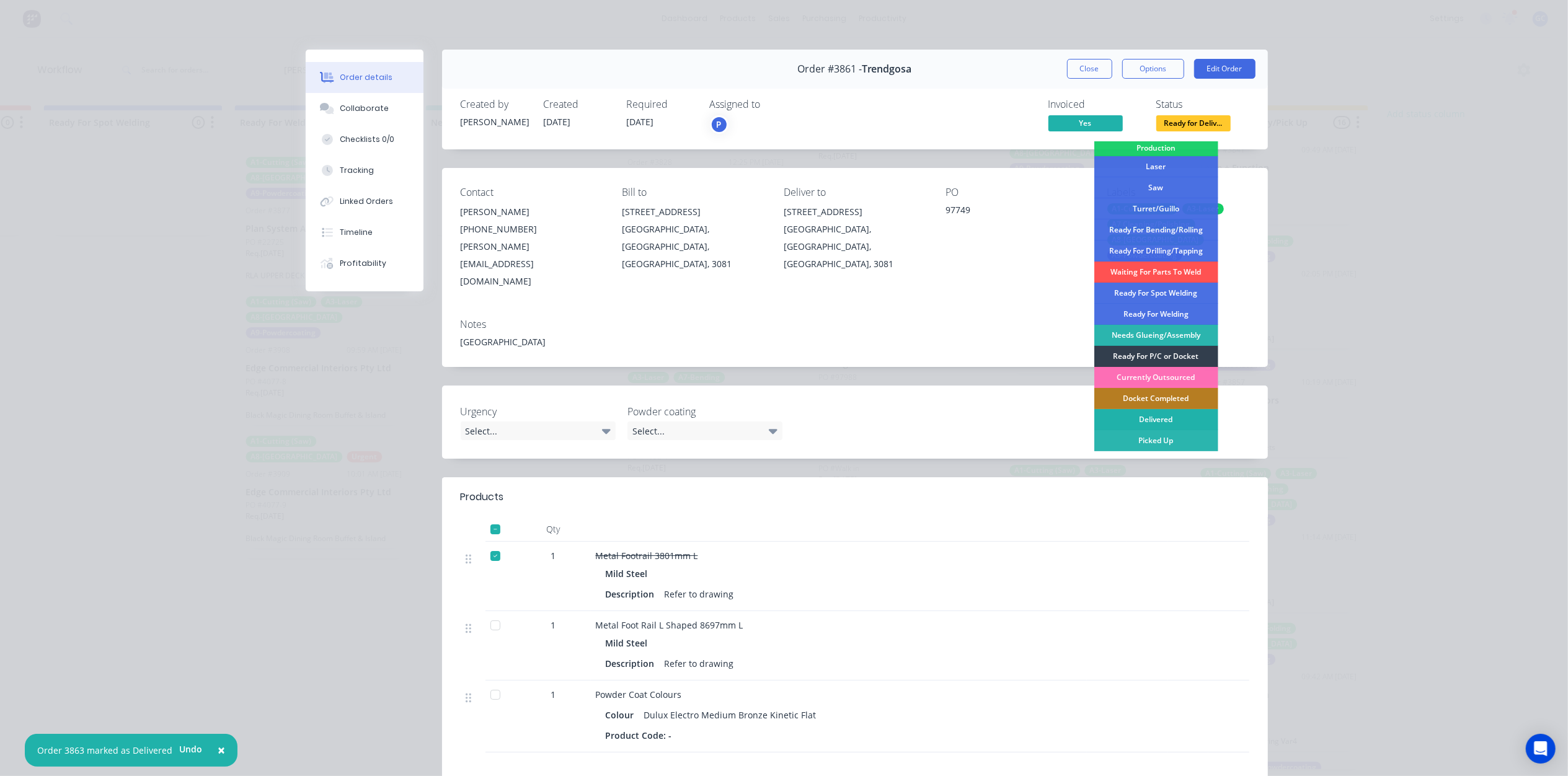
click at [1163, 421] on div "Delivered" at bounding box center [1156, 419] width 124 height 21
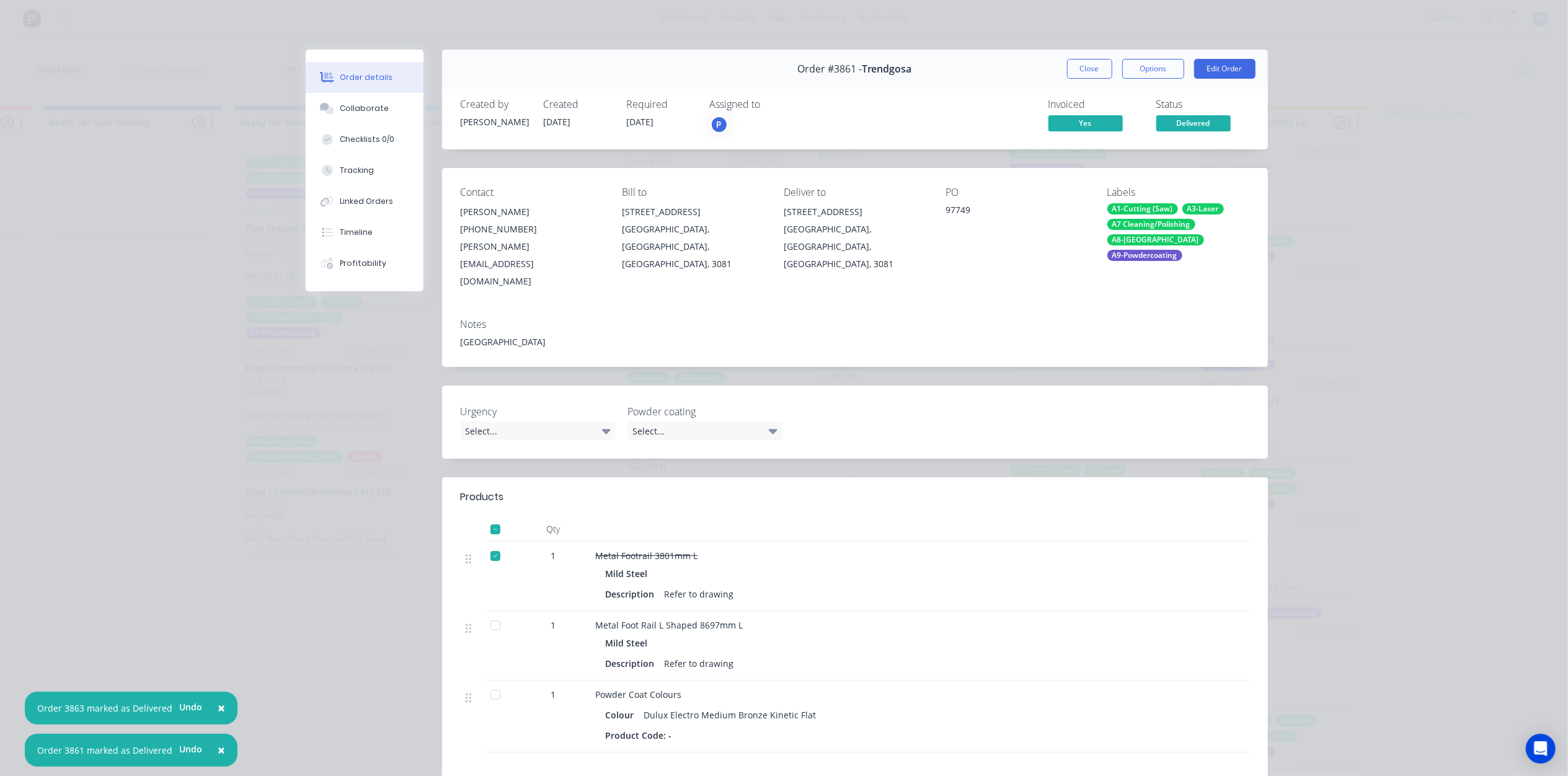
drag, startPoint x: 1094, startPoint y: 88, endPoint x: 1102, endPoint y: 68, distance: 21.5
click at [1094, 88] on div "Order #3861 - Trendgosa Close Options Edit Order" at bounding box center [854, 69] width 826 height 39
click at [1102, 67] on button "Close" at bounding box center [1089, 68] width 45 height 20
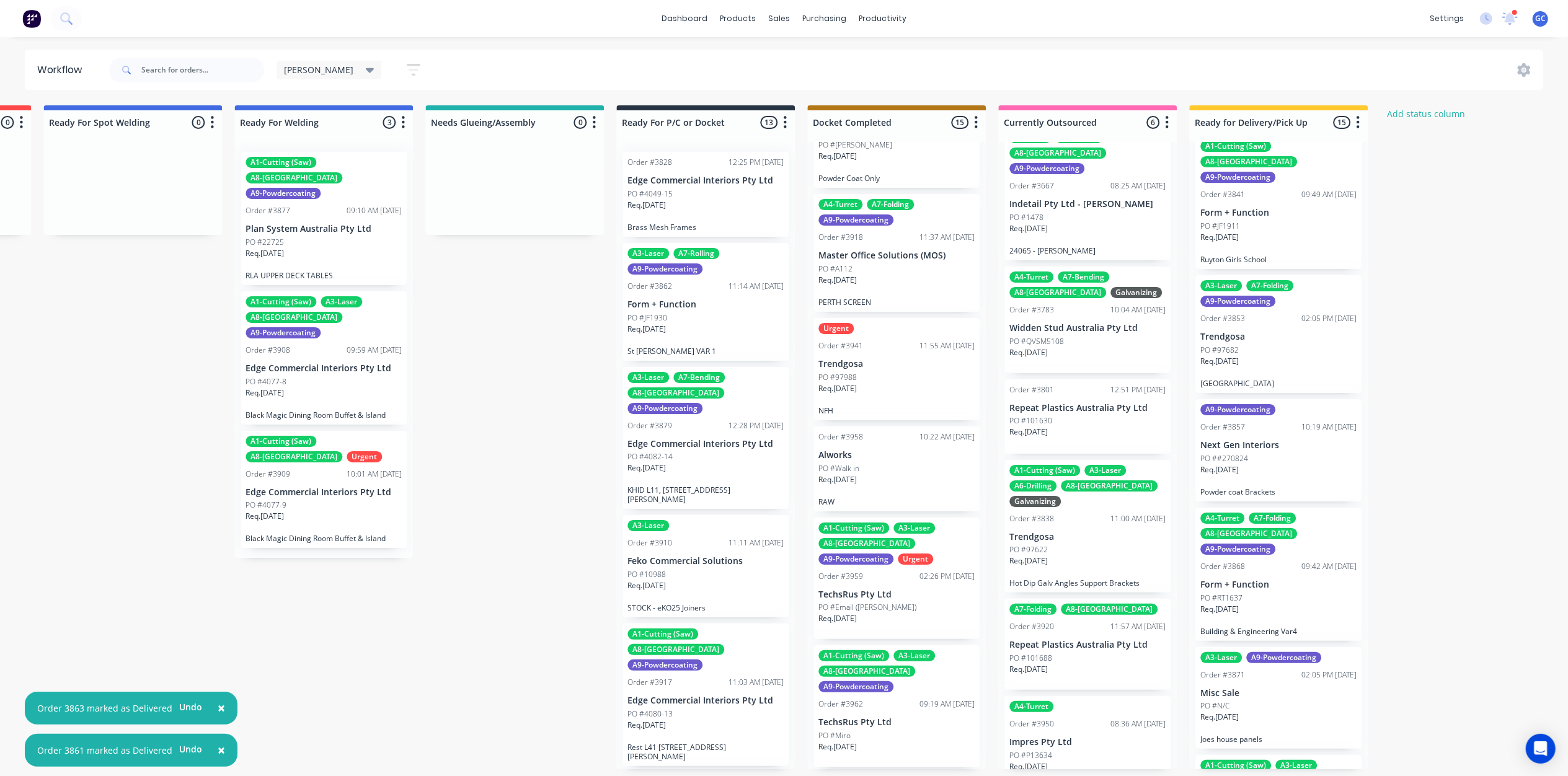
scroll to position [921, 0]
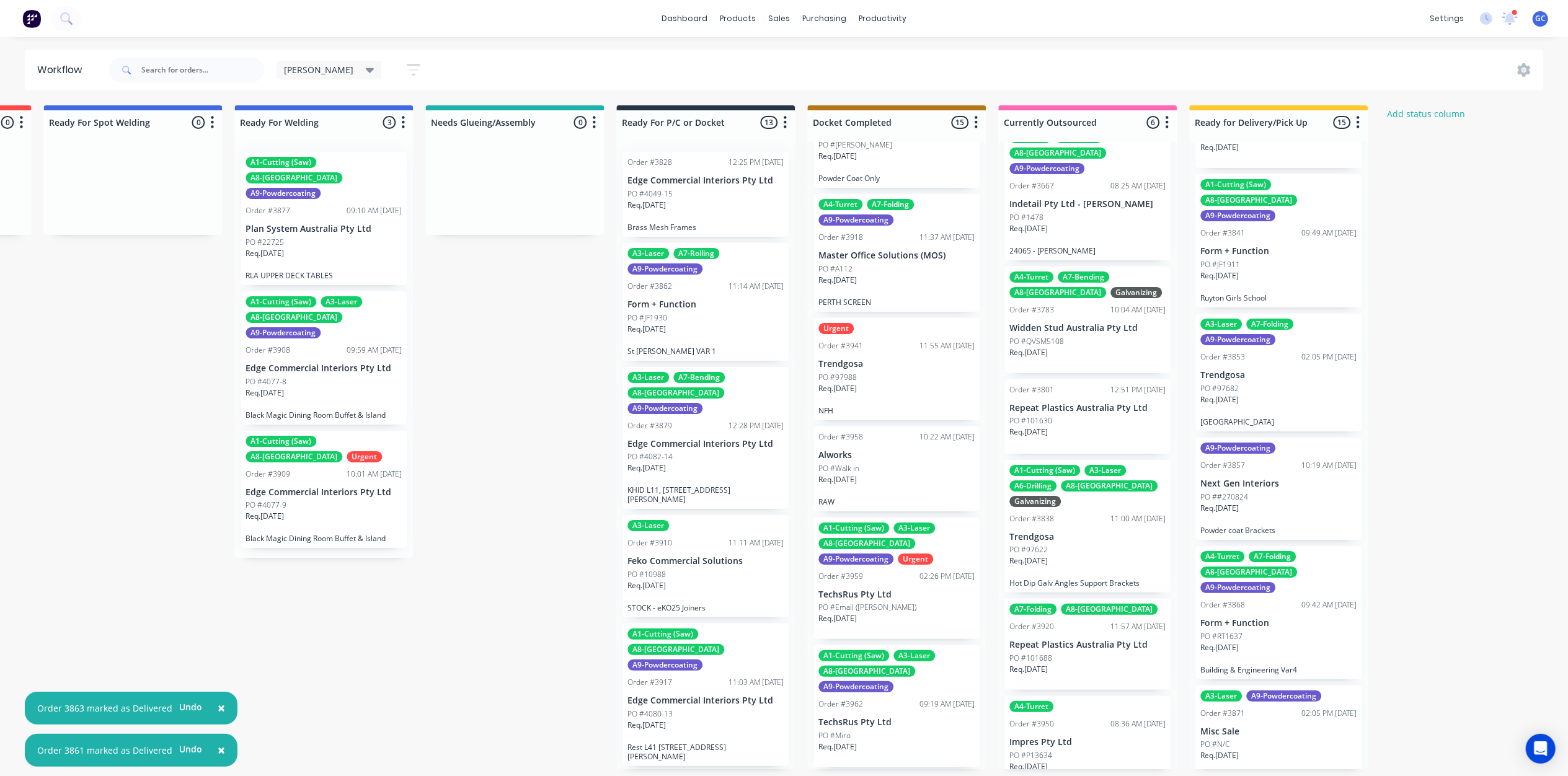
click at [1283, 642] on div "Req. 12/09/25" at bounding box center [1278, 652] width 156 height 21
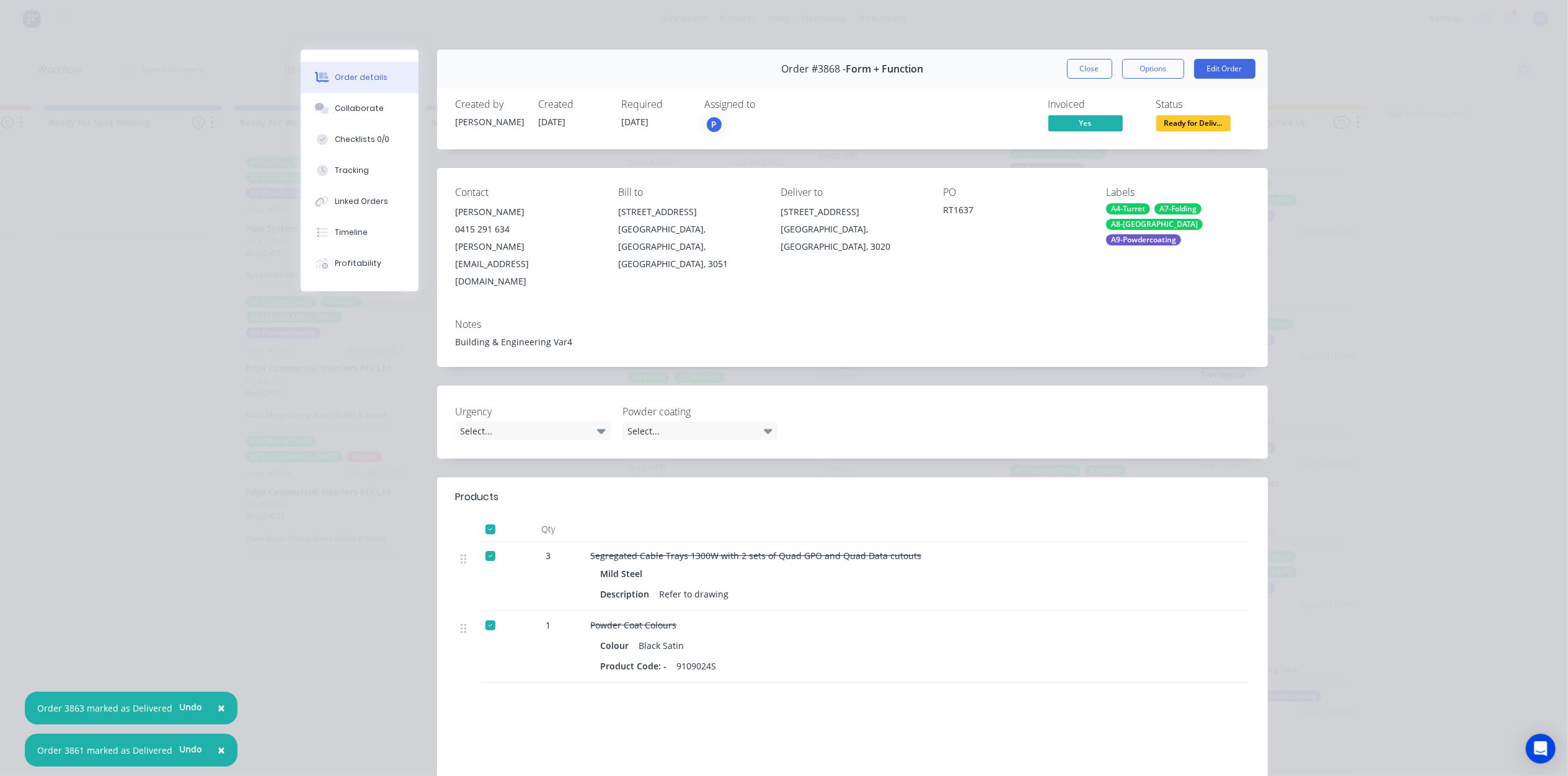
click at [1086, 67] on button "Close" at bounding box center [1089, 68] width 45 height 20
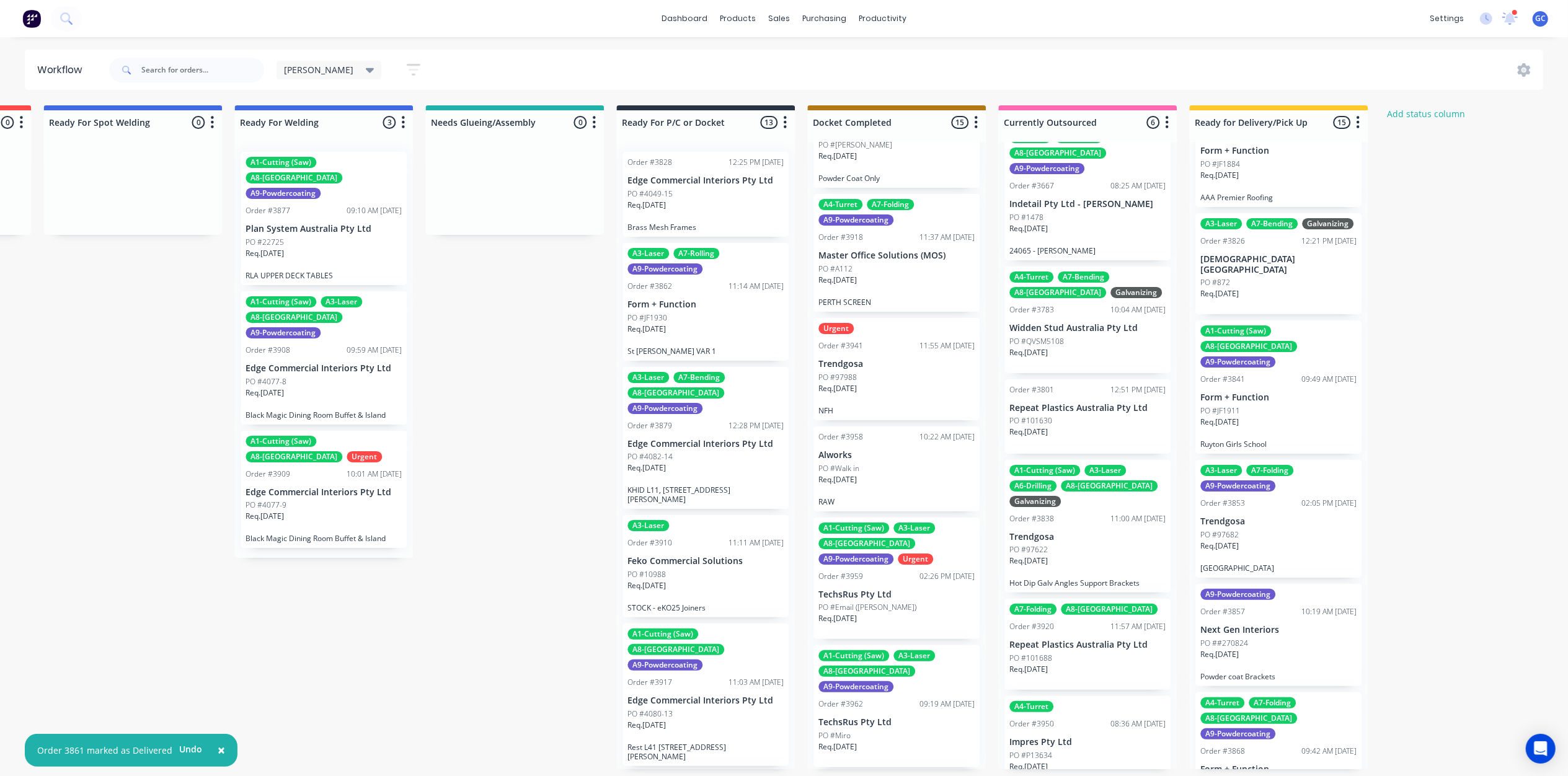
scroll to position [756, 0]
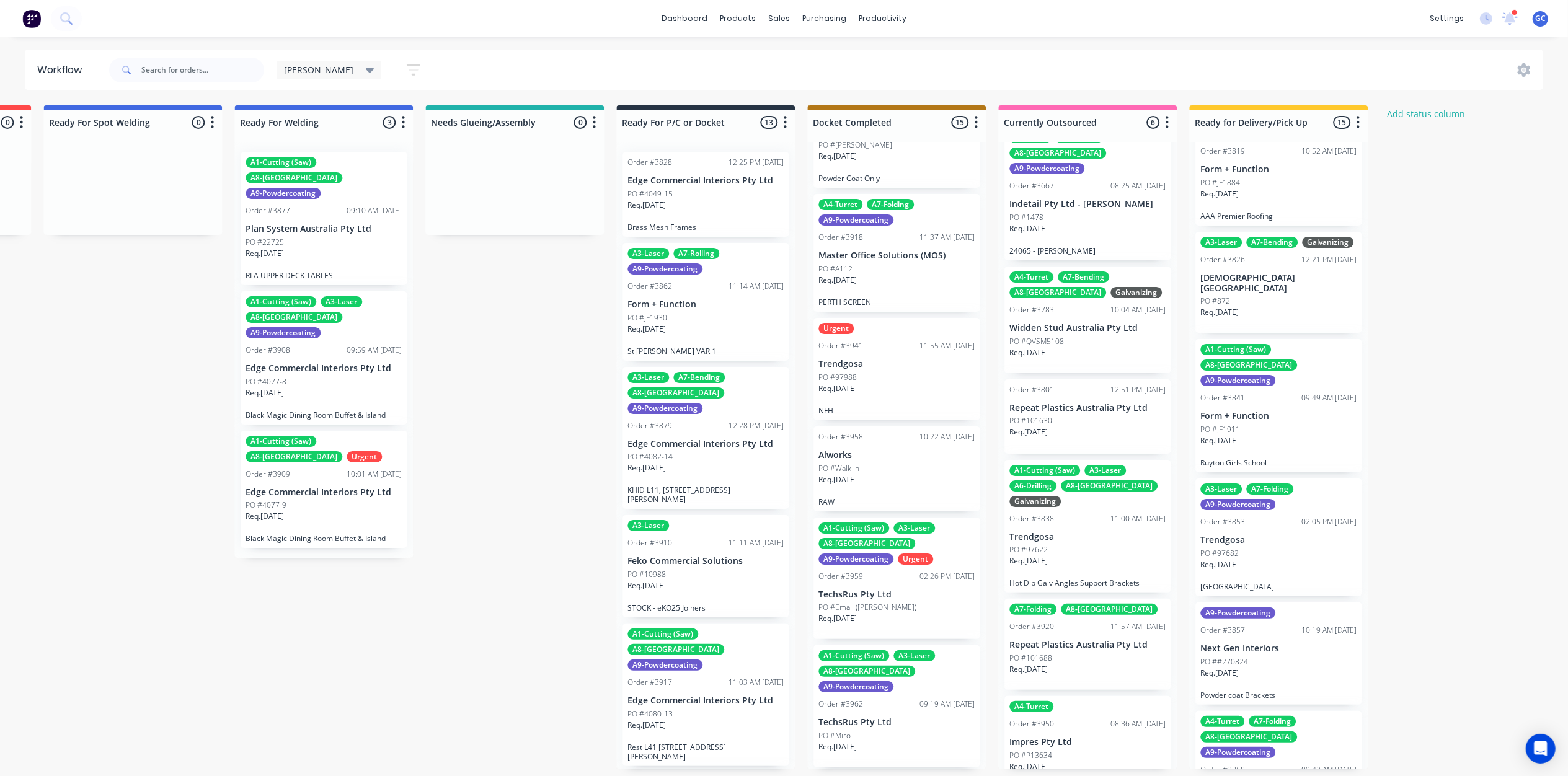
click at [1274, 548] on div "PO #97682" at bounding box center [1278, 553] width 156 height 11
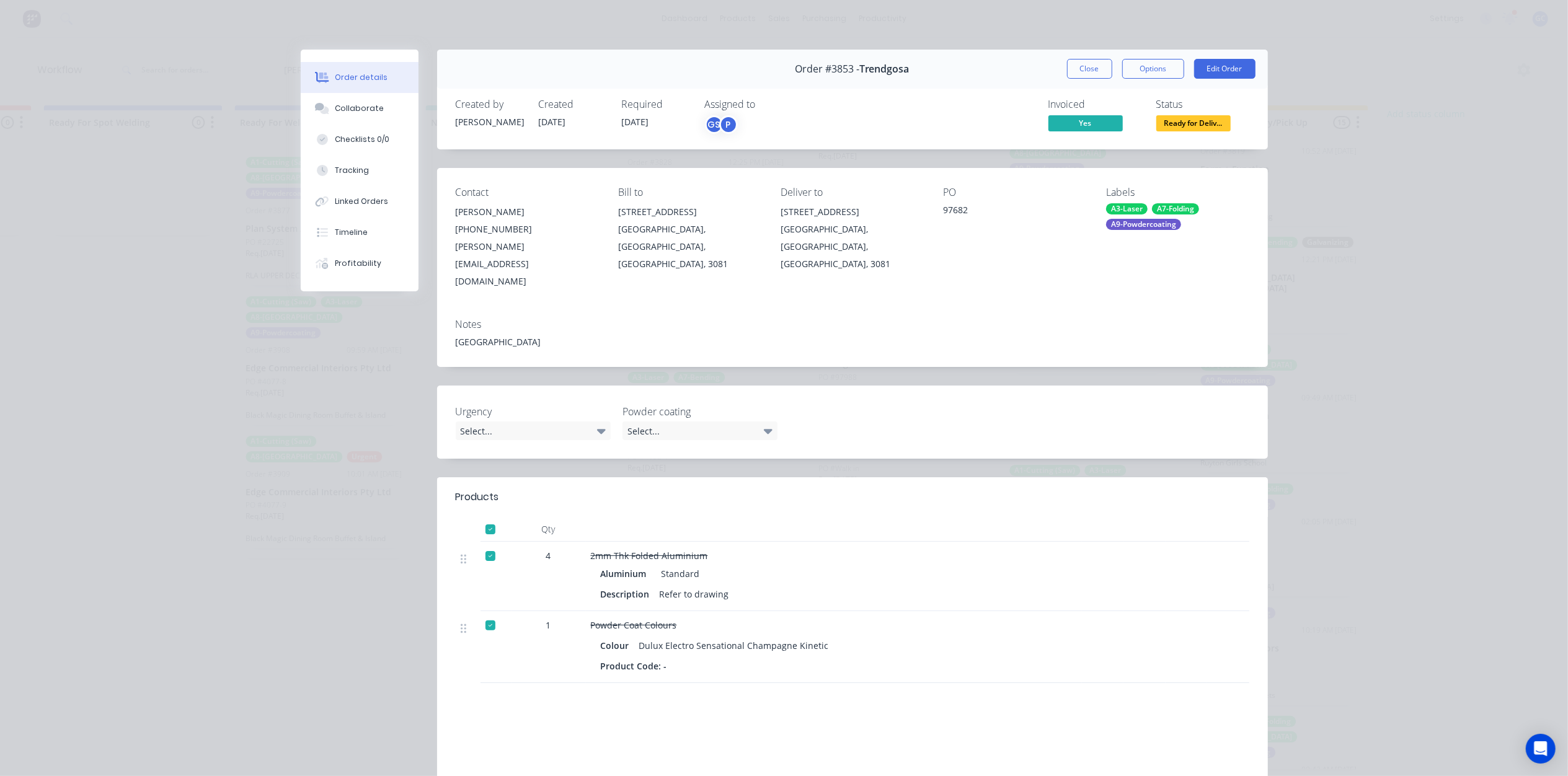
click at [1198, 120] on span "Ready for Deliv..." at bounding box center [1193, 123] width 74 height 15
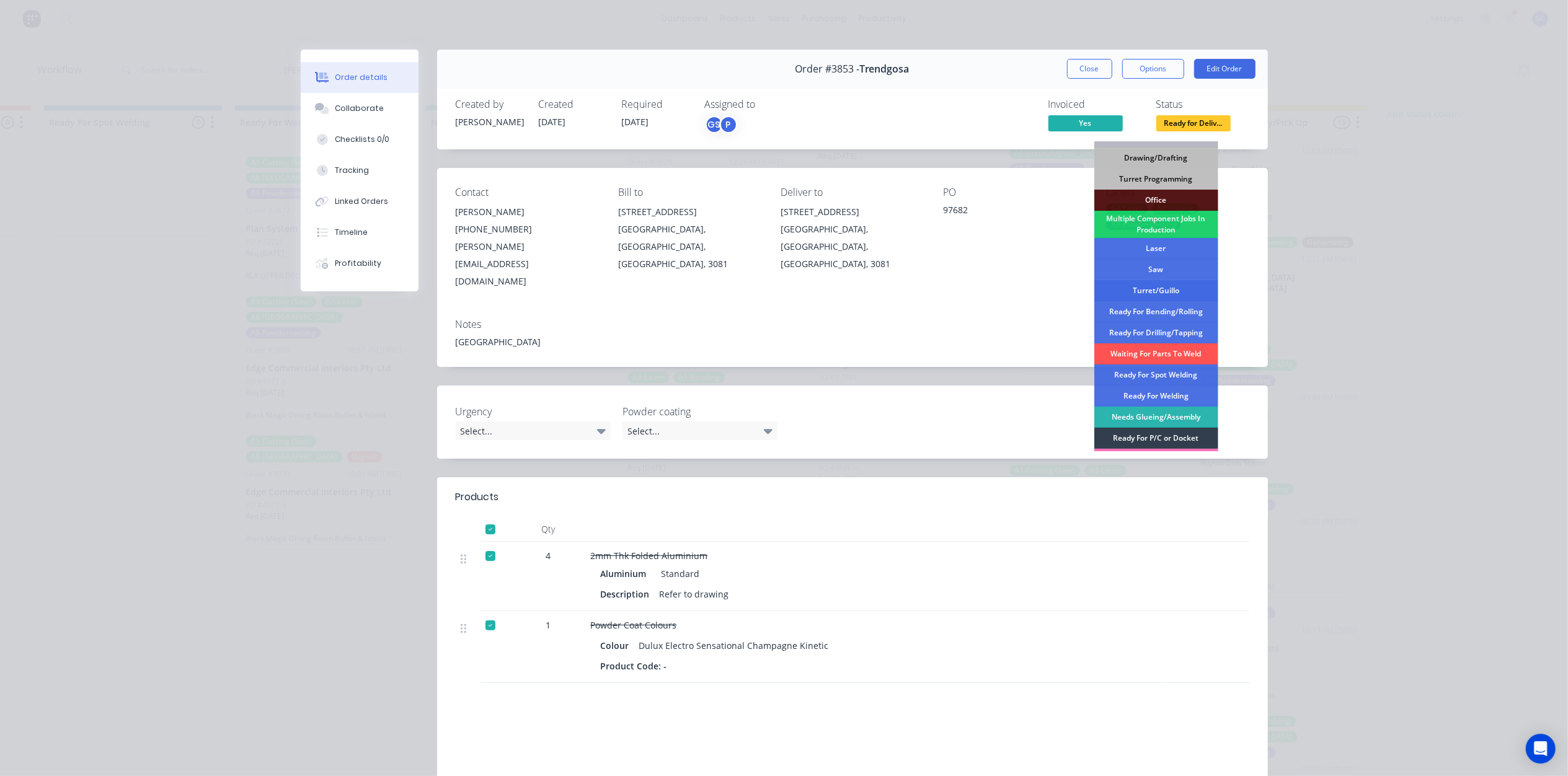
scroll to position [160, 0]
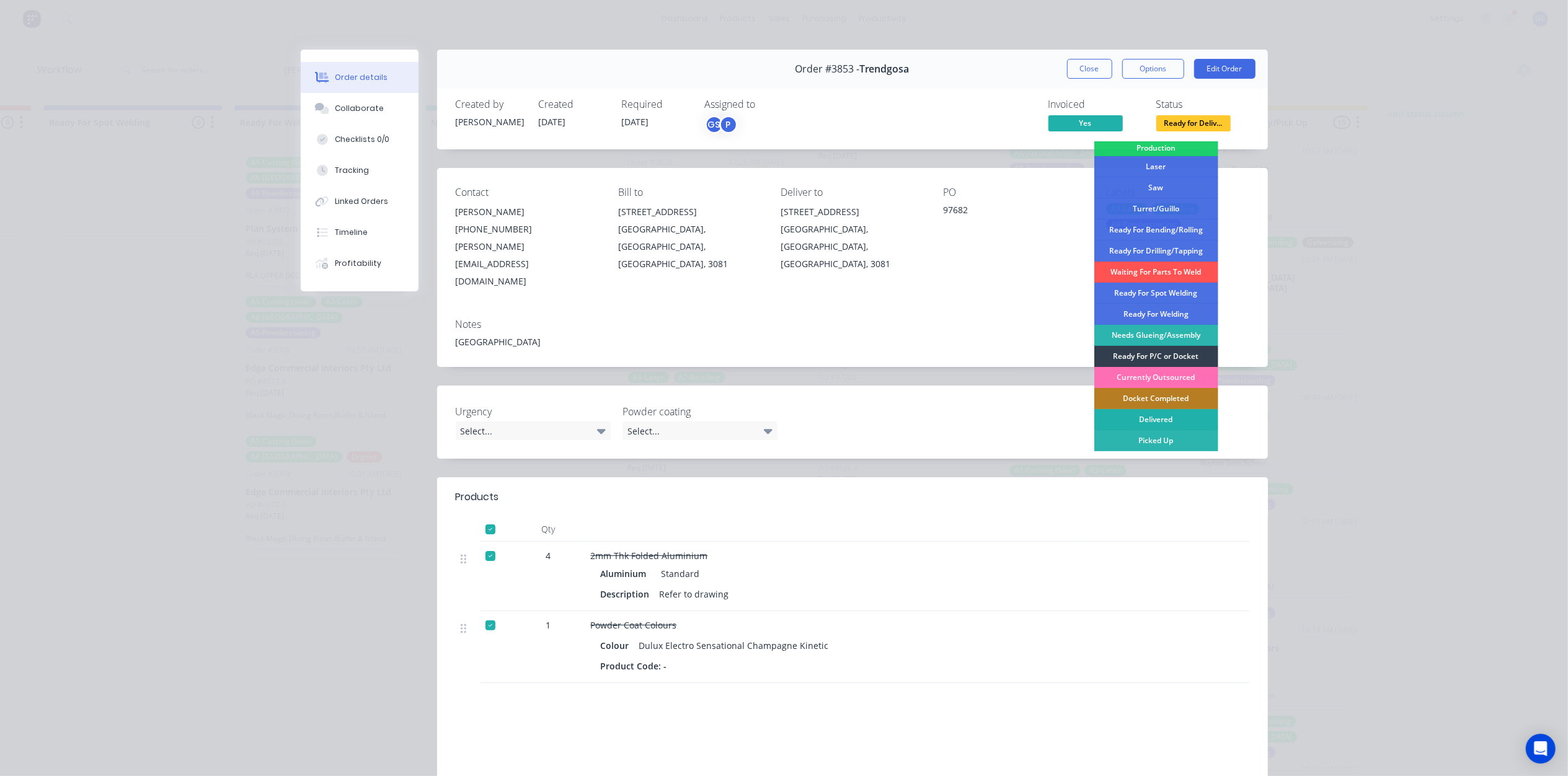
click at [1157, 419] on div "Delivered" at bounding box center [1156, 419] width 124 height 21
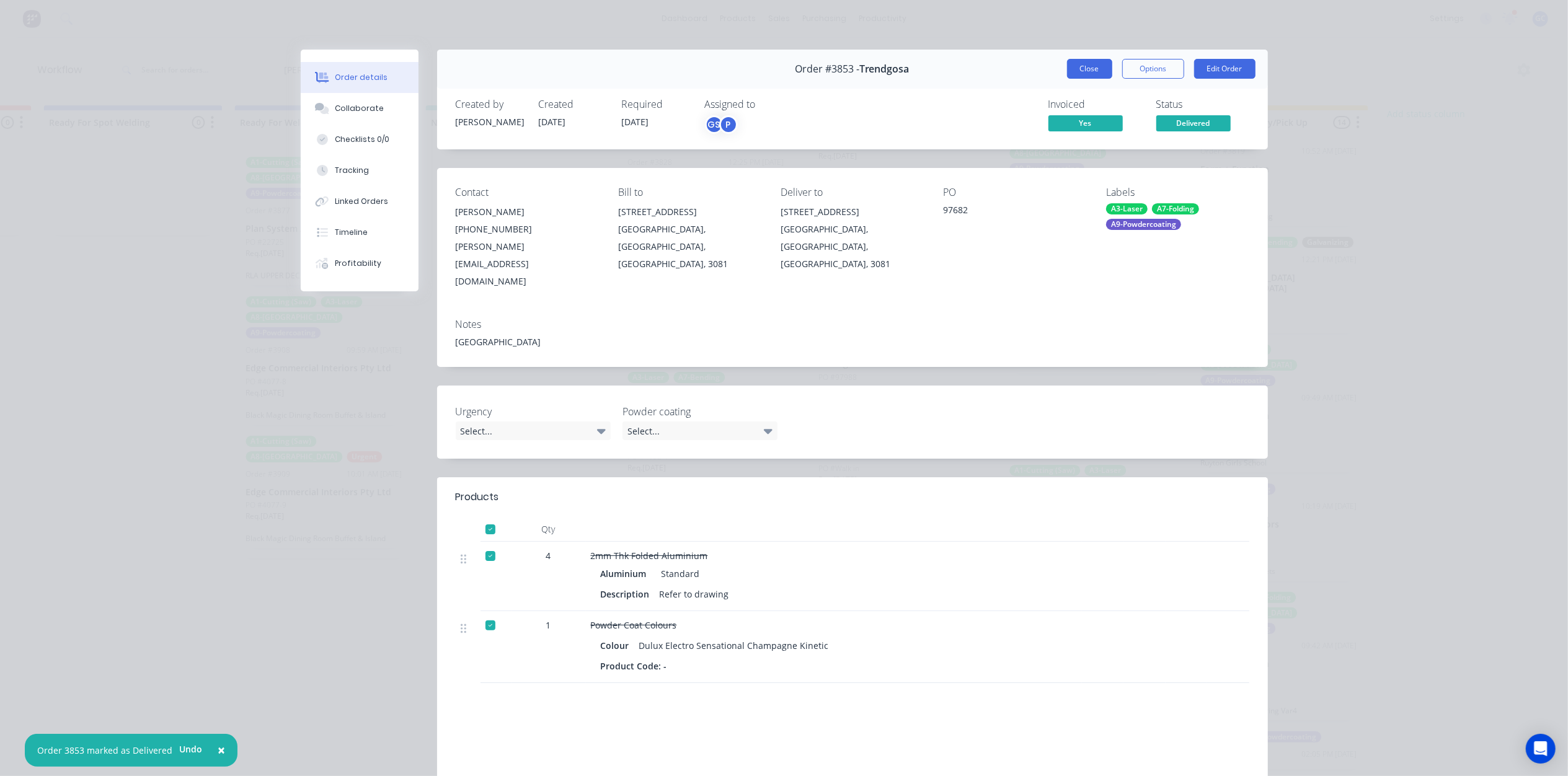
click at [1087, 77] on button "Close" at bounding box center [1089, 68] width 45 height 20
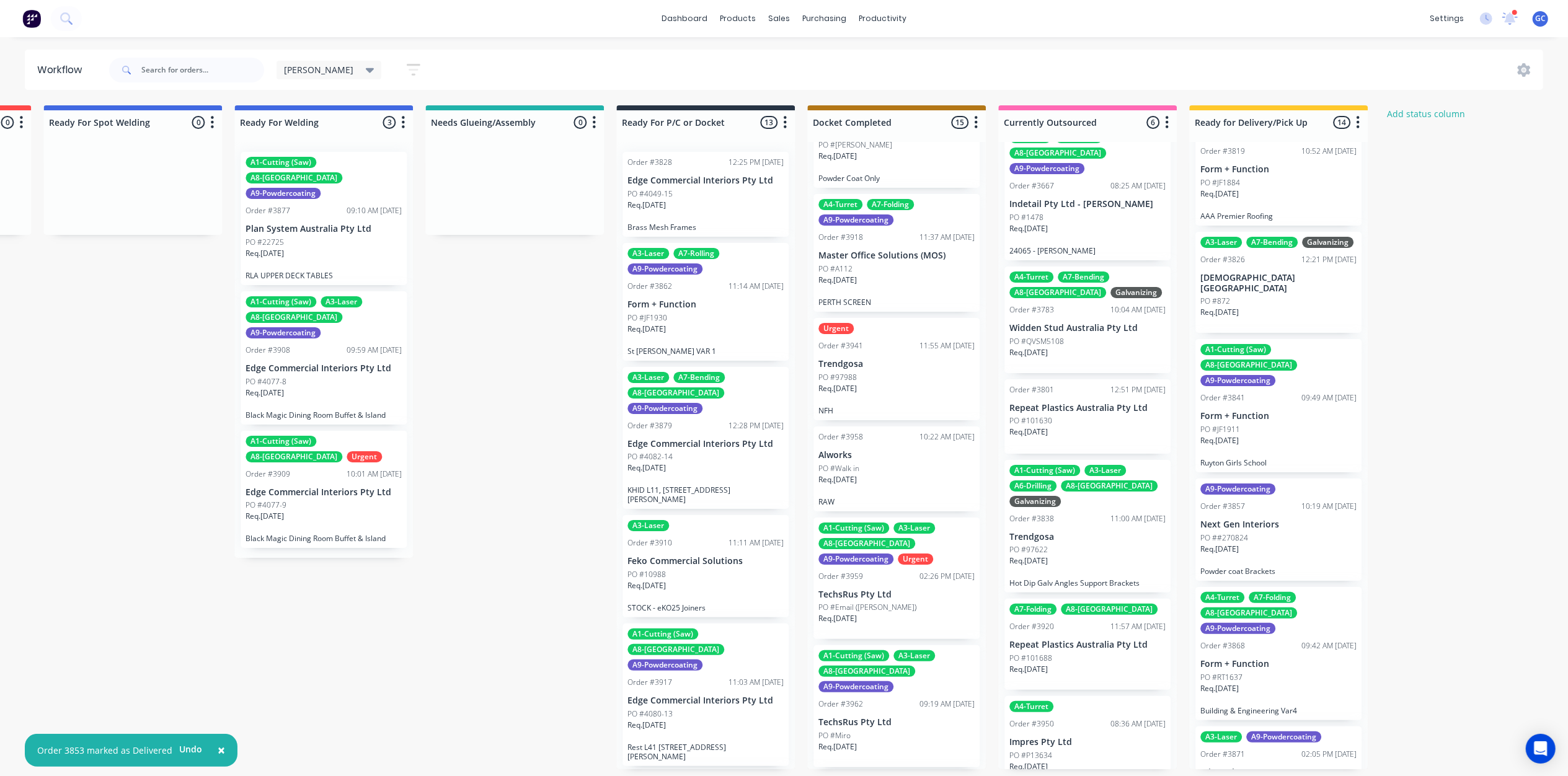
click at [1270, 543] on div "Req. 05/09/25" at bounding box center [1278, 554] width 156 height 21
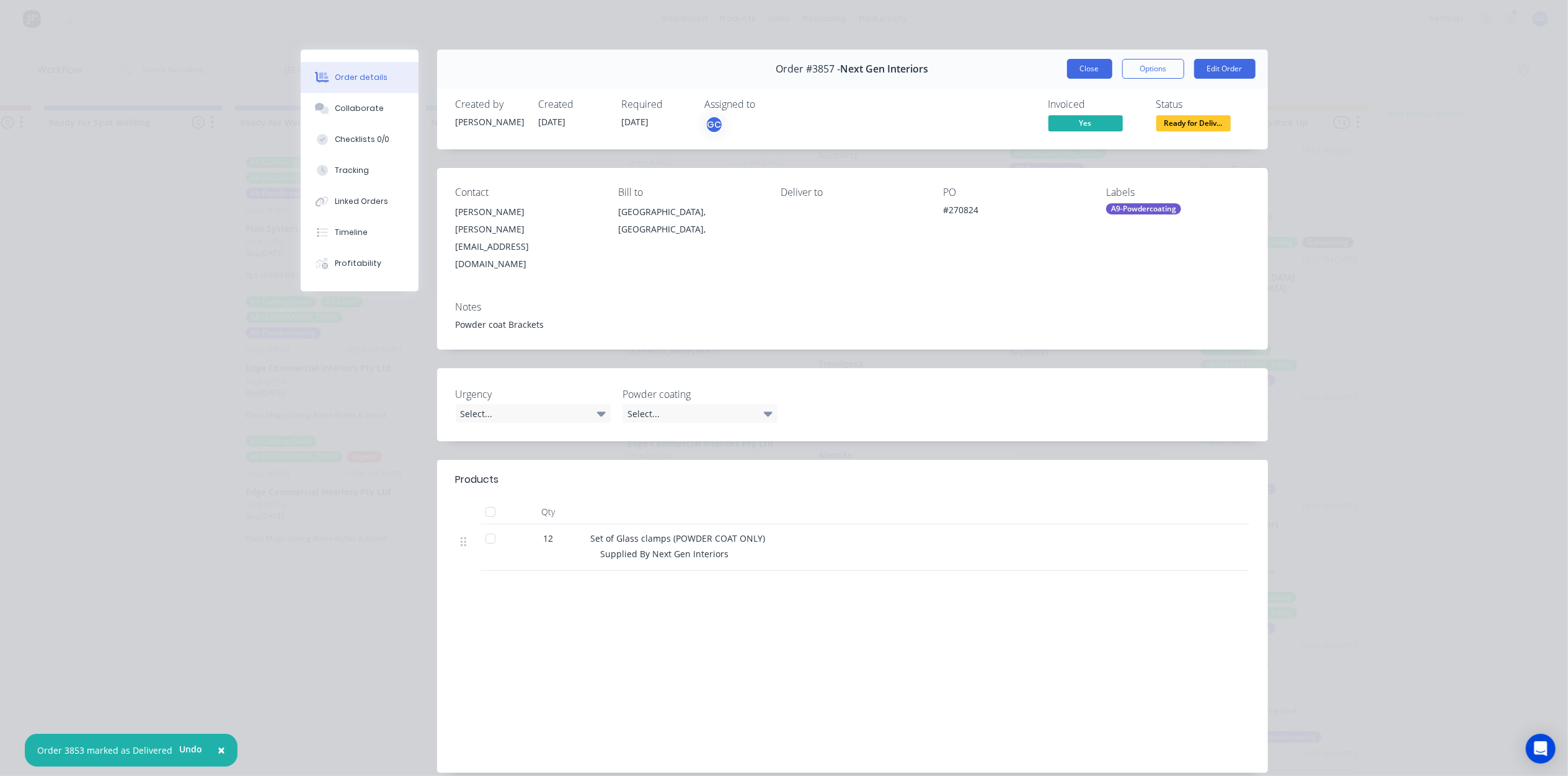
click at [1082, 75] on button "Close" at bounding box center [1089, 68] width 45 height 20
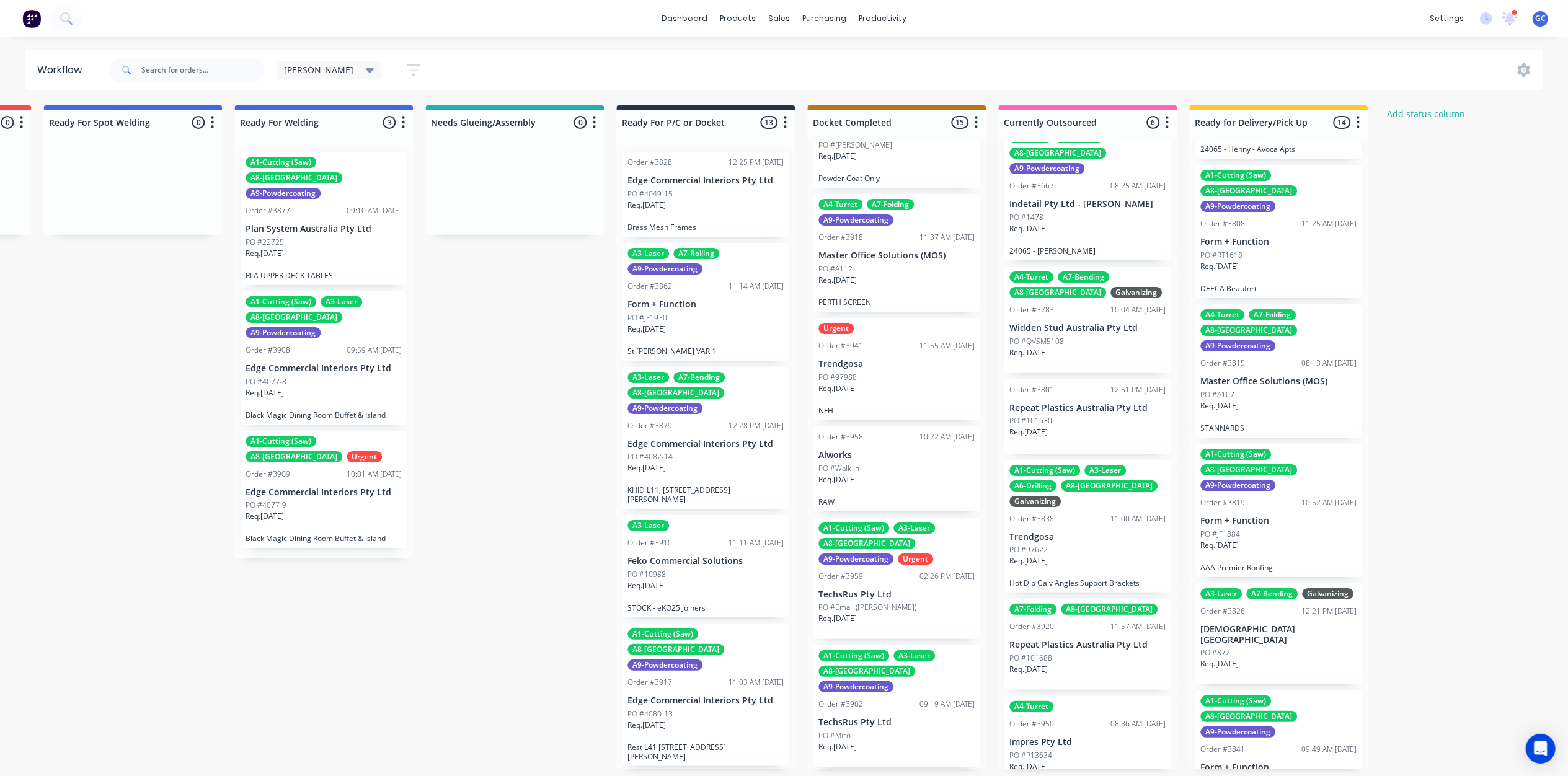
scroll to position [343, 0]
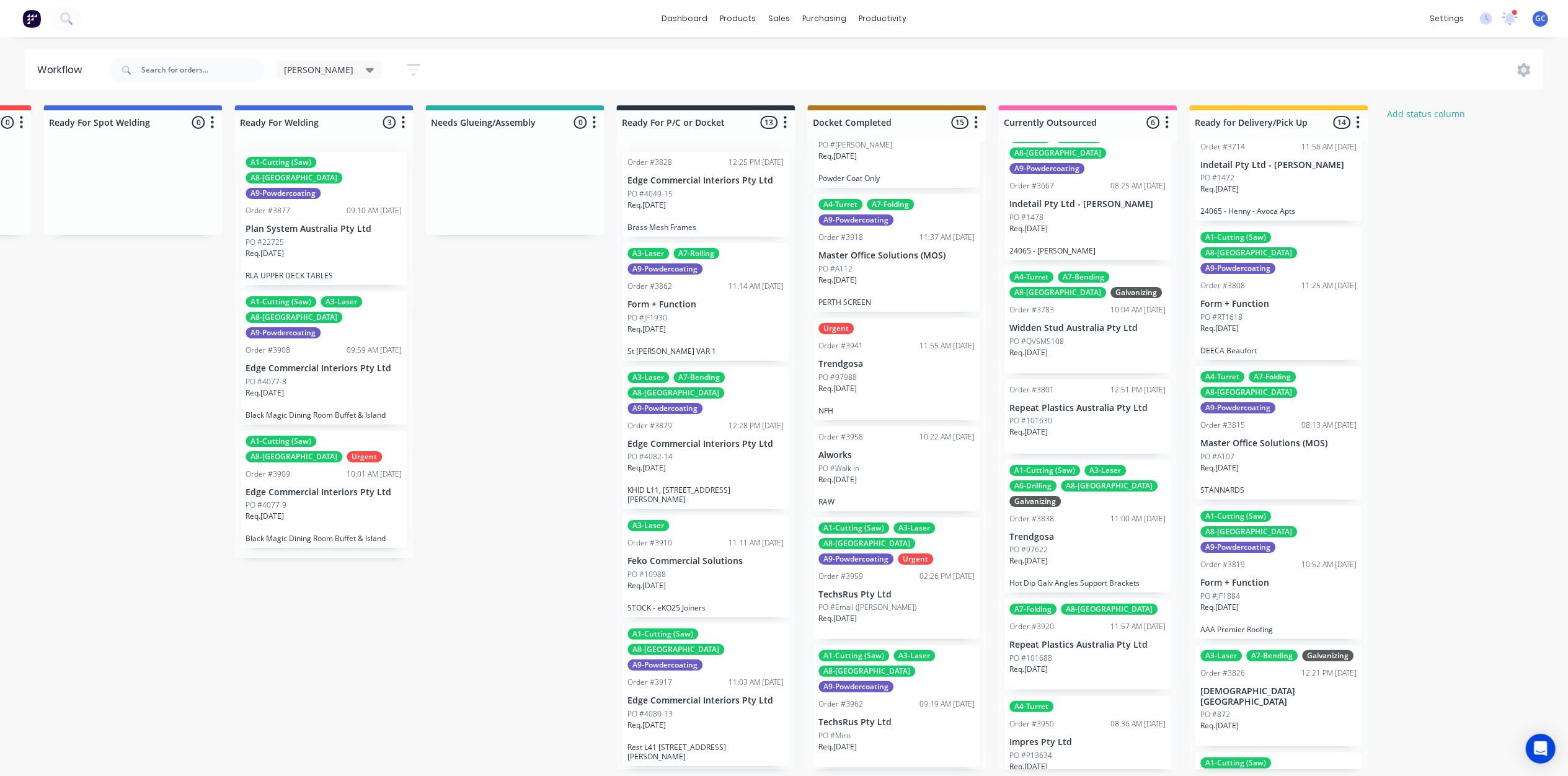
click at [1271, 462] on div "Req. 12/09/25" at bounding box center [1278, 472] width 156 height 21
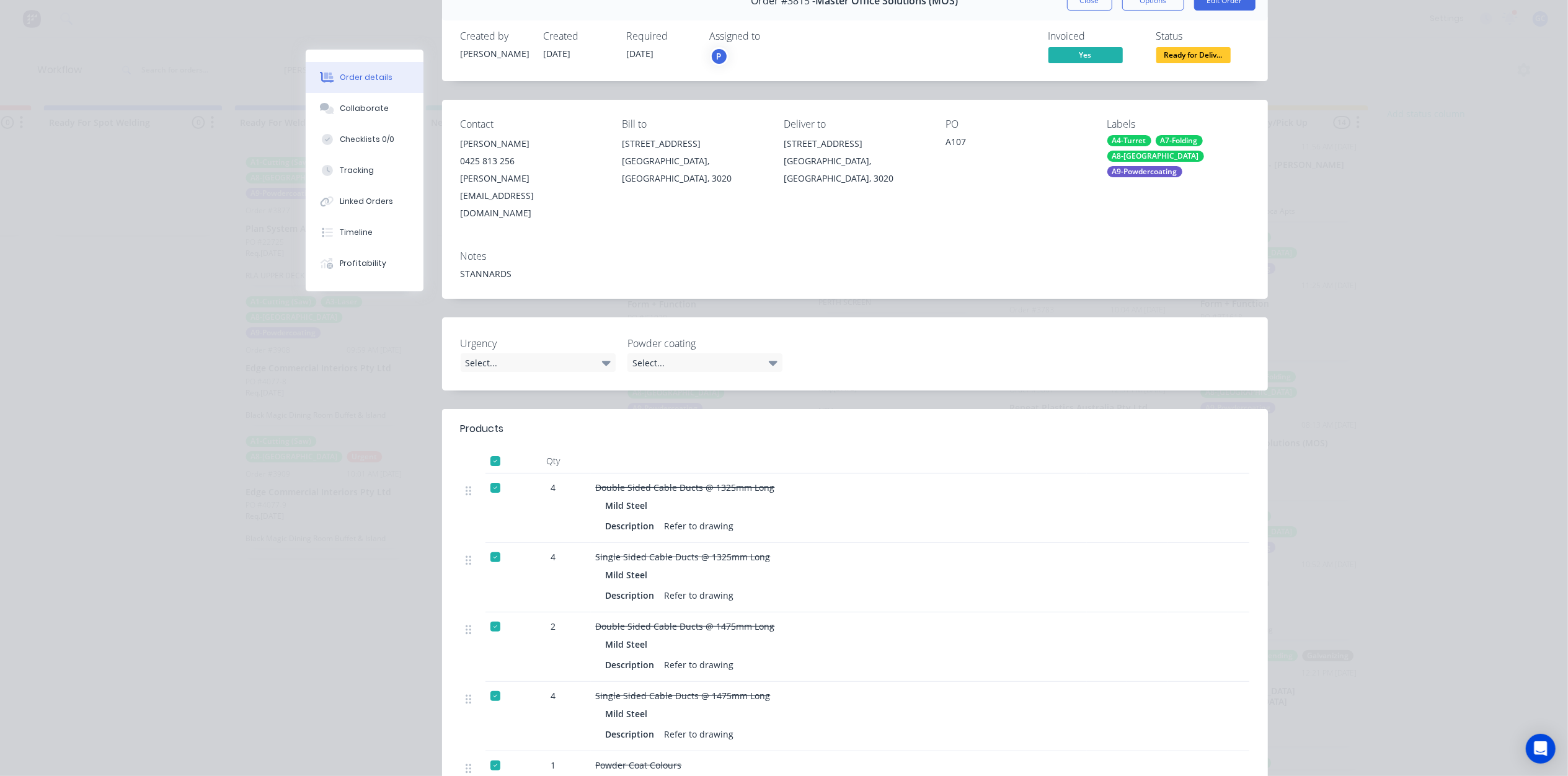
scroll to position [0, 0]
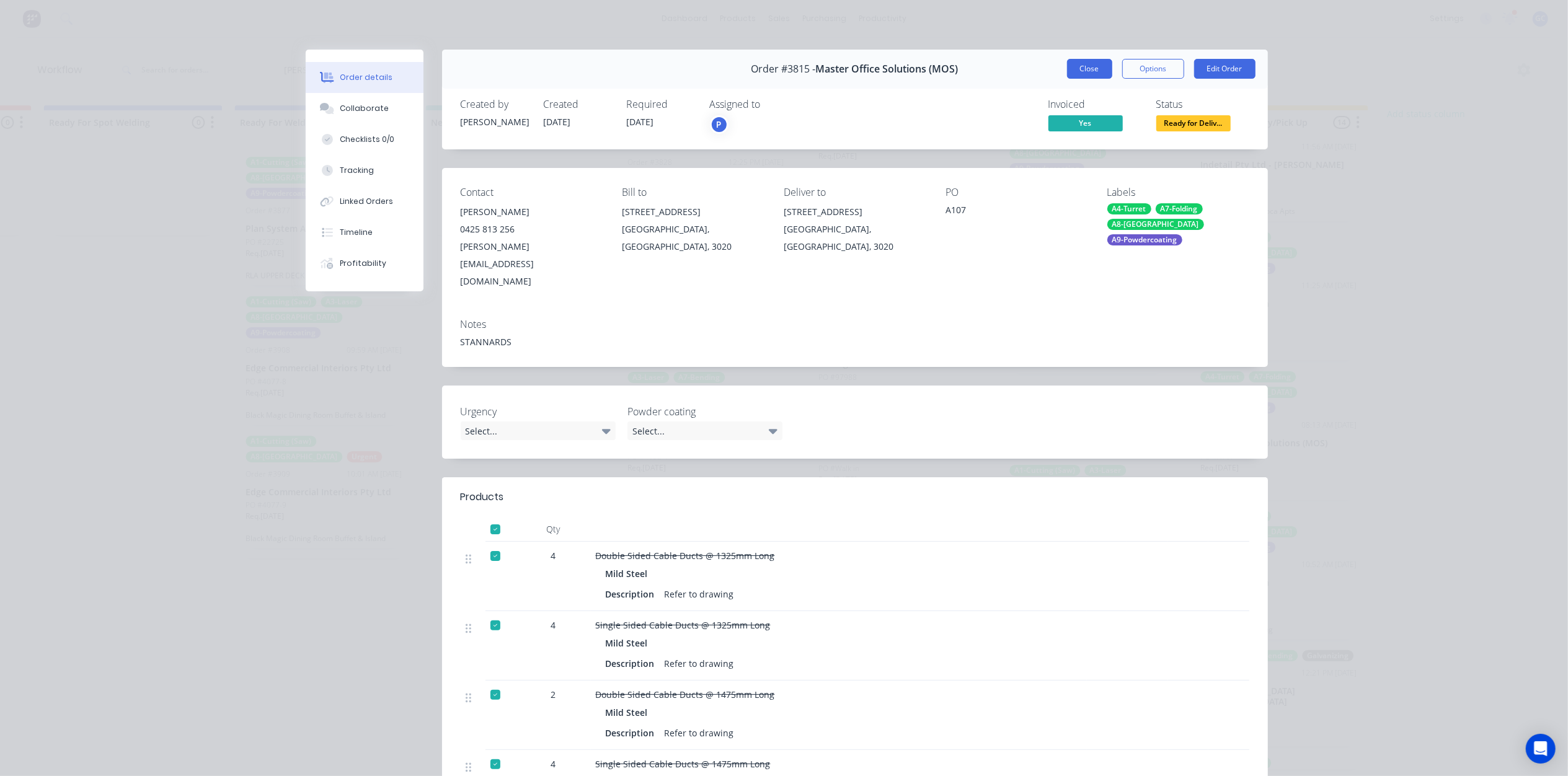
click at [1091, 72] on button "Close" at bounding box center [1089, 68] width 45 height 20
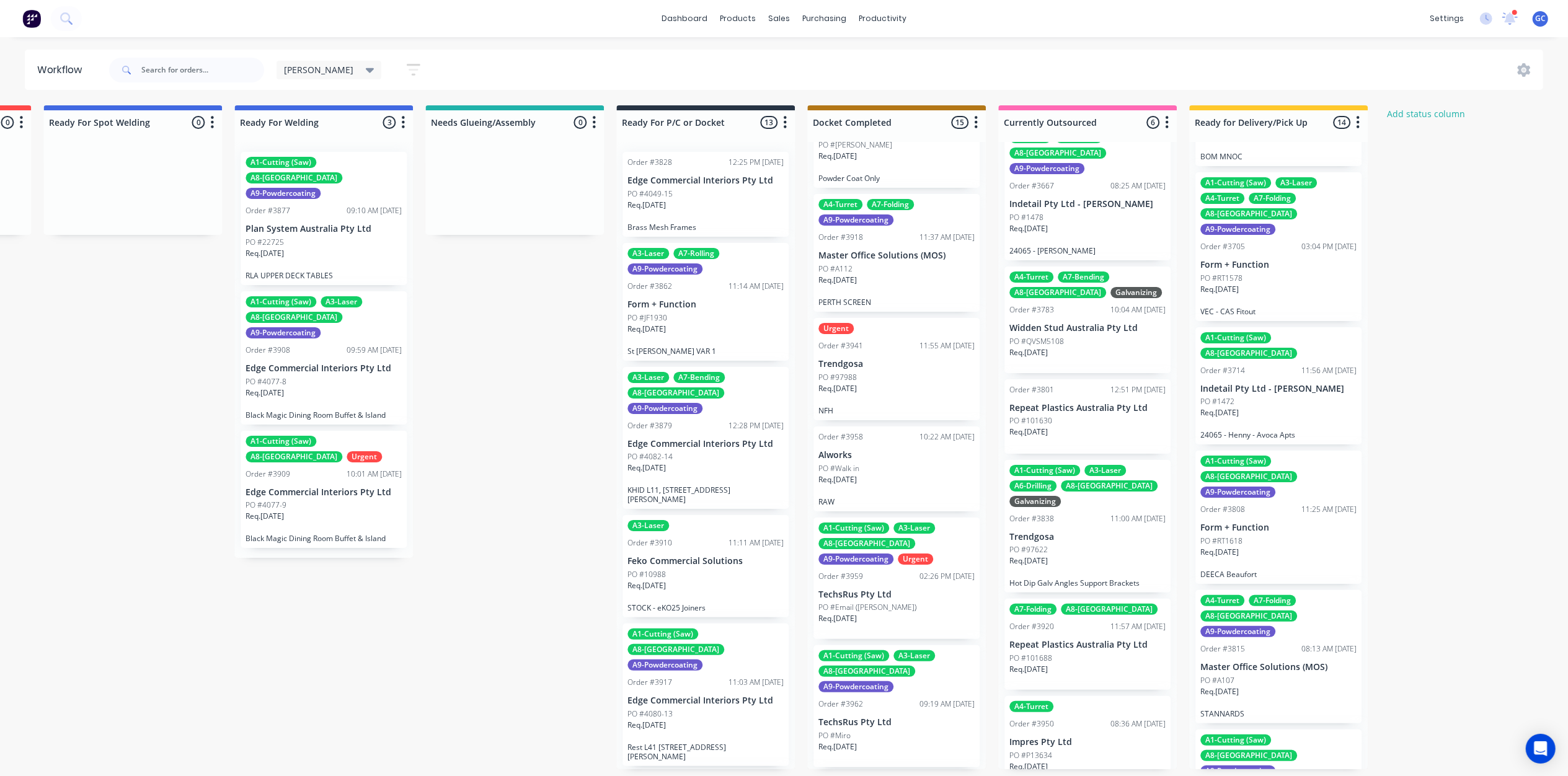
scroll to position [95, 0]
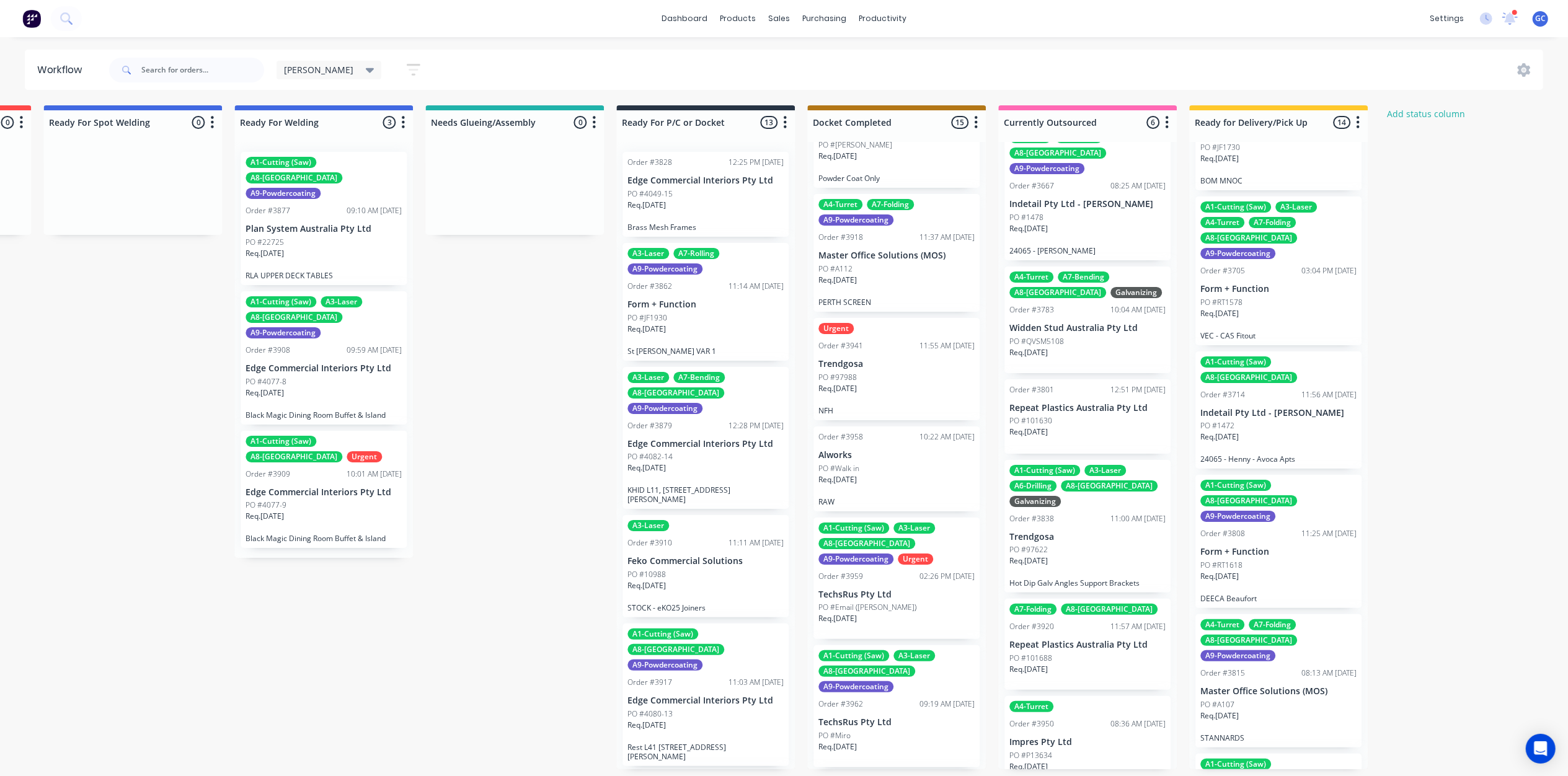
click at [1266, 547] on p "Form + Function" at bounding box center [1278, 552] width 156 height 10
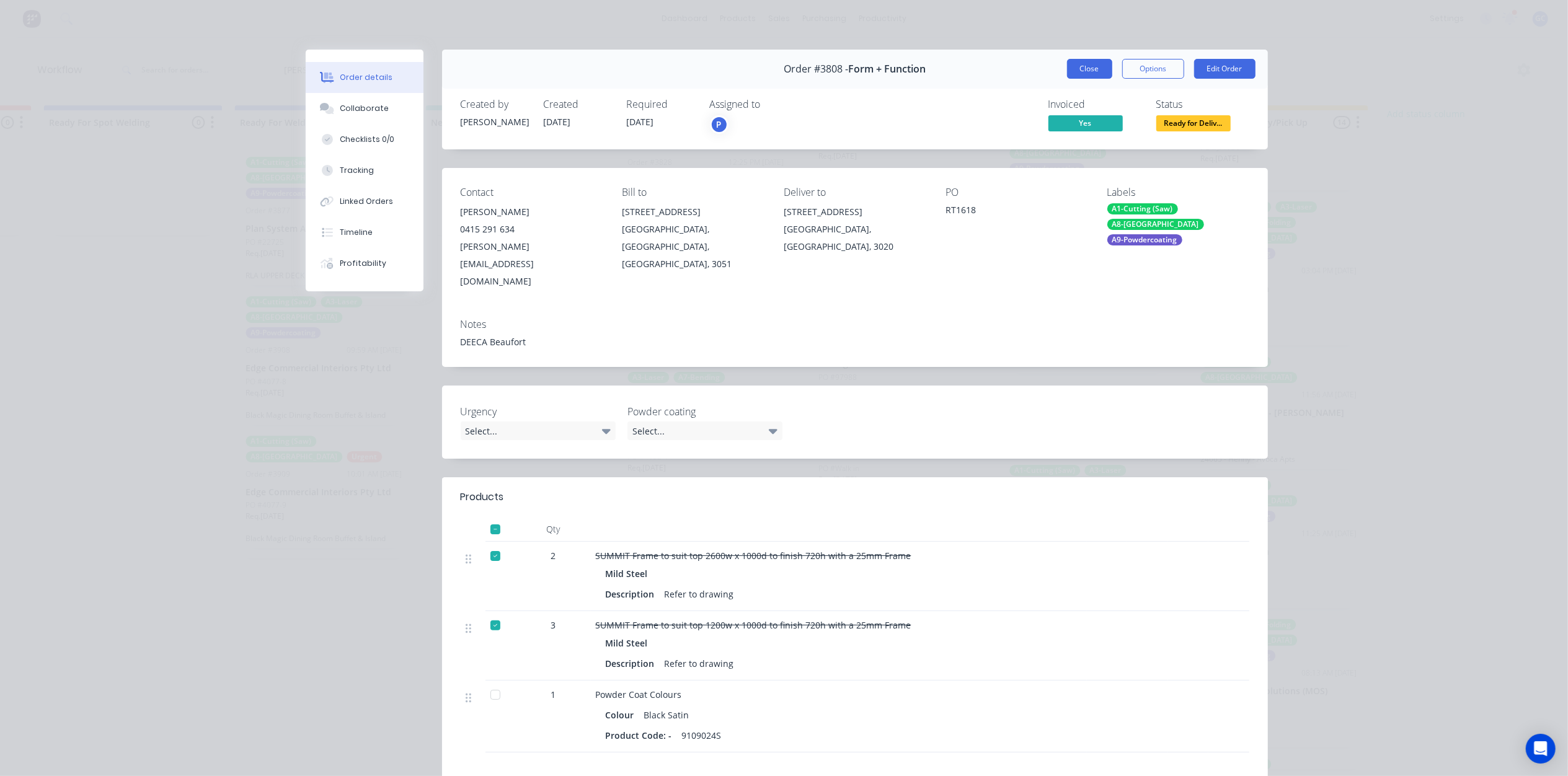
click at [1076, 78] on button "Close" at bounding box center [1089, 68] width 45 height 20
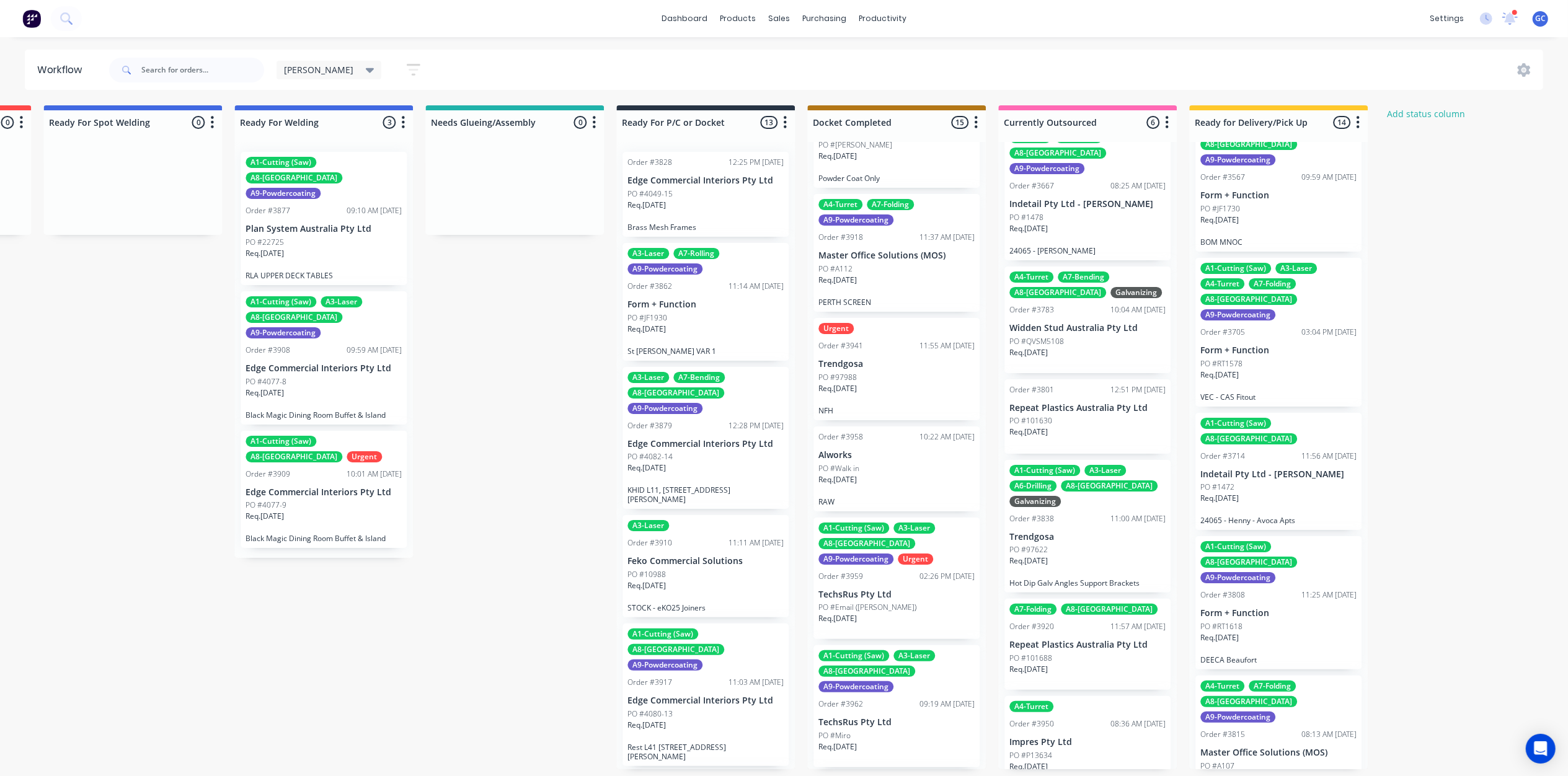
scroll to position [12, 0]
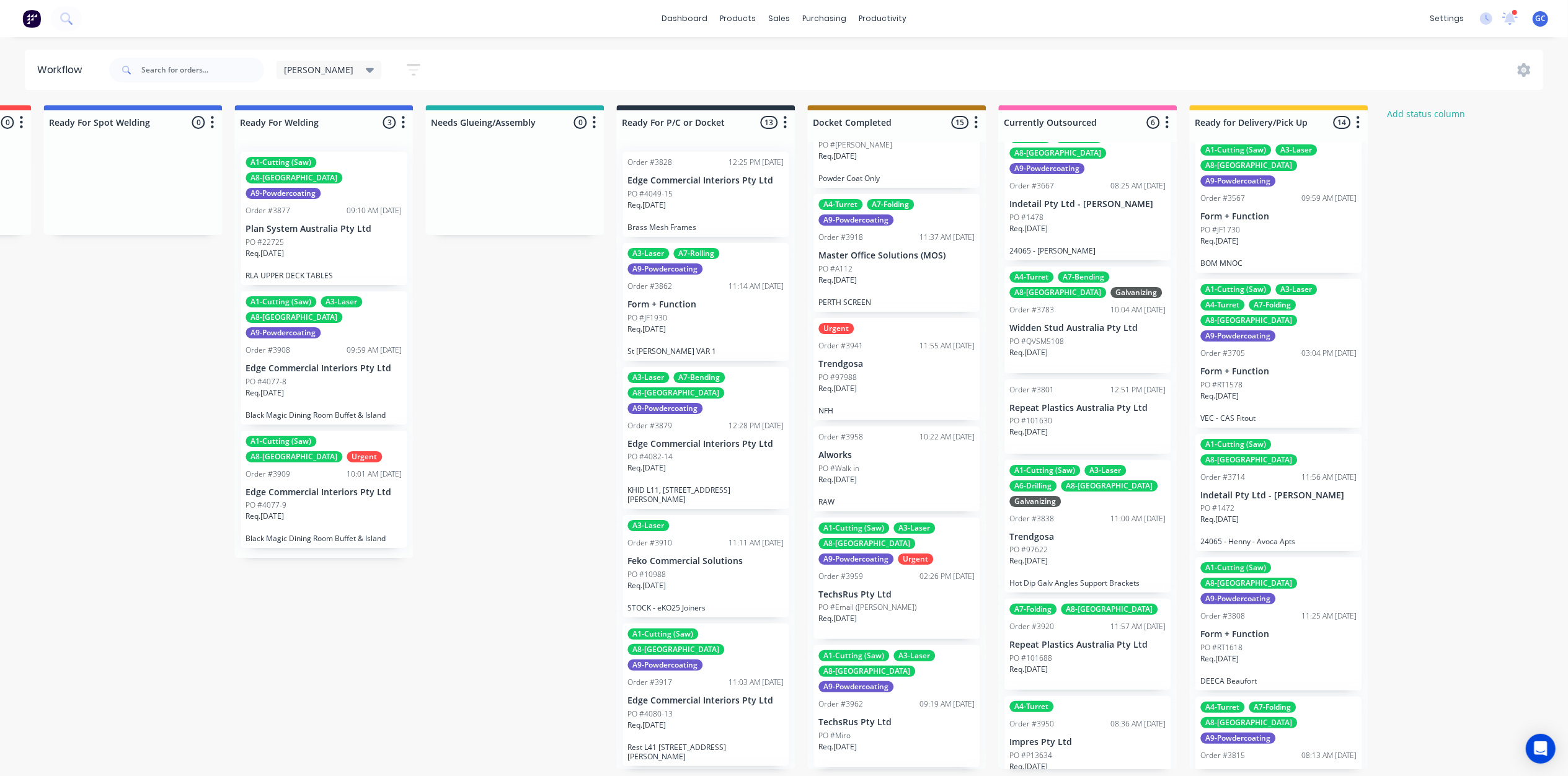
click at [1300, 502] on div "PO #1472" at bounding box center [1278, 508] width 156 height 11
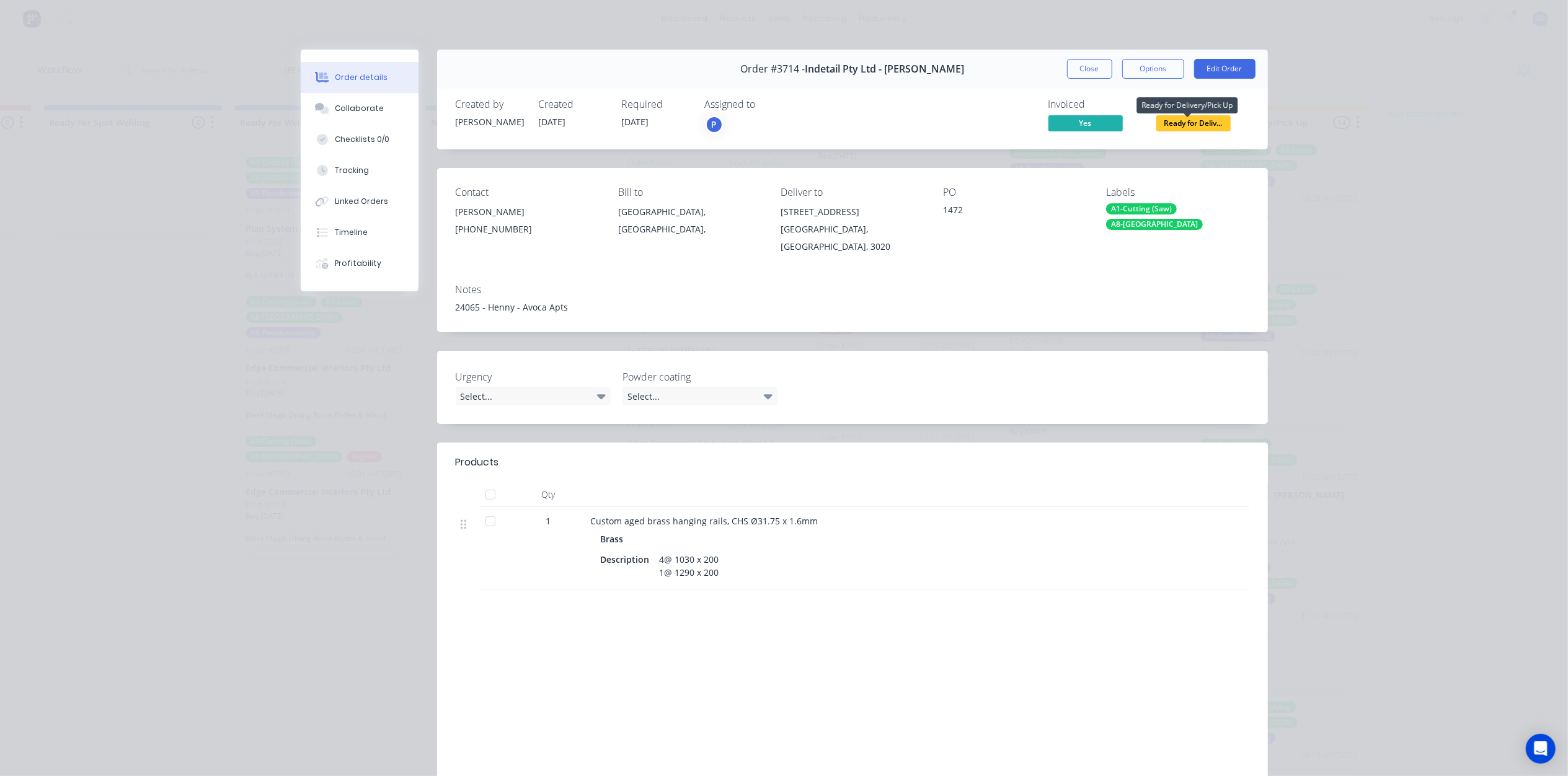
click at [1184, 123] on span "Ready for Deliv..." at bounding box center [1193, 123] width 74 height 15
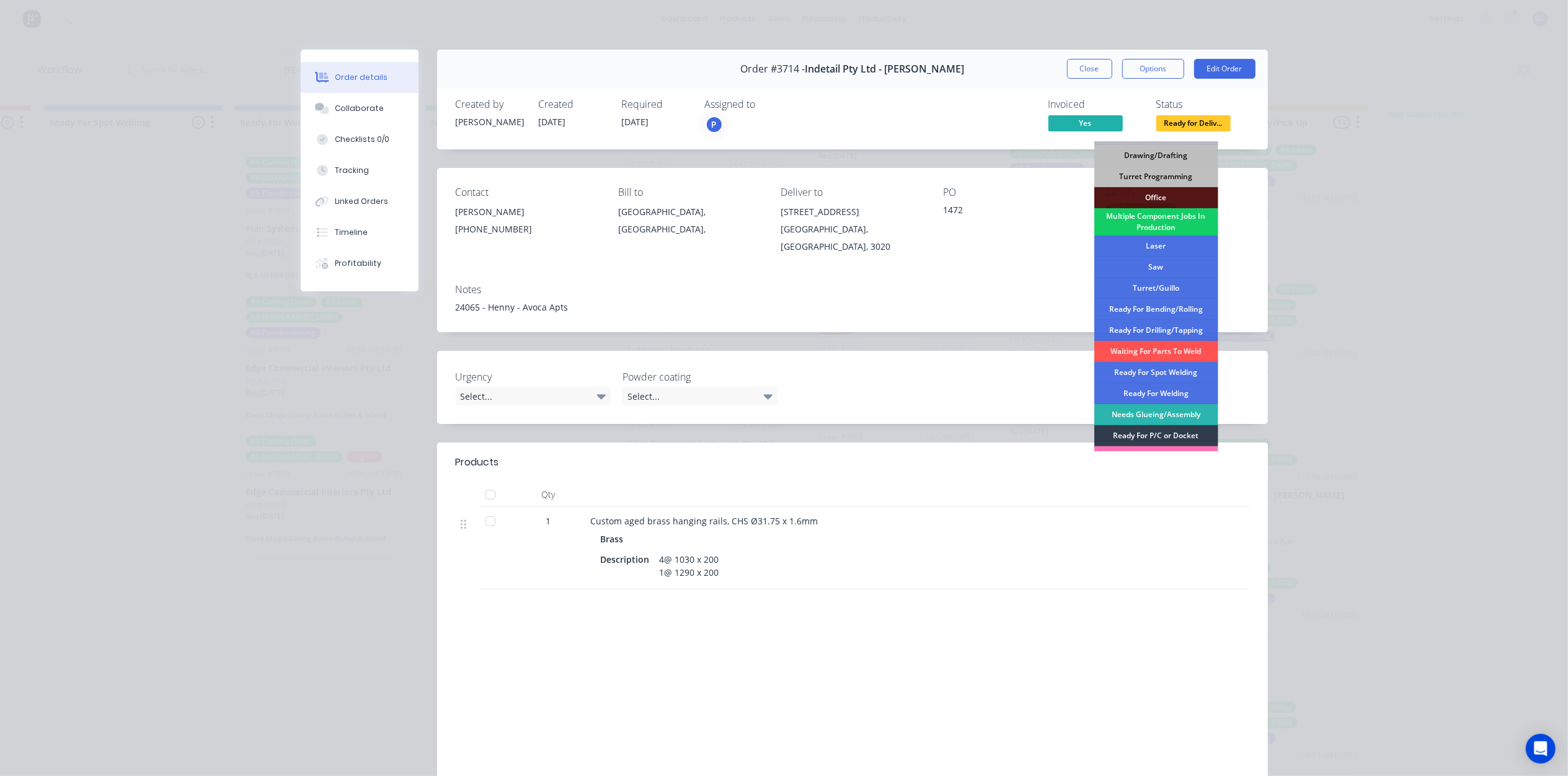
scroll to position [160, 0]
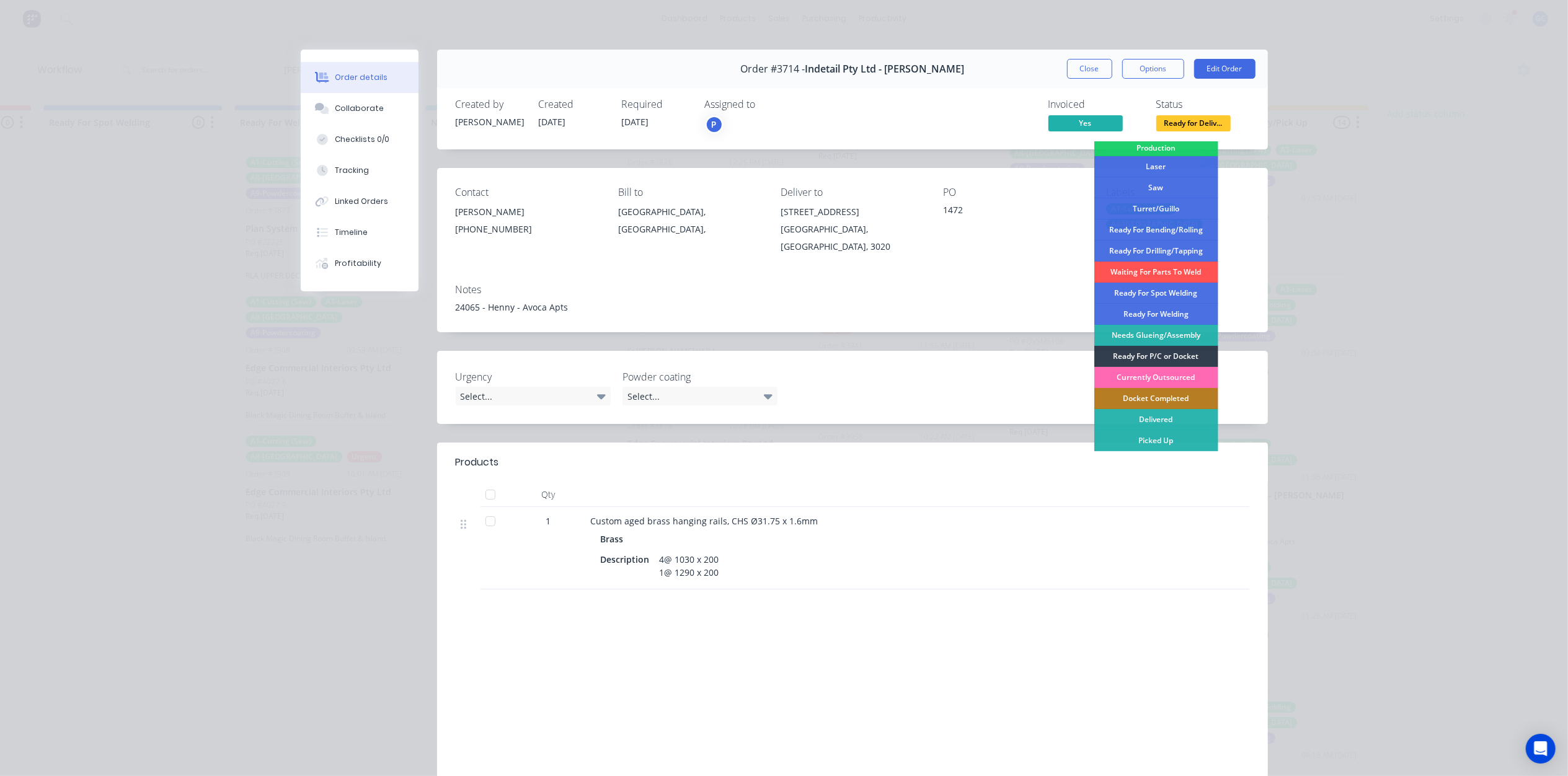
click at [1164, 380] on div "Currently Outsourced" at bounding box center [1156, 377] width 124 height 21
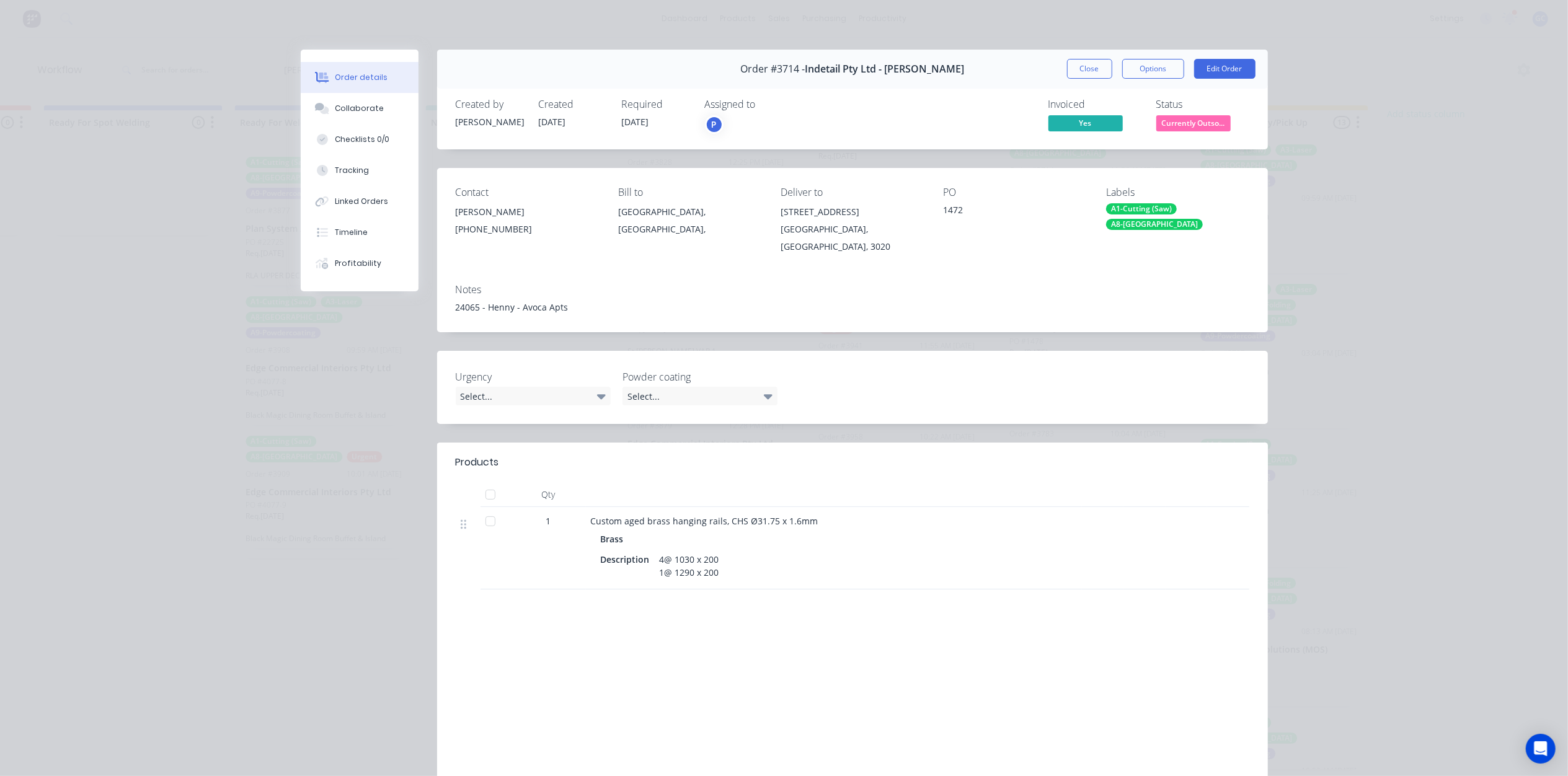
click at [1097, 56] on div "Order #3714 - Indetail Pty Ltd - Refer Mohammed Close Options Edit Order" at bounding box center [852, 69] width 831 height 39
click at [1094, 75] on button "Close" at bounding box center [1089, 68] width 45 height 20
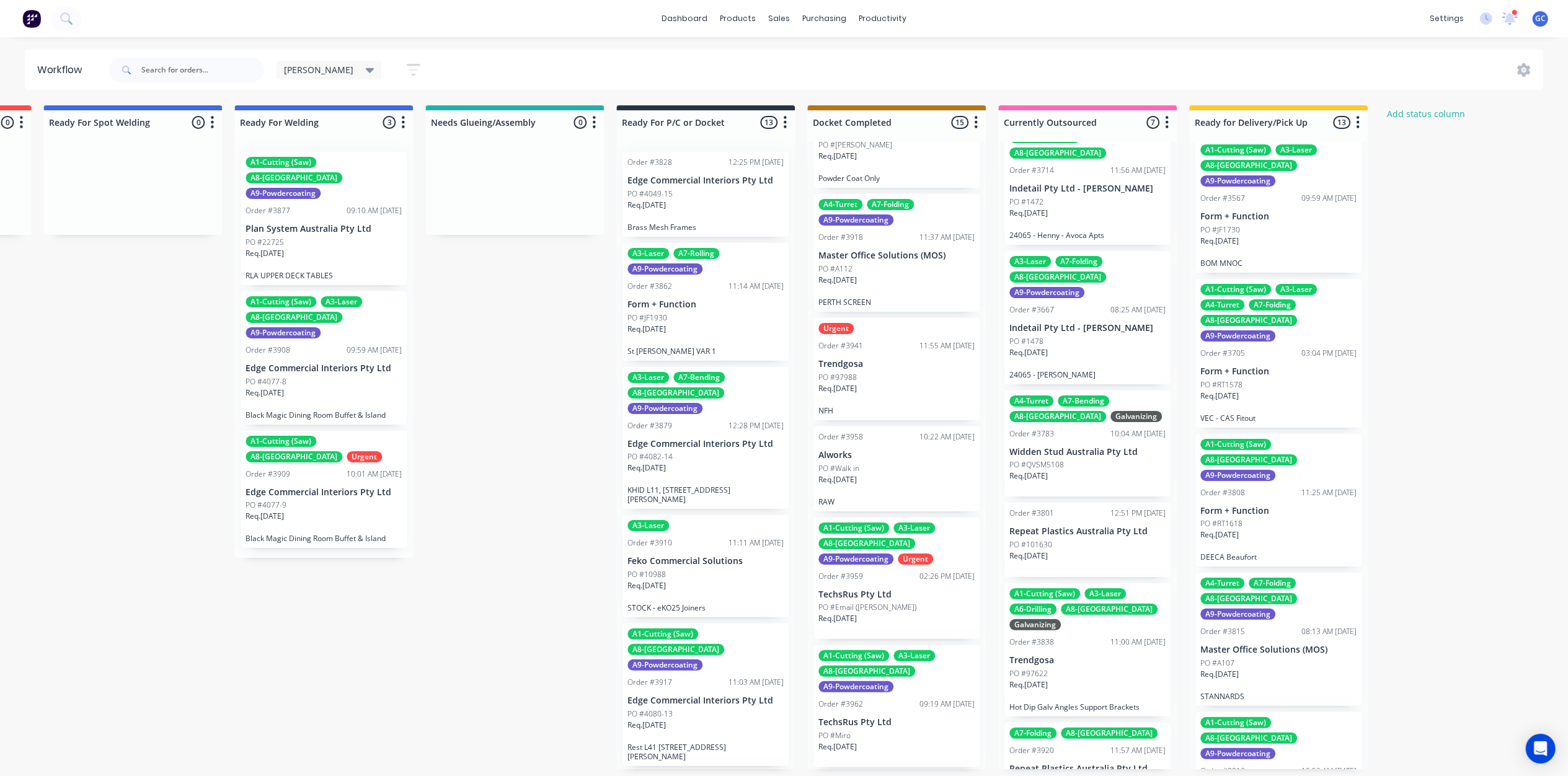
scroll to position [0, 0]
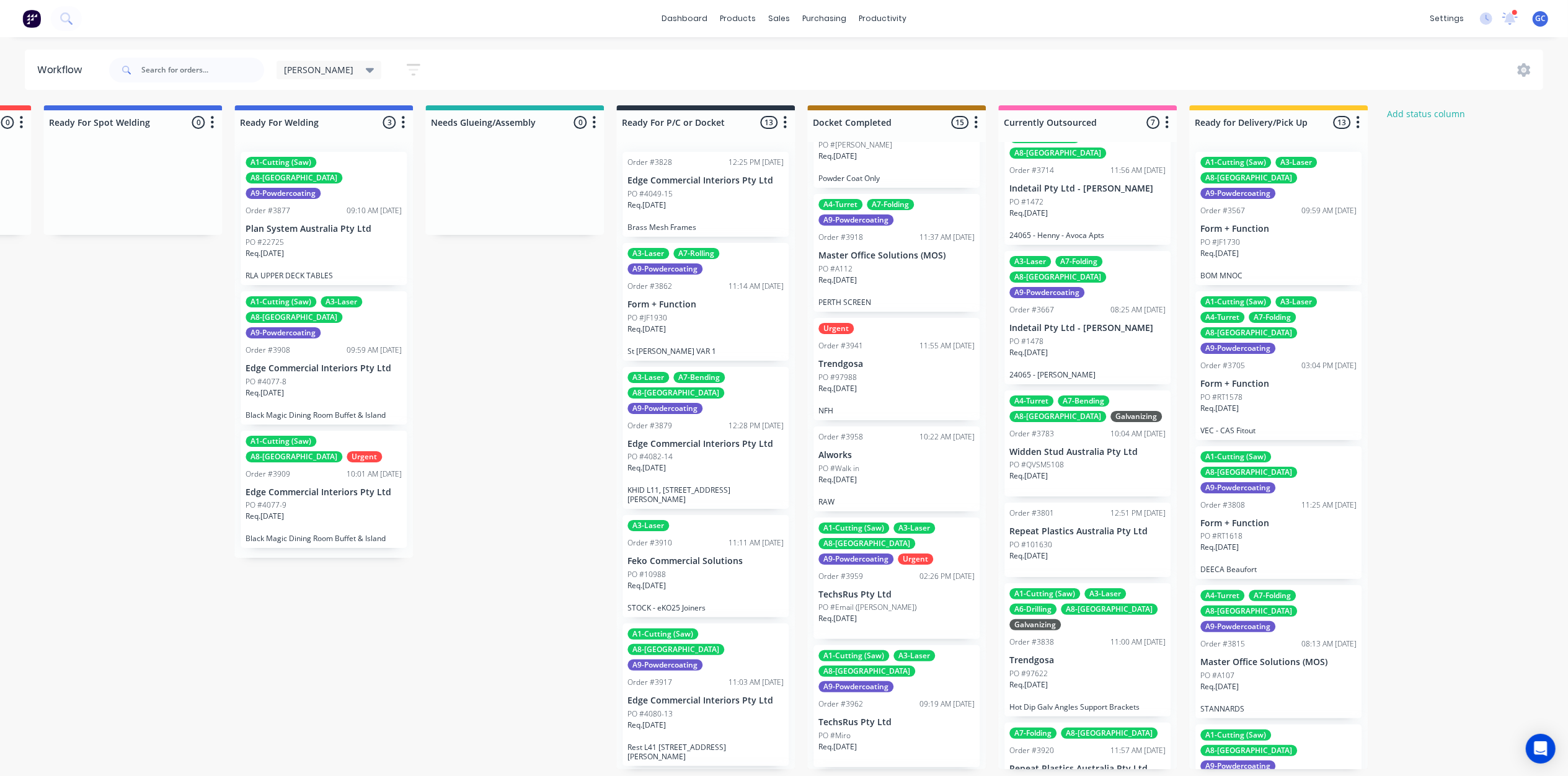
click at [1266, 426] on p "VEC - CAS Fitout" at bounding box center [1278, 430] width 156 height 10
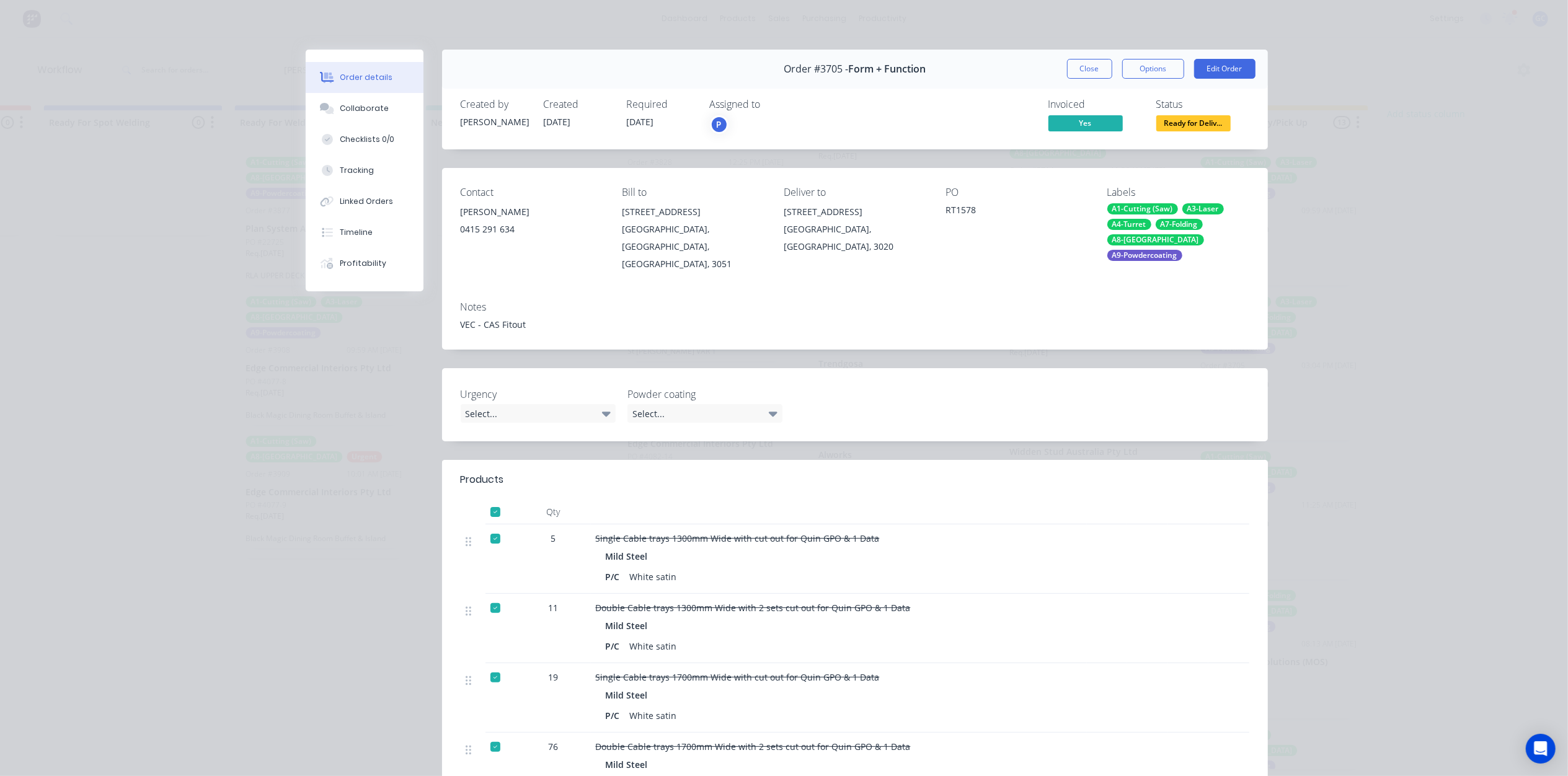
click at [1080, 65] on button "Close" at bounding box center [1089, 68] width 45 height 20
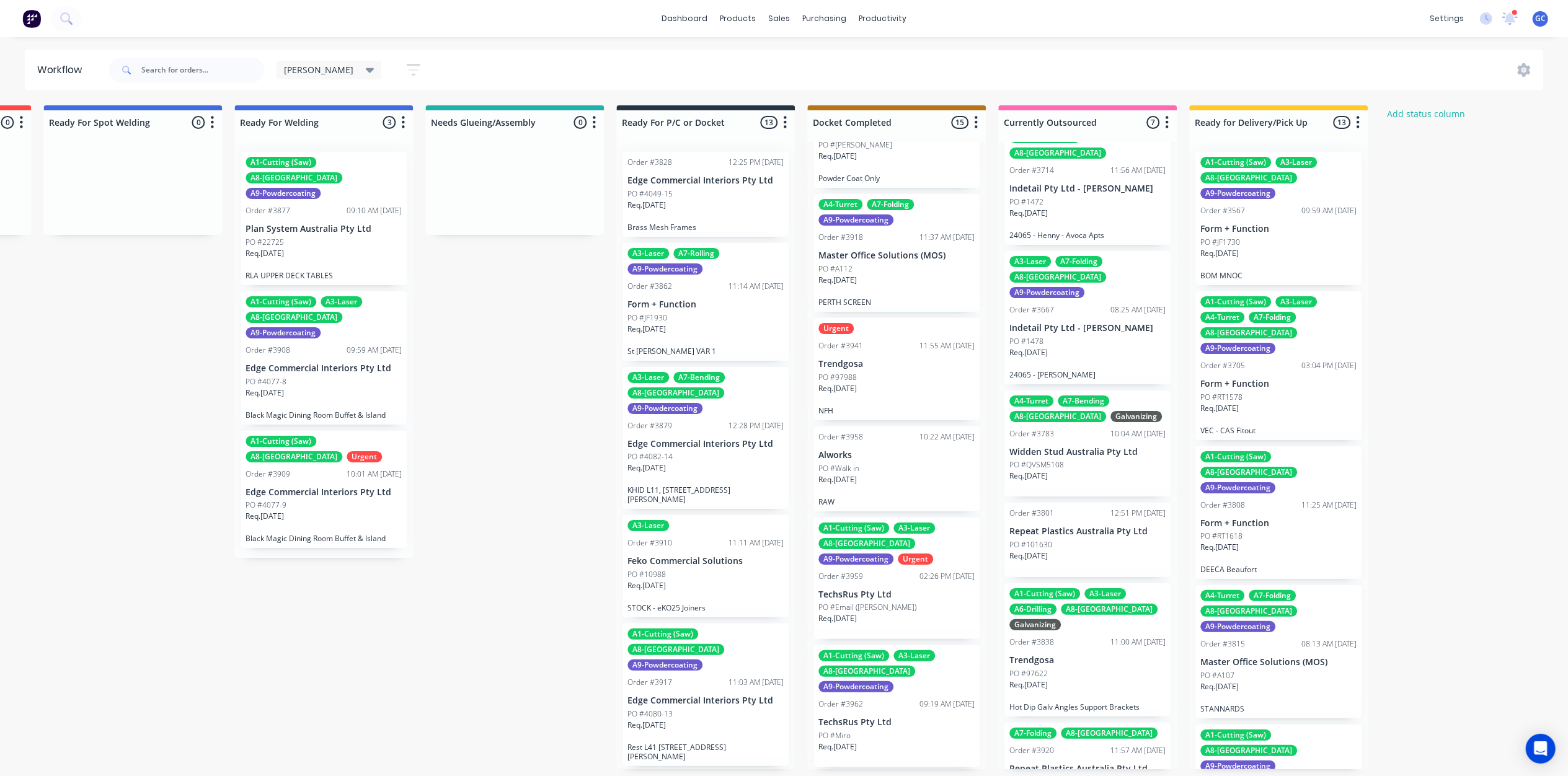
scroll to position [0, 2656]
click at [1269, 248] on div "Req. 01/09/25" at bounding box center [1278, 258] width 156 height 21
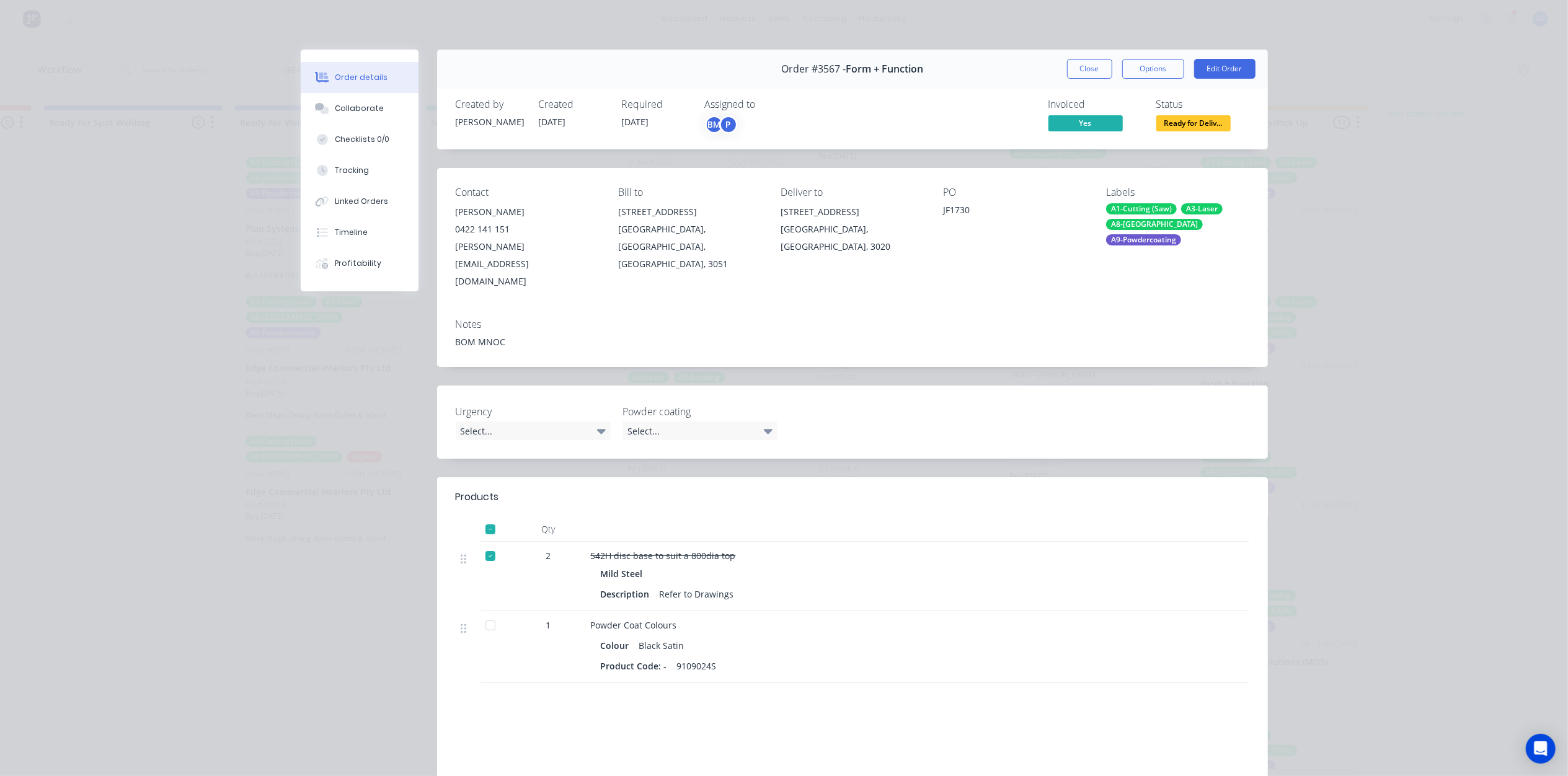
drag, startPoint x: 608, startPoint y: 119, endPoint x: 650, endPoint y: 121, distance: 42.0
click at [650, 121] on div "Created by Joe Created 11/06/25 Required 01/09/25 Assigned to BM P" at bounding box center [643, 116] width 373 height 36
click at [656, 125] on div "Required 01/09/25" at bounding box center [655, 116] width 68 height 36
click at [1077, 73] on button "Close" at bounding box center [1089, 68] width 45 height 20
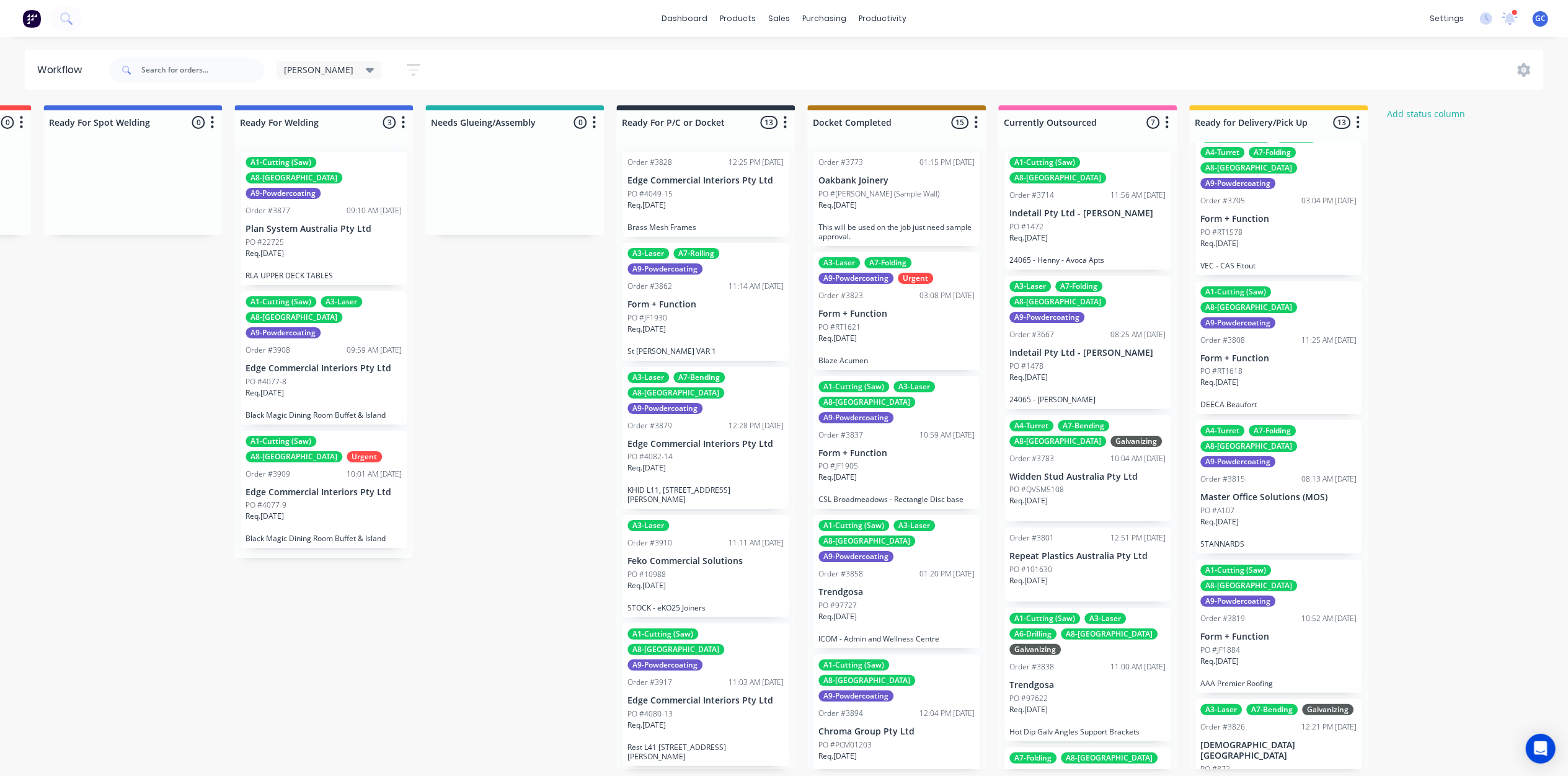
scroll to position [0, 0]
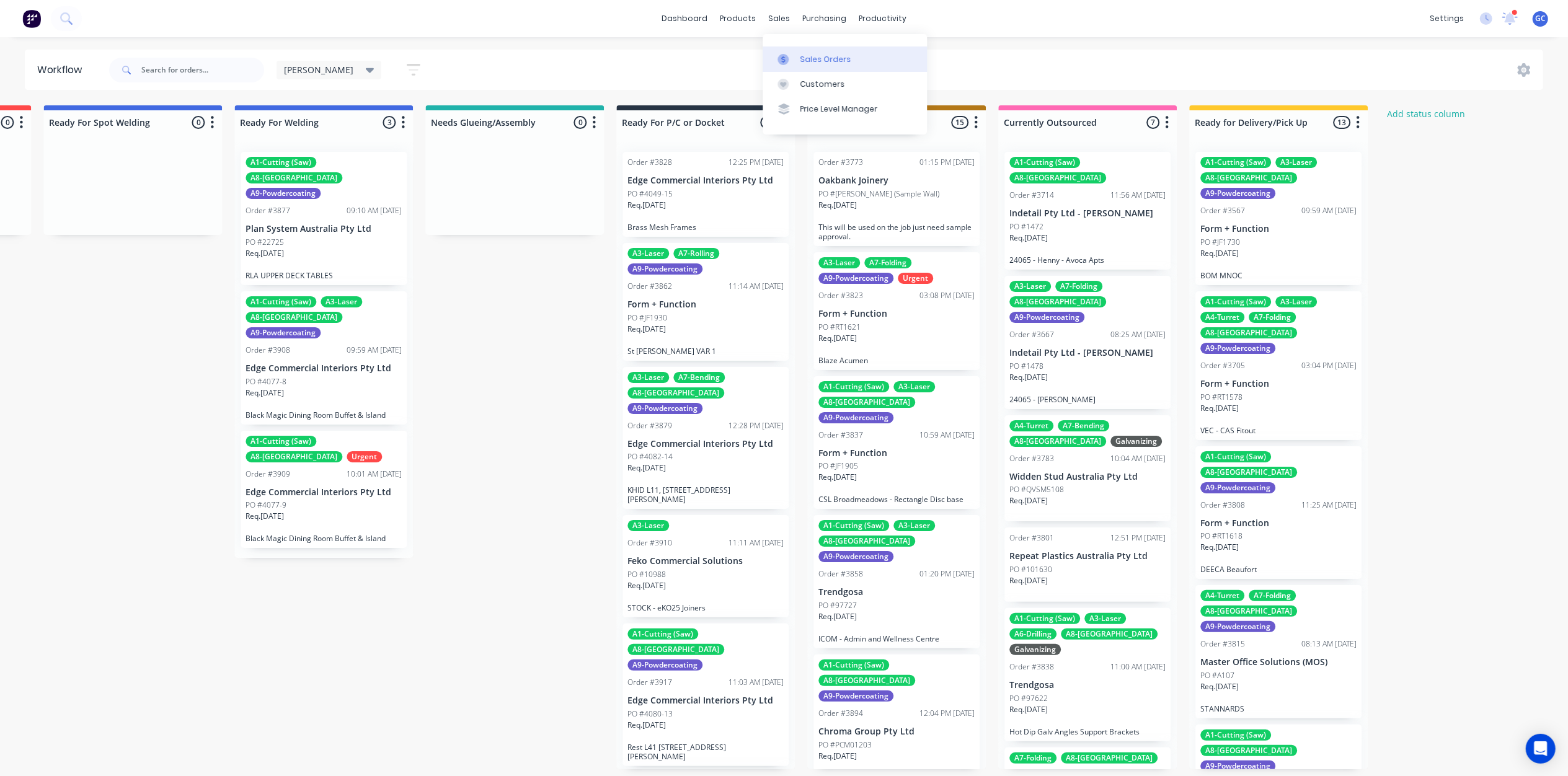
click at [803, 50] on link "Sales Orders" at bounding box center [844, 59] width 164 height 25
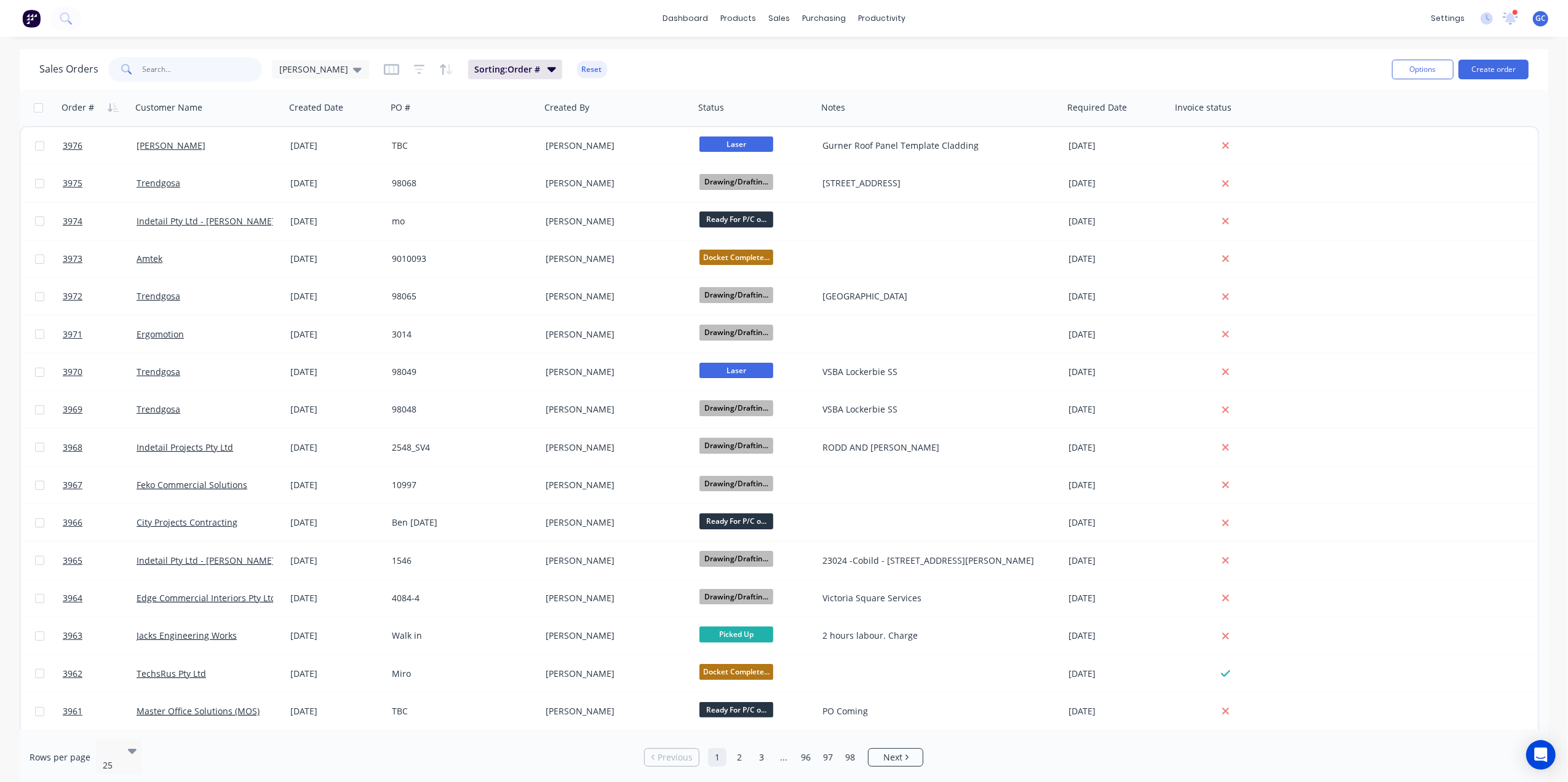
click at [230, 65] on input "text" at bounding box center [202, 69] width 120 height 25
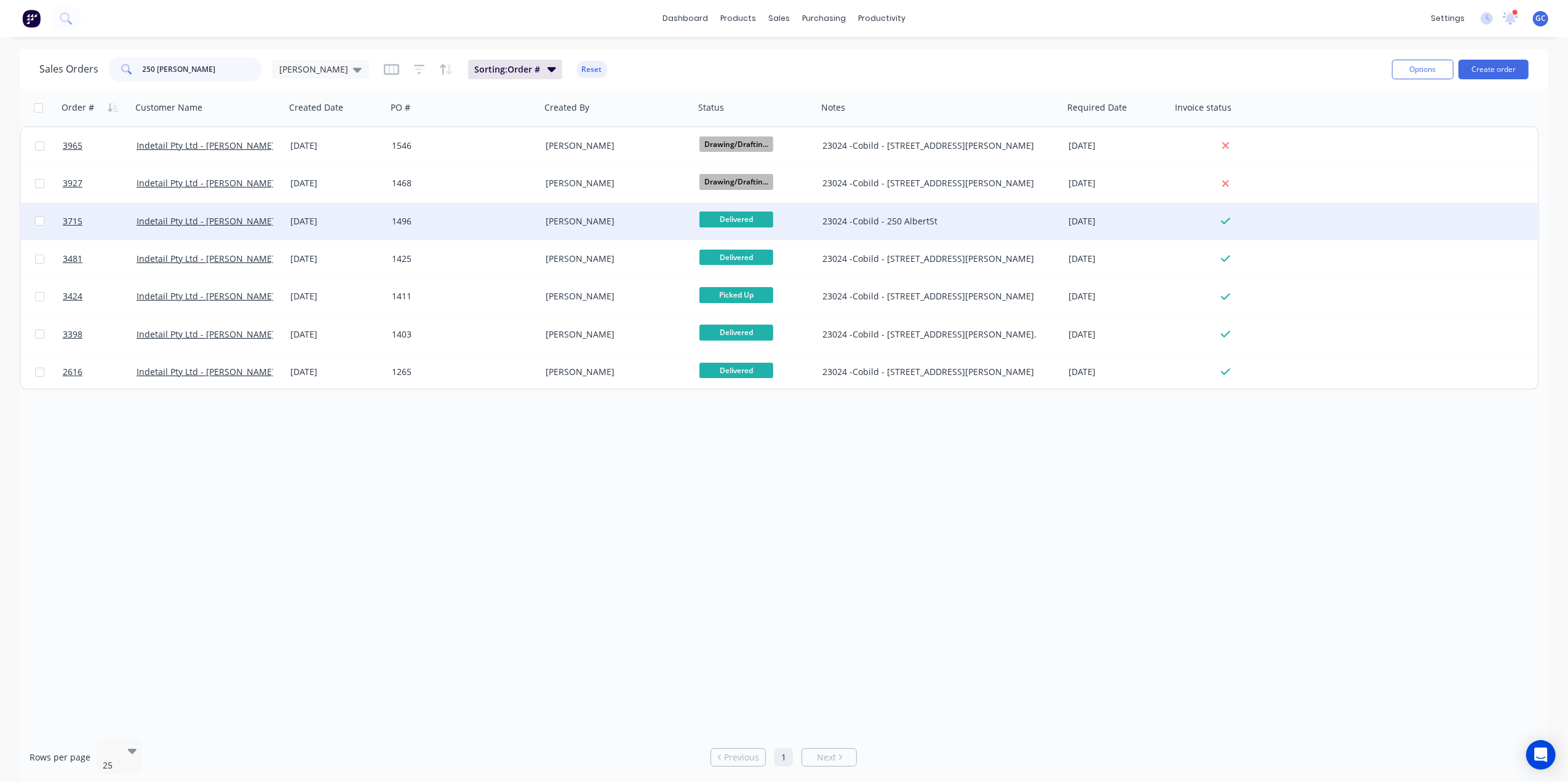
type input "250 albert"
click at [442, 226] on div "1496" at bounding box center [460, 221] width 136 height 12
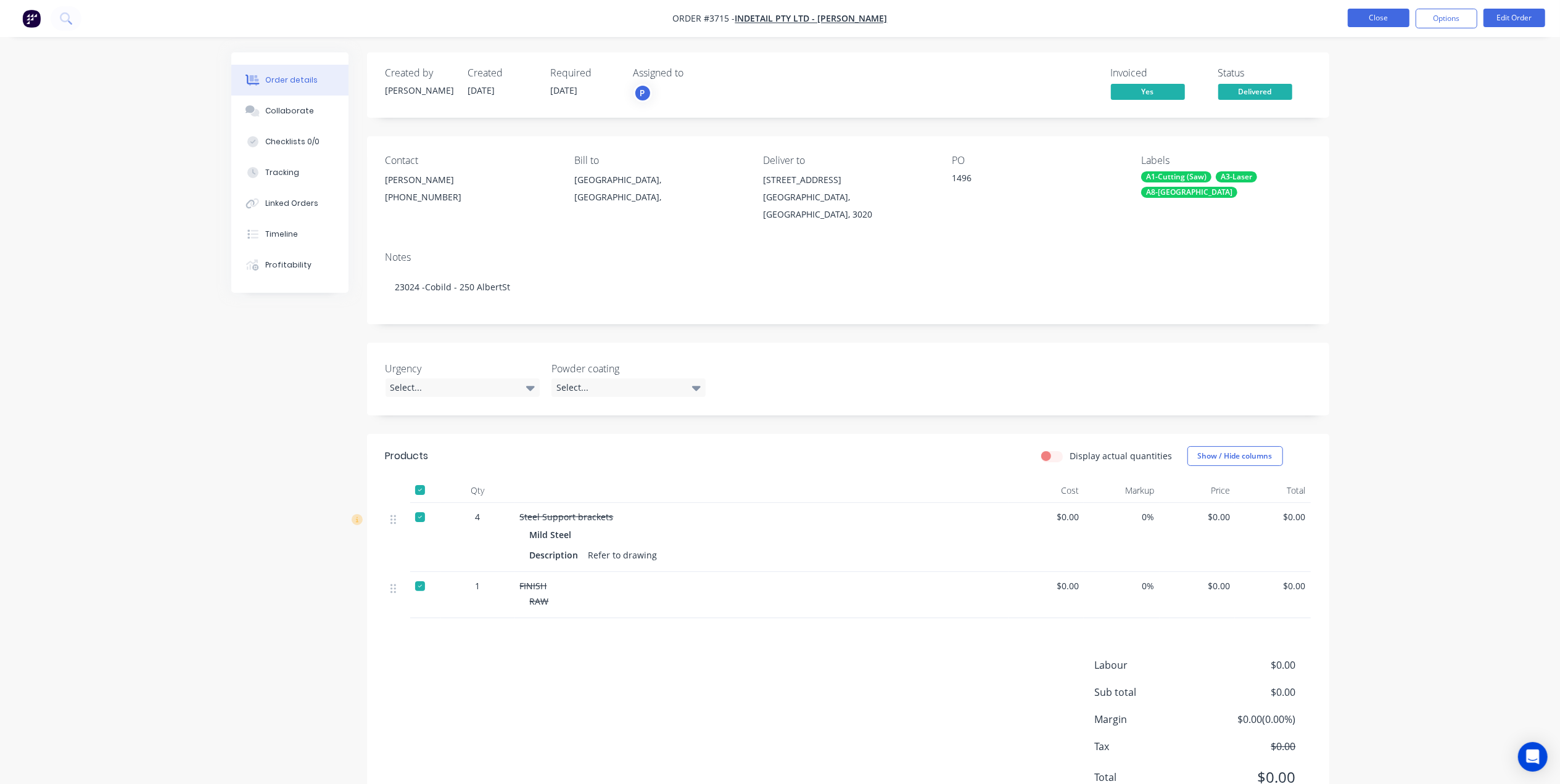
click at [1382, 18] on button "Close" at bounding box center [1378, 18] width 62 height 18
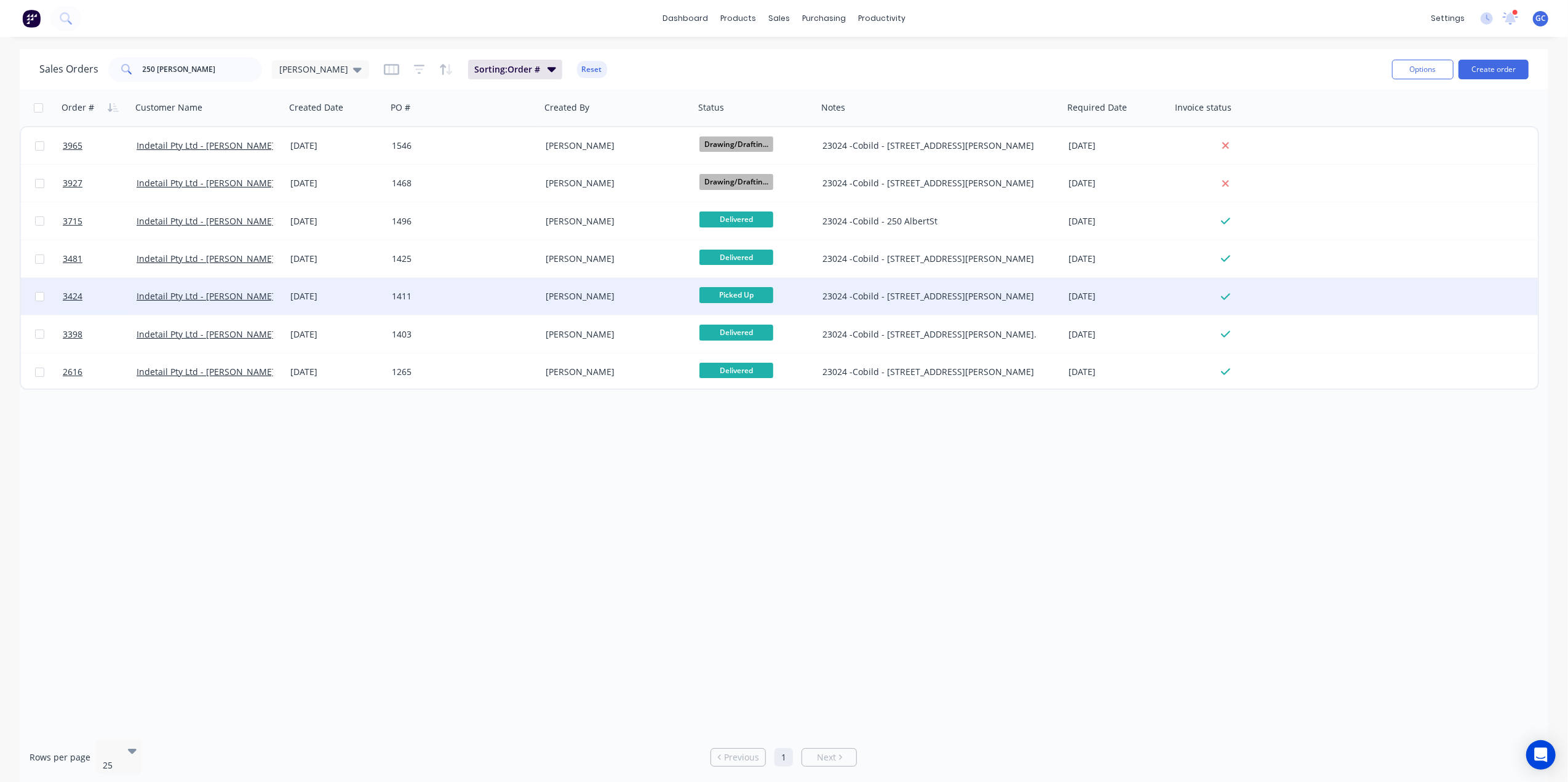
click at [483, 288] on div "1411" at bounding box center [464, 296] width 154 height 37
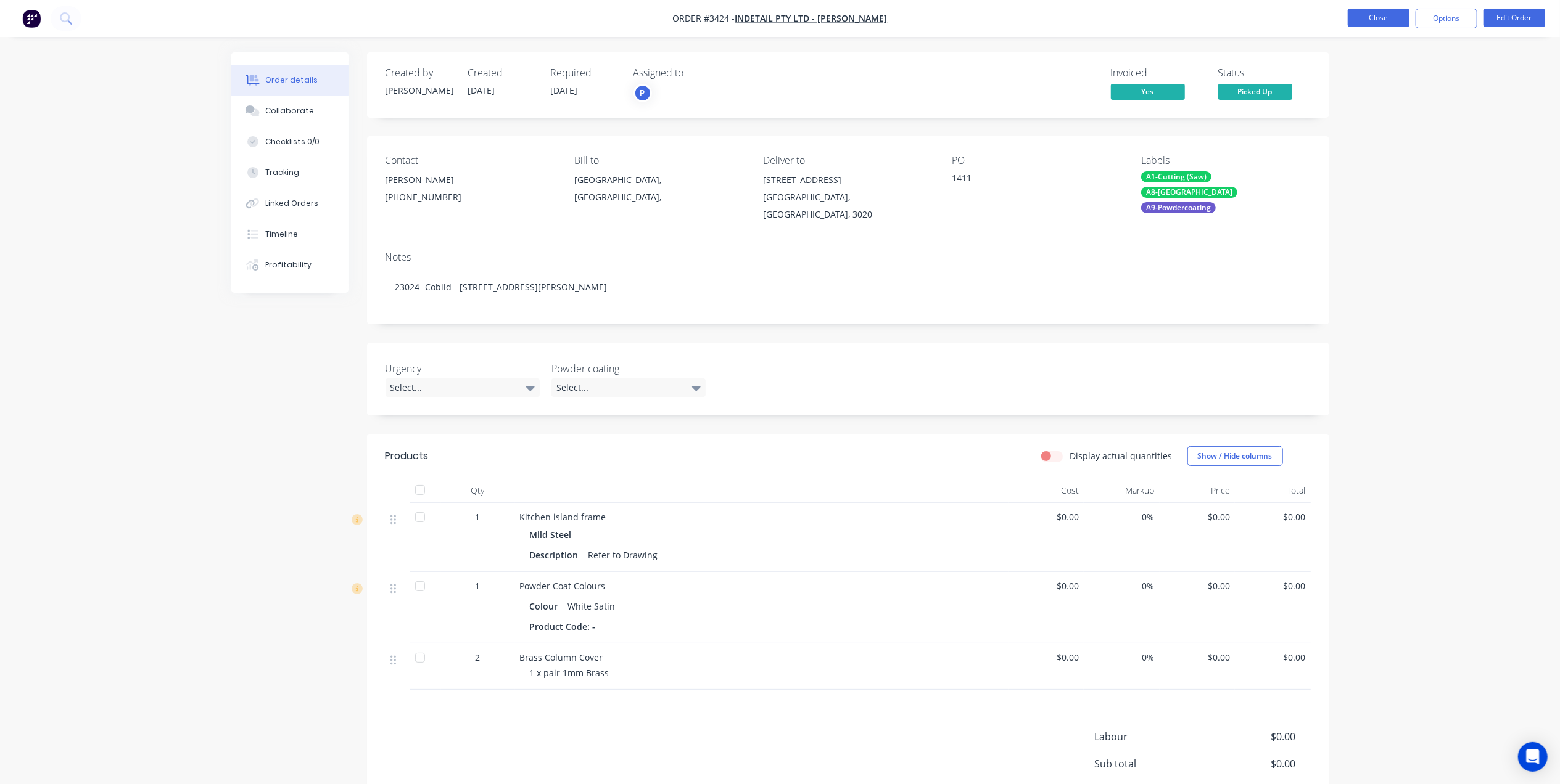
click at [1367, 17] on button "Close" at bounding box center [1378, 18] width 62 height 18
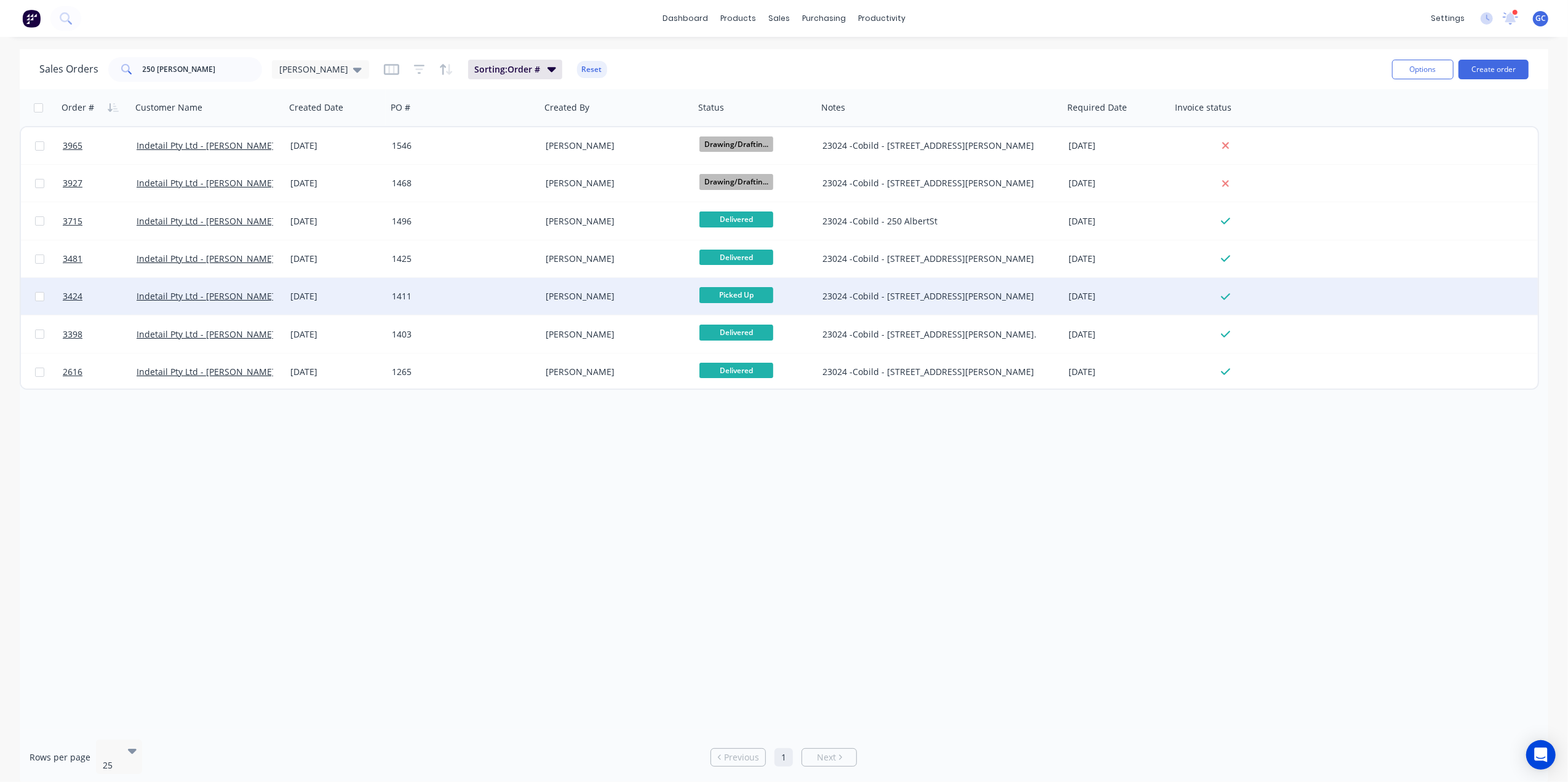
click at [647, 299] on div "[PERSON_NAME]" at bounding box center [614, 296] width 136 height 12
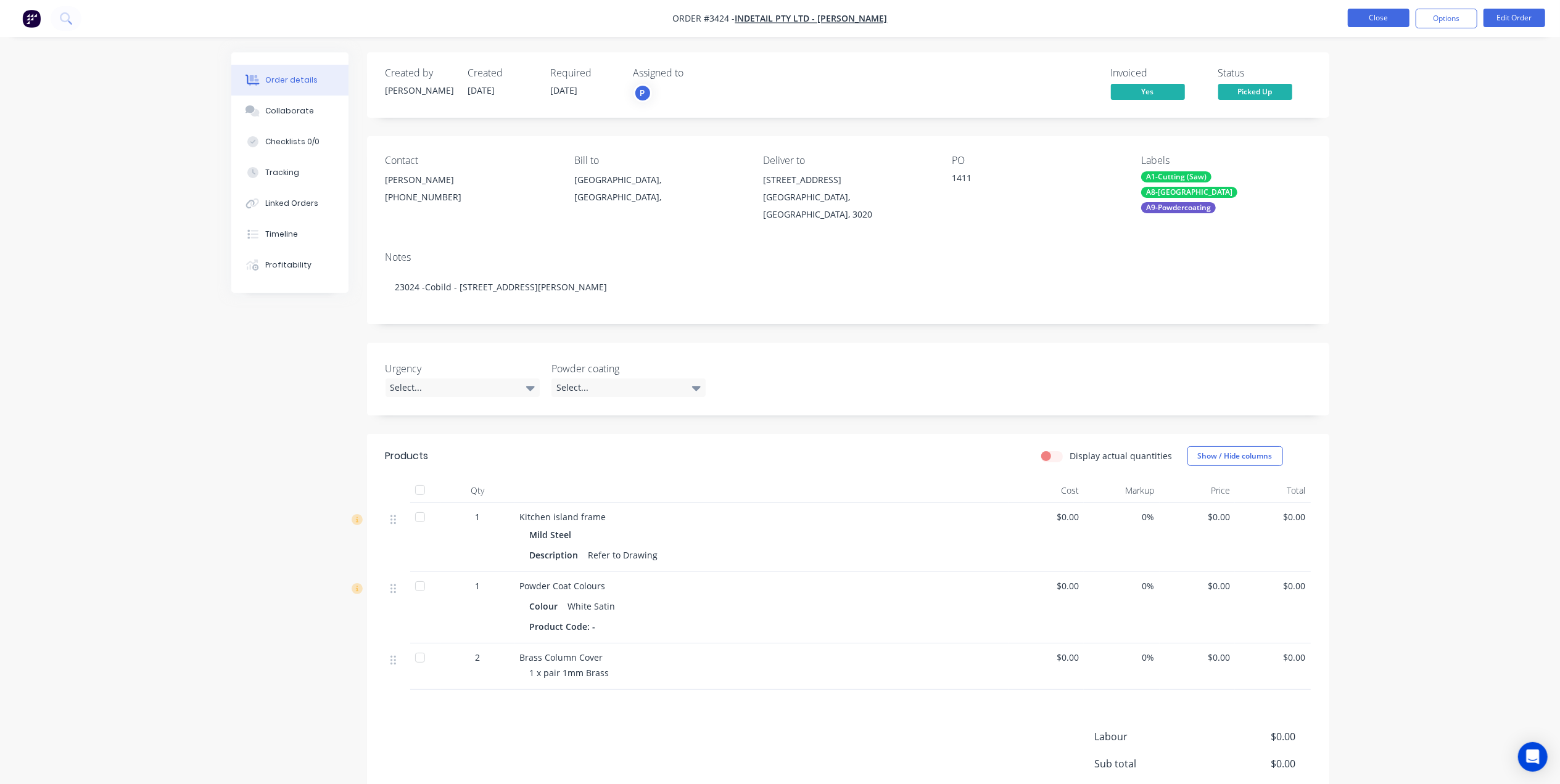
click at [1394, 18] on button "Close" at bounding box center [1378, 18] width 62 height 18
